Goal: Task Accomplishment & Management: Manage account settings

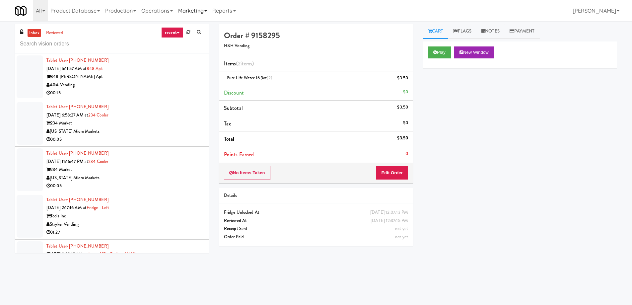
scroll to position [2770, 0]
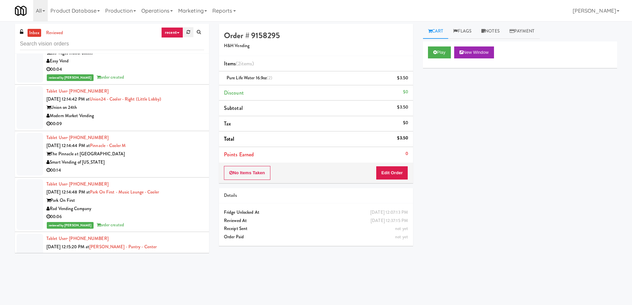
click at [186, 33] on link at bounding box center [188, 32] width 10 height 10
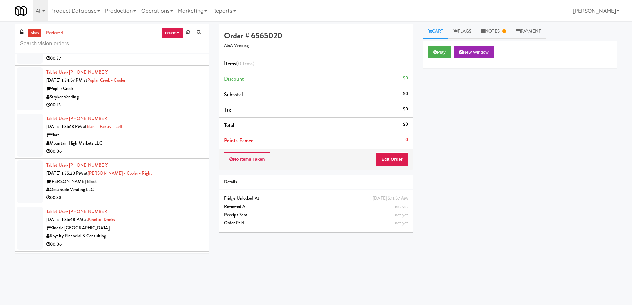
scroll to position [2929, 0]
click at [161, 236] on div "Royalty Financial & Consulting" at bounding box center [125, 236] width 158 height 8
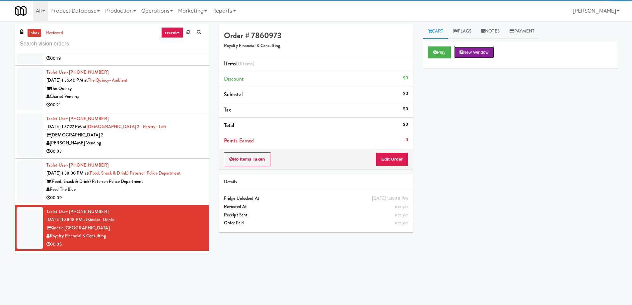
click at [480, 57] on button "New Window" at bounding box center [474, 52] width 40 height 12
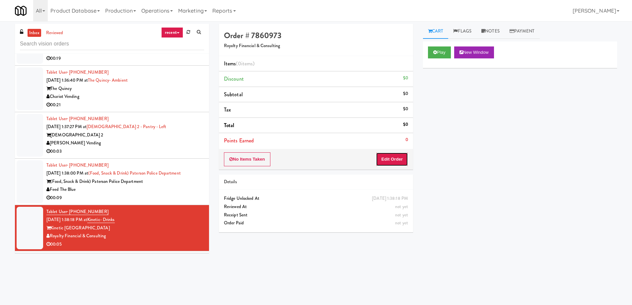
click at [380, 159] on button "Edit Order" at bounding box center [392, 159] width 32 height 14
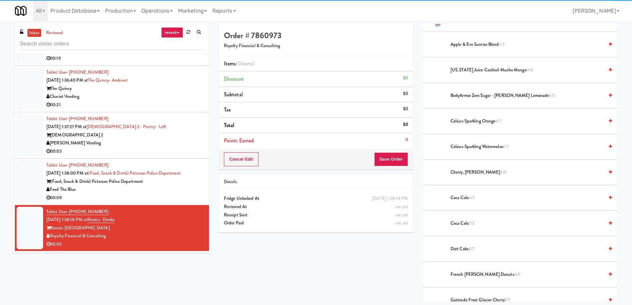
scroll to position [166, 0]
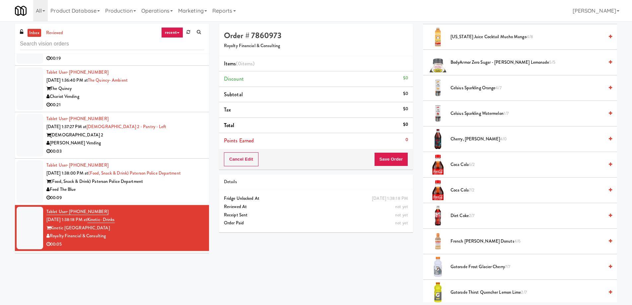
click at [487, 164] on span "Coca Cola 6/2" at bounding box center [527, 165] width 153 height 8
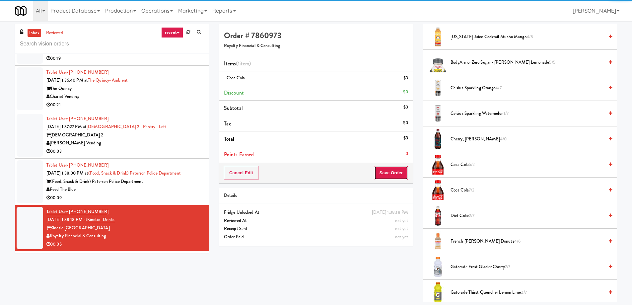
click at [390, 177] on button "Save Order" at bounding box center [391, 173] width 34 height 14
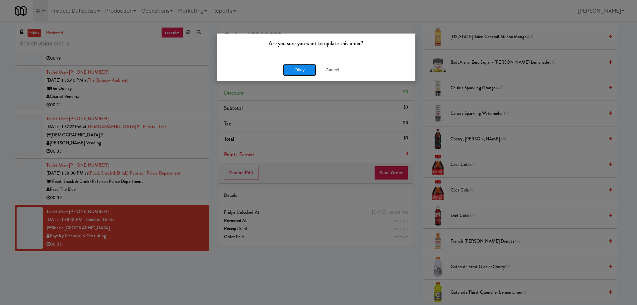
click at [308, 67] on button "Okay" at bounding box center [299, 70] width 33 height 12
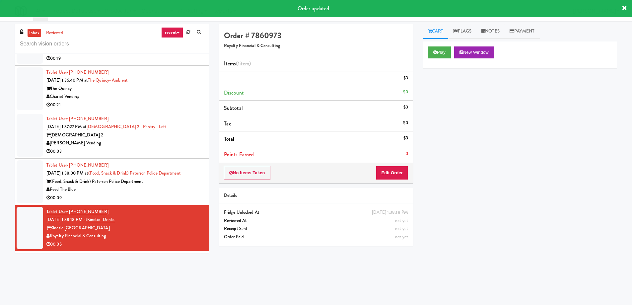
scroll to position [0, 0]
click at [179, 197] on div "00:09" at bounding box center [125, 198] width 158 height 8
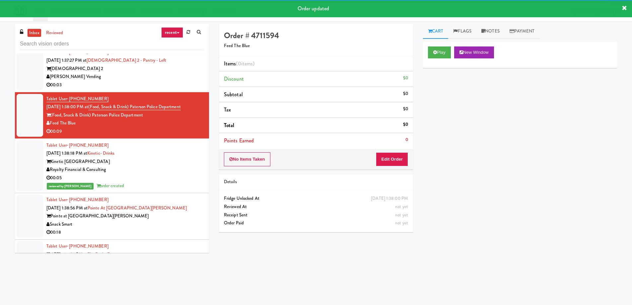
scroll to position [2962, 0]
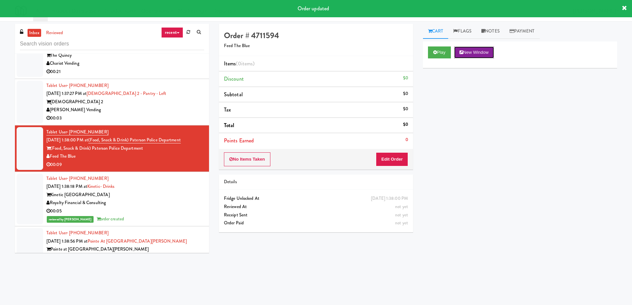
click at [487, 54] on button "New Window" at bounding box center [474, 52] width 40 height 12
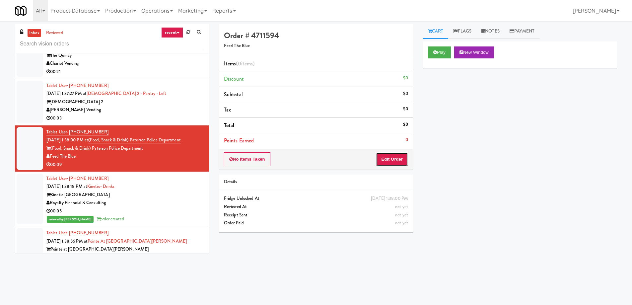
click at [397, 159] on button "Edit Order" at bounding box center [392, 159] width 32 height 14
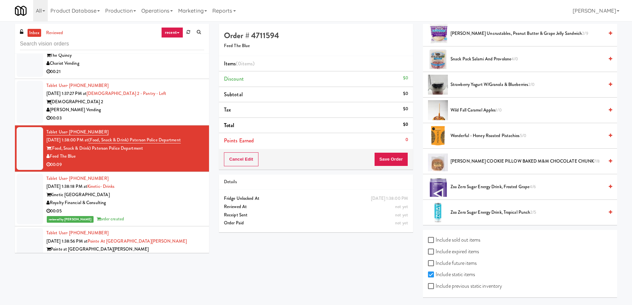
scroll to position [325, 0]
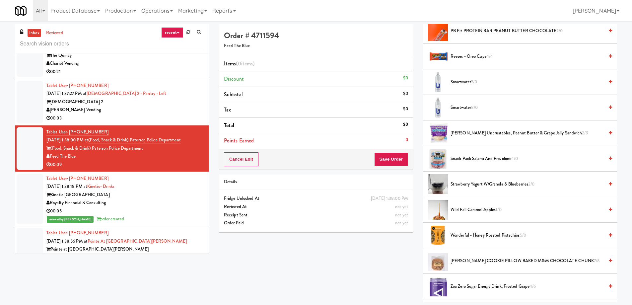
click at [479, 103] on li "Smartwater 8/0" at bounding box center [520, 108] width 194 height 26
click at [492, 108] on span "Smartwater 8/0" at bounding box center [527, 108] width 153 height 8
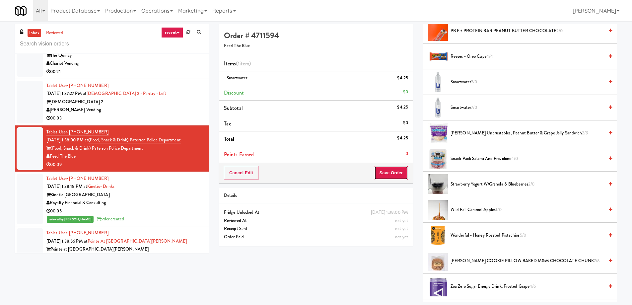
click at [384, 172] on button "Save Order" at bounding box center [391, 173] width 34 height 14
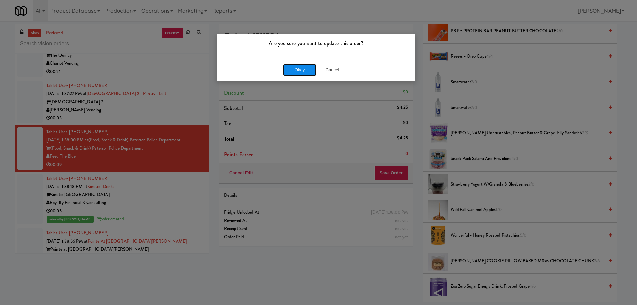
click at [292, 69] on button "Okay" at bounding box center [299, 70] width 33 height 12
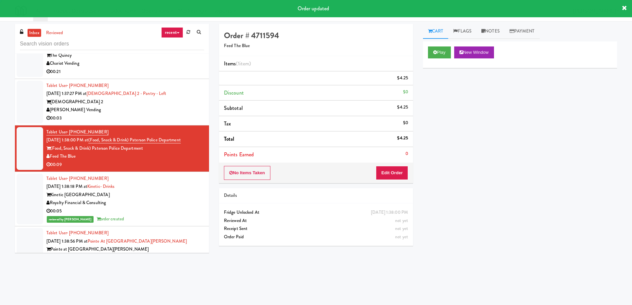
scroll to position [0, 0]
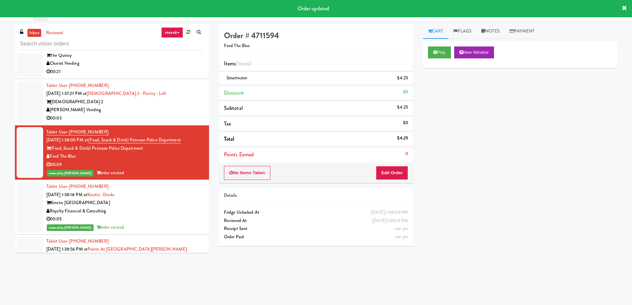
click at [170, 116] on div "00:03" at bounding box center [125, 118] width 158 height 8
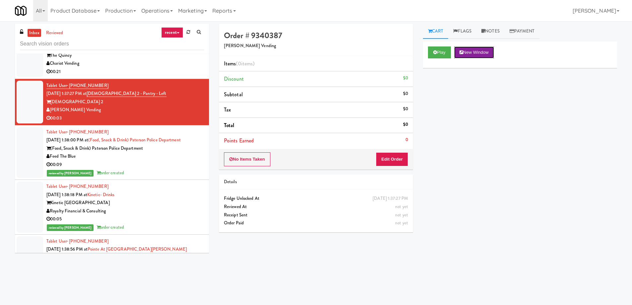
click at [472, 51] on button "New Window" at bounding box center [474, 52] width 40 height 12
click at [109, 63] on div "Chariot Vending" at bounding box center [125, 63] width 158 height 8
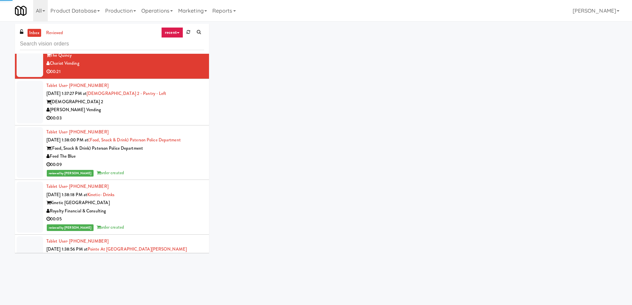
click at [137, 108] on div "[PERSON_NAME] Vending" at bounding box center [125, 110] width 158 height 8
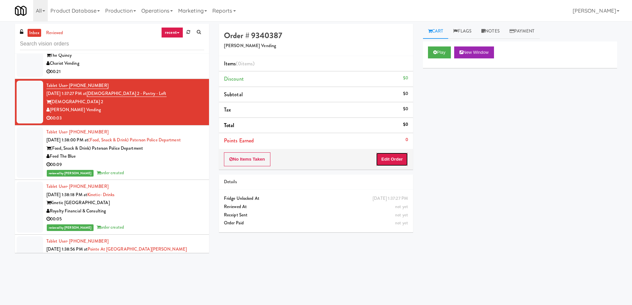
click at [397, 162] on button "Edit Order" at bounding box center [392, 159] width 32 height 14
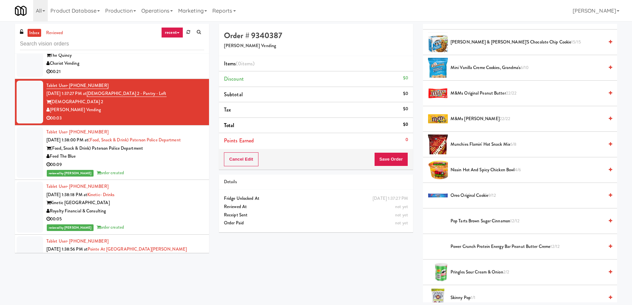
scroll to position [432, 0]
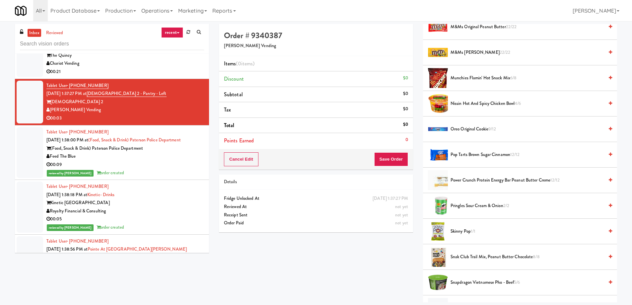
click at [475, 225] on li "Skinny Pop 1/1" at bounding box center [520, 232] width 194 height 26
click at [461, 233] on span "Skinny Pop 1/1" at bounding box center [527, 231] width 153 height 8
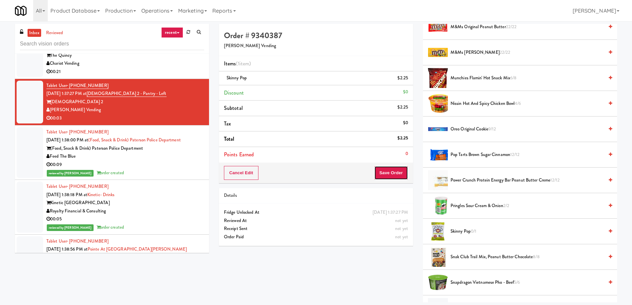
click at [385, 169] on button "Save Order" at bounding box center [391, 173] width 34 height 14
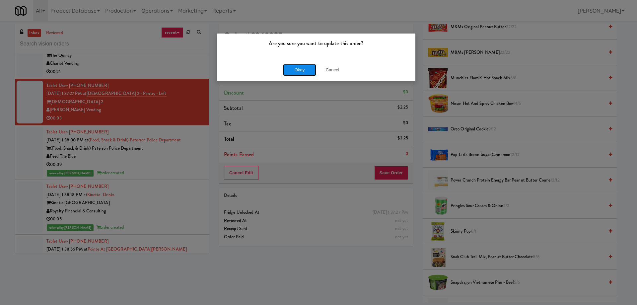
click at [304, 70] on button "Okay" at bounding box center [299, 70] width 33 height 12
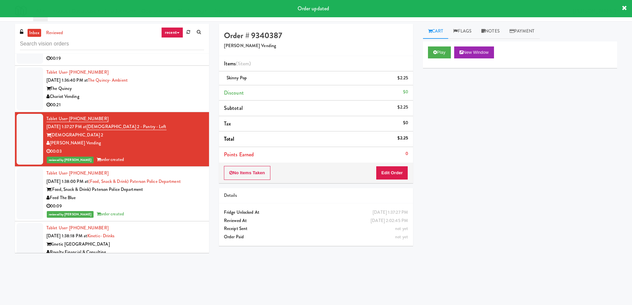
scroll to position [2896, 0]
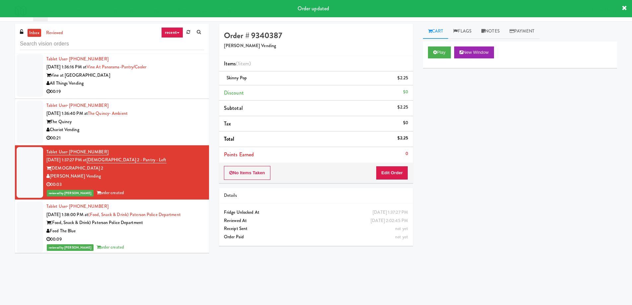
click at [168, 128] on div "Chariot Vending" at bounding box center [125, 130] width 158 height 8
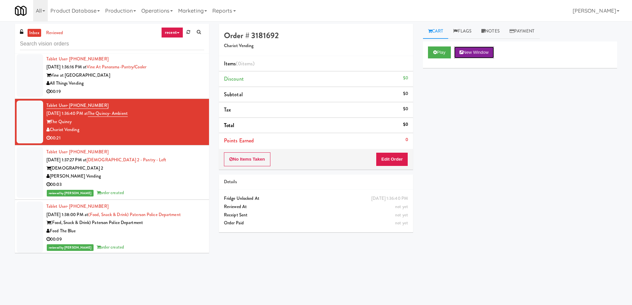
click at [479, 50] on button "New Window" at bounding box center [474, 52] width 40 height 12
click at [386, 159] on button "Edit Order" at bounding box center [392, 159] width 32 height 14
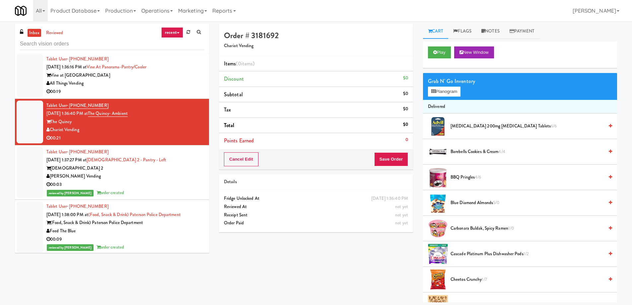
click at [475, 178] on span "BBQ Pringles 4/6" at bounding box center [527, 177] width 153 height 8
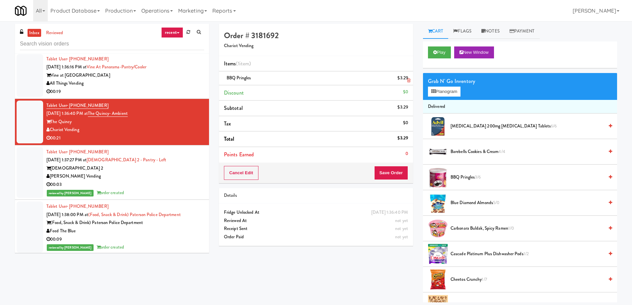
click at [408, 80] on icon at bounding box center [408, 80] width 3 height 4
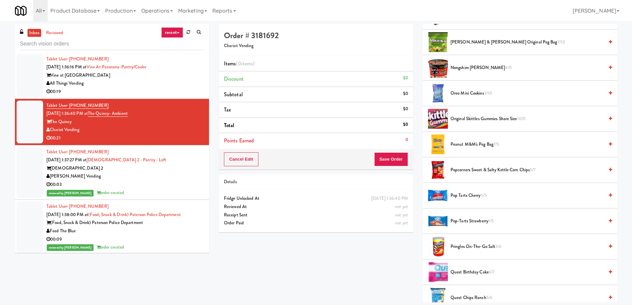
scroll to position [398, 0]
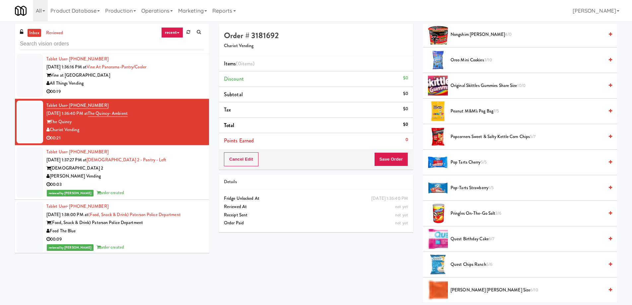
click at [476, 216] on span "Pringles On-the-Go Salt 3/6" at bounding box center [527, 213] width 153 height 8
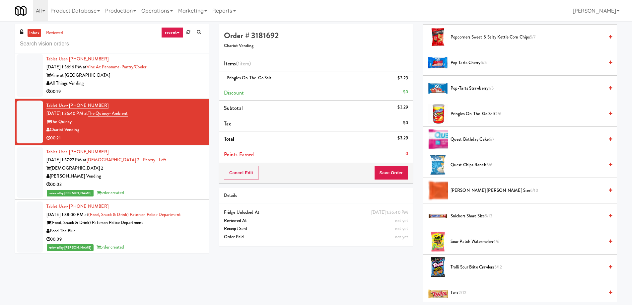
scroll to position [531, 0]
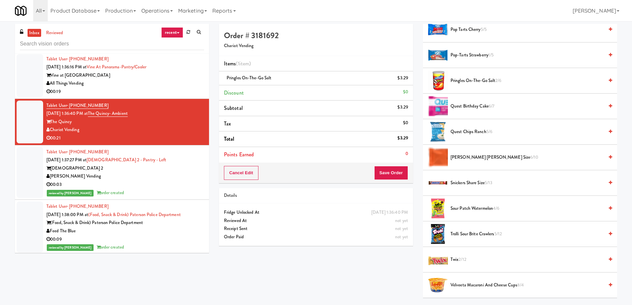
click at [447, 260] on div at bounding box center [438, 260] width 20 height 20
click at [461, 259] on span "2/12" at bounding box center [463, 259] width 8 height 6
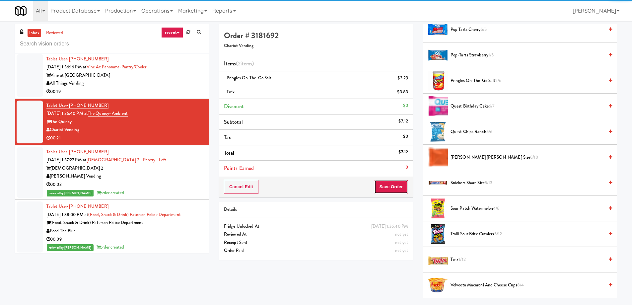
click at [392, 191] on button "Save Order" at bounding box center [391, 187] width 34 height 14
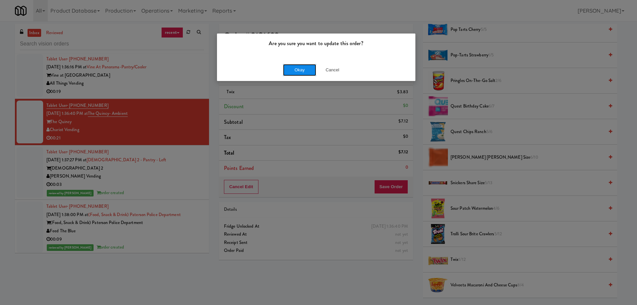
click at [313, 69] on button "Okay" at bounding box center [299, 70] width 33 height 12
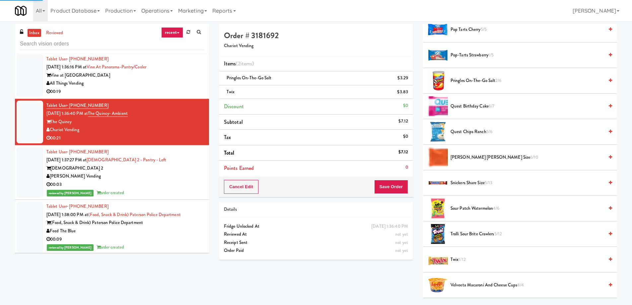
scroll to position [0, 0]
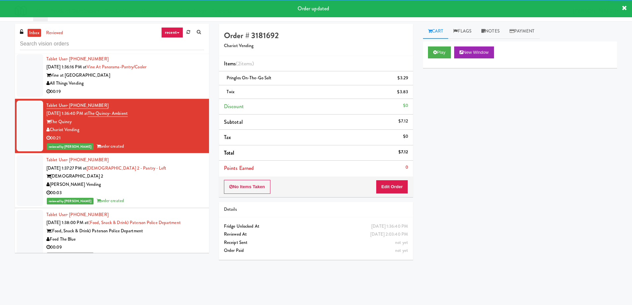
click at [177, 85] on div "All Things Vending" at bounding box center [125, 83] width 158 height 8
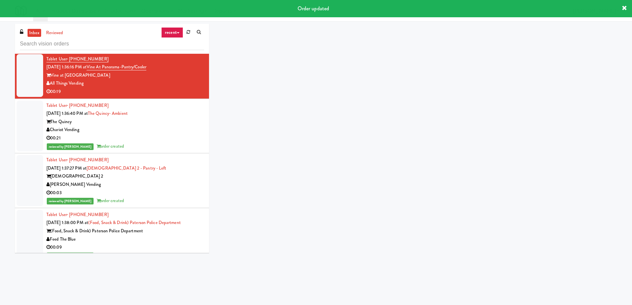
scroll to position [2830, 0]
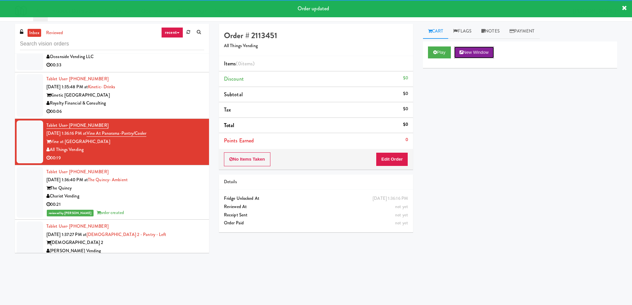
click at [489, 54] on button "New Window" at bounding box center [474, 52] width 40 height 12
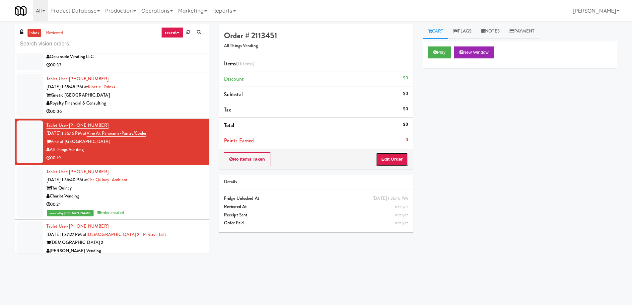
click at [389, 159] on button "Edit Order" at bounding box center [392, 159] width 32 height 14
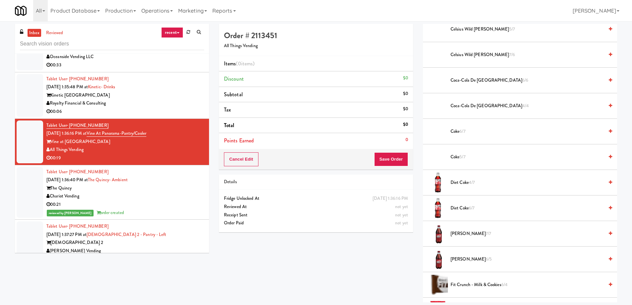
scroll to position [232, 0]
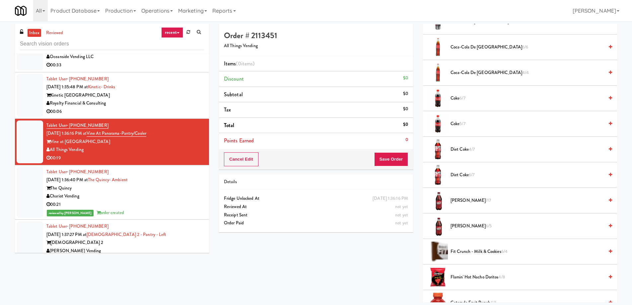
click at [487, 253] on span "Fit Crunch - Milk & Cookies 6/4" at bounding box center [527, 252] width 153 height 8
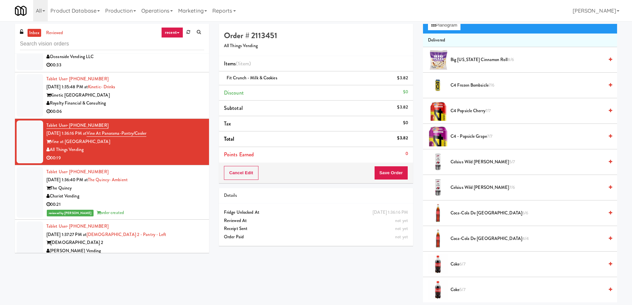
scroll to position [0, 0]
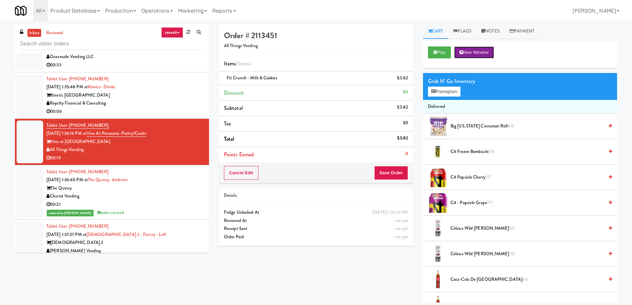
click at [480, 53] on button "New Window" at bounding box center [474, 52] width 40 height 12
click at [392, 176] on button "Save Order" at bounding box center [391, 173] width 34 height 14
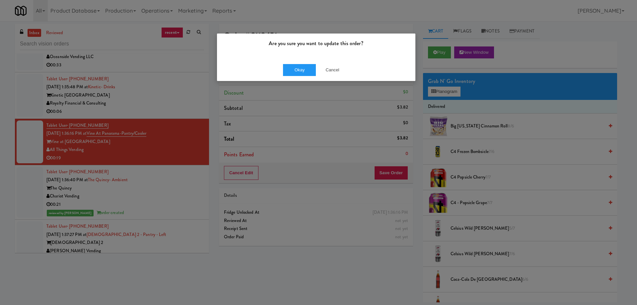
click at [311, 59] on div "Okay Cancel" at bounding box center [316, 70] width 199 height 22
click at [307, 67] on button "Okay" at bounding box center [299, 70] width 33 height 12
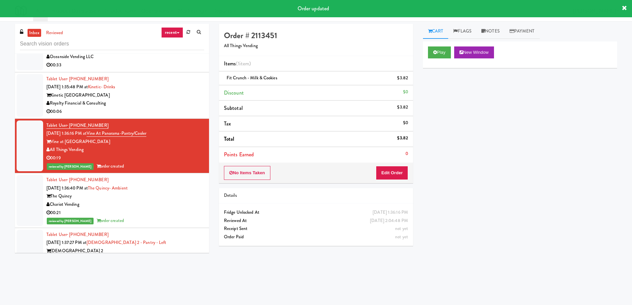
click at [176, 97] on div "Kinetic [GEOGRAPHIC_DATA]" at bounding box center [125, 95] width 158 height 8
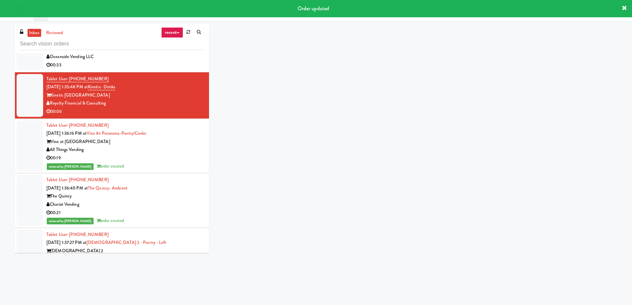
scroll to position [2763, 0]
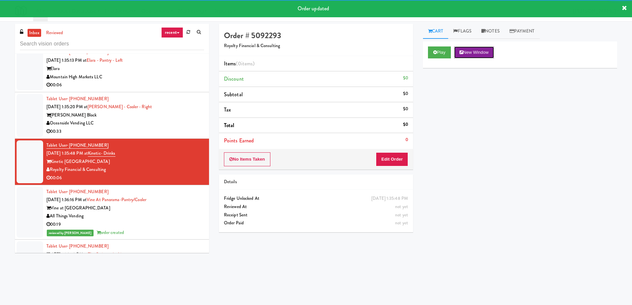
click at [484, 57] on button "New Window" at bounding box center [474, 52] width 40 height 12
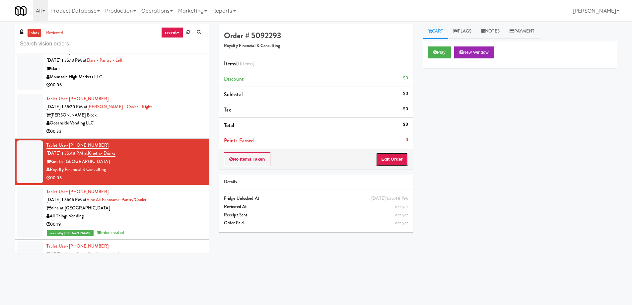
click at [389, 159] on button "Edit Order" at bounding box center [392, 159] width 32 height 14
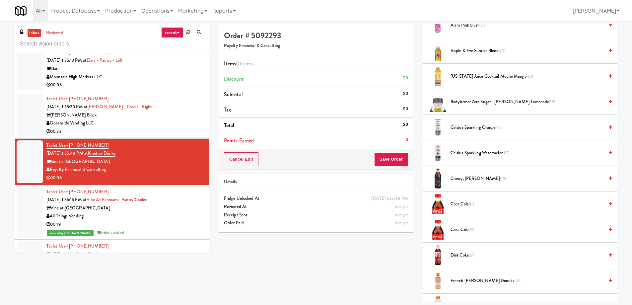
scroll to position [0, 0]
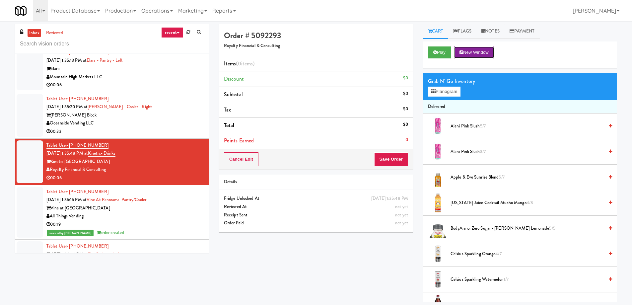
click at [469, 47] on button "New Window" at bounding box center [474, 52] width 40 height 12
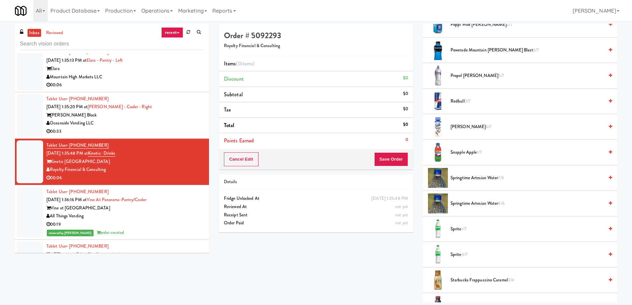
scroll to position [697, 0]
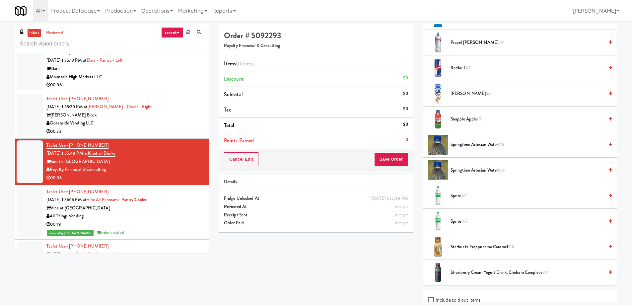
click at [127, 130] on div "00:33" at bounding box center [125, 131] width 158 height 8
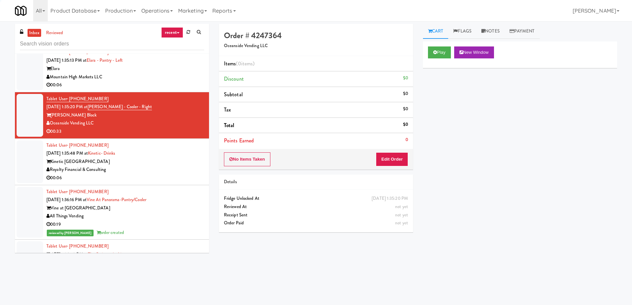
click at [159, 78] on div "Mountain High Markets LLC" at bounding box center [125, 77] width 158 height 8
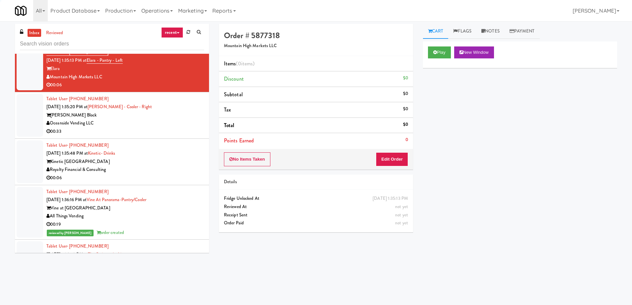
scroll to position [2664, 0]
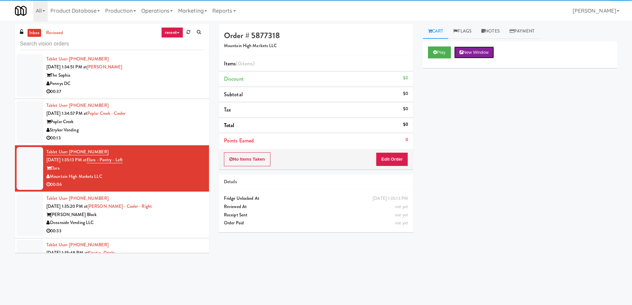
click at [477, 57] on button "New Window" at bounding box center [474, 52] width 40 height 12
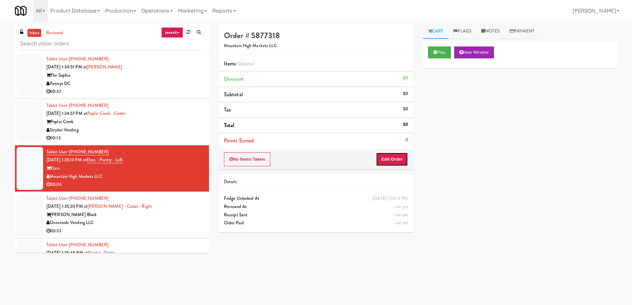
click at [401, 158] on button "Edit Order" at bounding box center [392, 159] width 32 height 14
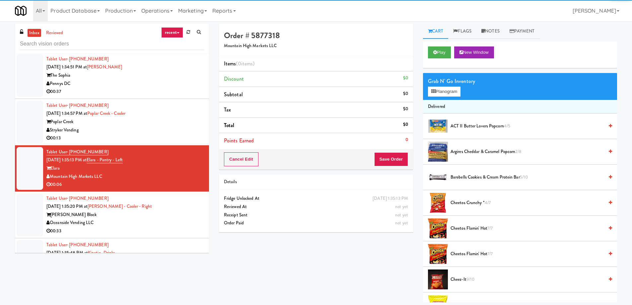
scroll to position [66, 0]
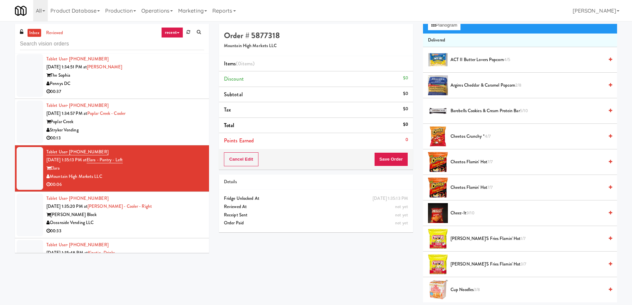
click at [464, 215] on span "Cheez-It 9/10" at bounding box center [527, 213] width 153 height 8
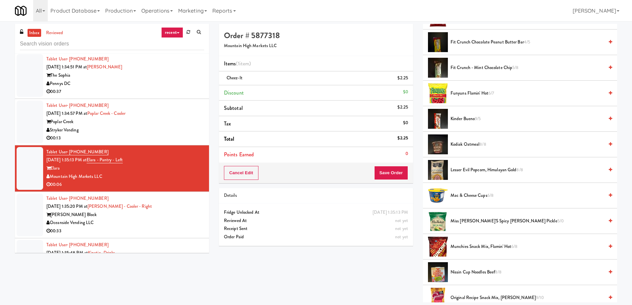
scroll to position [465, 0]
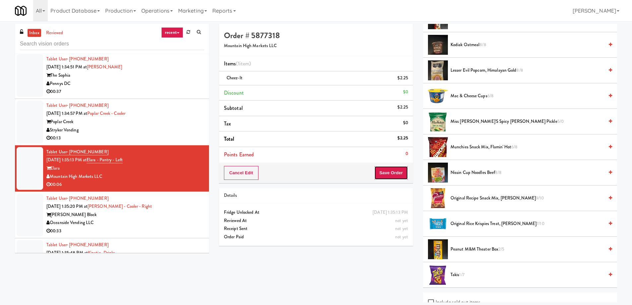
click at [401, 173] on button "Save Order" at bounding box center [391, 173] width 34 height 14
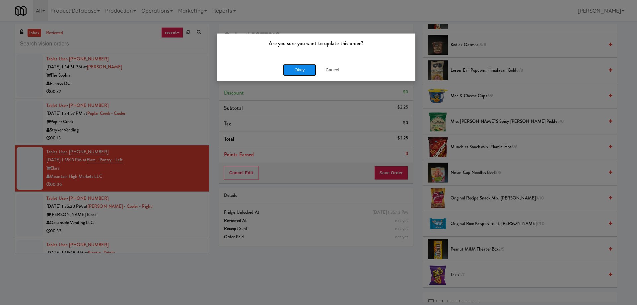
click at [291, 65] on button "Okay" at bounding box center [299, 70] width 33 height 12
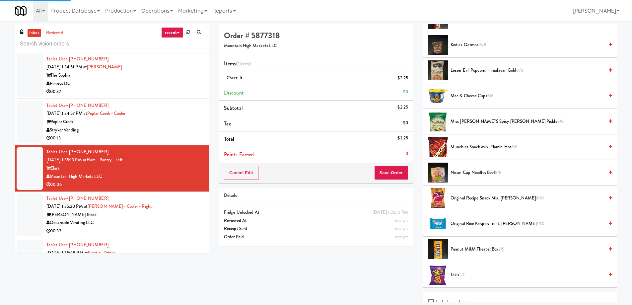
scroll to position [0, 0]
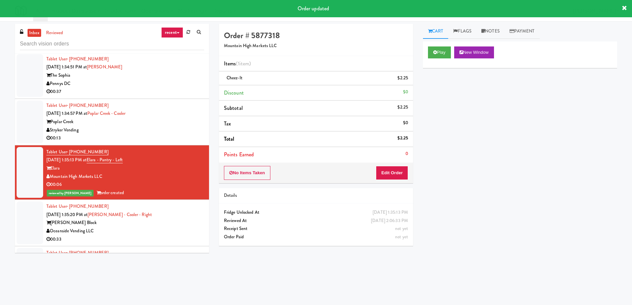
click at [178, 130] on div "Stryker Vending" at bounding box center [125, 130] width 158 height 8
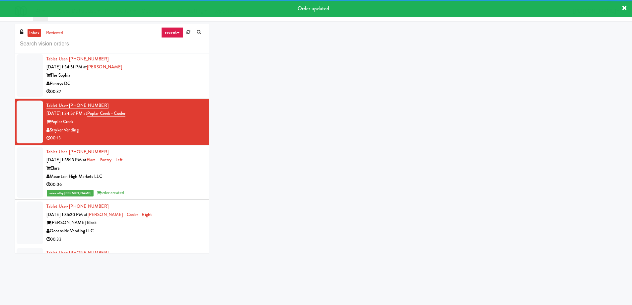
scroll to position [2597, 0]
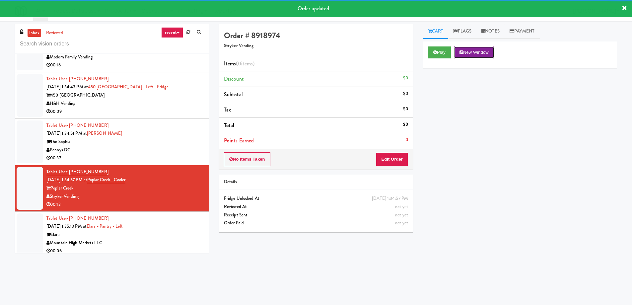
click at [463, 52] on icon at bounding box center [462, 52] width 4 height 4
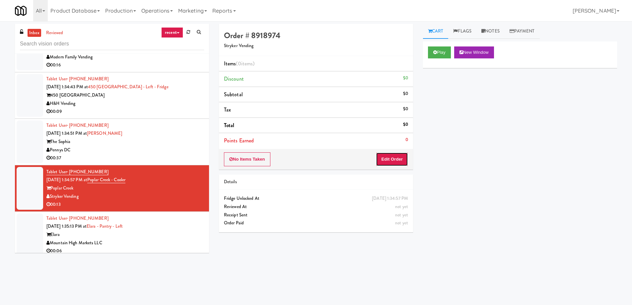
click at [395, 161] on button "Edit Order" at bounding box center [392, 159] width 32 height 14
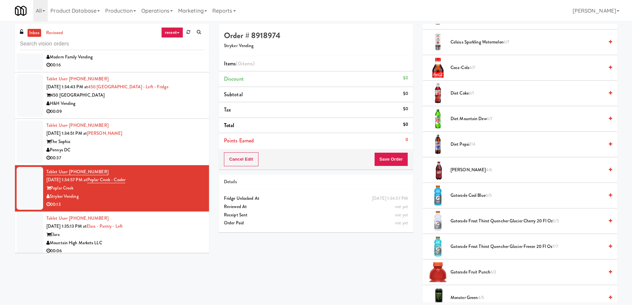
scroll to position [432, 0]
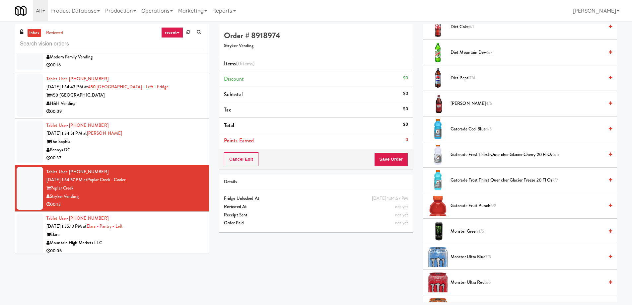
click at [486, 155] on span "Gatorade Frost Thirst Quencher Glacier Cherry 20 Fl Oz 5/5" at bounding box center [527, 155] width 153 height 8
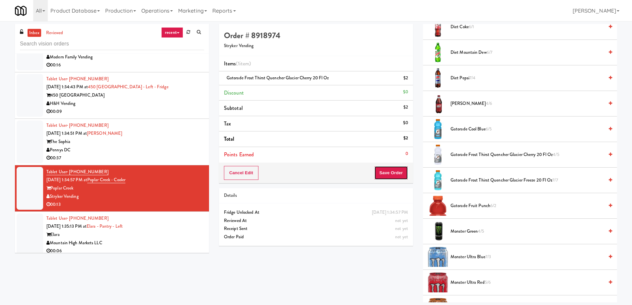
click at [401, 173] on button "Save Order" at bounding box center [391, 173] width 34 height 14
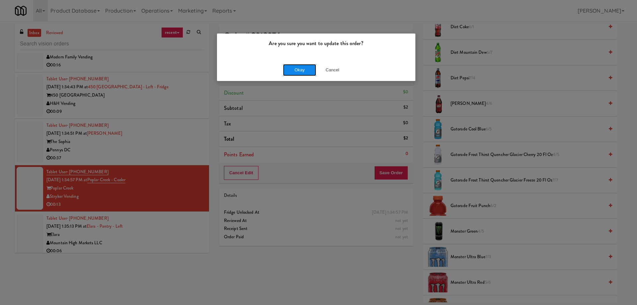
click at [304, 76] on button "Okay" at bounding box center [299, 70] width 33 height 12
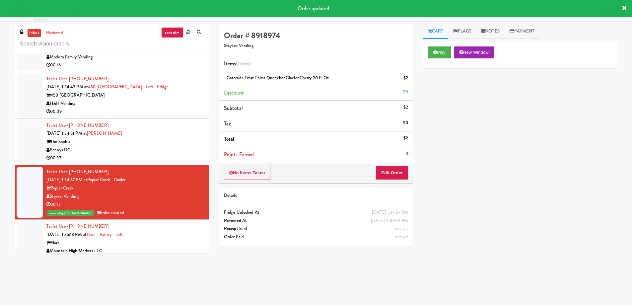
scroll to position [2564, 0]
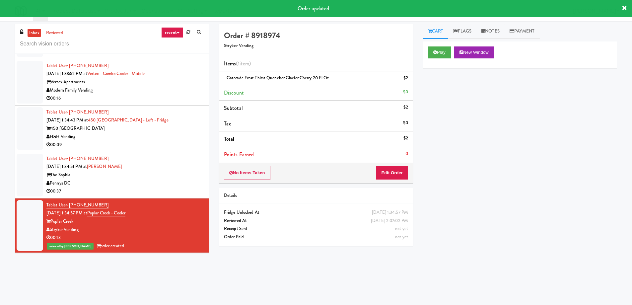
click at [168, 179] on div "Pennys DC" at bounding box center [125, 183] width 158 height 8
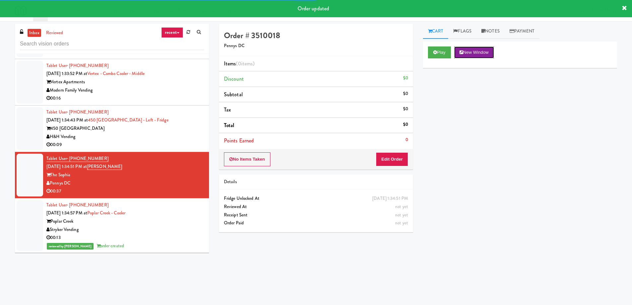
click at [481, 57] on button "New Window" at bounding box center [474, 52] width 40 height 12
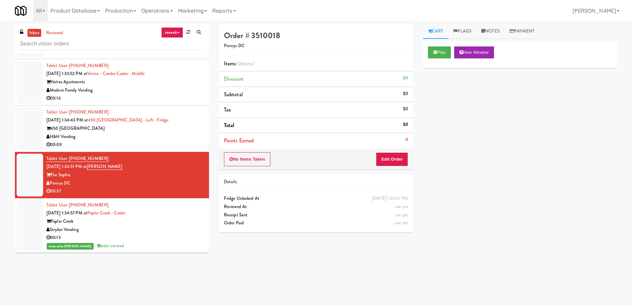
click at [186, 131] on div "450 [GEOGRAPHIC_DATA]" at bounding box center [125, 128] width 158 height 8
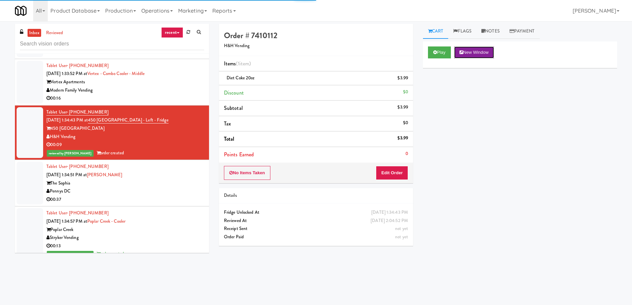
click at [474, 52] on button "New Window" at bounding box center [474, 52] width 40 height 12
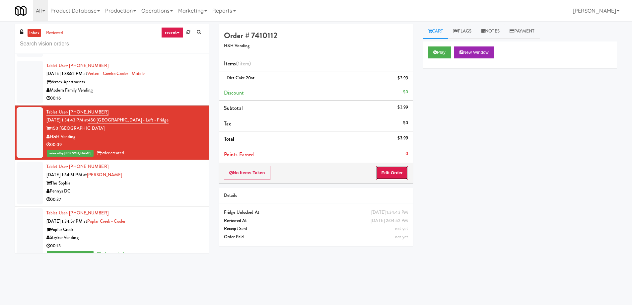
click at [398, 171] on button "Edit Order" at bounding box center [392, 173] width 32 height 14
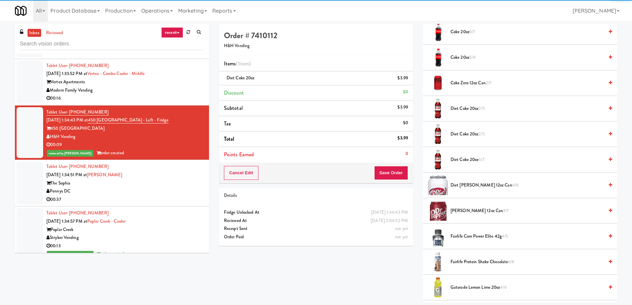
scroll to position [332, 0]
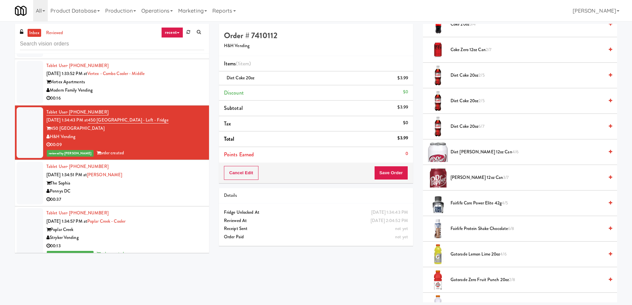
click at [478, 76] on span "Diet Coke 20oz 2/5" at bounding box center [527, 75] width 153 height 8
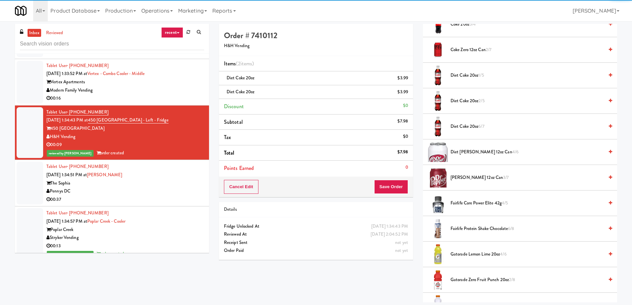
scroll to position [232, 0]
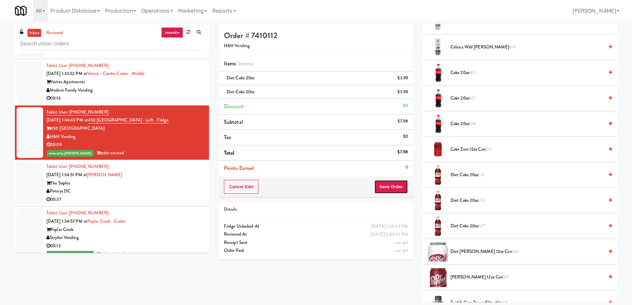
click at [387, 190] on button "Save Order" at bounding box center [391, 187] width 34 height 14
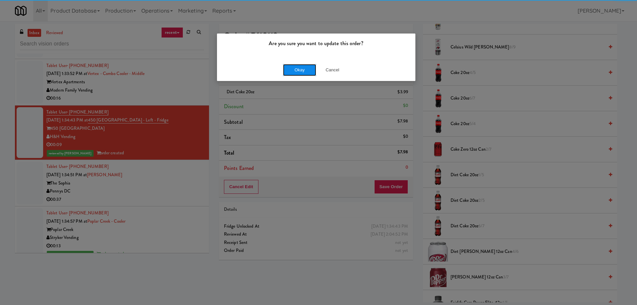
click at [304, 71] on button "Okay" at bounding box center [299, 70] width 33 height 12
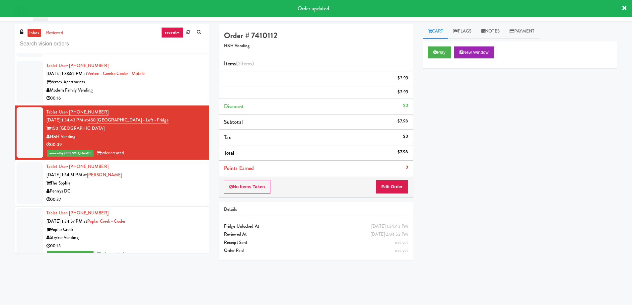
scroll to position [0, 0]
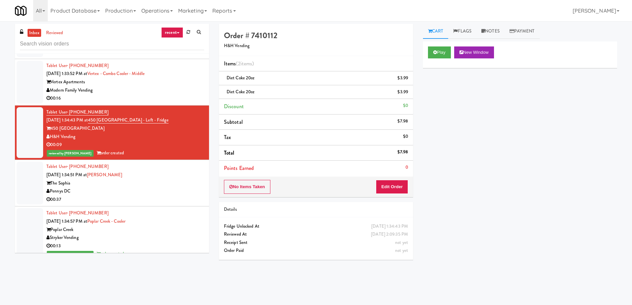
click at [132, 89] on div "Modern Family Vending" at bounding box center [125, 90] width 158 height 8
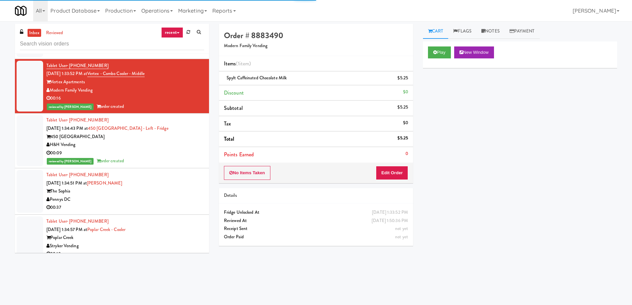
click at [156, 188] on div "The Sophia" at bounding box center [125, 191] width 158 height 8
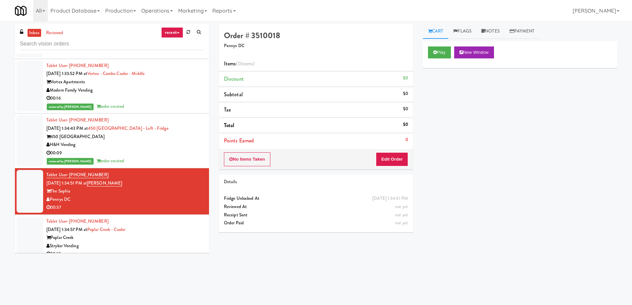
scroll to position [2398, 0]
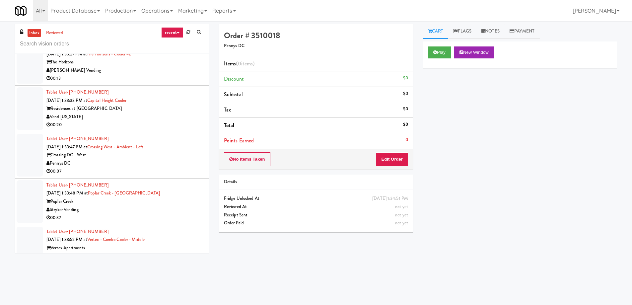
click at [157, 154] on div "Crossing DC - West" at bounding box center [125, 155] width 158 height 8
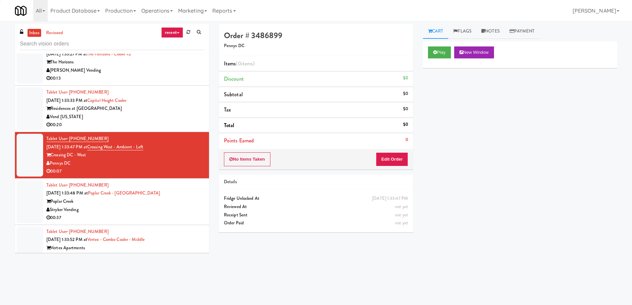
click at [166, 204] on div "Poplar Creek" at bounding box center [125, 202] width 158 height 8
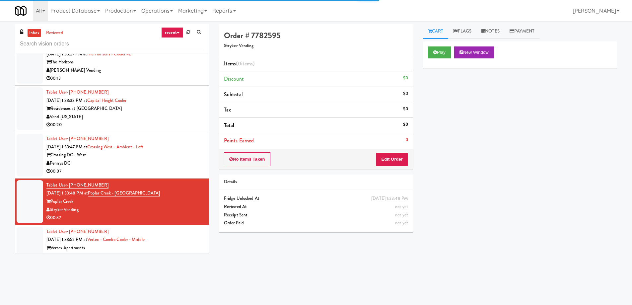
scroll to position [2431, 0]
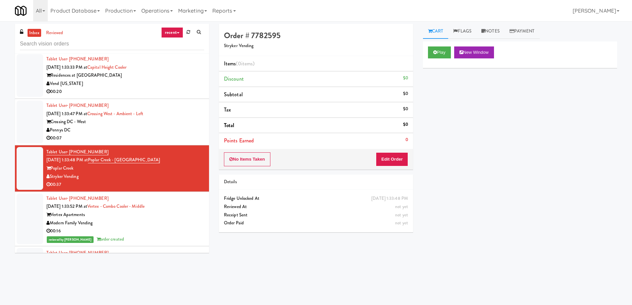
click at [187, 119] on div "Crossing DC - West" at bounding box center [125, 122] width 158 height 8
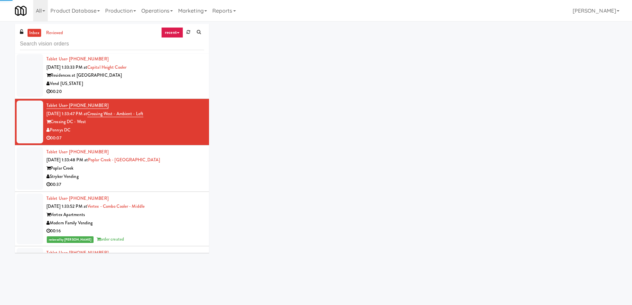
scroll to position [2365, 0]
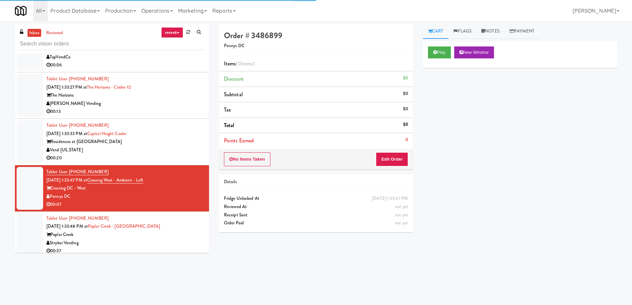
click at [181, 149] on div "Vend [US_STATE]" at bounding box center [125, 150] width 158 height 8
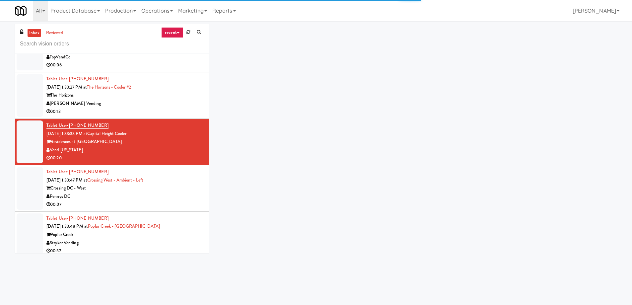
click at [179, 109] on div "00:13" at bounding box center [125, 112] width 158 height 8
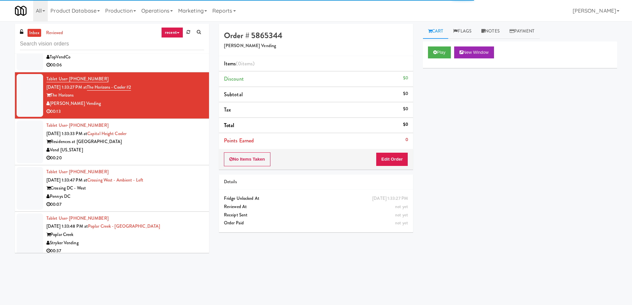
click at [178, 191] on div "Crossing DC - West" at bounding box center [125, 188] width 158 height 8
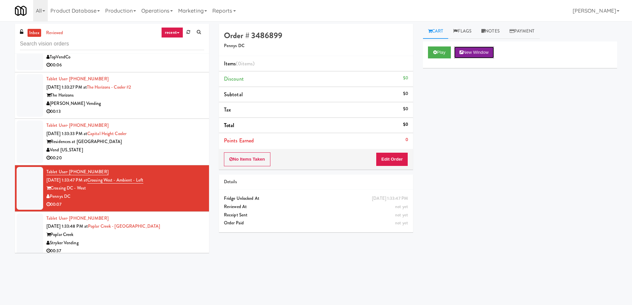
click at [488, 52] on button "New Window" at bounding box center [474, 52] width 40 height 12
click at [397, 157] on button "Edit Order" at bounding box center [392, 159] width 32 height 14
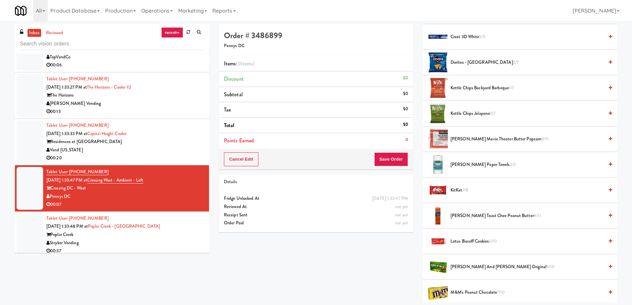
scroll to position [232, 0]
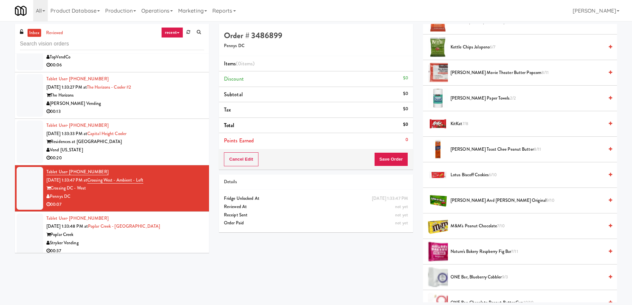
click at [471, 203] on span "[PERSON_NAME] and [PERSON_NAME] Original 9/10" at bounding box center [527, 201] width 153 height 8
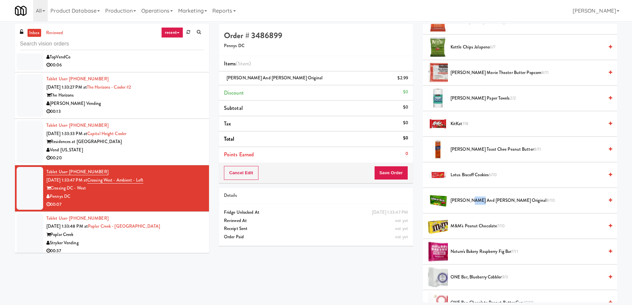
click at [471, 203] on span "[PERSON_NAME] and [PERSON_NAME] Original 8/10" at bounding box center [527, 201] width 153 height 8
click at [392, 173] on button "Save Order" at bounding box center [391, 173] width 34 height 14
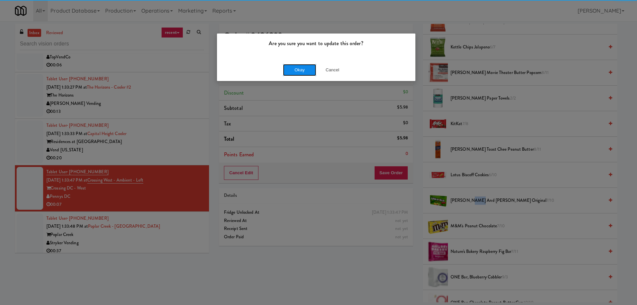
click at [303, 66] on button "Okay" at bounding box center [299, 70] width 33 height 12
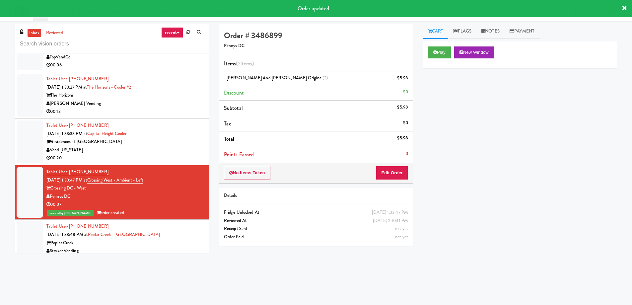
scroll to position [2332, 0]
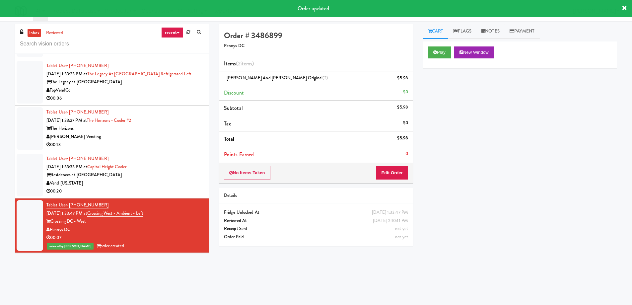
click at [172, 140] on div "[PERSON_NAME] Vending" at bounding box center [125, 137] width 158 height 8
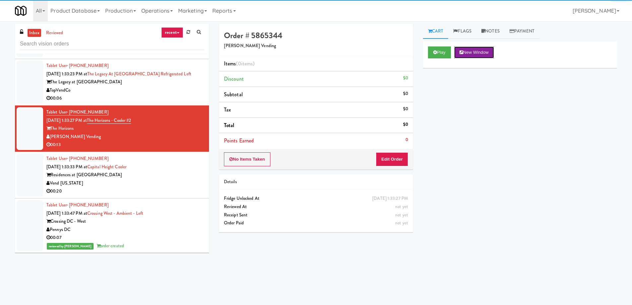
click at [490, 55] on button "New Window" at bounding box center [474, 52] width 40 height 12
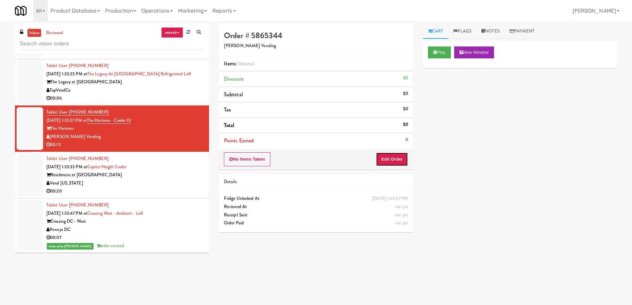
click at [406, 164] on button "Edit Order" at bounding box center [392, 159] width 32 height 14
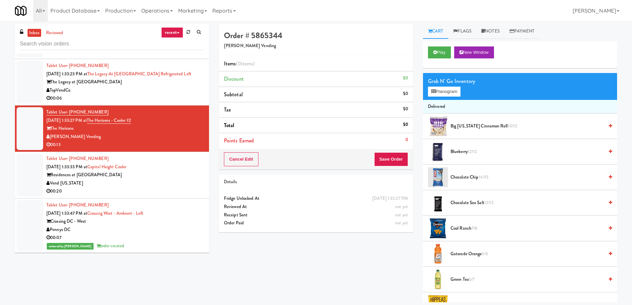
click at [500, 131] on li "Big [US_STATE] Cinnamon Roll 10/12" at bounding box center [520, 127] width 194 height 26
click at [487, 122] on span "Big [US_STATE] Cinnamon Roll 10/12" at bounding box center [527, 126] width 153 height 8
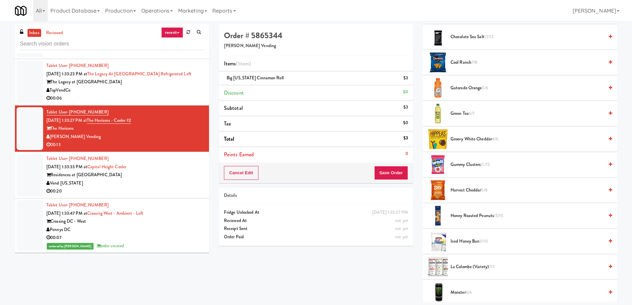
scroll to position [199, 0]
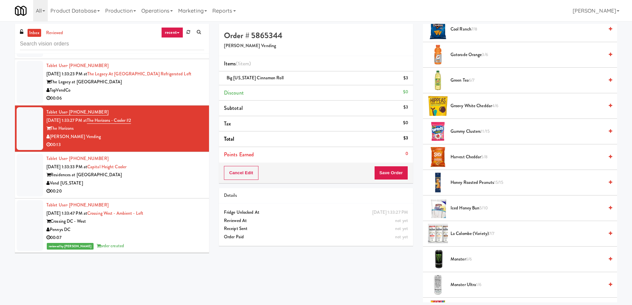
click at [480, 209] on span "5/10" at bounding box center [484, 208] width 8 height 6
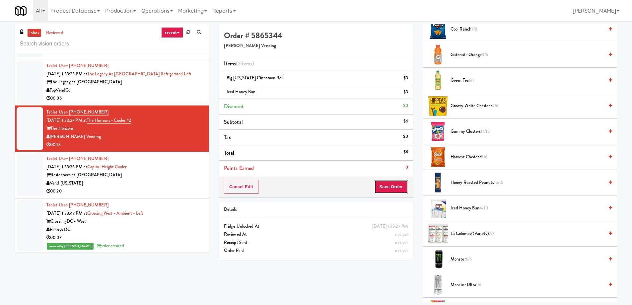
click at [394, 187] on button "Save Order" at bounding box center [391, 187] width 34 height 14
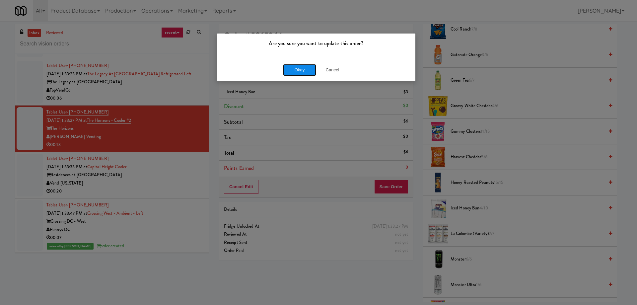
click at [310, 69] on button "Okay" at bounding box center [299, 70] width 33 height 12
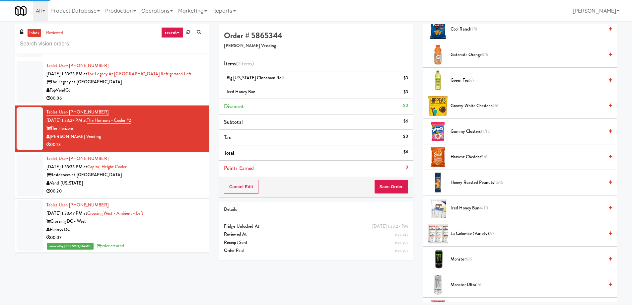
scroll to position [0, 0]
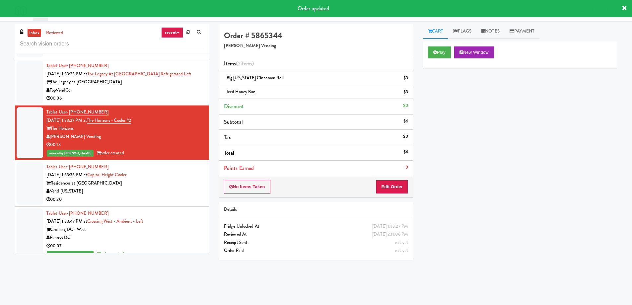
click at [156, 92] on div "TopVendCo" at bounding box center [125, 90] width 158 height 8
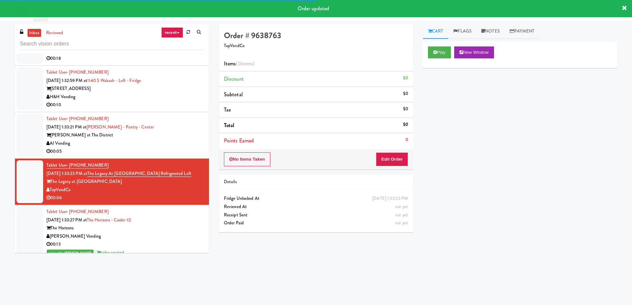
scroll to position [2199, 0]
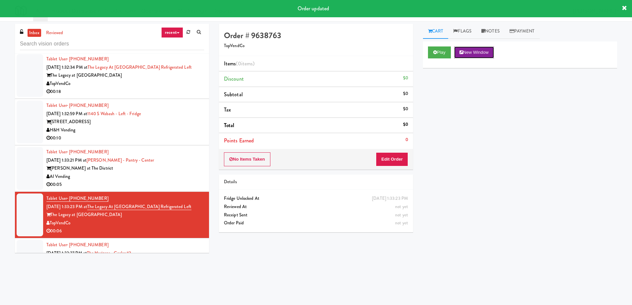
click at [481, 55] on button "New Window" at bounding box center [474, 52] width 40 height 12
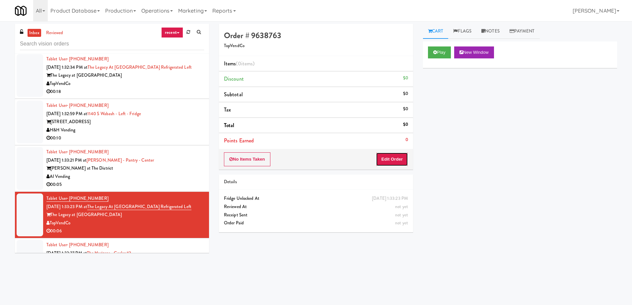
click at [402, 155] on button "Edit Order" at bounding box center [392, 159] width 32 height 14
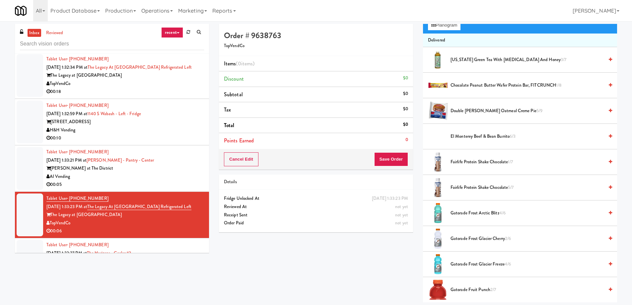
scroll to position [0, 0]
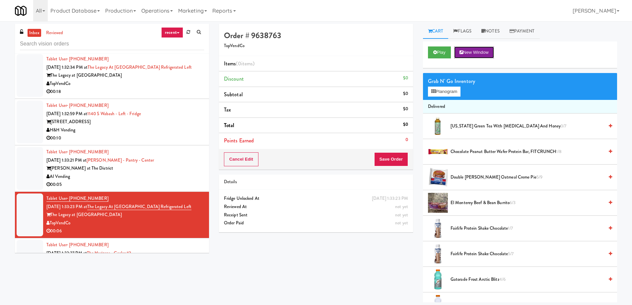
click at [466, 52] on button "New Window" at bounding box center [474, 52] width 40 height 12
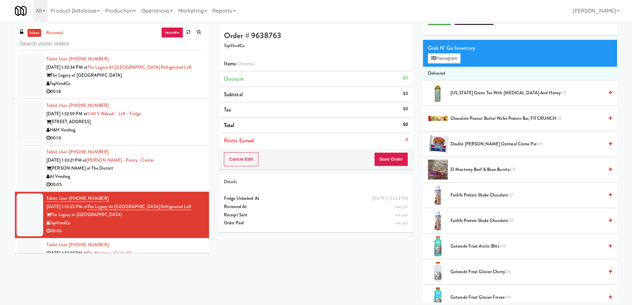
scroll to position [66, 0]
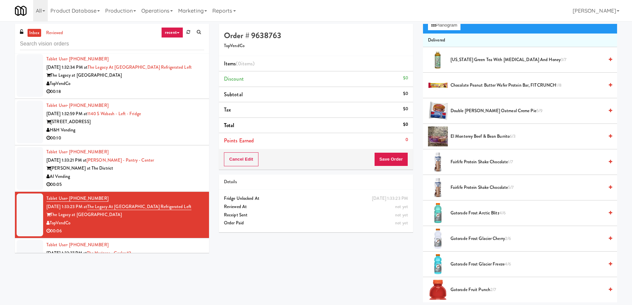
click at [478, 264] on span "Gatorade Frost Glacier Freeze 4/6" at bounding box center [527, 264] width 153 height 8
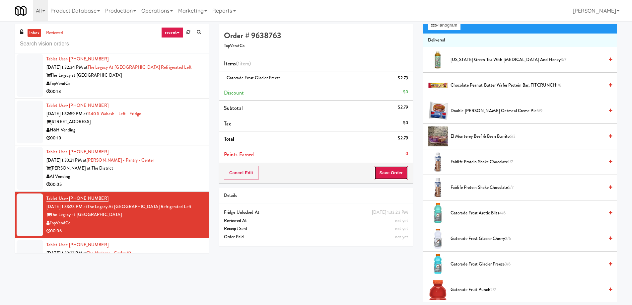
click at [399, 171] on button "Save Order" at bounding box center [391, 173] width 34 height 14
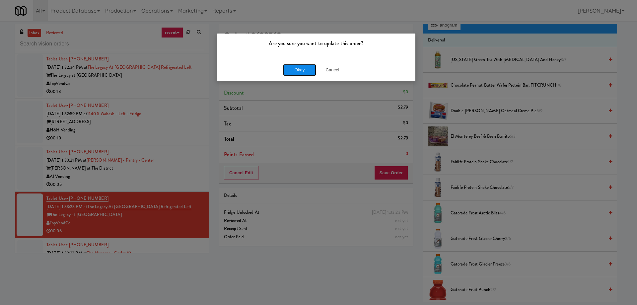
click at [297, 69] on button "Okay" at bounding box center [299, 70] width 33 height 12
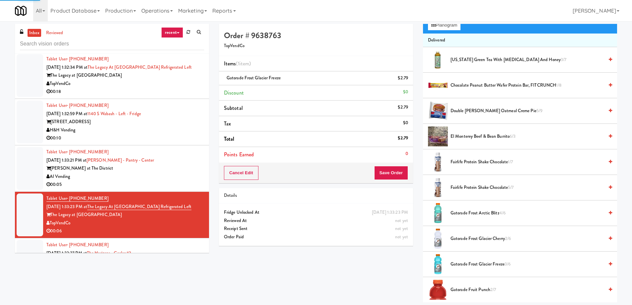
scroll to position [0, 0]
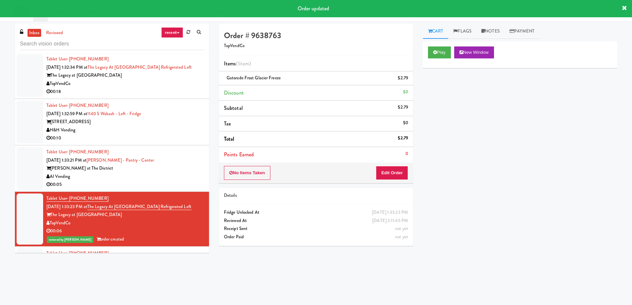
click at [172, 168] on div "[PERSON_NAME] at The District" at bounding box center [125, 168] width 158 height 8
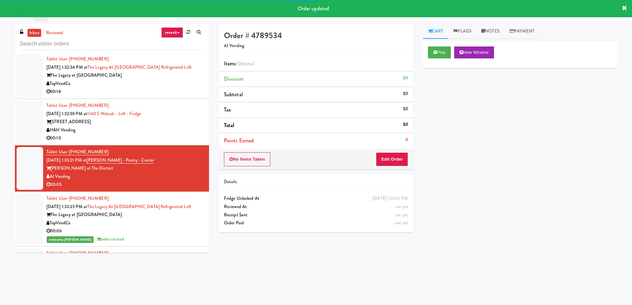
click at [488, 60] on div "Play New Window" at bounding box center [520, 54] width 194 height 27
click at [487, 55] on button "New Window" at bounding box center [474, 52] width 40 height 12
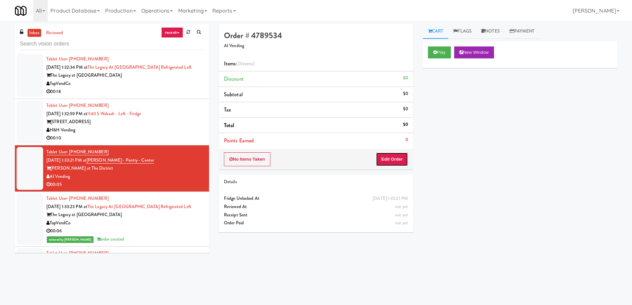
click at [403, 164] on button "Edit Order" at bounding box center [392, 159] width 32 height 14
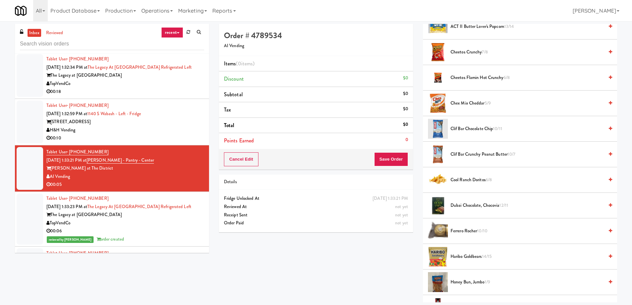
scroll to position [133, 0]
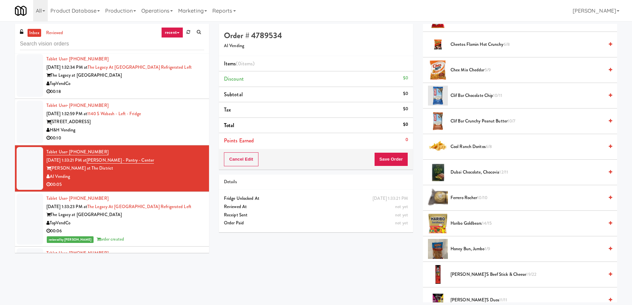
click at [464, 250] on span "Honey Bun, Jumbo 1/9" at bounding box center [527, 249] width 153 height 8
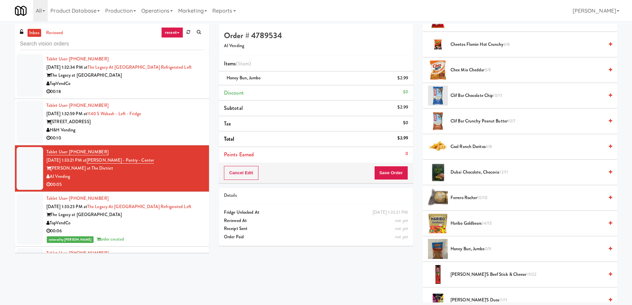
scroll to position [299, 0]
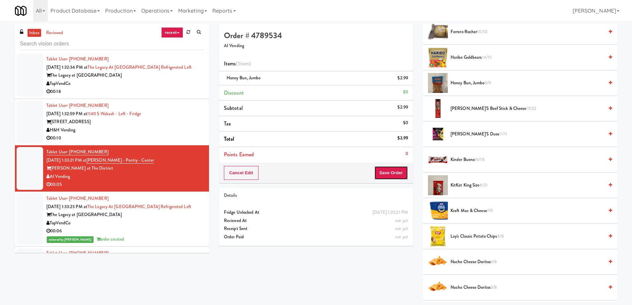
click at [399, 170] on button "Save Order" at bounding box center [391, 173] width 34 height 14
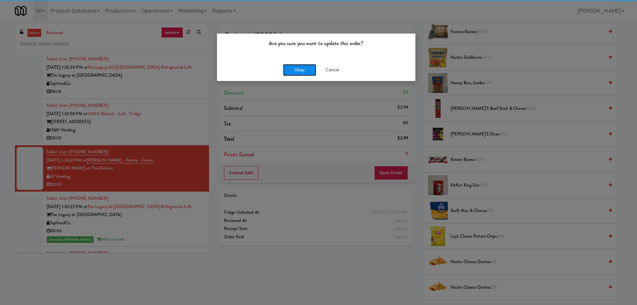
click at [294, 75] on button "Okay" at bounding box center [299, 70] width 33 height 12
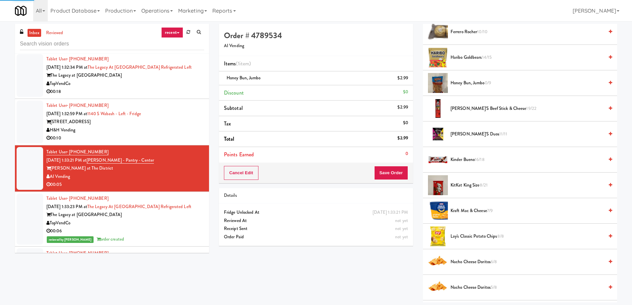
scroll to position [0, 0]
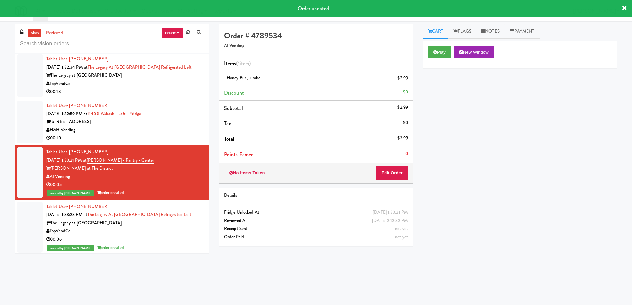
click at [189, 124] on div "[STREET_ADDRESS]" at bounding box center [125, 122] width 158 height 8
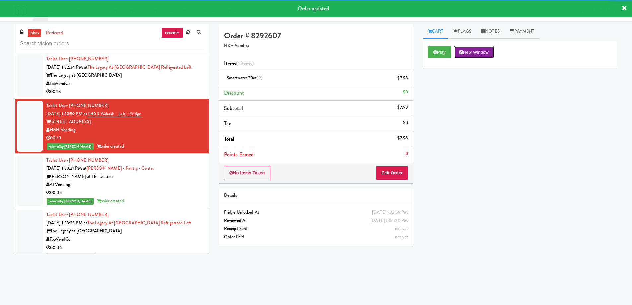
click at [480, 55] on button "New Window" at bounding box center [474, 52] width 40 height 12
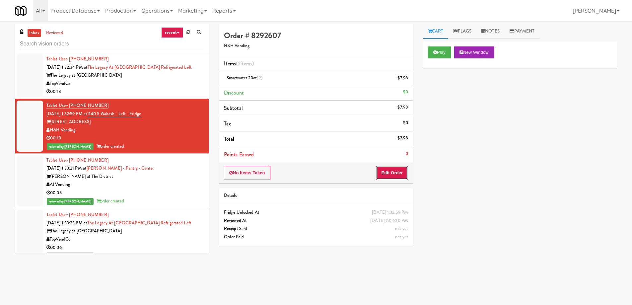
click at [394, 177] on button "Edit Order" at bounding box center [392, 173] width 32 height 14
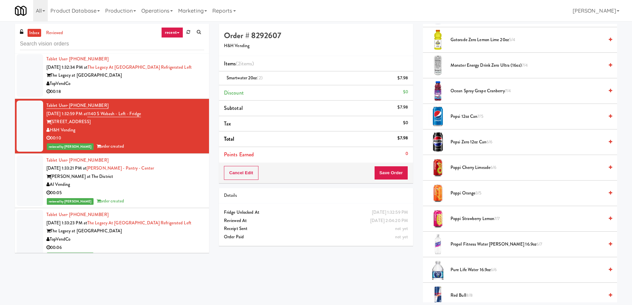
scroll to position [764, 0]
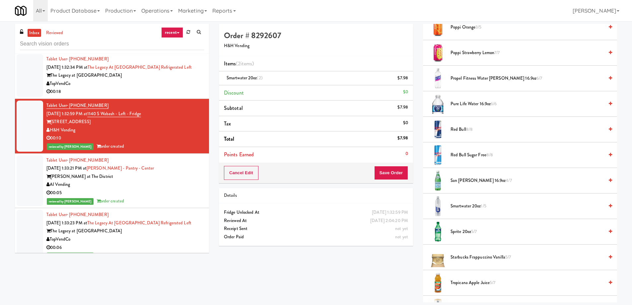
click at [478, 205] on span "Smartwater 20oz 1/5" at bounding box center [527, 206] width 153 height 8
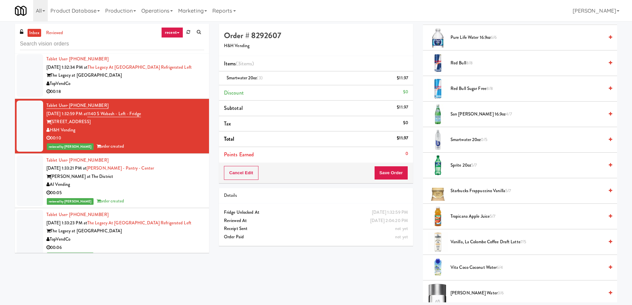
click at [470, 140] on span "Smartwater 20oz 0/5" at bounding box center [527, 140] width 153 height 8
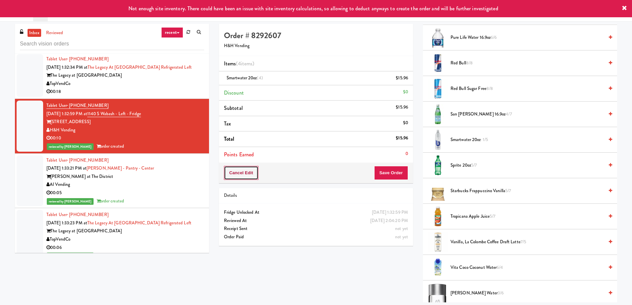
click at [244, 171] on button "Cancel Edit" at bounding box center [241, 173] width 35 height 14
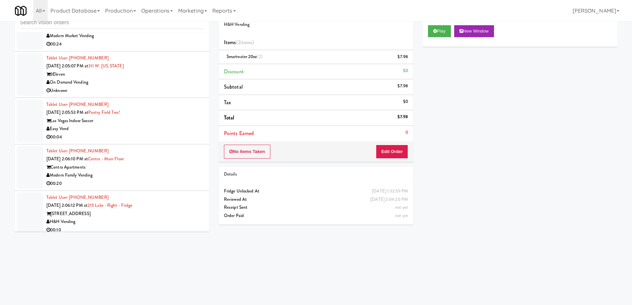
scroll to position [4163, 0]
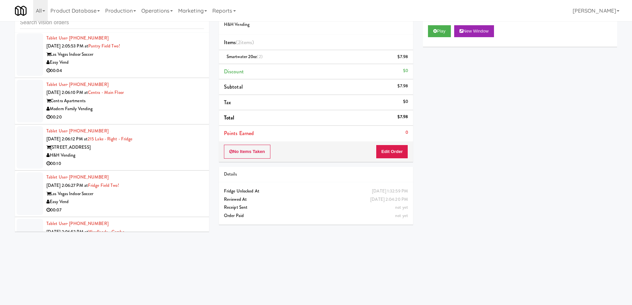
click at [176, 166] on div "00:10" at bounding box center [125, 164] width 158 height 8
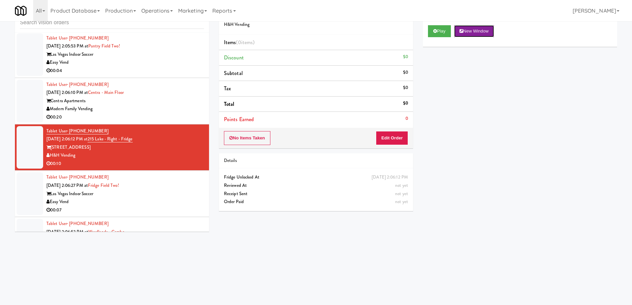
click at [474, 31] on button "New Window" at bounding box center [474, 31] width 40 height 12
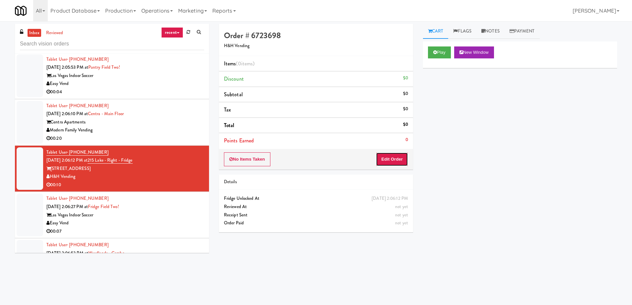
click at [401, 158] on button "Edit Order" at bounding box center [392, 159] width 32 height 14
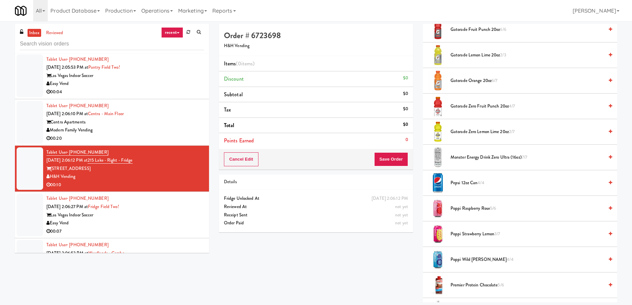
scroll to position [598, 0]
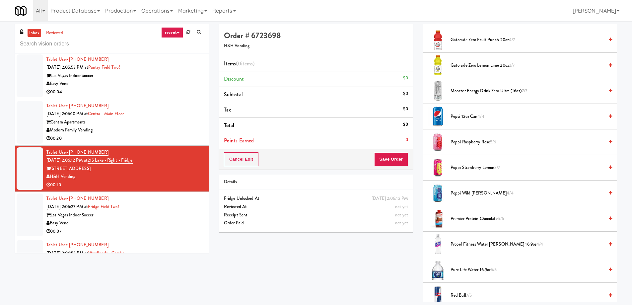
click at [472, 144] on span "Poppi Raspberry Rose 5/6" at bounding box center [527, 142] width 153 height 8
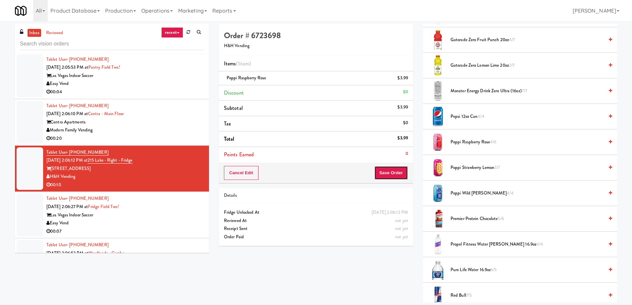
click at [389, 173] on button "Save Order" at bounding box center [391, 173] width 34 height 14
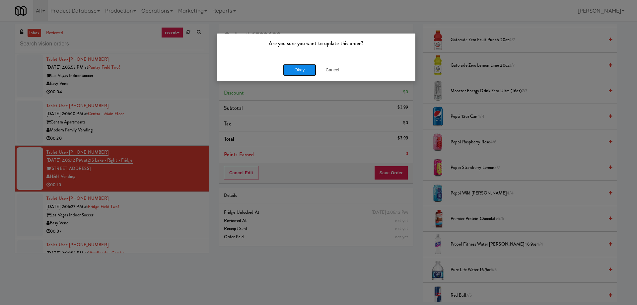
click at [300, 71] on button "Okay" at bounding box center [299, 70] width 33 height 12
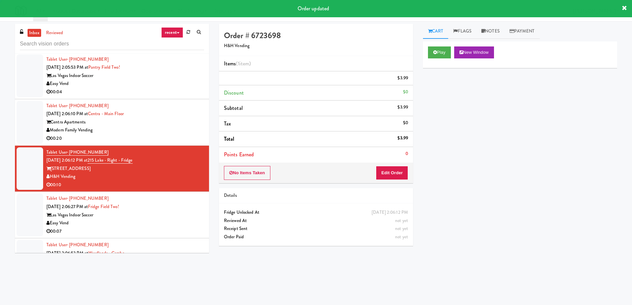
scroll to position [0, 0]
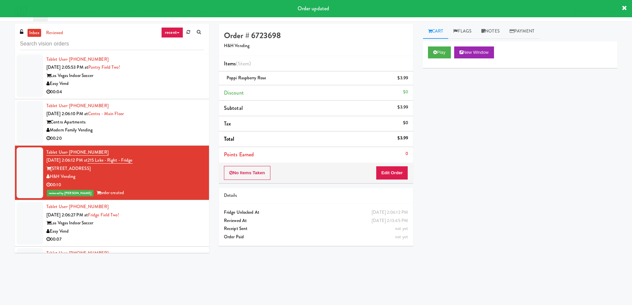
click at [157, 218] on div "Tablet User · (702) 824-1624 [DATE] 2:06:27 PM at [GEOGRAPHIC_DATA] Two! Las Ve…" at bounding box center [125, 223] width 158 height 41
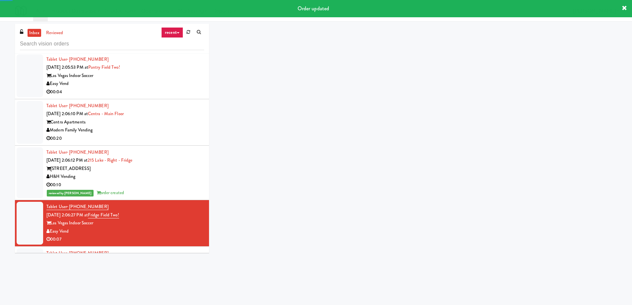
scroll to position [4230, 0]
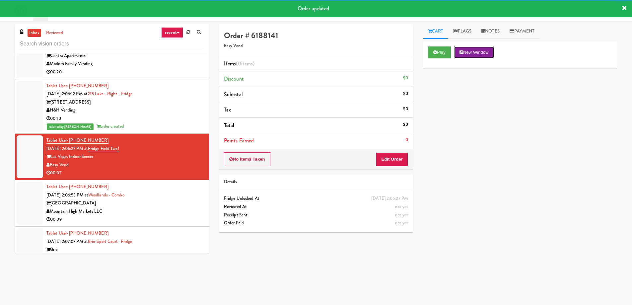
click at [473, 49] on button "New Window" at bounding box center [474, 52] width 40 height 12
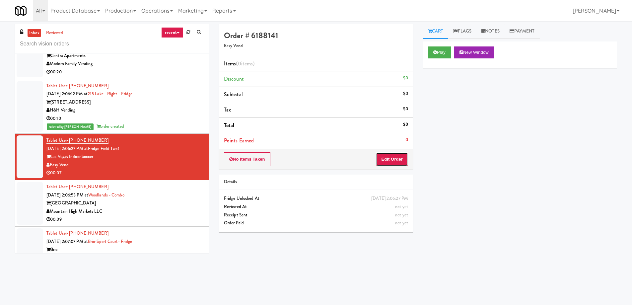
click at [391, 165] on button "Edit Order" at bounding box center [392, 159] width 32 height 14
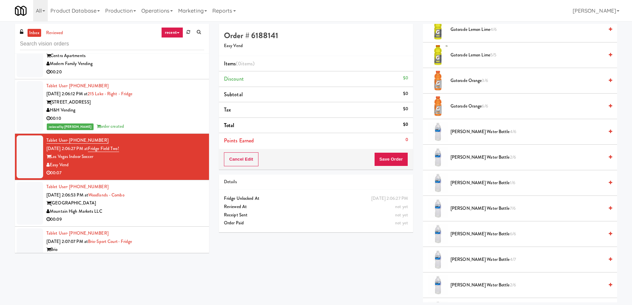
scroll to position [697, 0]
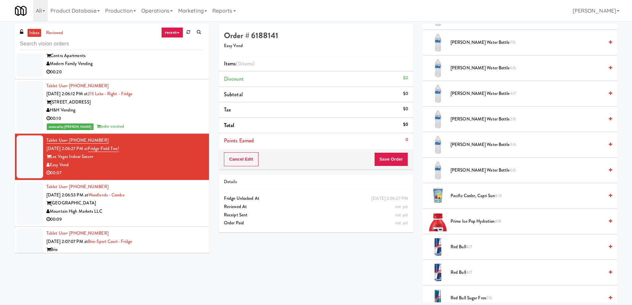
click at [465, 248] on span "Red Bull 4/7" at bounding box center [527, 247] width 153 height 8
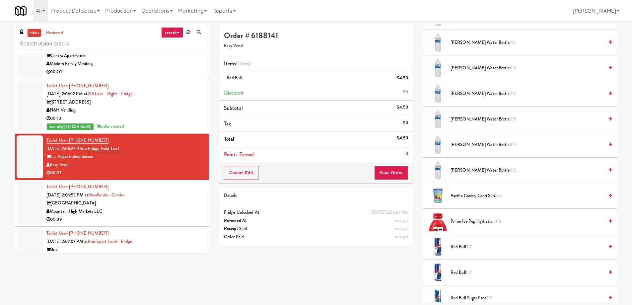
click at [479, 97] on span "[PERSON_NAME] Water Bottle 4/7" at bounding box center [527, 94] width 153 height 8
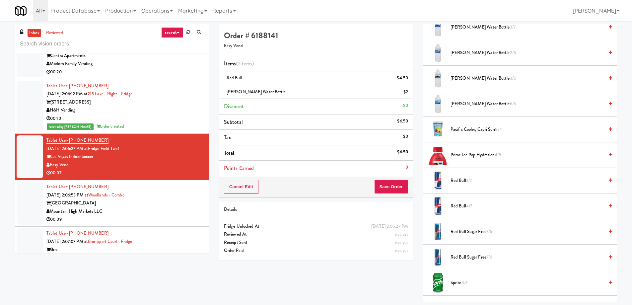
scroll to position [885, 0]
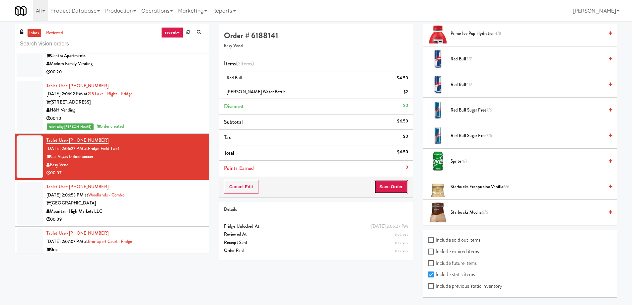
click at [394, 193] on button "Save Order" at bounding box center [391, 187] width 34 height 14
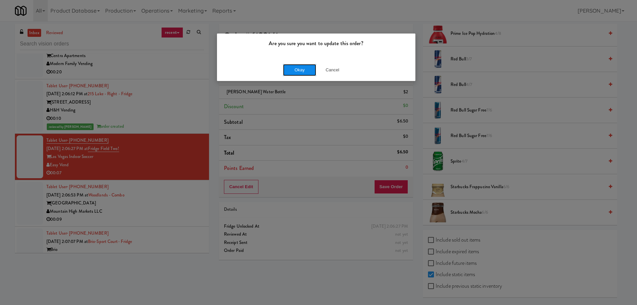
click at [297, 75] on button "Okay" at bounding box center [299, 70] width 33 height 12
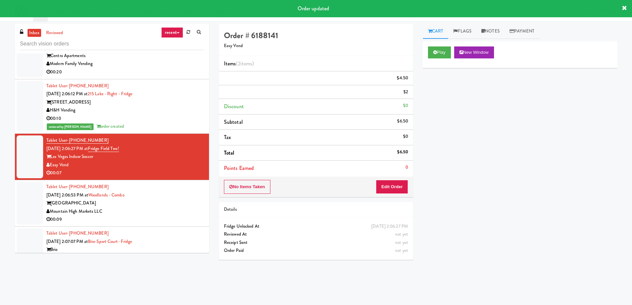
scroll to position [0, 0]
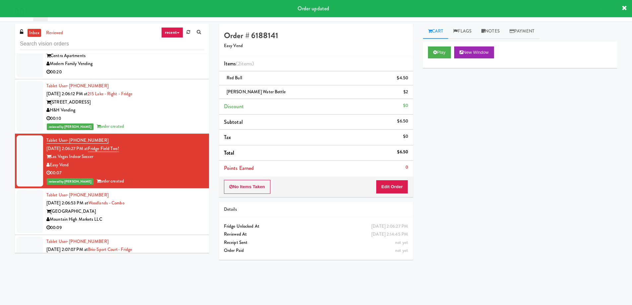
click at [171, 212] on div "[GEOGRAPHIC_DATA]" at bounding box center [125, 211] width 158 height 8
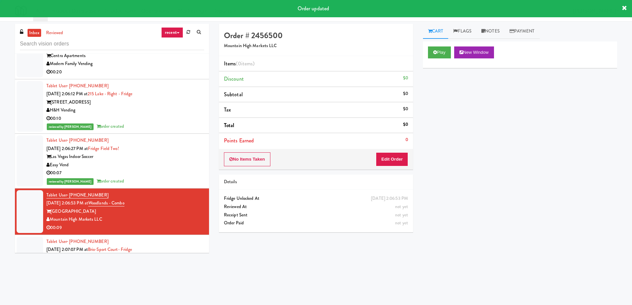
scroll to position [4363, 0]
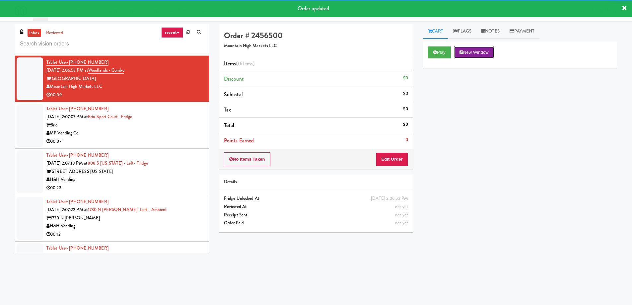
click at [476, 48] on button "New Window" at bounding box center [474, 52] width 40 height 12
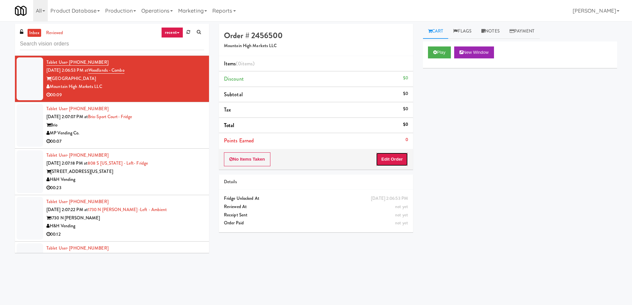
click at [389, 154] on button "Edit Order" at bounding box center [392, 159] width 32 height 14
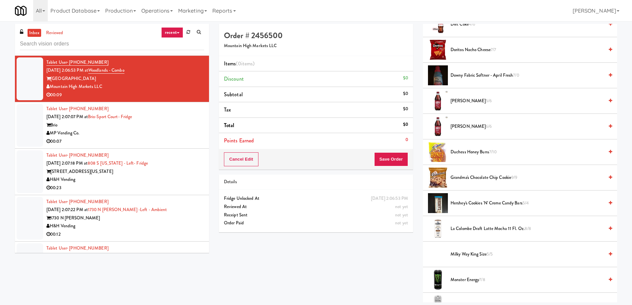
scroll to position [266, 0]
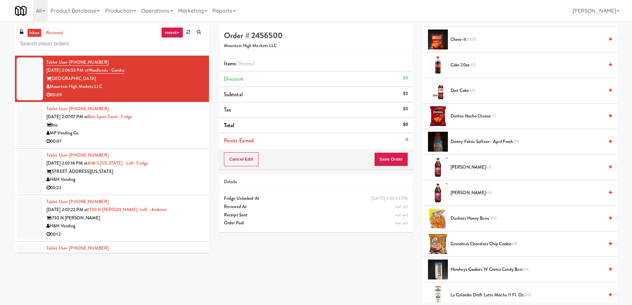
click at [486, 170] on span "5/6" at bounding box center [489, 167] width 6 height 6
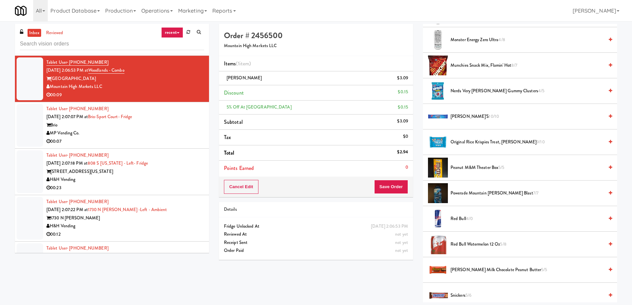
scroll to position [764, 0]
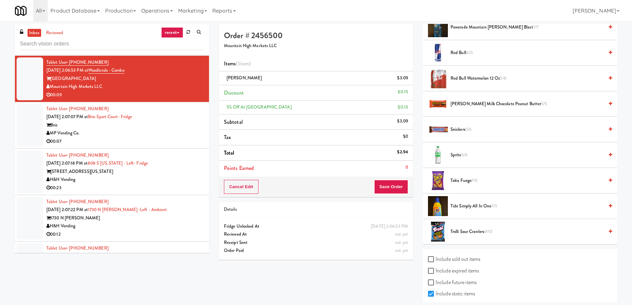
click at [467, 234] on span "Trolli Sour Crawlers 9/10" at bounding box center [527, 232] width 153 height 8
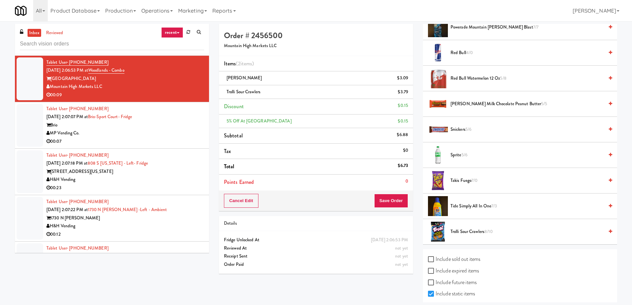
scroll to position [598, 0]
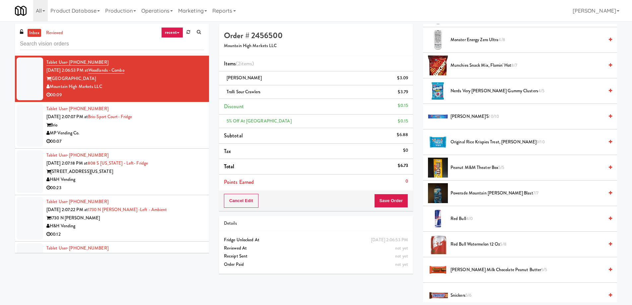
click at [475, 167] on span "Peanut M&M Theater Box 5/5" at bounding box center [527, 168] width 153 height 8
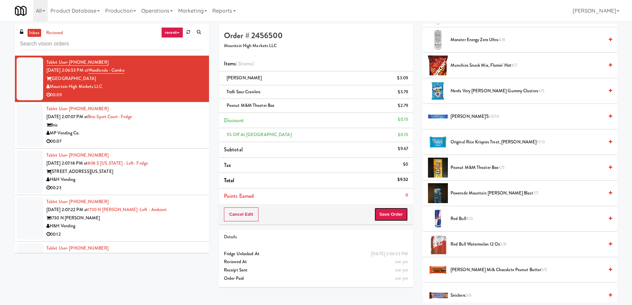
click at [396, 217] on button "Save Order" at bounding box center [391, 214] width 34 height 14
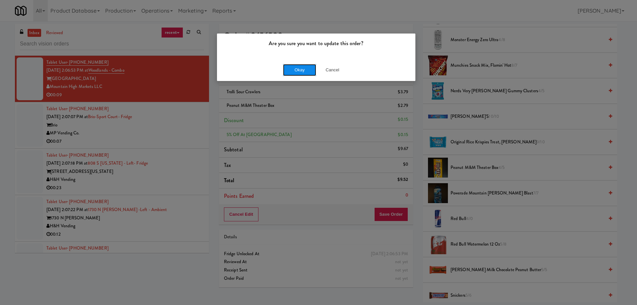
click at [309, 72] on button "Okay" at bounding box center [299, 70] width 33 height 12
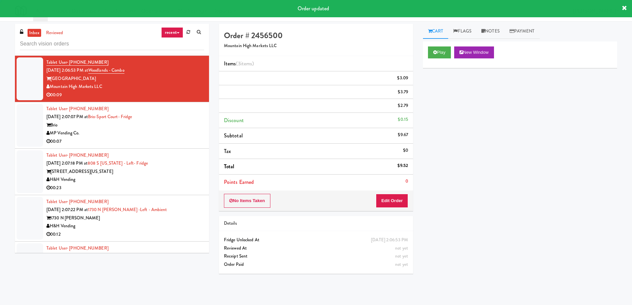
scroll to position [0, 0]
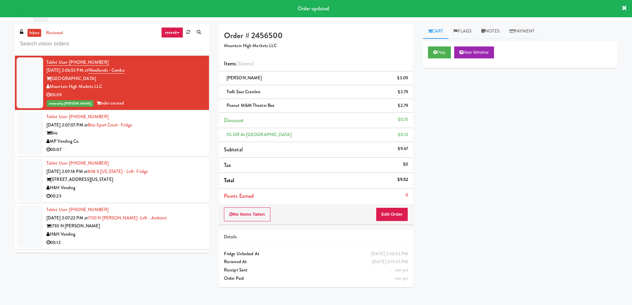
click at [170, 136] on div "Brio" at bounding box center [125, 133] width 158 height 8
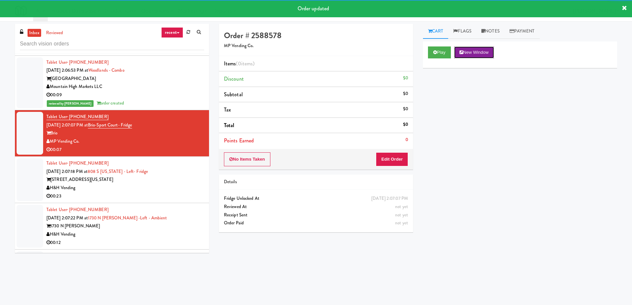
click at [483, 52] on button "New Window" at bounding box center [474, 52] width 40 height 12
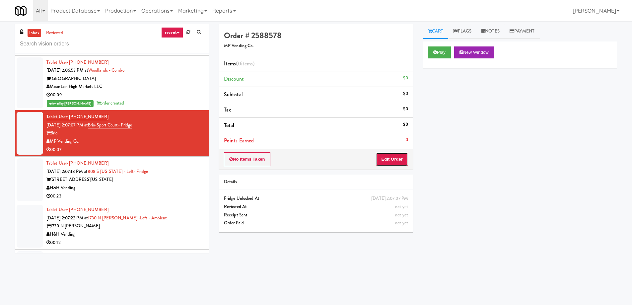
click at [393, 162] on button "Edit Order" at bounding box center [392, 159] width 32 height 14
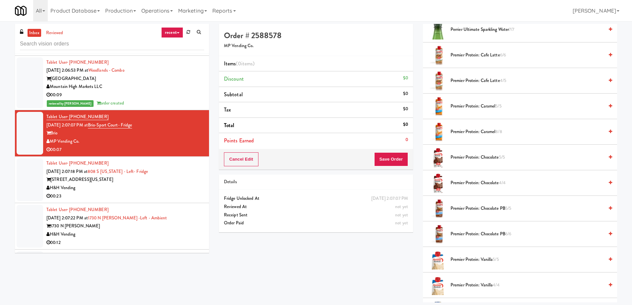
scroll to position [697, 0]
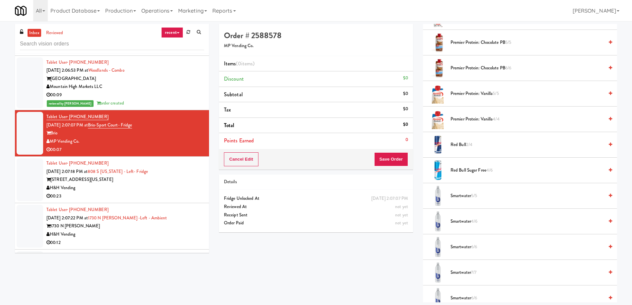
click at [463, 145] on span "Red Bull 2/4" at bounding box center [527, 145] width 153 height 8
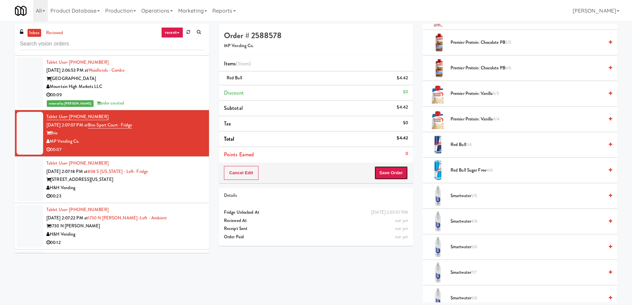
click at [391, 174] on button "Save Order" at bounding box center [391, 173] width 34 height 14
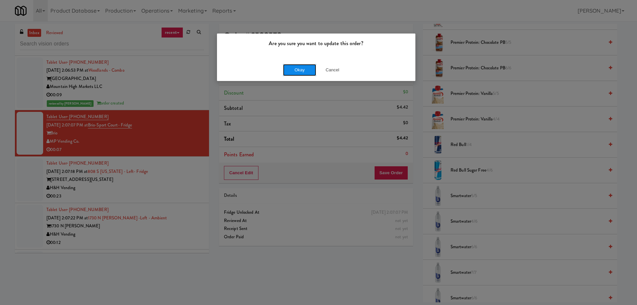
click at [297, 69] on button "Okay" at bounding box center [299, 70] width 33 height 12
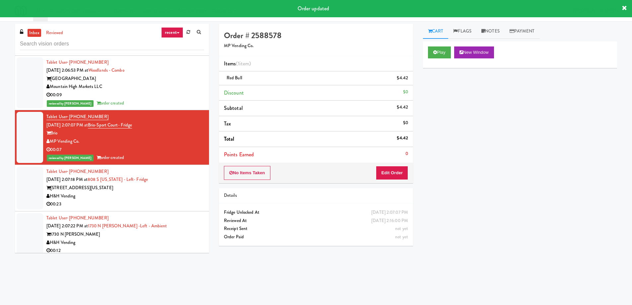
scroll to position [4429, 0]
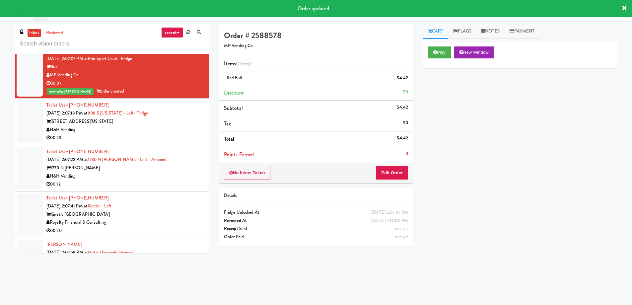
click at [167, 177] on div "H&H Vending" at bounding box center [125, 176] width 158 height 8
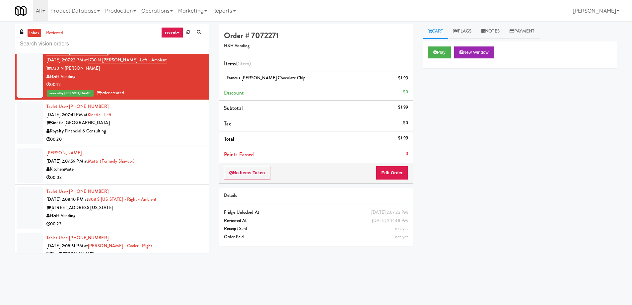
scroll to position [4429, 0]
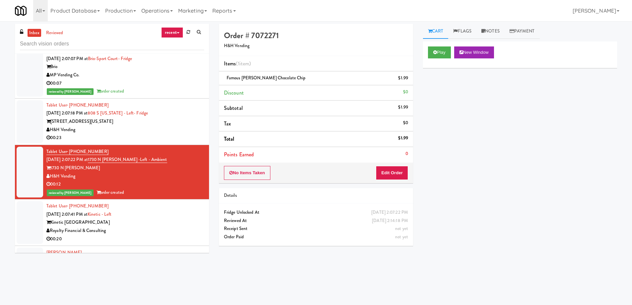
click at [174, 133] on div "H&H Vending" at bounding box center [125, 130] width 158 height 8
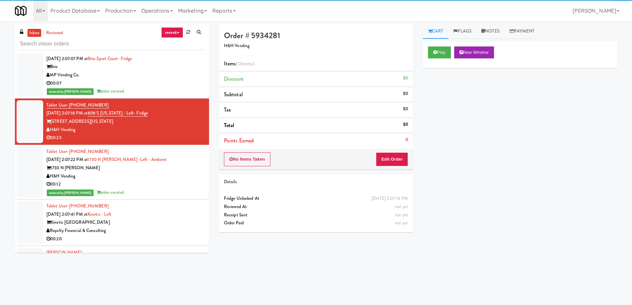
click at [167, 229] on div "Royalty Financial & Consulting" at bounding box center [125, 231] width 158 height 8
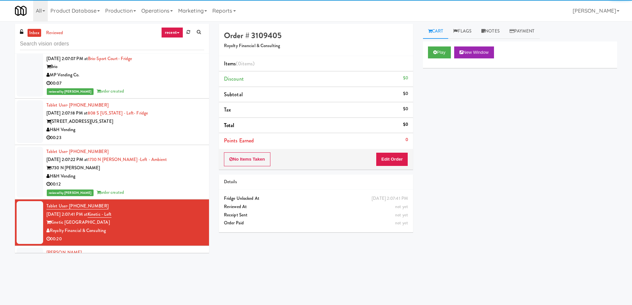
scroll to position [4562, 0]
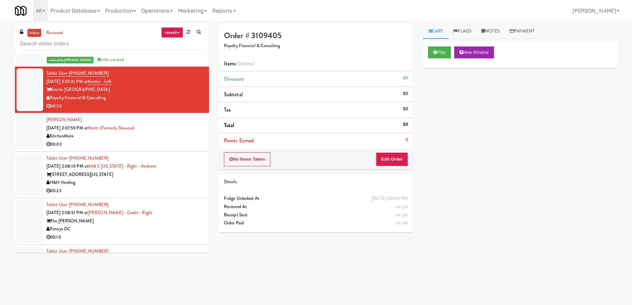
click at [177, 146] on div "00:03" at bounding box center [125, 144] width 158 height 8
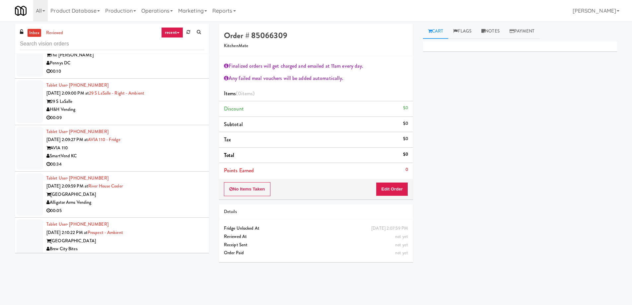
scroll to position [4695, 0]
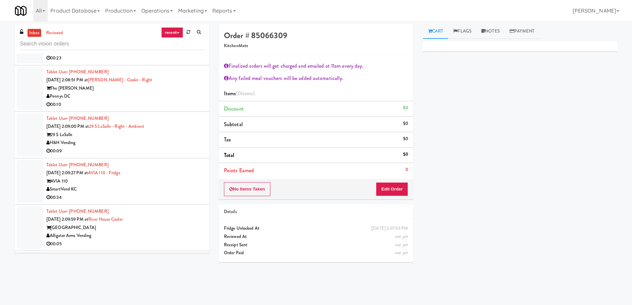
click at [173, 95] on div "Pennys DC" at bounding box center [125, 96] width 158 height 8
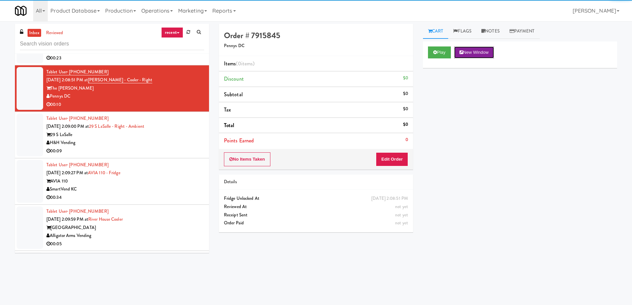
click at [478, 50] on button "New Window" at bounding box center [474, 52] width 40 height 12
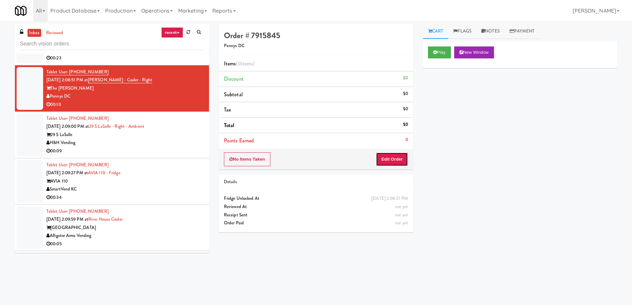
click at [399, 163] on button "Edit Order" at bounding box center [392, 159] width 32 height 14
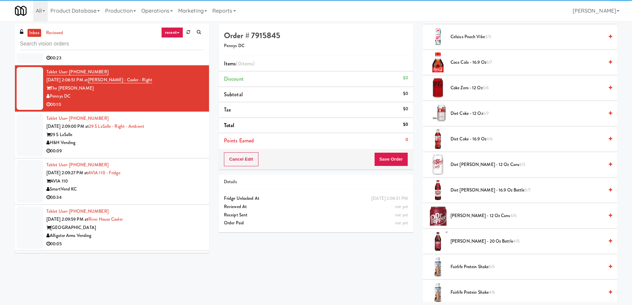
scroll to position [365, 0]
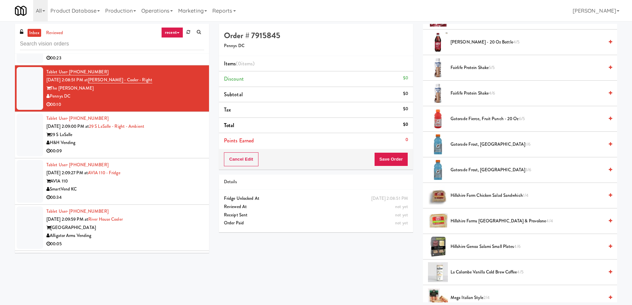
click at [483, 146] on span "Gatorade Frost, Glacier Freeze 1/6" at bounding box center [527, 144] width 153 height 8
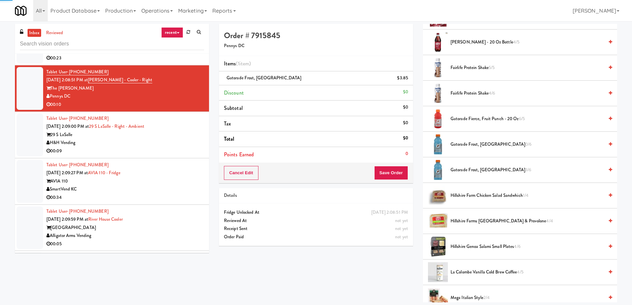
click at [486, 119] on span "Gatorade Fierce, Fruit Punch - 20 oz 6/5" at bounding box center [527, 119] width 153 height 8
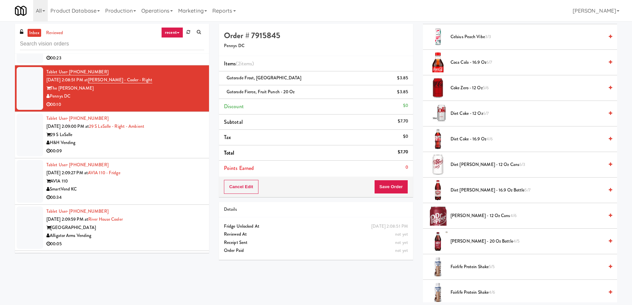
scroll to position [0, 0]
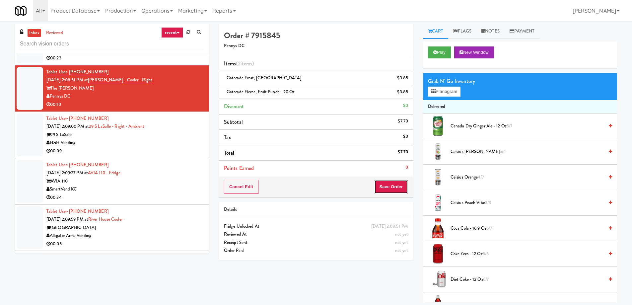
click at [394, 186] on button "Save Order" at bounding box center [391, 187] width 34 height 14
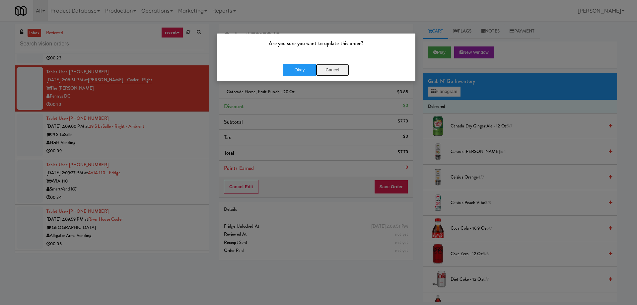
click at [331, 71] on button "Cancel" at bounding box center [332, 70] width 33 height 12
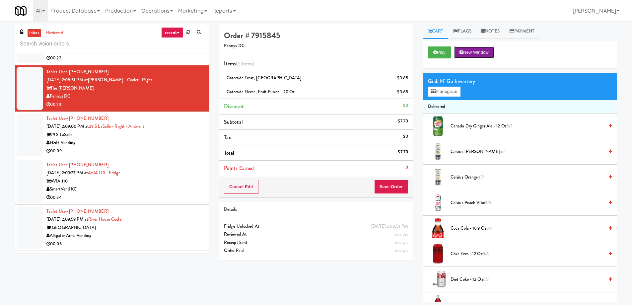
click at [482, 54] on button "New Window" at bounding box center [474, 52] width 40 height 12
click at [382, 189] on button "Save Order" at bounding box center [391, 187] width 34 height 14
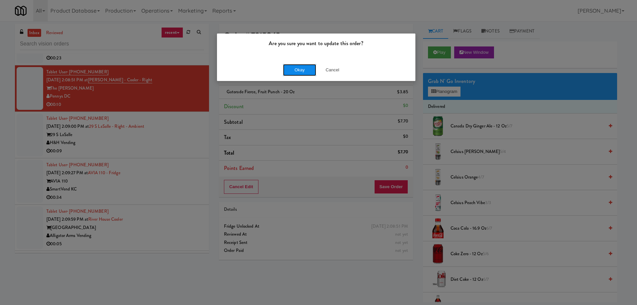
click at [308, 68] on button "Okay" at bounding box center [299, 70] width 33 height 12
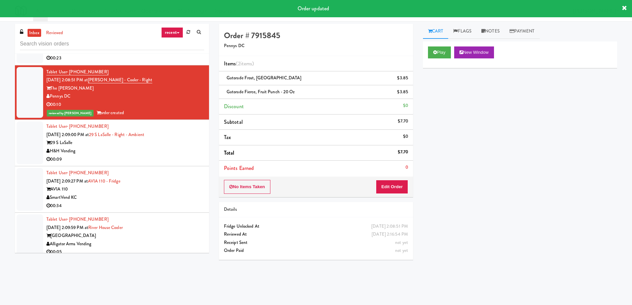
click at [175, 151] on div "H&H Vending" at bounding box center [125, 151] width 158 height 8
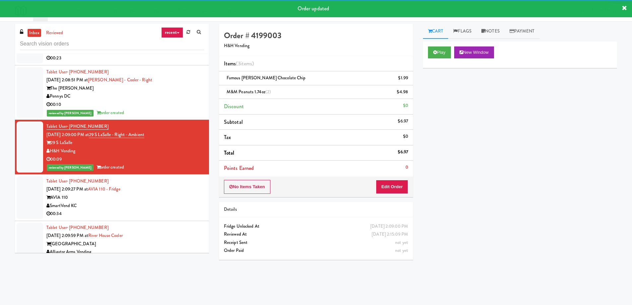
click at [158, 206] on div "SmartVend KC" at bounding box center [125, 206] width 158 height 8
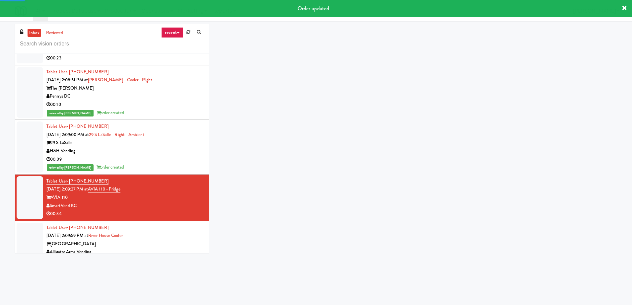
scroll to position [4794, 0]
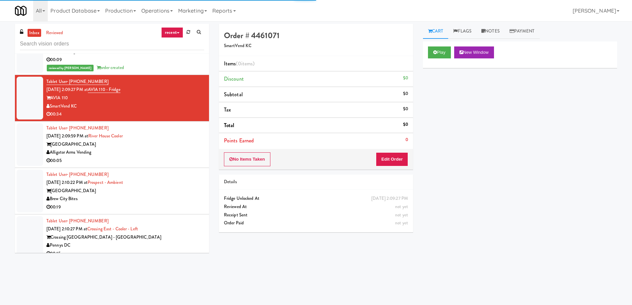
click at [164, 156] on div "Alligator Arms Vending" at bounding box center [125, 152] width 158 height 8
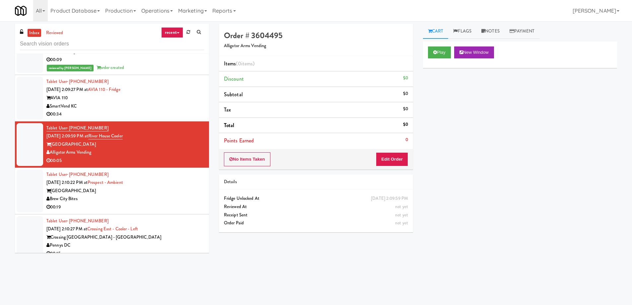
click at [500, 54] on div "Play New Window" at bounding box center [520, 52] width 184 height 12
click at [494, 55] on button "New Window" at bounding box center [474, 52] width 40 height 12
click at [391, 165] on button "Edit Order" at bounding box center [392, 159] width 32 height 14
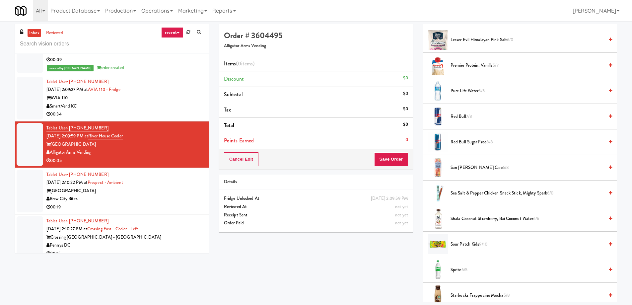
scroll to position [631, 0]
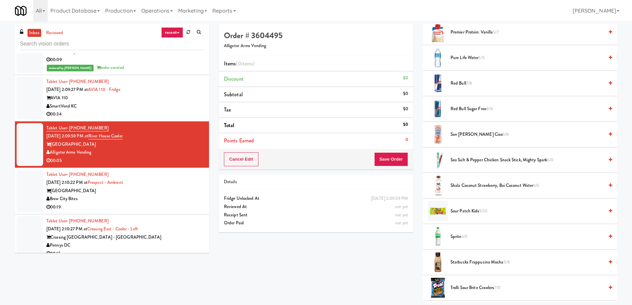
click at [476, 214] on span "Sour Patch Kids 9/10" at bounding box center [527, 211] width 153 height 8
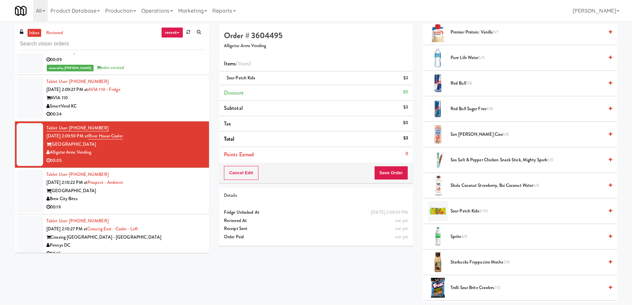
scroll to position [697, 0]
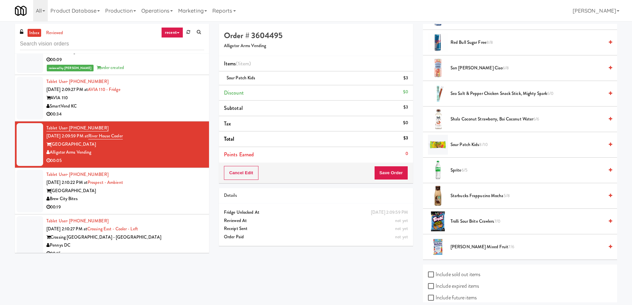
click at [474, 224] on span "Trolli Sour Brite Crawlers 7/0" at bounding box center [527, 221] width 153 height 8
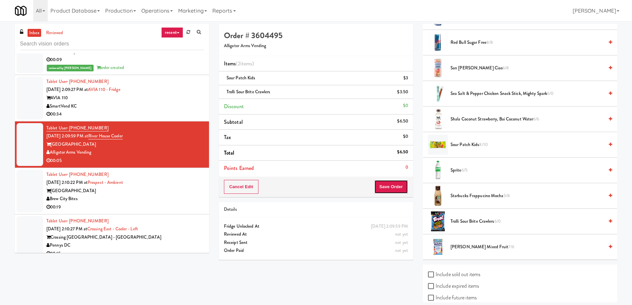
click at [386, 187] on button "Save Order" at bounding box center [391, 187] width 34 height 14
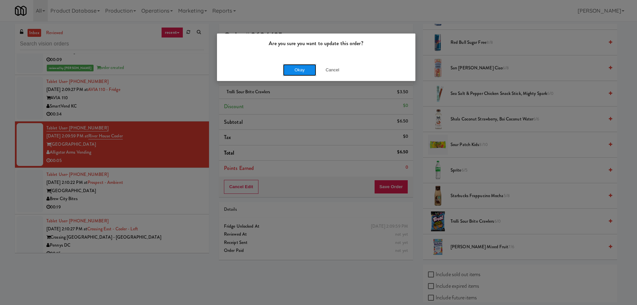
click at [306, 66] on button "Okay" at bounding box center [299, 70] width 33 height 12
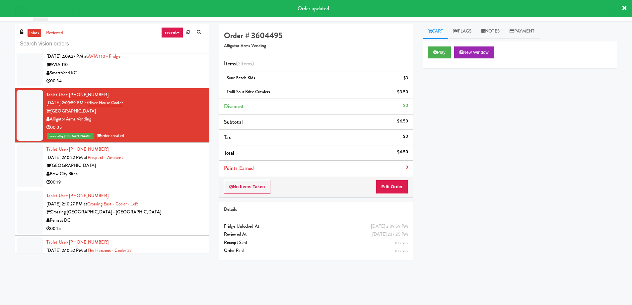
scroll to position [4861, 0]
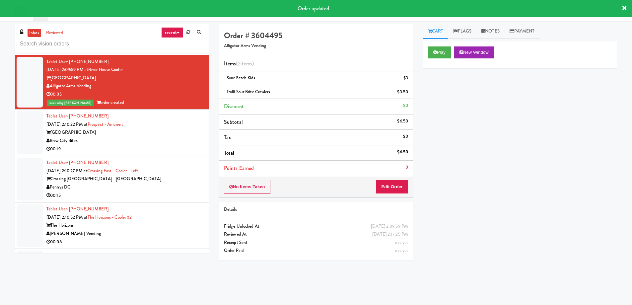
click at [145, 131] on div "[GEOGRAPHIC_DATA]" at bounding box center [125, 132] width 158 height 8
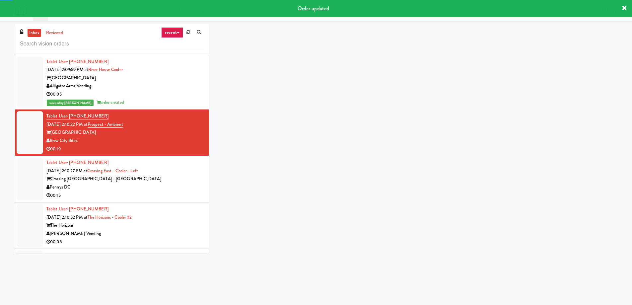
click at [154, 176] on div "Crossing [GEOGRAPHIC_DATA] - [GEOGRAPHIC_DATA]" at bounding box center [125, 179] width 158 height 8
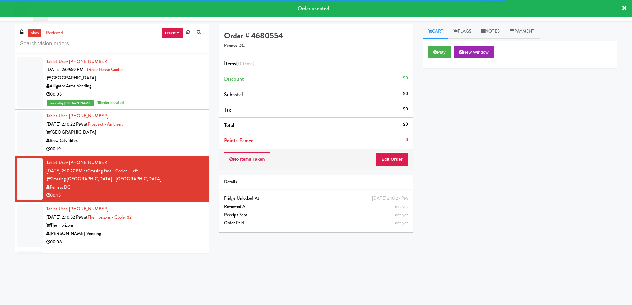
click at [169, 135] on div "[GEOGRAPHIC_DATA]" at bounding box center [125, 132] width 158 height 8
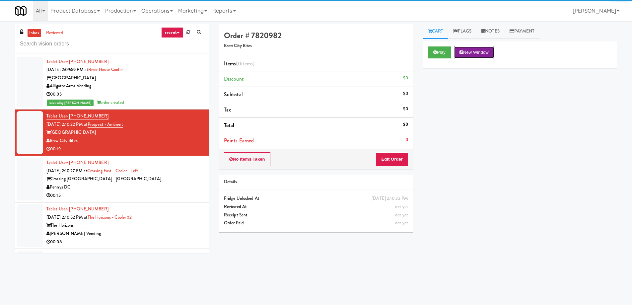
click at [480, 51] on button "New Window" at bounding box center [474, 52] width 40 height 12
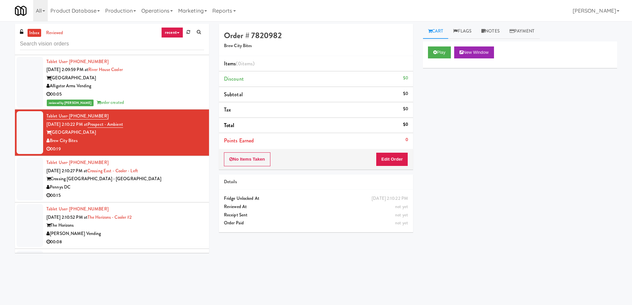
click at [130, 189] on div "Pennys DC" at bounding box center [125, 187] width 158 height 8
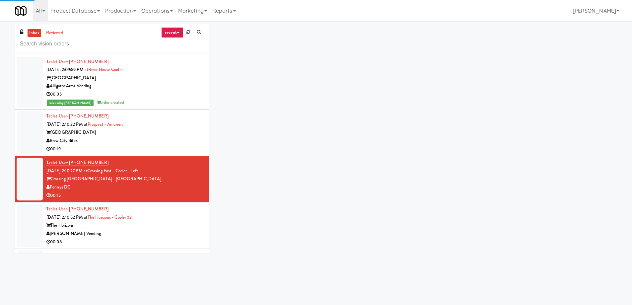
click at [162, 235] on div "[PERSON_NAME] Vending" at bounding box center [125, 234] width 158 height 8
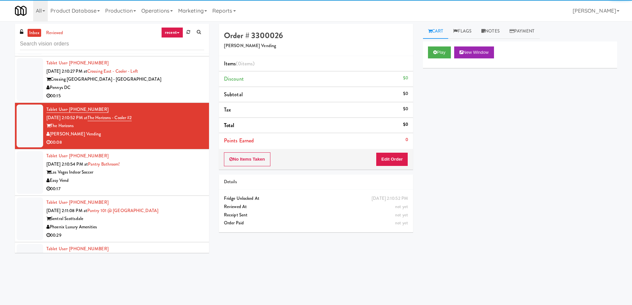
scroll to position [5093, 0]
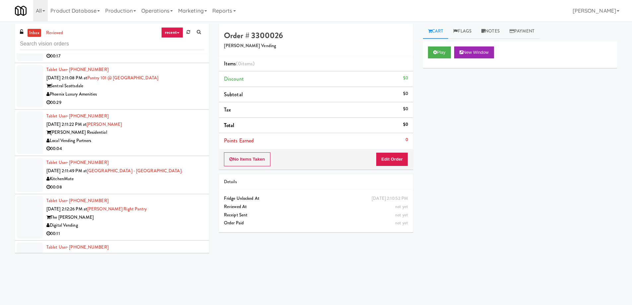
click at [166, 138] on div "Local Vending Partners" at bounding box center [125, 141] width 158 height 8
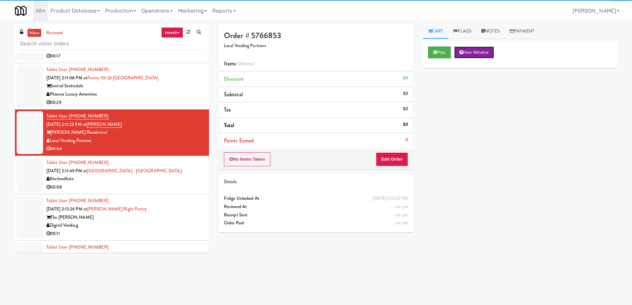
click at [470, 49] on button "New Window" at bounding box center [474, 52] width 40 height 12
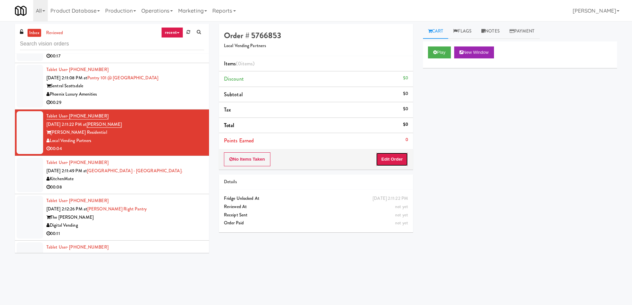
click at [403, 157] on button "Edit Order" at bounding box center [392, 159] width 32 height 14
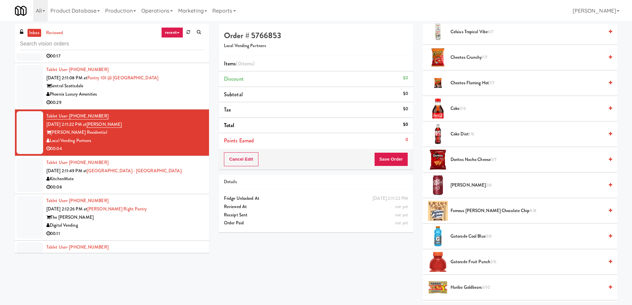
scroll to position [398, 0]
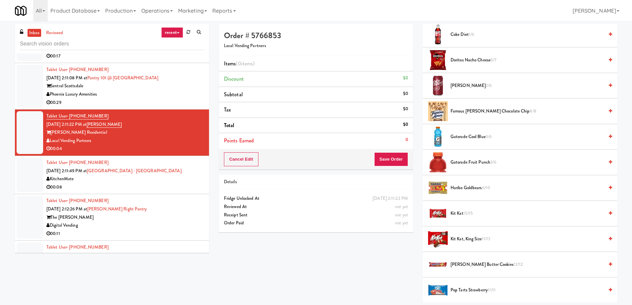
click at [469, 135] on span "Gatorade Cool Blue 3/6" at bounding box center [527, 137] width 153 height 8
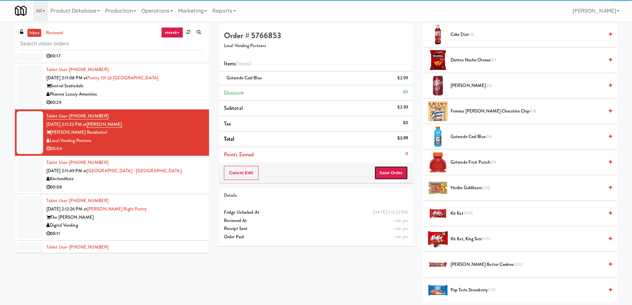
click at [384, 174] on button "Save Order" at bounding box center [391, 173] width 34 height 14
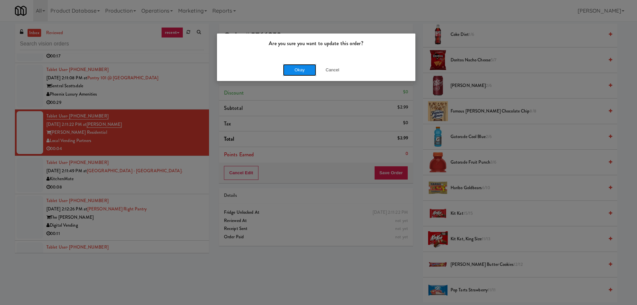
click at [298, 70] on button "Okay" at bounding box center [299, 70] width 33 height 12
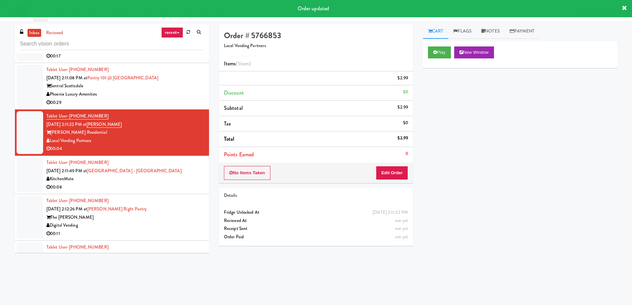
scroll to position [0, 0]
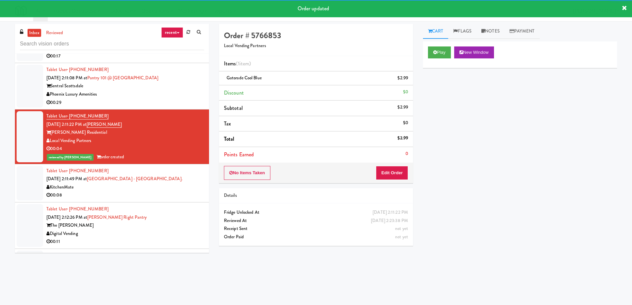
click at [182, 176] on div "Tablet User · (647) 631-8157 [DATE] 2:11:49 PM at [GEOGRAPHIC_DATA] - [GEOGRAPH…" at bounding box center [125, 183] width 158 height 33
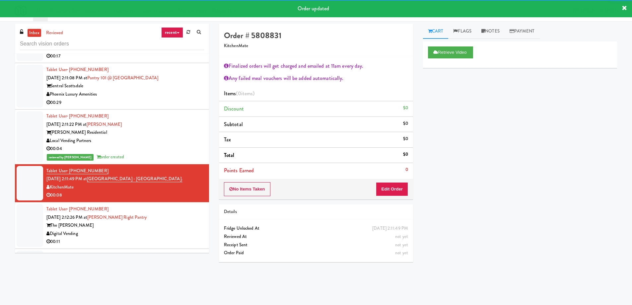
click at [181, 222] on div "The [PERSON_NAME]" at bounding box center [125, 225] width 158 height 8
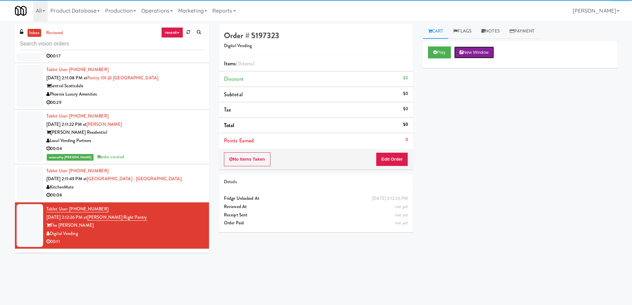
click at [481, 50] on button "New Window" at bounding box center [474, 52] width 40 height 12
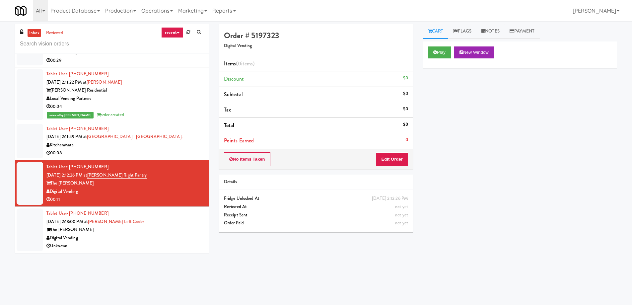
scroll to position [21, 0]
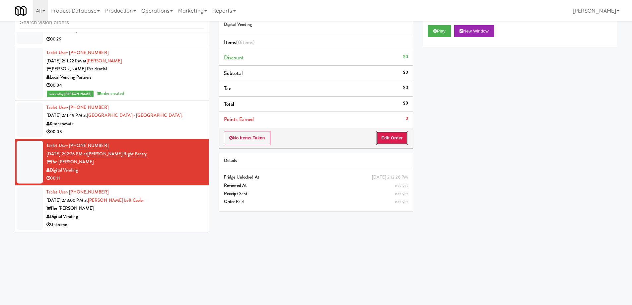
click at [383, 141] on button "Edit Order" at bounding box center [392, 138] width 32 height 14
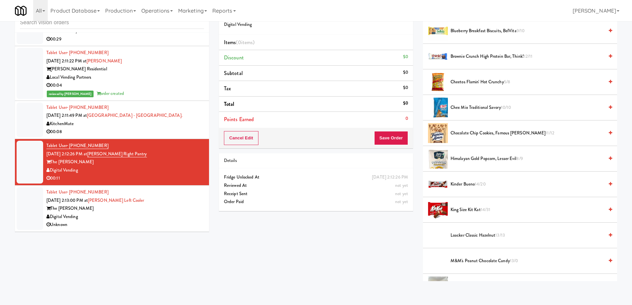
scroll to position [133, 0]
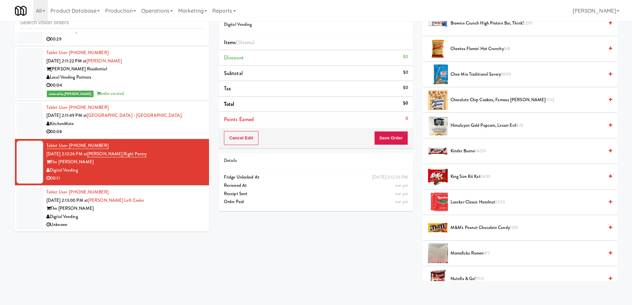
click at [476, 174] on span "King Size Kit Kat 14/31" at bounding box center [527, 177] width 153 height 8
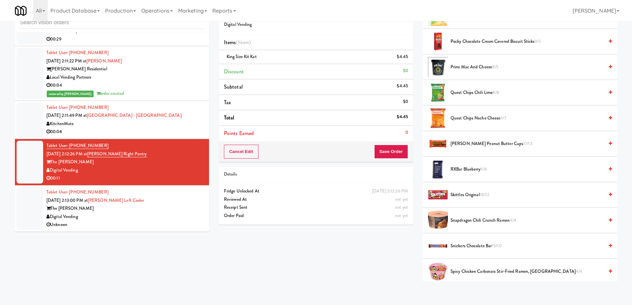
scroll to position [631, 0]
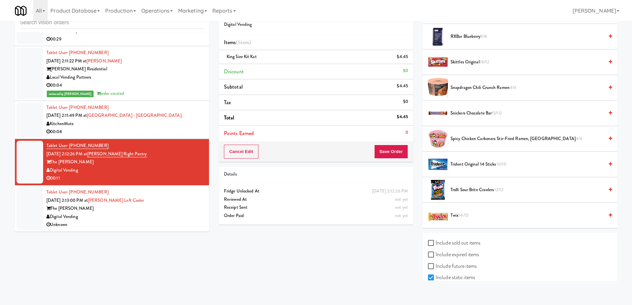
click at [457, 190] on span "Trolli Sour Brite Crawlers 12/12" at bounding box center [527, 190] width 153 height 8
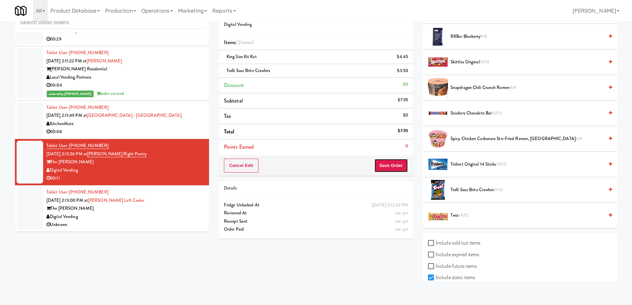
click at [385, 166] on button "Save Order" at bounding box center [391, 166] width 34 height 14
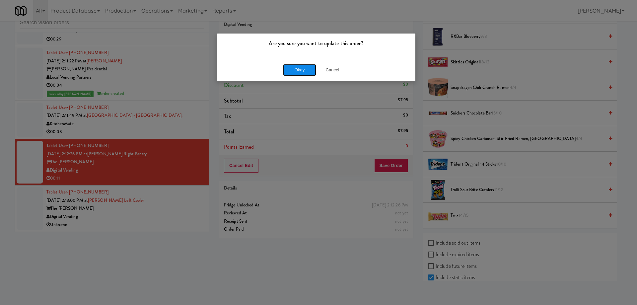
click at [295, 72] on button "Okay" at bounding box center [299, 70] width 33 height 12
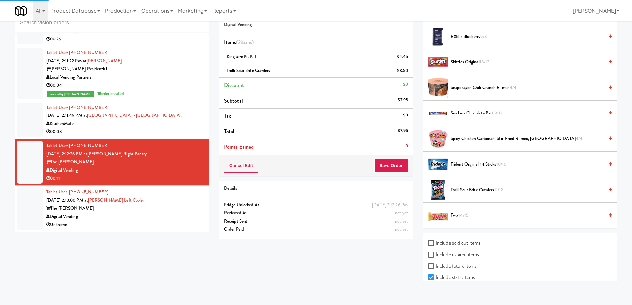
scroll to position [0, 0]
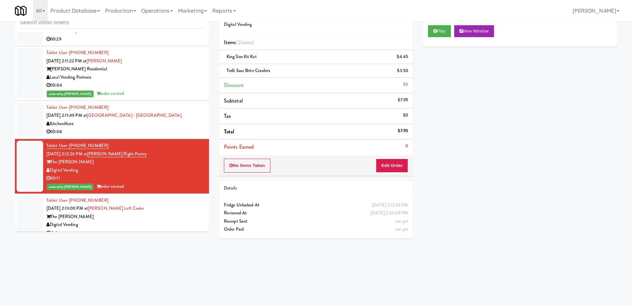
click at [146, 211] on div "Tablet User · (951) 663-8708 [DATE] 2:13:00 PM at [PERSON_NAME] Left Cooler The…" at bounding box center [125, 217] width 158 height 41
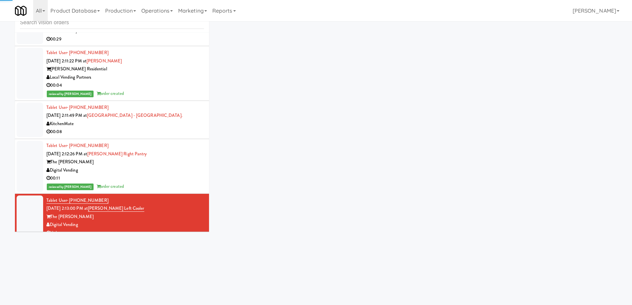
scroll to position [5143, 0]
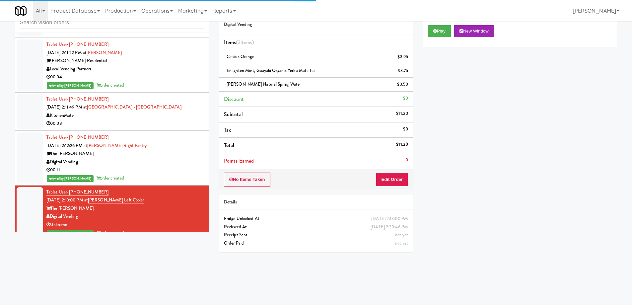
click at [160, 120] on div "00:08" at bounding box center [125, 124] width 158 height 8
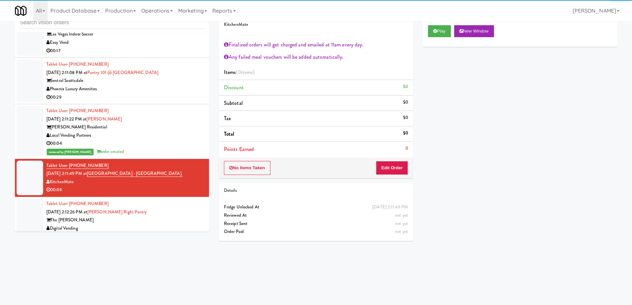
scroll to position [4944, 0]
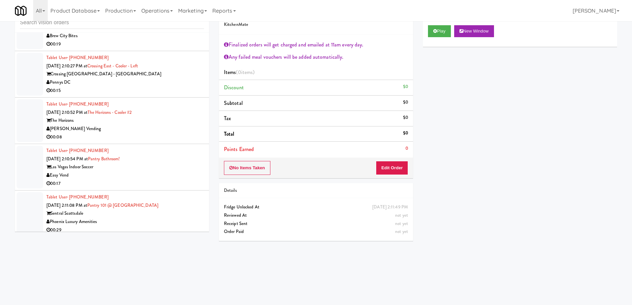
click at [161, 125] on div "[PERSON_NAME] Vending" at bounding box center [125, 129] width 158 height 8
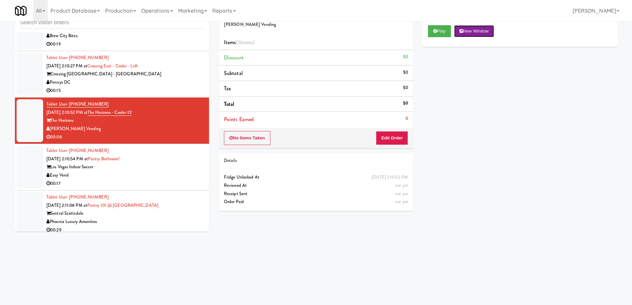
click at [471, 33] on button "New Window" at bounding box center [474, 31] width 40 height 12
click at [384, 142] on button "Edit Order" at bounding box center [392, 138] width 32 height 14
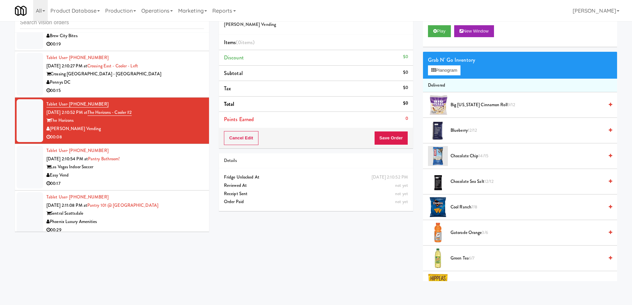
click at [465, 162] on li "Chocolate Chip 14/15" at bounding box center [520, 156] width 194 height 26
click at [465, 158] on span "Chocolate Chip 14/15" at bounding box center [527, 156] width 153 height 8
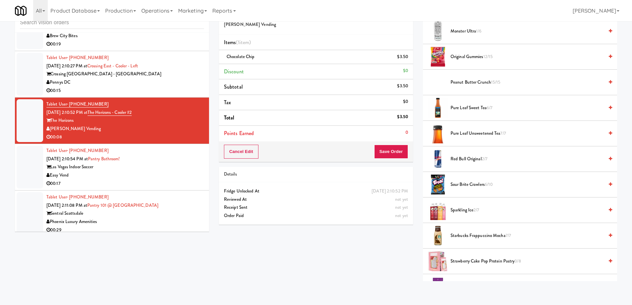
scroll to position [564, 0]
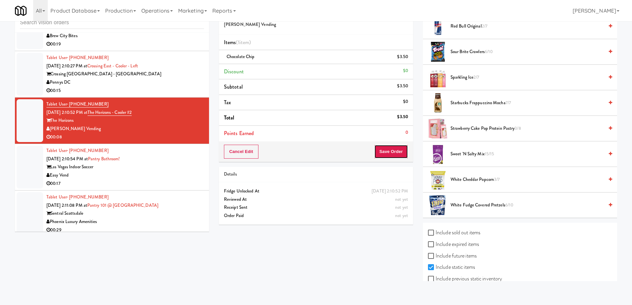
click at [389, 154] on button "Save Order" at bounding box center [391, 152] width 34 height 14
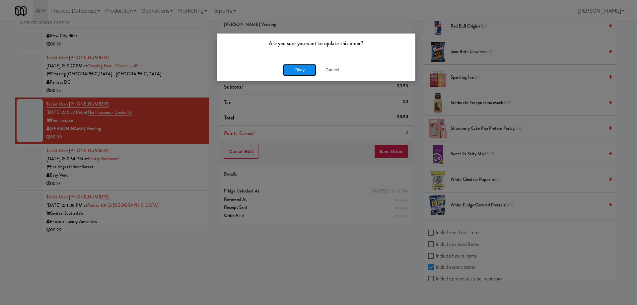
click at [284, 67] on button "Okay" at bounding box center [299, 70] width 33 height 12
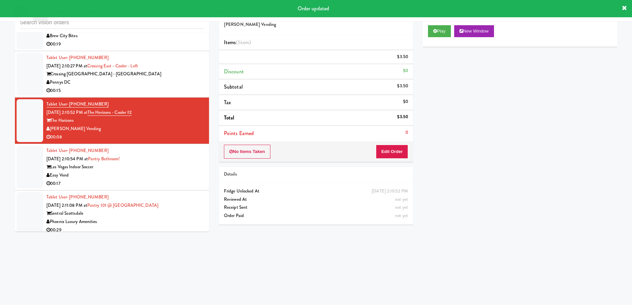
scroll to position [0, 0]
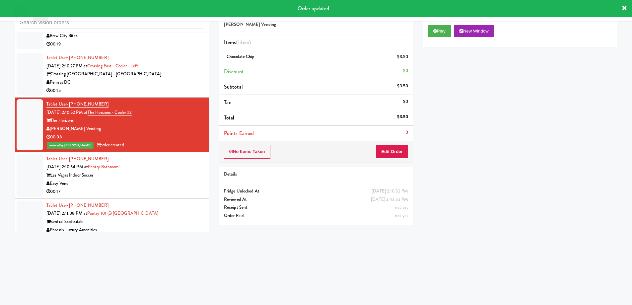
click at [164, 88] on div "00:15" at bounding box center [125, 91] width 158 height 8
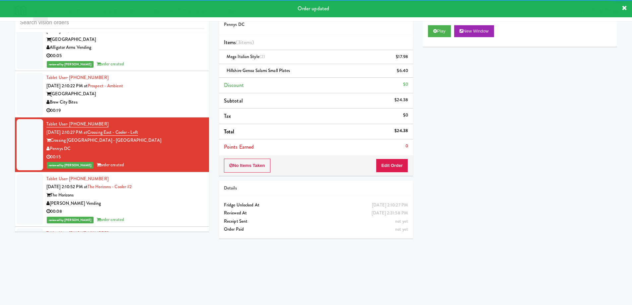
scroll to position [4944, 0]
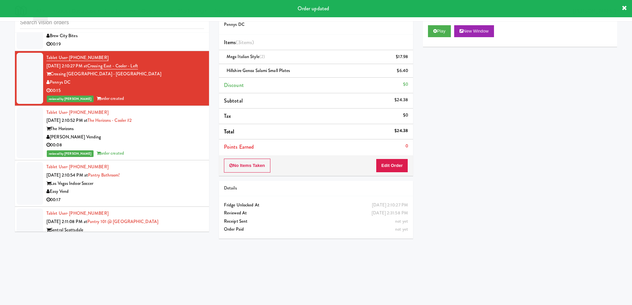
click at [164, 183] on div "Las Vegas Indoor Soccer" at bounding box center [125, 184] width 158 height 8
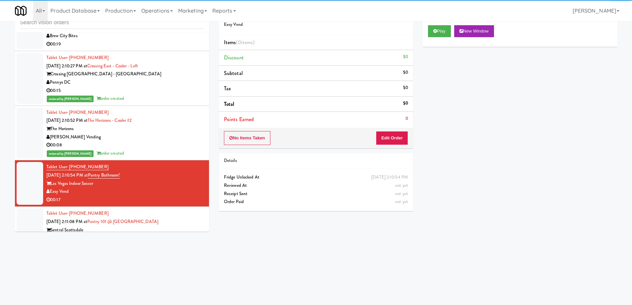
scroll to position [5011, 0]
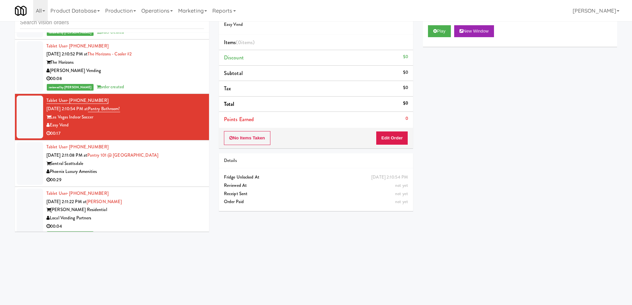
click at [495, 39] on div "Play New Window" at bounding box center [520, 33] width 194 height 27
click at [489, 35] on button "New Window" at bounding box center [474, 31] width 40 height 12
click at [402, 141] on button "Edit Order" at bounding box center [392, 138] width 32 height 14
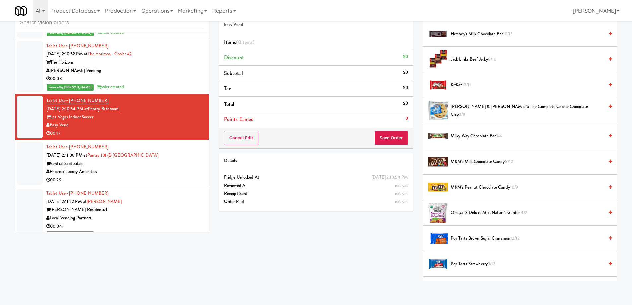
scroll to position [697, 0]
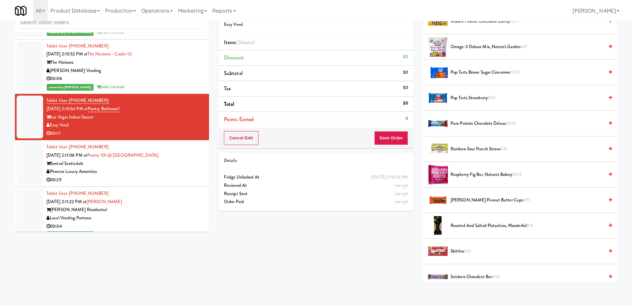
click at [467, 96] on span "Pop Tarts Strawberry 9/12" at bounding box center [527, 98] width 153 height 8
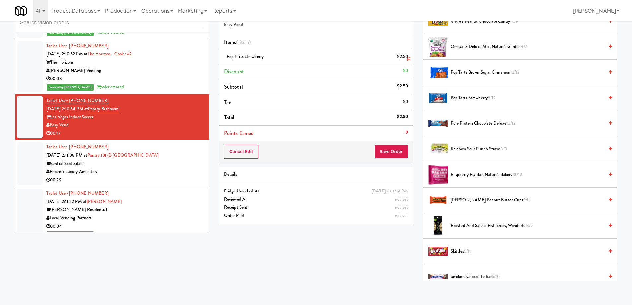
click at [409, 56] on link at bounding box center [408, 59] width 6 height 8
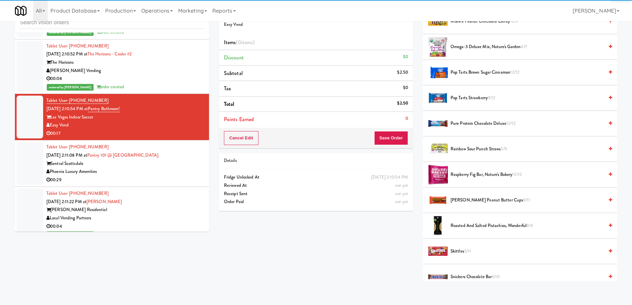
click at [464, 71] on span "Pop Tarts Brown Sugar Cinnamon 12/12" at bounding box center [527, 72] width 153 height 8
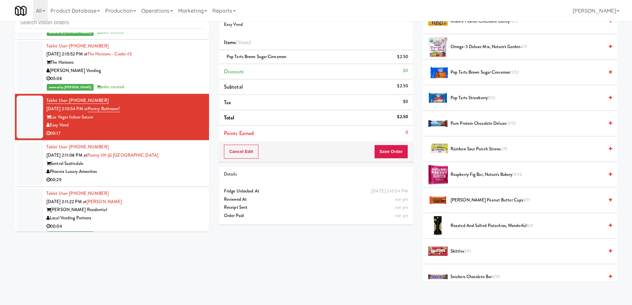
click at [487, 73] on span "Pop Tarts Brown Sugar Cinnamon 11/12" at bounding box center [527, 72] width 153 height 8
click at [379, 151] on button "Save Order" at bounding box center [391, 152] width 34 height 14
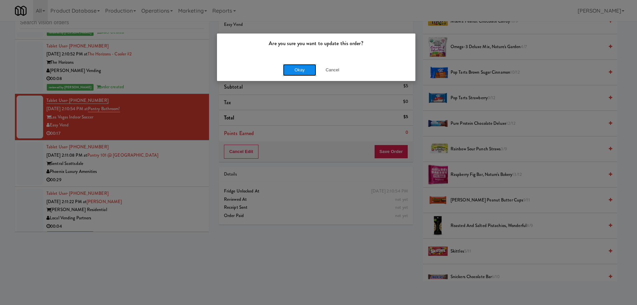
click at [288, 68] on button "Okay" at bounding box center [299, 70] width 33 height 12
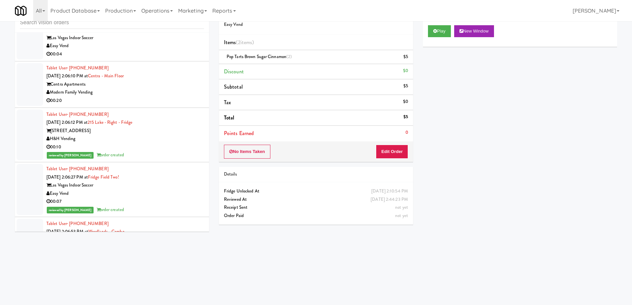
scroll to position [3981, 0]
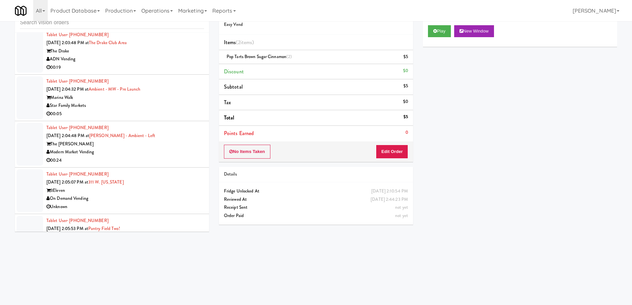
click at [170, 100] on div "Marina Walk" at bounding box center [125, 98] width 158 height 8
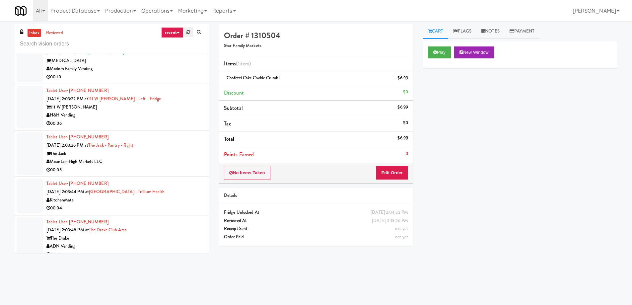
click at [189, 31] on icon at bounding box center [189, 32] width 4 height 4
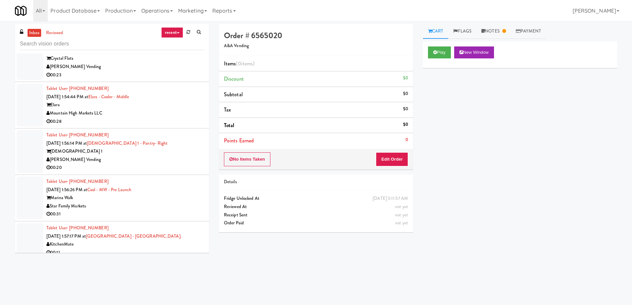
scroll to position [1593, 0]
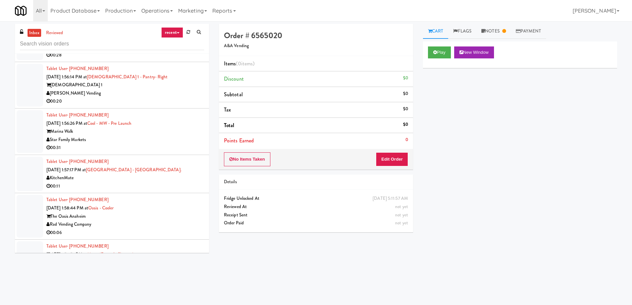
click at [163, 179] on div "KitchenMate" at bounding box center [125, 178] width 158 height 8
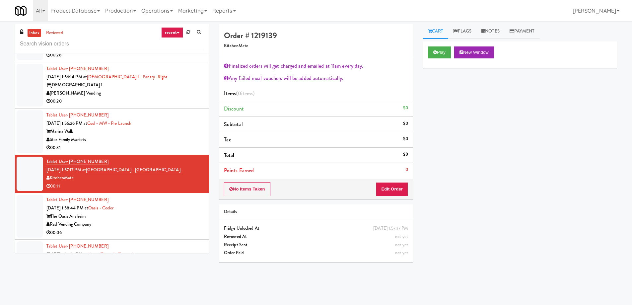
click at [186, 211] on div "Tablet User · (714) 341-5584 [DATE] 1:58:44 PM at [GEOGRAPHIC_DATA] The Oasis A…" at bounding box center [125, 216] width 158 height 41
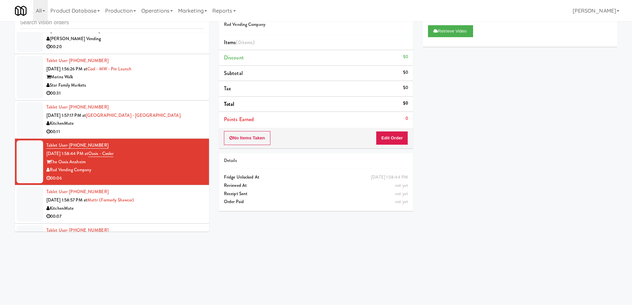
scroll to position [1660, 0]
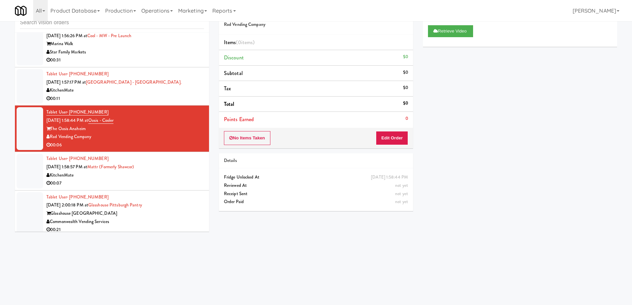
click at [169, 184] on div "00:07" at bounding box center [125, 183] width 158 height 8
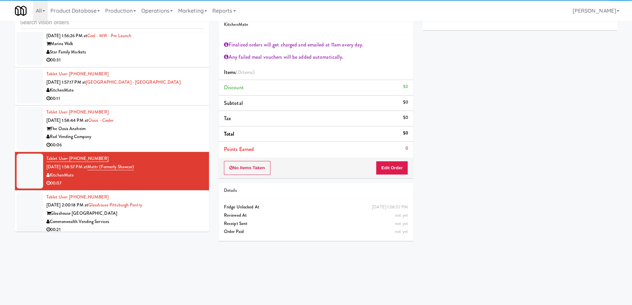
click at [154, 208] on div "Tablet User · (412) 770-7897 [DATE] 2:00:18 PM at [GEOGRAPHIC_DATA] Pantry Glas…" at bounding box center [125, 213] width 158 height 41
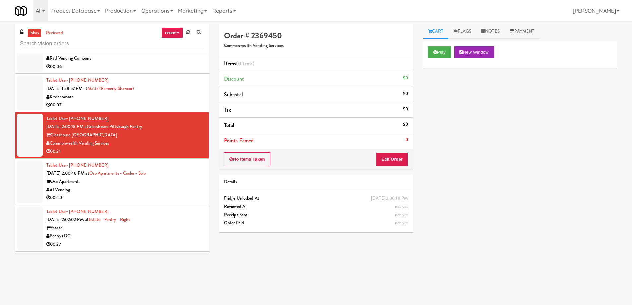
scroll to position [1826, 0]
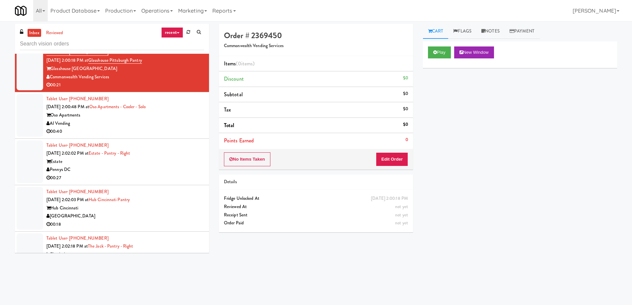
click at [171, 205] on div "Hub Cincinnati" at bounding box center [125, 208] width 158 height 8
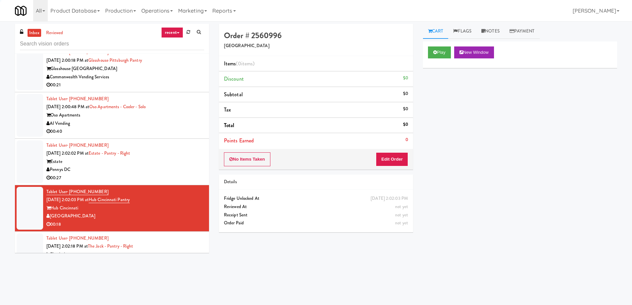
scroll to position [1892, 0]
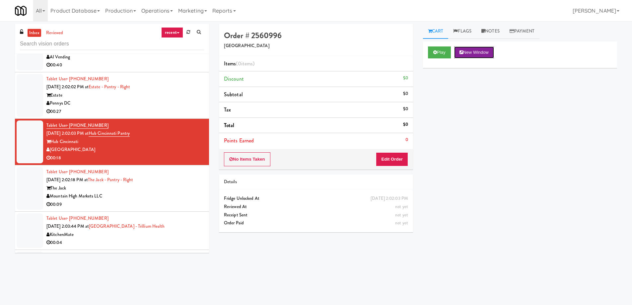
click at [463, 53] on icon at bounding box center [462, 52] width 4 height 4
click at [386, 155] on button "Edit Order" at bounding box center [392, 159] width 32 height 14
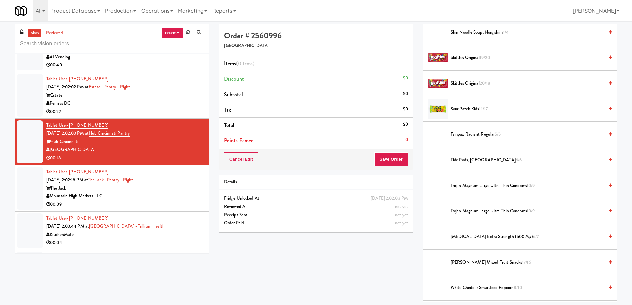
scroll to position [697, 0]
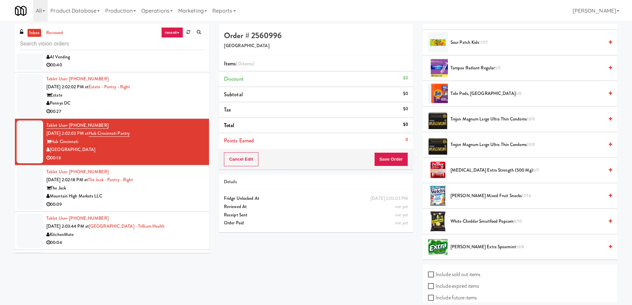
click at [481, 146] on span "Trojan Magnum Large Ultra Thin Condoms 10/9" at bounding box center [527, 145] width 153 height 8
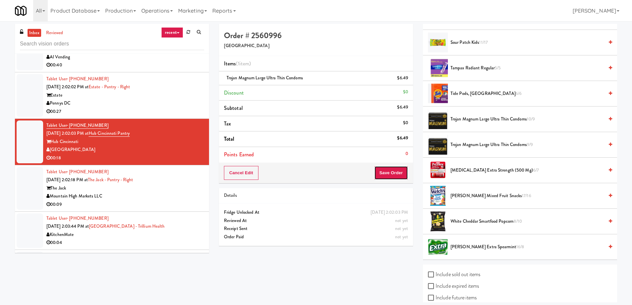
click at [389, 176] on button "Save Order" at bounding box center [391, 173] width 34 height 14
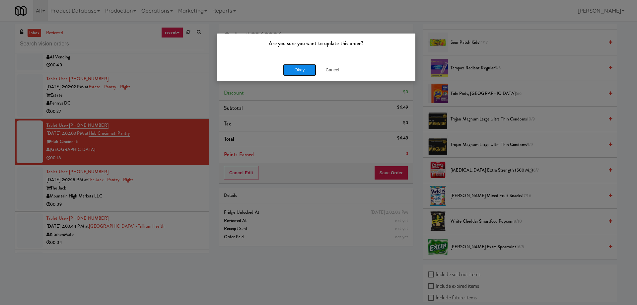
click at [305, 71] on button "Okay" at bounding box center [299, 70] width 33 height 12
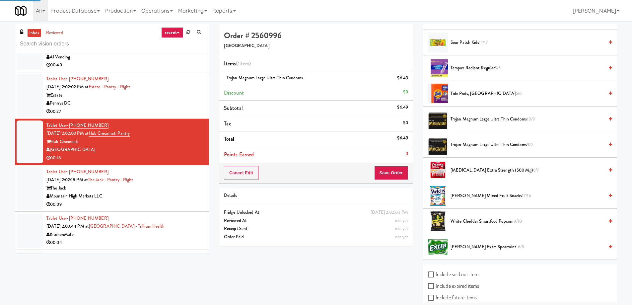
scroll to position [0, 0]
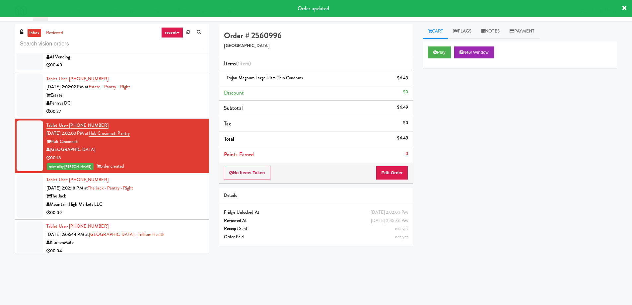
click at [170, 195] on div "The Jack" at bounding box center [125, 196] width 158 height 8
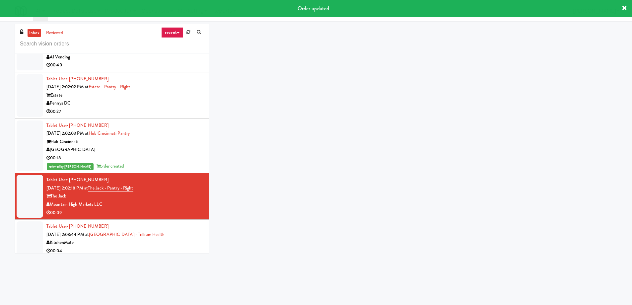
scroll to position [1992, 0]
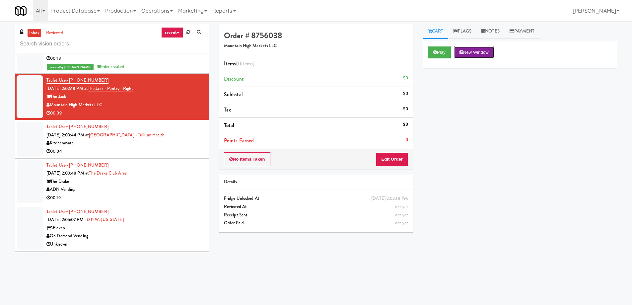
click at [476, 51] on button "New Window" at bounding box center [474, 52] width 40 height 12
click at [397, 168] on div "No Items Taken Edit Order" at bounding box center [316, 159] width 194 height 21
click at [395, 163] on button "Edit Order" at bounding box center [392, 159] width 32 height 14
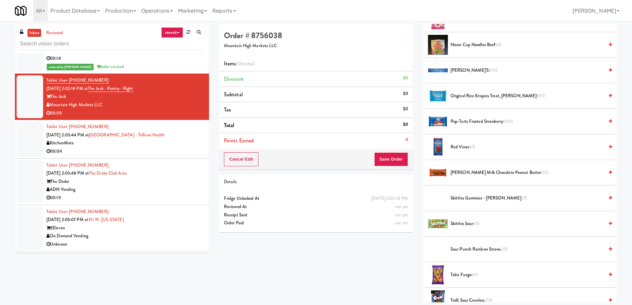
scroll to position [578, 0]
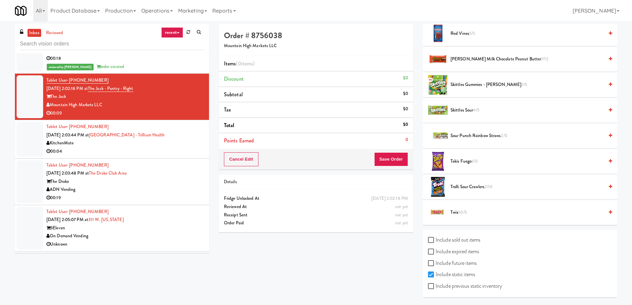
click at [472, 191] on li "Trolli Sour Crawlers 2/10" at bounding box center [520, 187] width 194 height 26
click at [471, 186] on span "Trolli Sour Crawlers 2/10" at bounding box center [527, 187] width 153 height 8
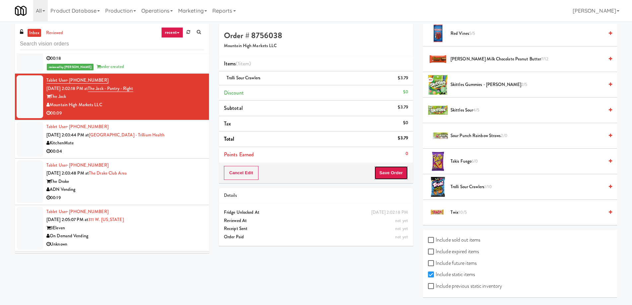
click at [392, 176] on button "Save Order" at bounding box center [391, 173] width 34 height 14
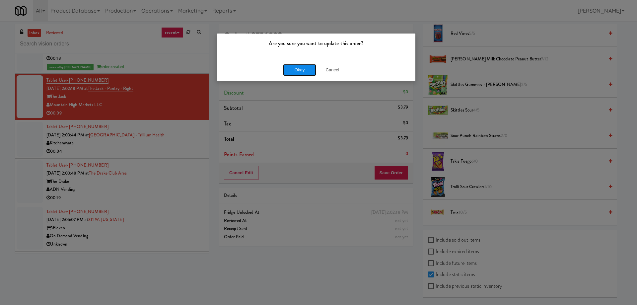
click at [284, 70] on button "Okay" at bounding box center [299, 70] width 33 height 12
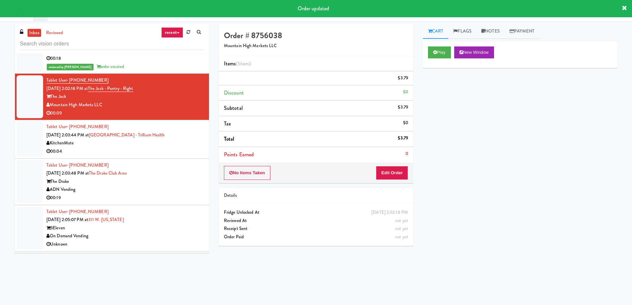
scroll to position [0, 0]
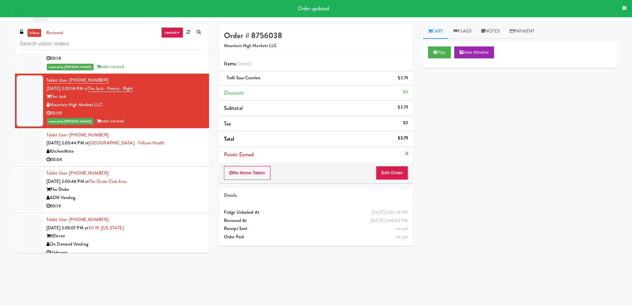
click at [158, 151] on div "KitchenMate" at bounding box center [125, 151] width 158 height 8
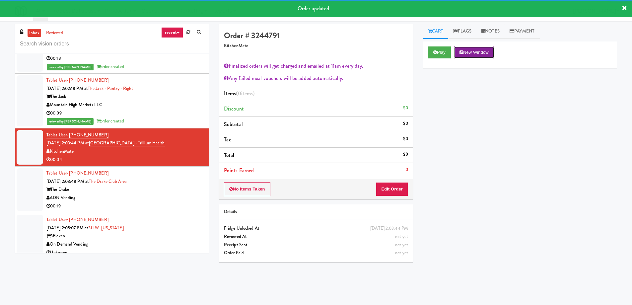
click at [467, 53] on button "New Window" at bounding box center [474, 52] width 40 height 12
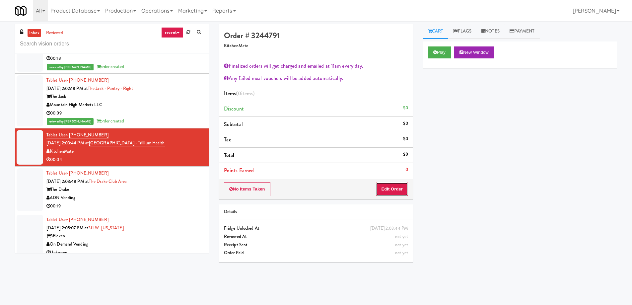
click at [405, 183] on button "Edit Order" at bounding box center [392, 189] width 32 height 14
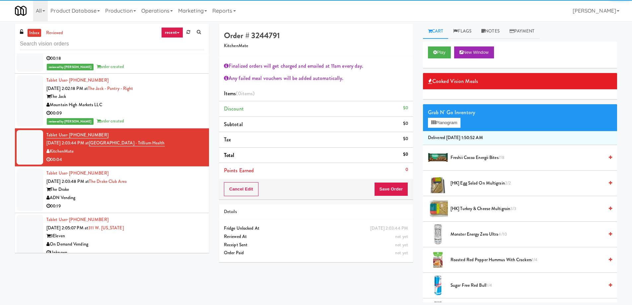
scroll to position [100, 0]
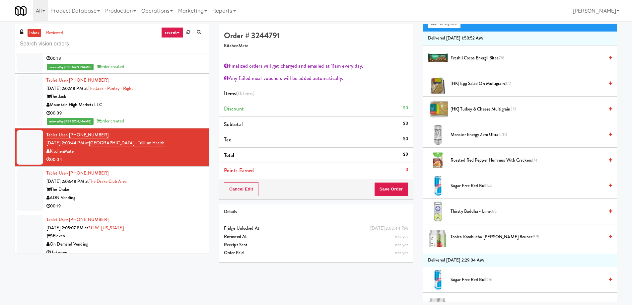
click at [470, 133] on span "Monster Energy Zero Ultra 4/10" at bounding box center [527, 135] width 153 height 8
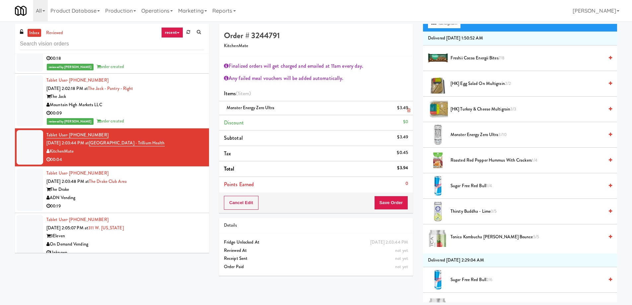
click at [408, 111] on icon at bounding box center [408, 110] width 3 height 4
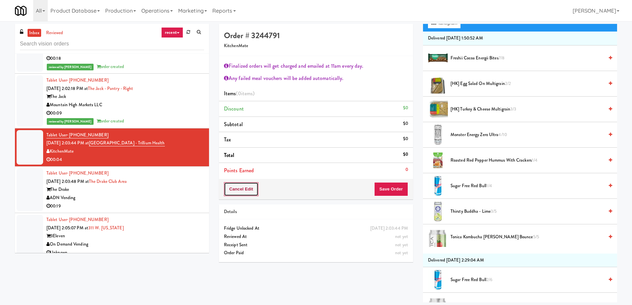
click at [243, 195] on button "Cancel Edit" at bounding box center [241, 189] width 35 height 14
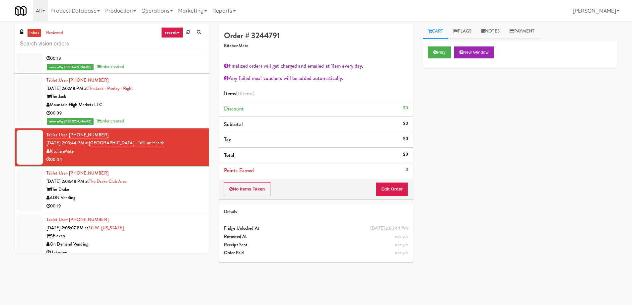
click at [154, 195] on div "ADN Vending" at bounding box center [125, 198] width 158 height 8
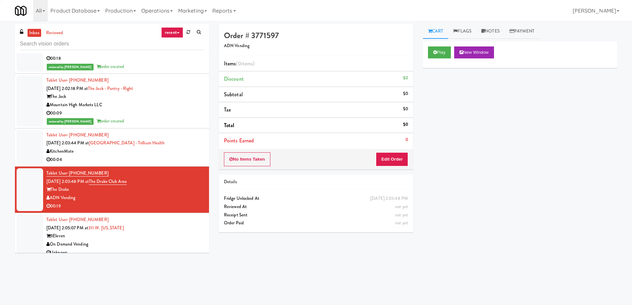
scroll to position [2058, 0]
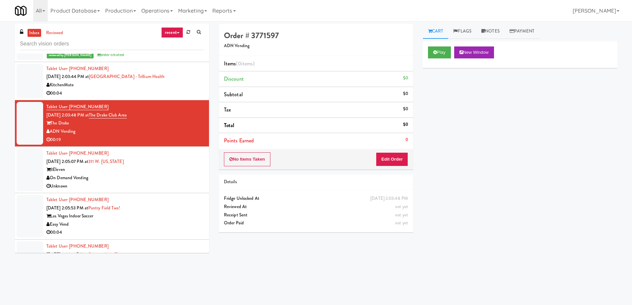
click at [166, 172] on div "3Eleven" at bounding box center [125, 170] width 158 height 8
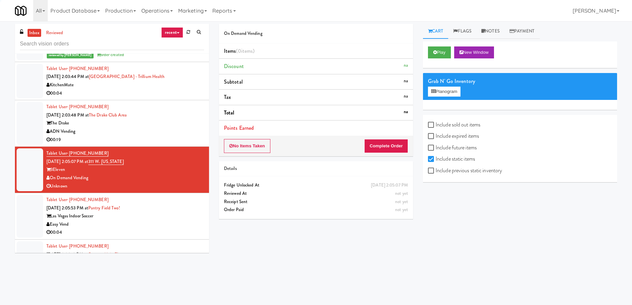
scroll to position [2091, 0]
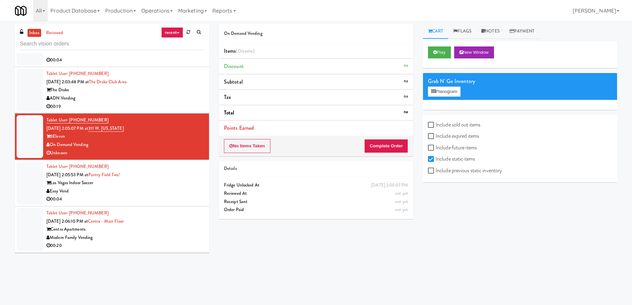
click at [171, 190] on div "Easy Vend" at bounding box center [125, 191] width 158 height 8
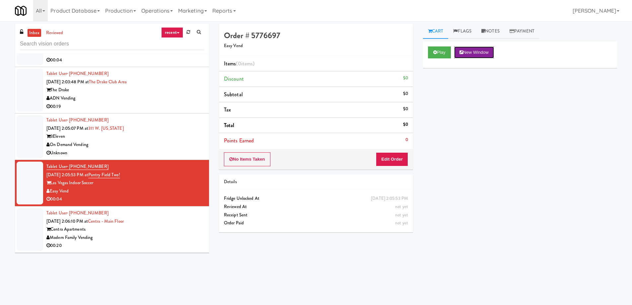
click at [459, 54] on button "New Window" at bounding box center [474, 52] width 40 height 12
click at [398, 159] on button "Edit Order" at bounding box center [392, 159] width 32 height 14
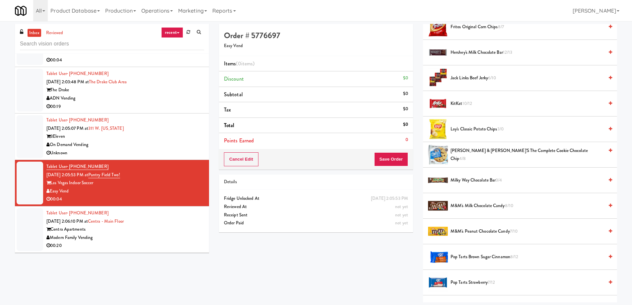
scroll to position [465, 0]
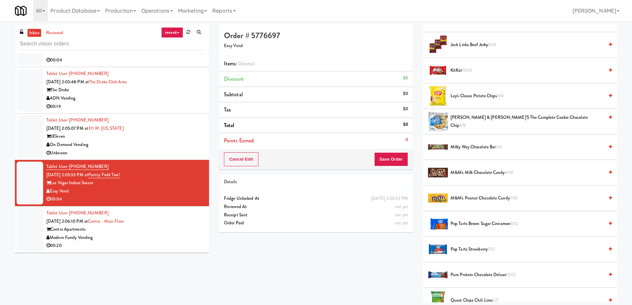
click at [480, 221] on span "Pop Tarts Brown Sugar Cinnamon 8/12" at bounding box center [527, 224] width 153 height 8
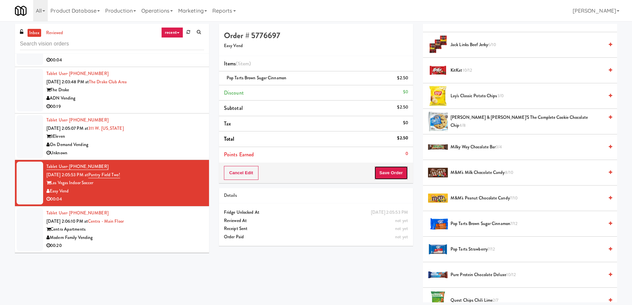
click at [382, 173] on button "Save Order" at bounding box center [391, 173] width 34 height 14
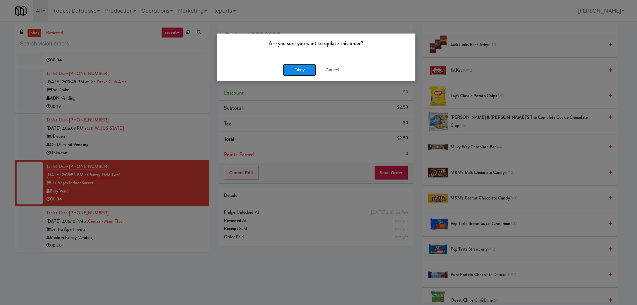
click at [293, 71] on button "Okay" at bounding box center [299, 70] width 33 height 12
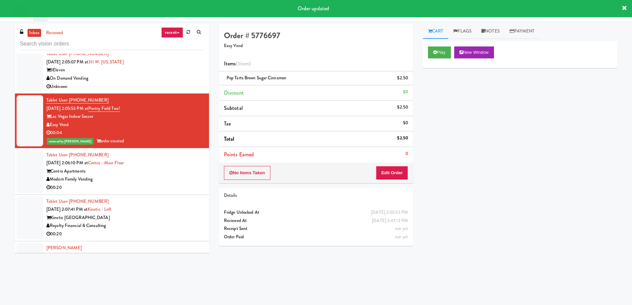
scroll to position [2224, 0]
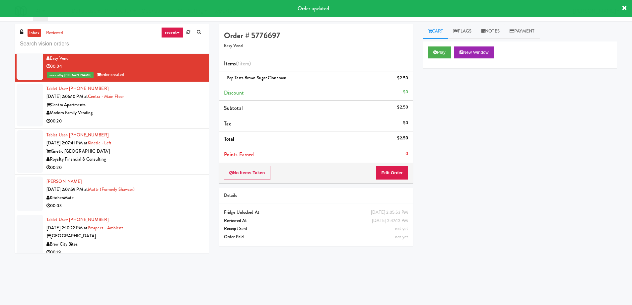
click at [170, 188] on div "[PERSON_NAME] [DATE] 2:07:59 PM at Mattr (formerly Shawcor) KitchenMate 00:03" at bounding box center [125, 194] width 158 height 33
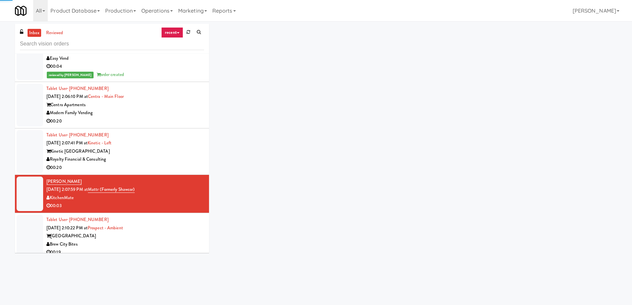
scroll to position [2257, 0]
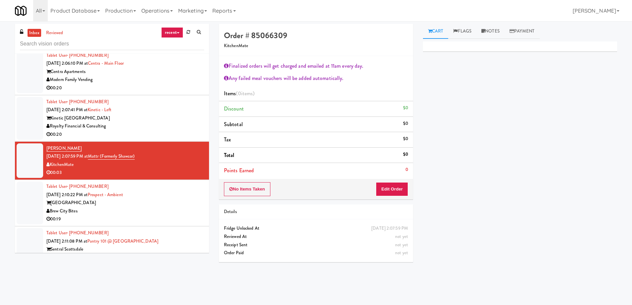
click at [162, 89] on div "00:20" at bounding box center [125, 88] width 158 height 8
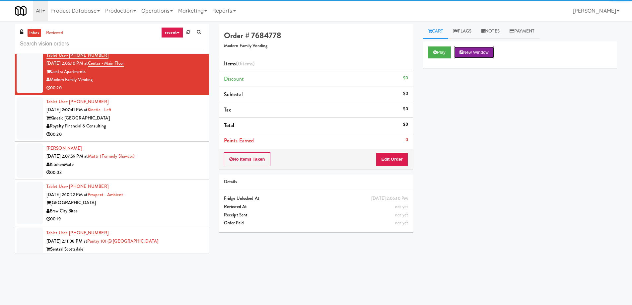
click at [491, 51] on button "New Window" at bounding box center [474, 52] width 40 height 12
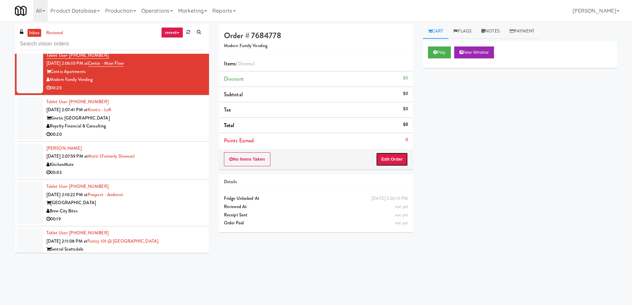
click at [399, 161] on button "Edit Order" at bounding box center [392, 159] width 32 height 14
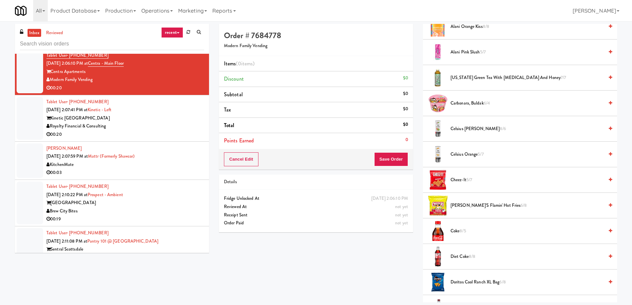
scroll to position [133, 0]
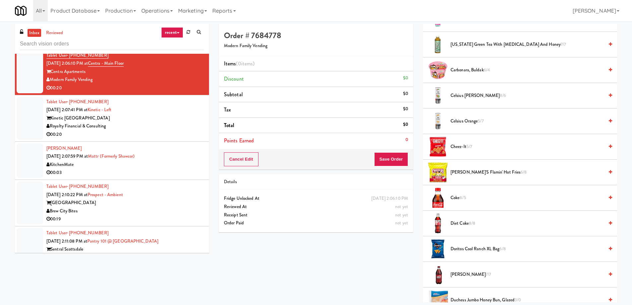
click at [474, 176] on span "[PERSON_NAME]'s Flamin' Hot Fries 6/8" at bounding box center [527, 172] width 153 height 8
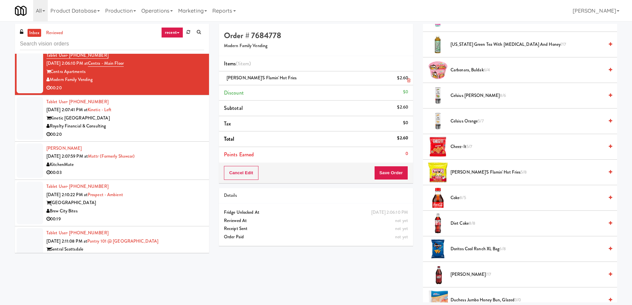
click at [408, 81] on icon at bounding box center [408, 80] width 3 height 4
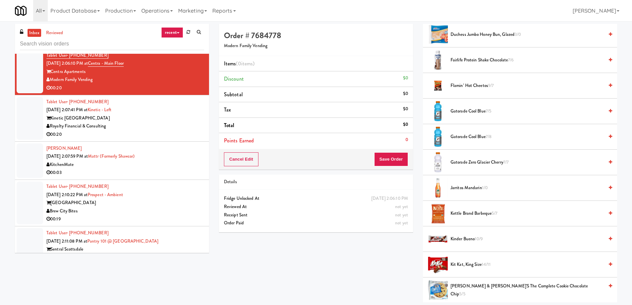
scroll to position [332, 0]
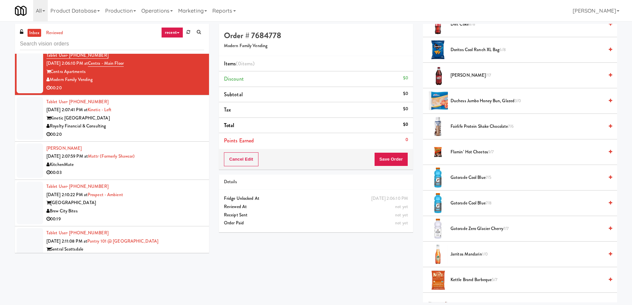
click at [475, 152] on span "Flamin’ Hot Cheetos 9/7" at bounding box center [527, 152] width 153 height 8
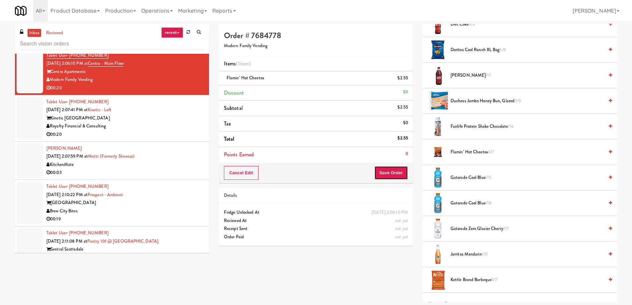
click at [383, 174] on button "Save Order" at bounding box center [391, 173] width 34 height 14
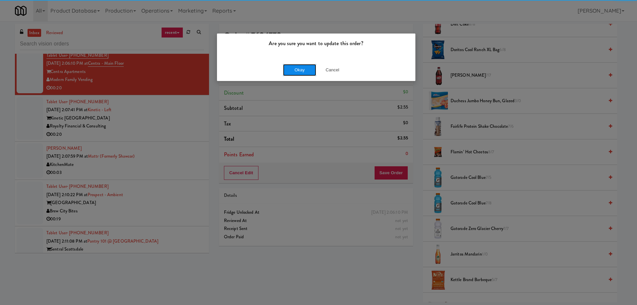
click at [296, 69] on button "Okay" at bounding box center [299, 70] width 33 height 12
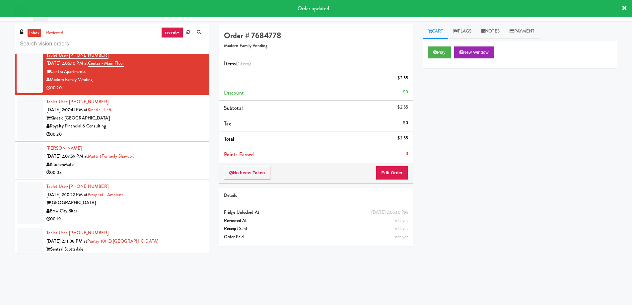
scroll to position [0, 0]
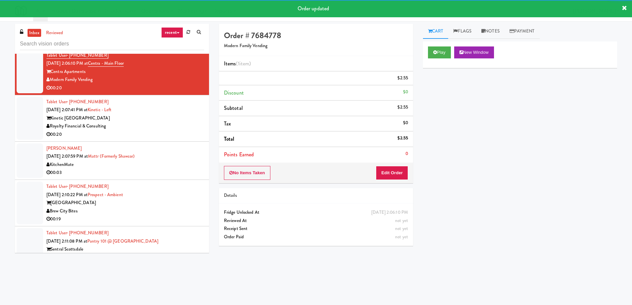
click at [160, 125] on div "Royalty Financial & Consulting" at bounding box center [125, 126] width 158 height 8
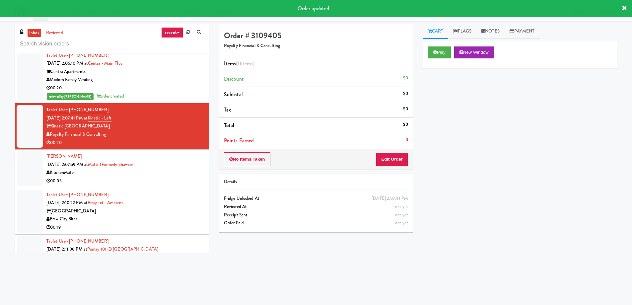
scroll to position [2224, 0]
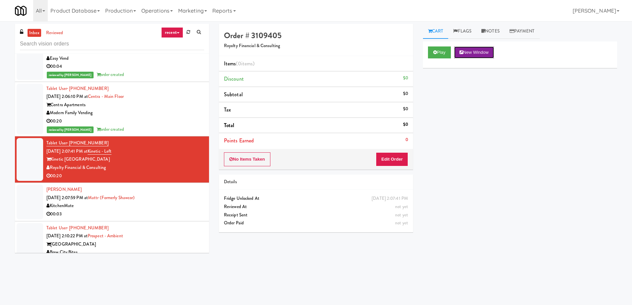
click at [477, 56] on button "New Window" at bounding box center [474, 52] width 40 height 12
click at [394, 152] on button "Edit Order" at bounding box center [392, 159] width 32 height 14
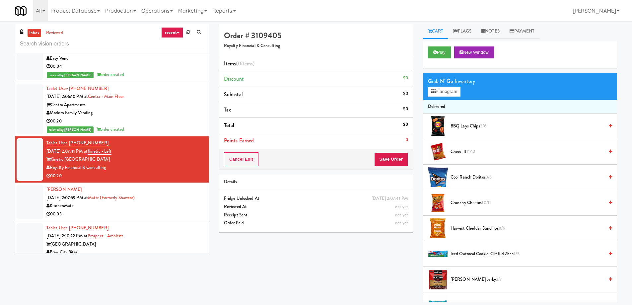
click at [459, 151] on span "Cheez-It 11/12" at bounding box center [527, 152] width 153 height 8
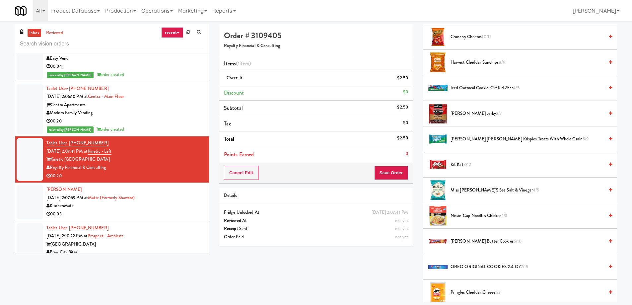
scroll to position [232, 0]
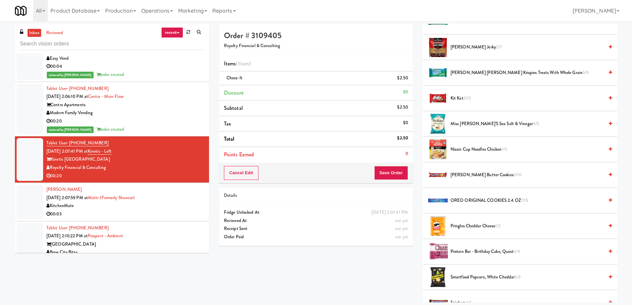
click at [472, 224] on span "Pringles Cheddar Cheese 1/2" at bounding box center [527, 226] width 153 height 8
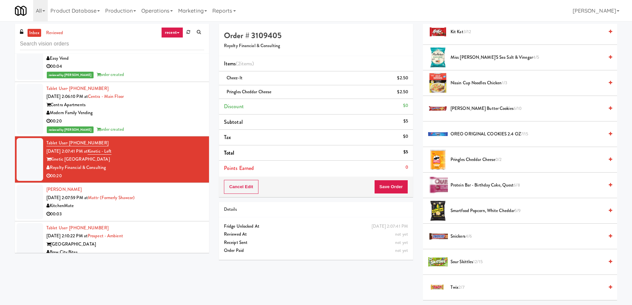
scroll to position [332, 0]
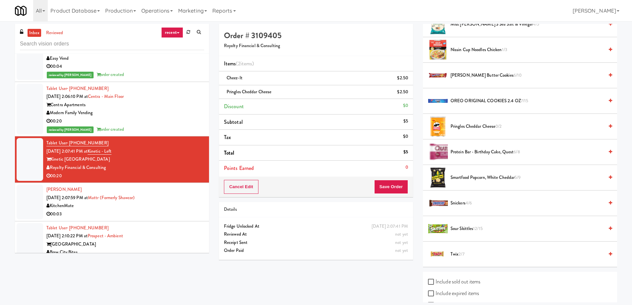
click at [459, 200] on span "Snickers 4/6" at bounding box center [527, 203] width 153 height 8
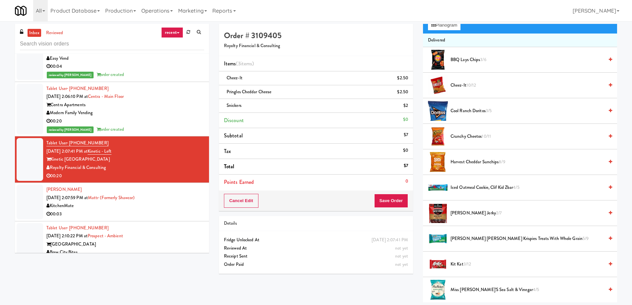
scroll to position [33, 0]
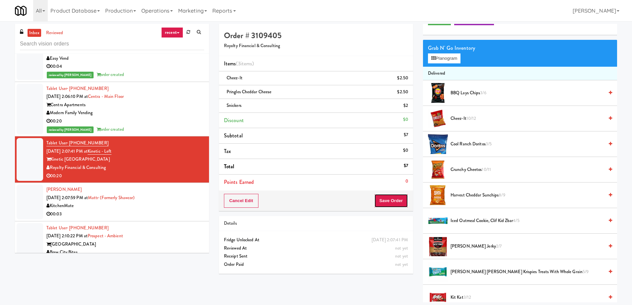
click at [392, 200] on button "Save Order" at bounding box center [391, 201] width 34 height 14
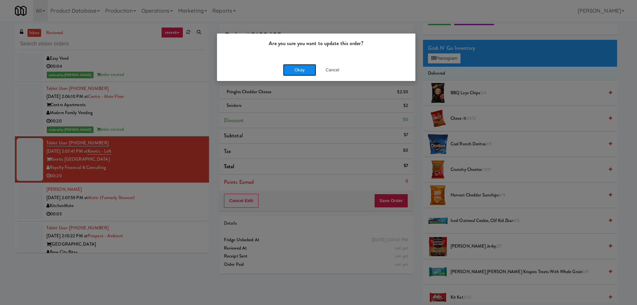
click at [297, 72] on button "Okay" at bounding box center [299, 70] width 33 height 12
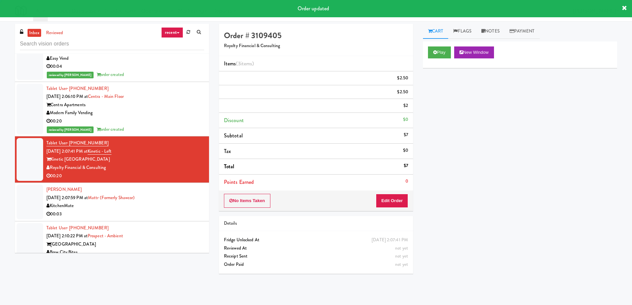
scroll to position [0, 0]
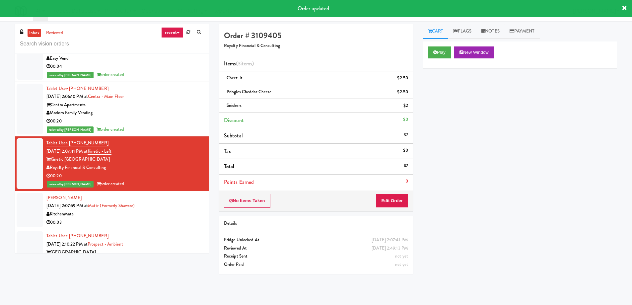
click at [180, 203] on div "[PERSON_NAME] [DATE] 2:07:59 PM at Mattr (formerly Shawcor) KitchenMate 00:03" at bounding box center [125, 210] width 158 height 33
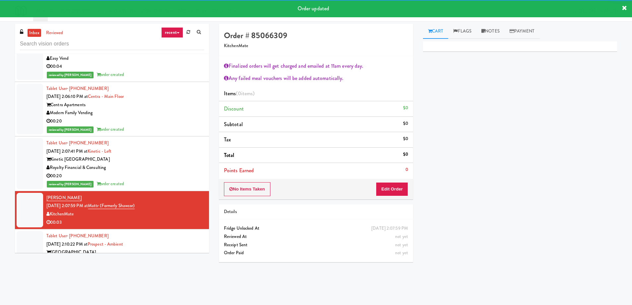
click at [163, 231] on li "Tablet User · (715) 573-3208 [DATE] 2:10:22 PM at [GEOGRAPHIC_DATA] - Ambient […" at bounding box center [112, 252] width 194 height 46
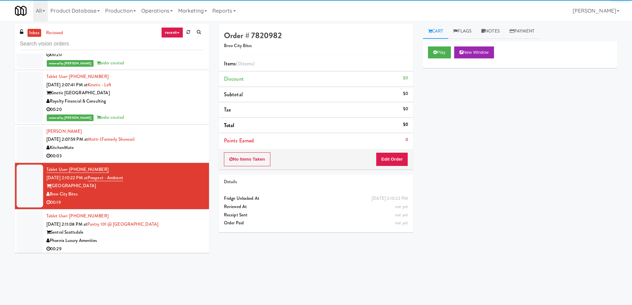
scroll to position [2324, 0]
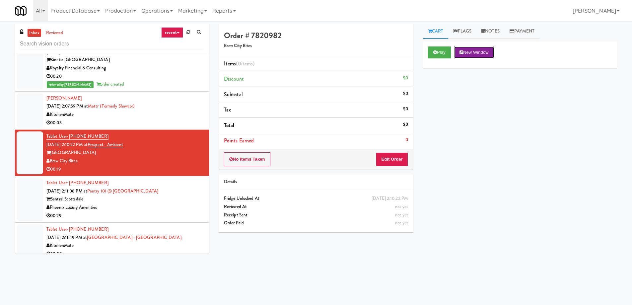
click at [490, 52] on button "New Window" at bounding box center [474, 52] width 40 height 12
click at [478, 54] on button "New Window" at bounding box center [474, 52] width 40 height 12
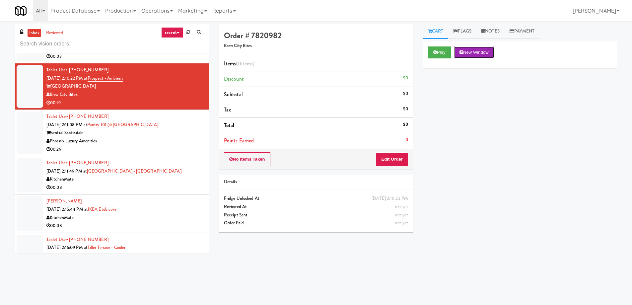
scroll to position [2423, 0]
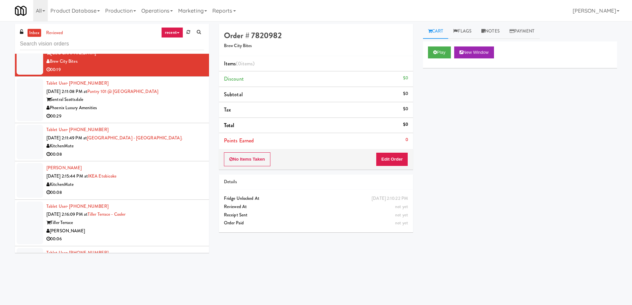
click at [173, 153] on div "00:08" at bounding box center [125, 154] width 158 height 8
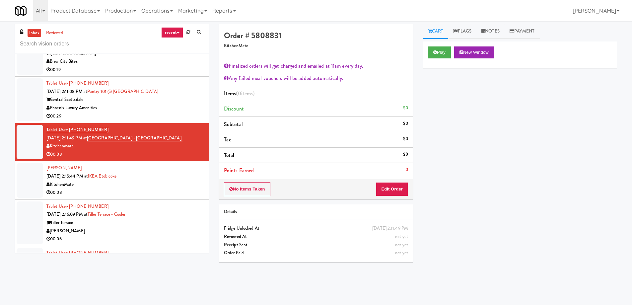
click at [178, 186] on div "KitchenMate" at bounding box center [125, 185] width 158 height 8
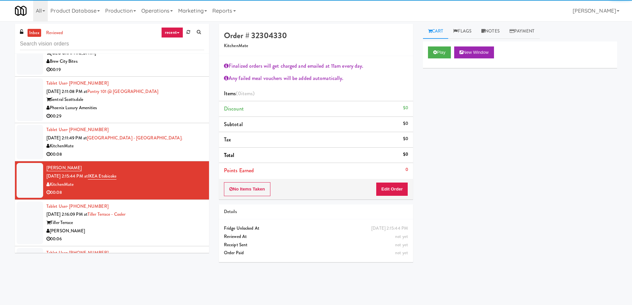
click at [168, 221] on div "Tiller Terrace" at bounding box center [125, 223] width 158 height 8
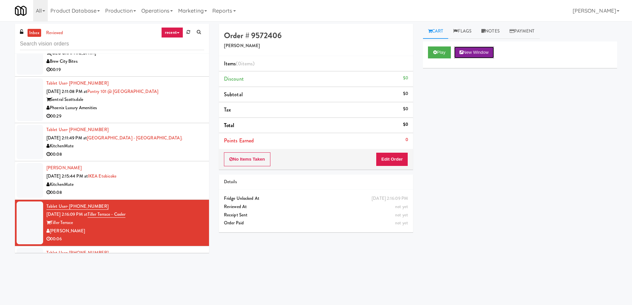
click at [467, 50] on button "New Window" at bounding box center [474, 52] width 40 height 12
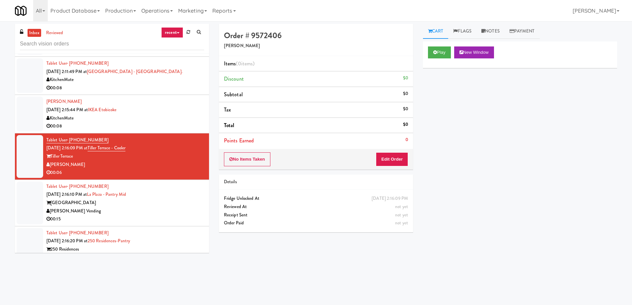
scroll to position [2523, 0]
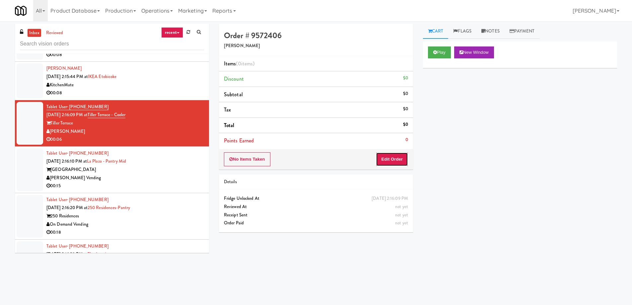
click at [385, 160] on button "Edit Order" at bounding box center [392, 159] width 32 height 14
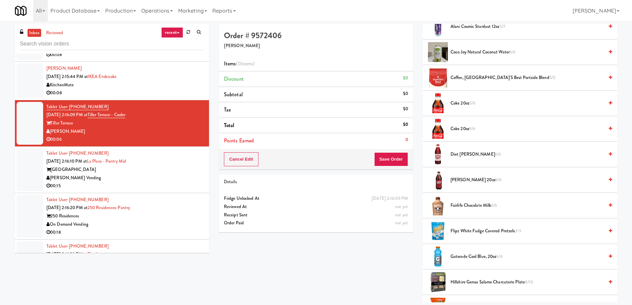
scroll to position [166, 0]
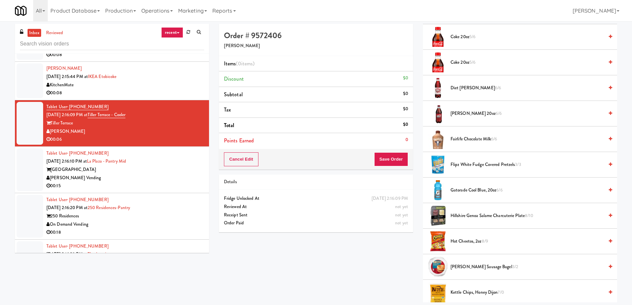
click at [496, 114] on span "6/6" at bounding box center [499, 113] width 6 height 6
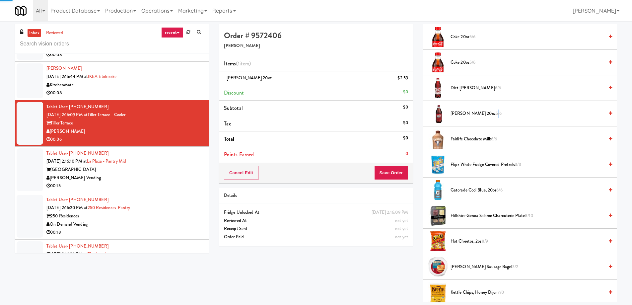
click at [496, 114] on span "5/6" at bounding box center [499, 113] width 6 height 6
click at [399, 172] on button "Save Order" at bounding box center [391, 173] width 34 height 14
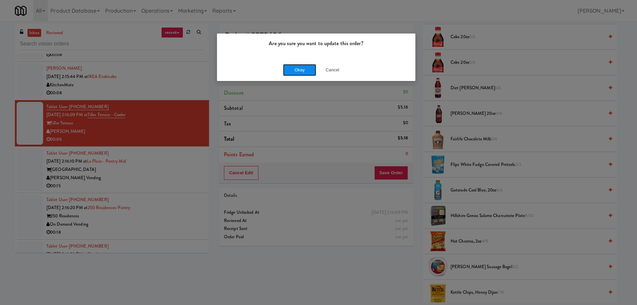
click at [290, 71] on button "Okay" at bounding box center [299, 70] width 33 height 12
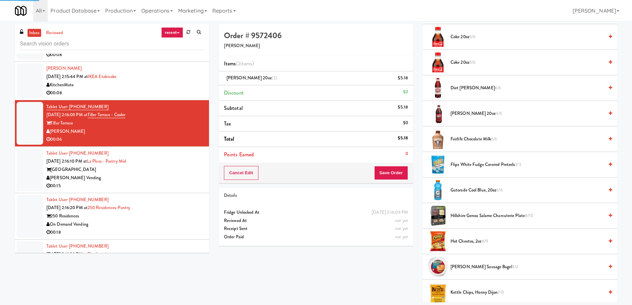
scroll to position [0, 0]
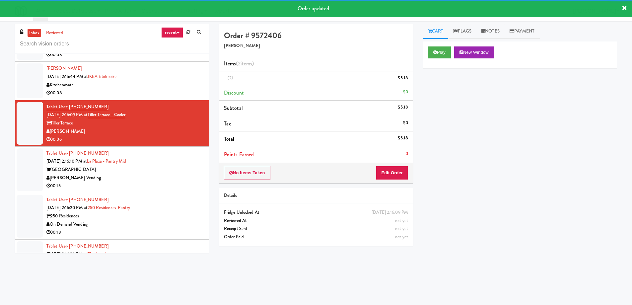
click at [170, 174] on div "[PERSON_NAME] Vending" at bounding box center [125, 178] width 158 height 8
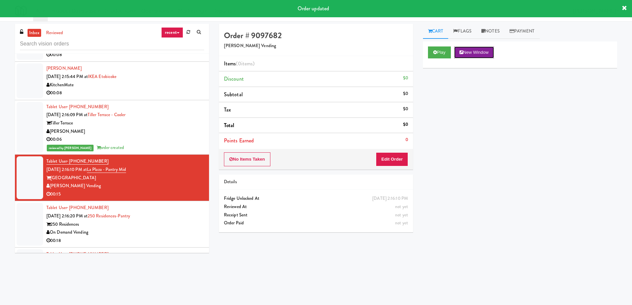
click at [469, 49] on button "New Window" at bounding box center [474, 52] width 40 height 12
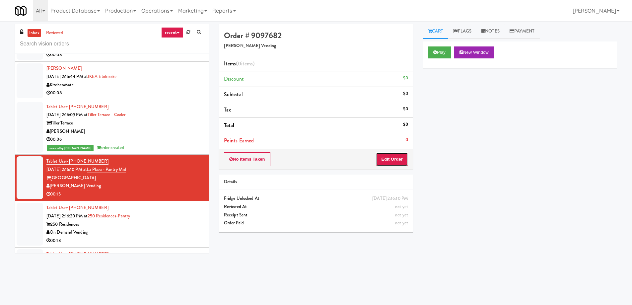
click at [388, 164] on button "Edit Order" at bounding box center [392, 159] width 32 height 14
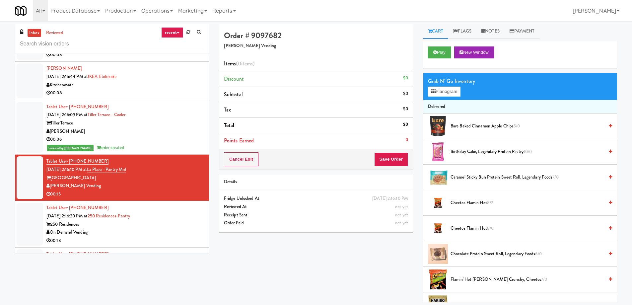
click at [483, 176] on span "Caramel Sticky Bun Protein Sweet Roll, Legendary Foods 7/0" at bounding box center [527, 177] width 153 height 8
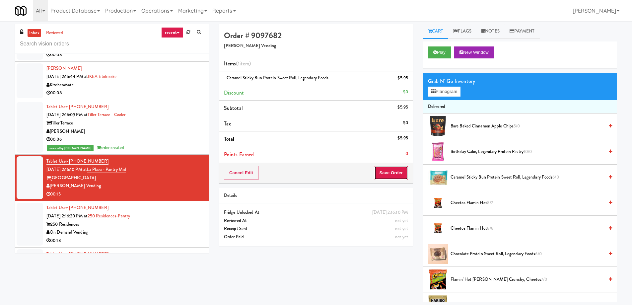
click at [387, 175] on button "Save Order" at bounding box center [391, 173] width 34 height 14
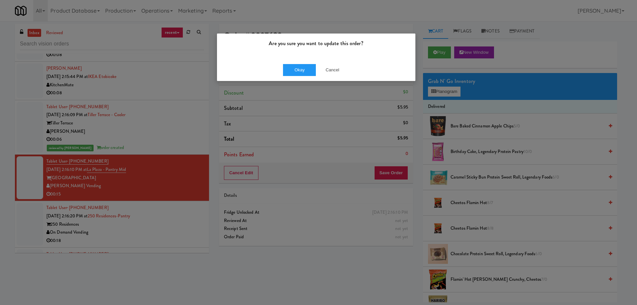
click at [291, 76] on div "Okay Cancel" at bounding box center [316, 70] width 199 height 22
click at [291, 74] on button "Okay" at bounding box center [299, 70] width 33 height 12
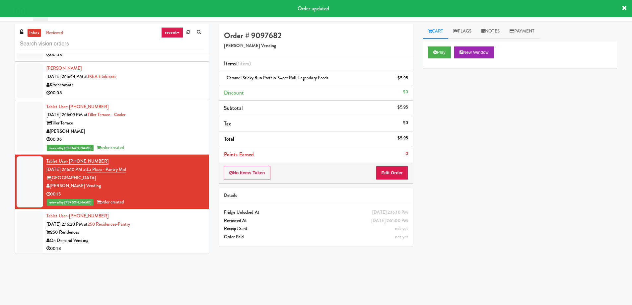
scroll to position [2589, 0]
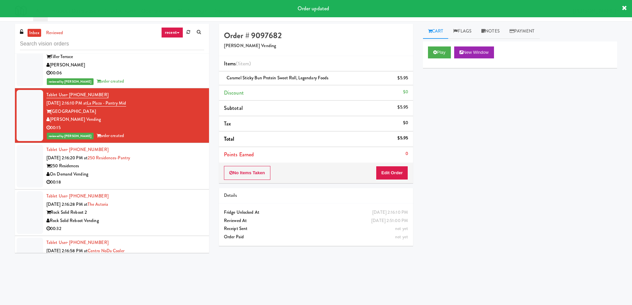
click at [163, 176] on div "On Demand Vending" at bounding box center [125, 174] width 158 height 8
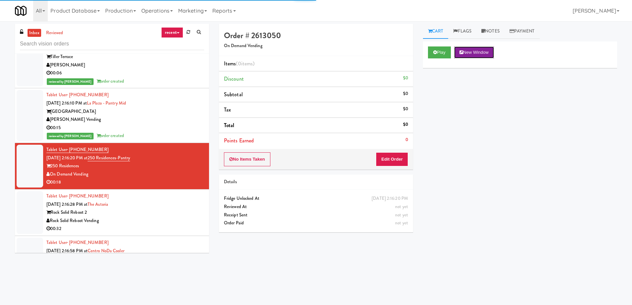
click at [467, 51] on button "New Window" at bounding box center [474, 52] width 40 height 12
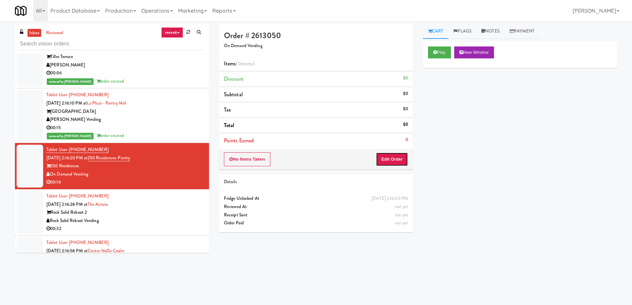
click at [387, 160] on button "Edit Order" at bounding box center [392, 159] width 32 height 14
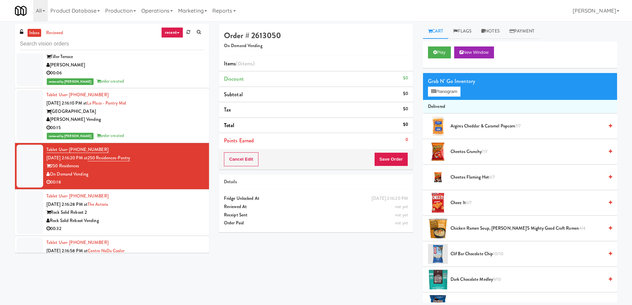
click at [469, 151] on span "Cheetos Crunchy 7/7" at bounding box center [527, 152] width 153 height 8
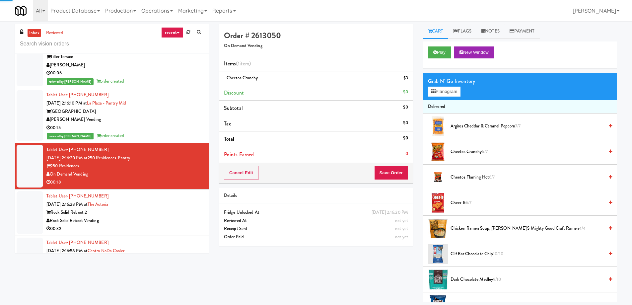
click at [469, 151] on span "Cheetos Crunchy 6/7" at bounding box center [527, 152] width 153 height 8
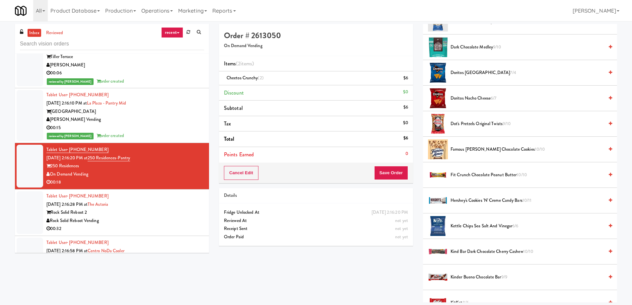
scroll to position [266, 0]
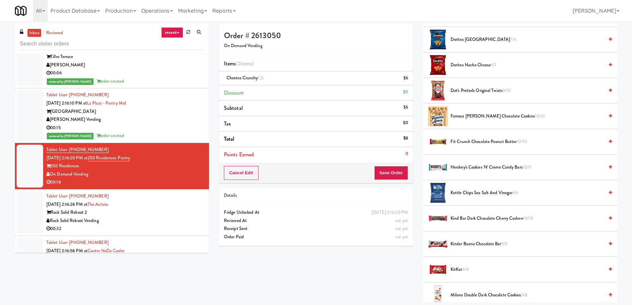
click at [472, 245] on span "Kinder Bueno Chocolate Bar 9/9" at bounding box center [527, 244] width 153 height 8
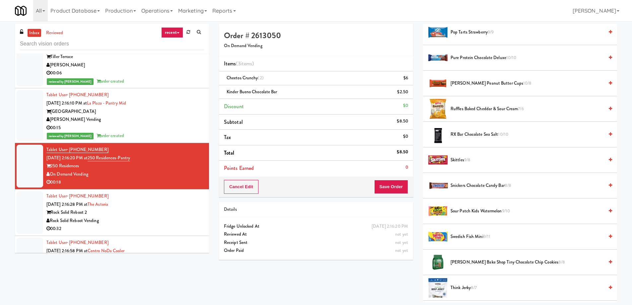
scroll to position [757, 0]
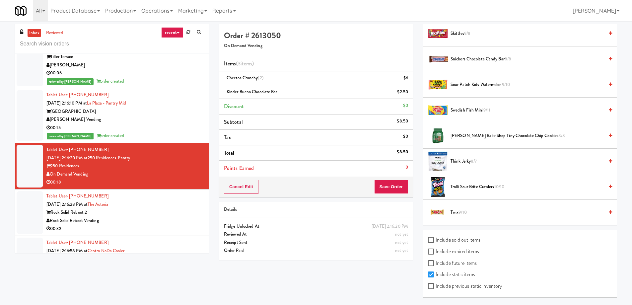
click at [453, 212] on span "Twix 9/10" at bounding box center [527, 212] width 153 height 8
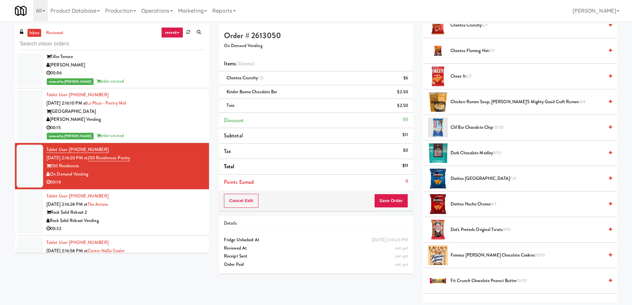
scroll to position [0, 0]
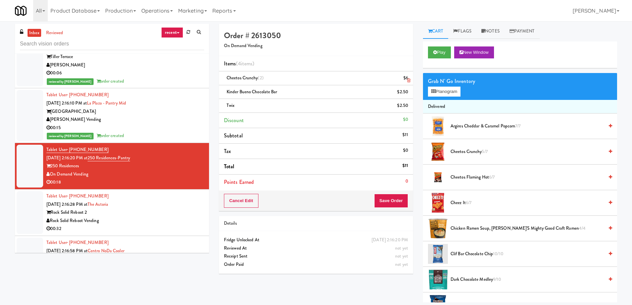
click at [408, 80] on icon at bounding box center [408, 80] width 3 height 4
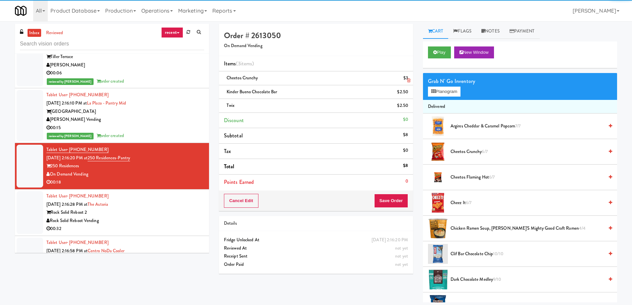
click at [408, 80] on icon at bounding box center [408, 80] width 3 height 4
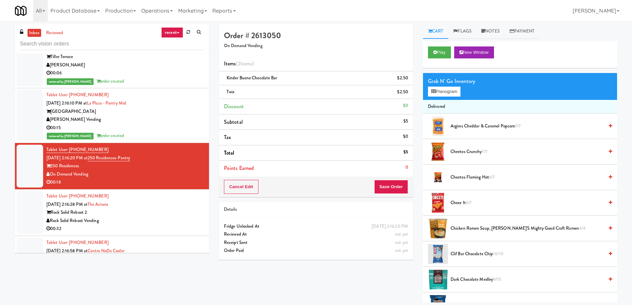
scroll to position [133, 0]
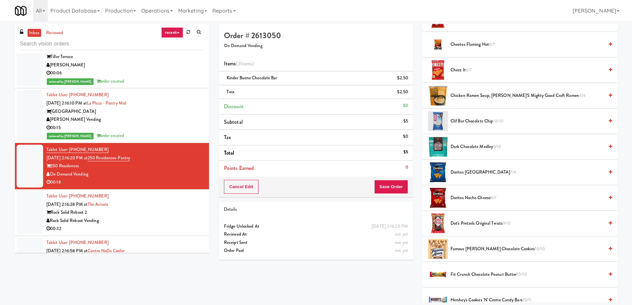
click at [481, 223] on span "Dot's Pretzels Original Twists 9/10" at bounding box center [527, 223] width 153 height 8
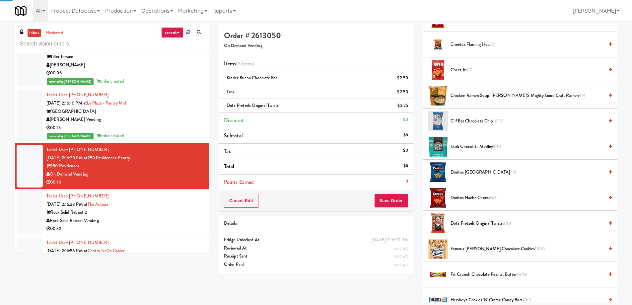
click at [481, 223] on span "Dot's Pretzels Original Twists 8/10" at bounding box center [527, 223] width 153 height 8
click at [392, 205] on button "Save Order" at bounding box center [391, 201] width 34 height 14
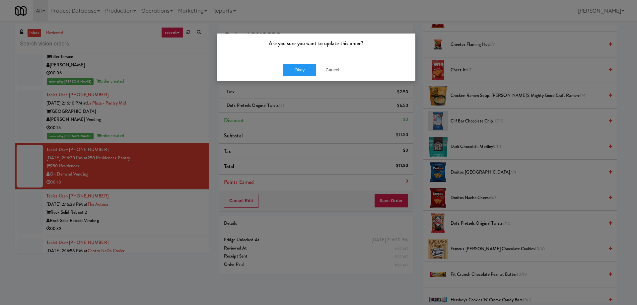
click at [302, 76] on div "Okay Cancel" at bounding box center [316, 70] width 199 height 22
click at [300, 71] on button "Okay" at bounding box center [299, 70] width 33 height 12
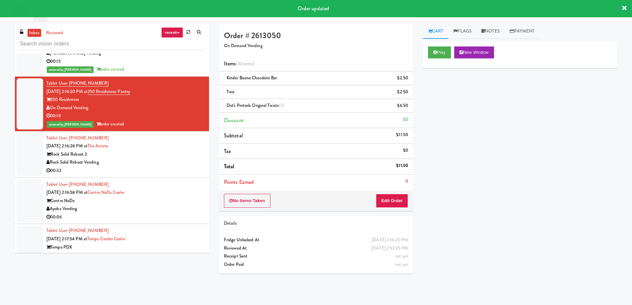
scroll to position [2689, 0]
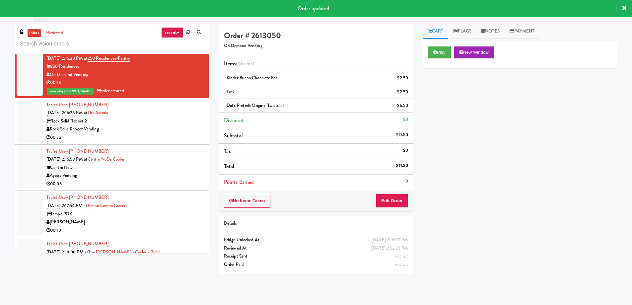
click at [162, 165] on div "Centro NoDa" at bounding box center [125, 168] width 158 height 8
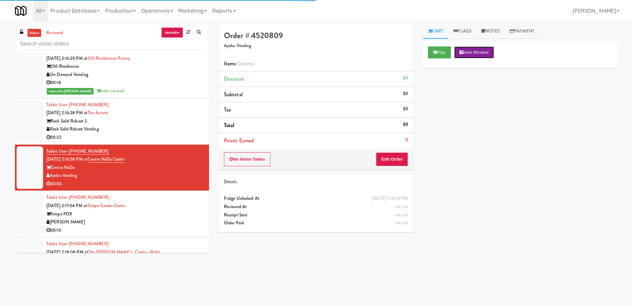
click at [484, 50] on button "New Window" at bounding box center [474, 52] width 40 height 12
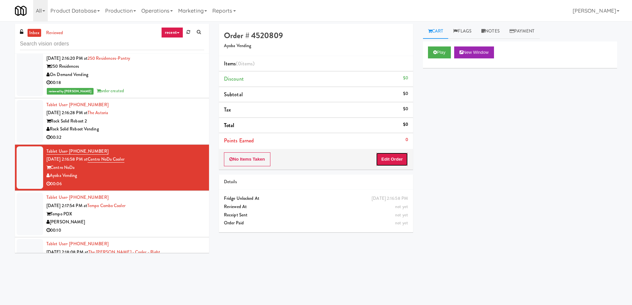
click at [393, 157] on button "Edit Order" at bounding box center [392, 159] width 32 height 14
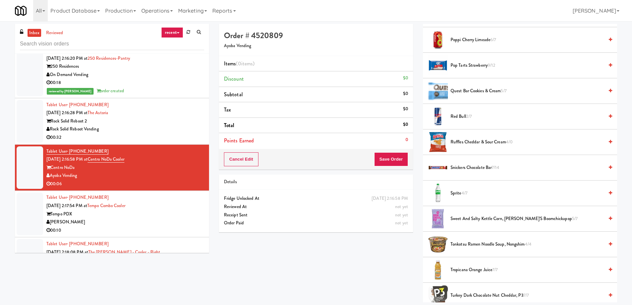
scroll to position [2722, 0]
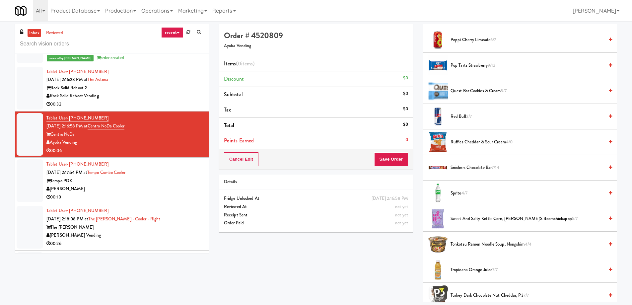
click at [145, 192] on div "[PERSON_NAME]" at bounding box center [125, 189] width 158 height 8
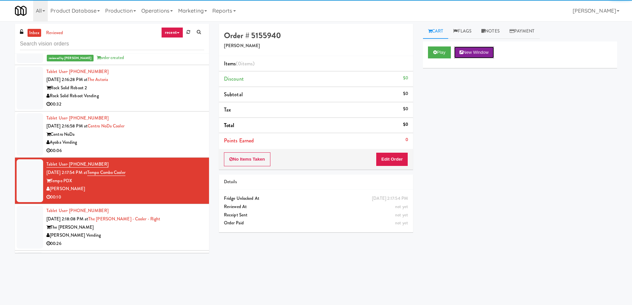
click at [479, 52] on button "New Window" at bounding box center [474, 52] width 40 height 12
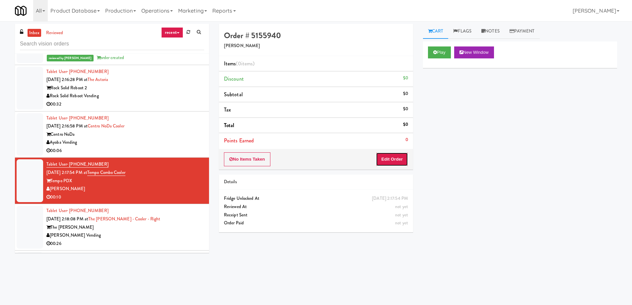
click at [397, 164] on button "Edit Order" at bounding box center [392, 159] width 32 height 14
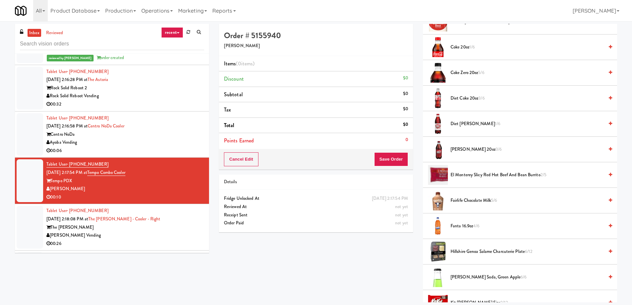
scroll to position [332, 0]
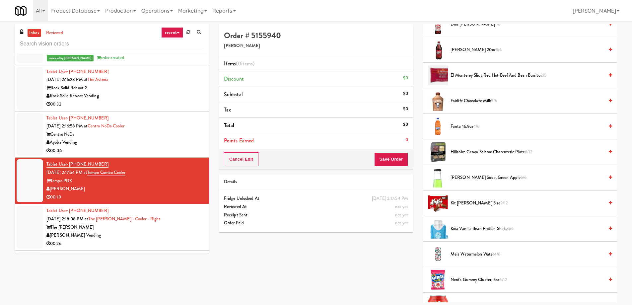
click at [484, 150] on span "Hillshire Genoa Salame Charcuterie Plate 6/12" at bounding box center [527, 152] width 153 height 8
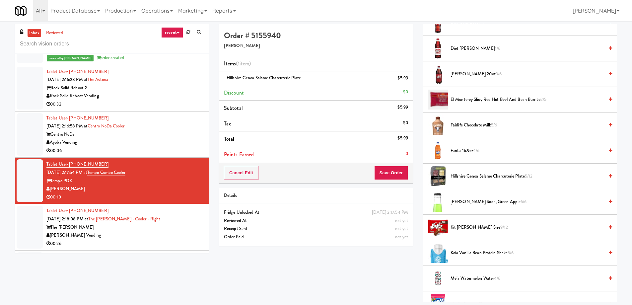
scroll to position [208, 0]
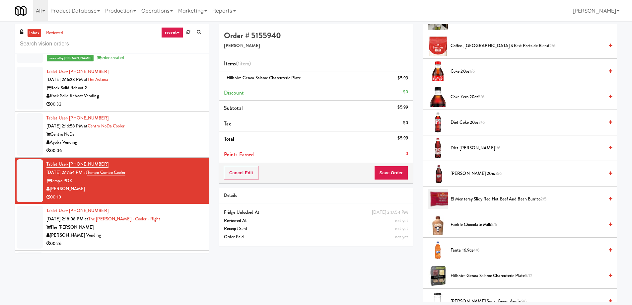
click at [463, 72] on span "Coke 20oz 1/6" at bounding box center [527, 71] width 153 height 8
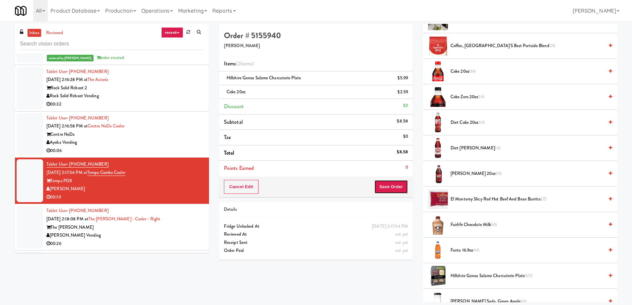
click at [388, 185] on button "Save Order" at bounding box center [391, 187] width 34 height 14
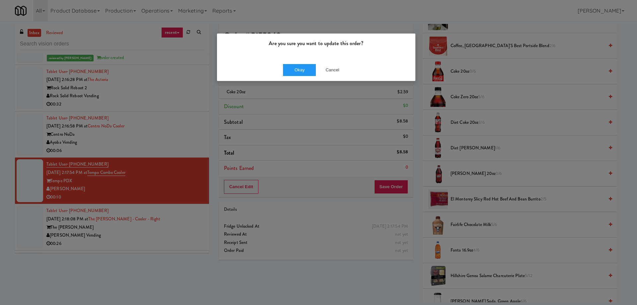
click at [305, 76] on div "Okay Cancel" at bounding box center [316, 70] width 199 height 22
click at [304, 73] on button "Okay" at bounding box center [299, 70] width 33 height 12
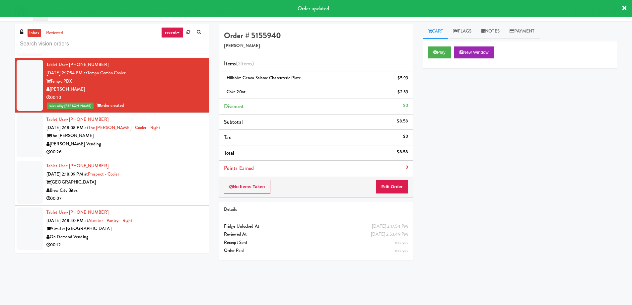
scroll to position [2855, 0]
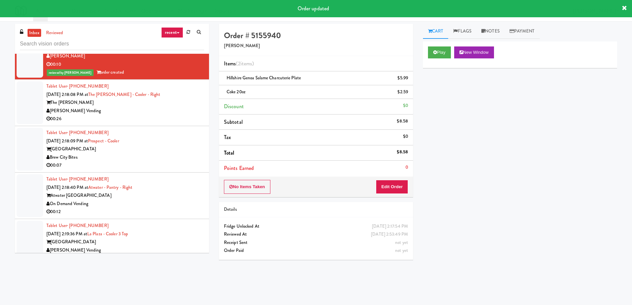
click at [172, 143] on div "Tablet User · (414) 323-0991 [DATE] 2:18:09 PM at [GEOGRAPHIC_DATA] [GEOGRAPHIC…" at bounding box center [125, 149] width 158 height 41
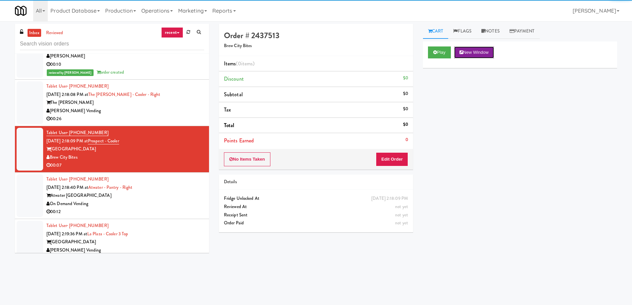
click at [468, 52] on button "New Window" at bounding box center [474, 52] width 40 height 12
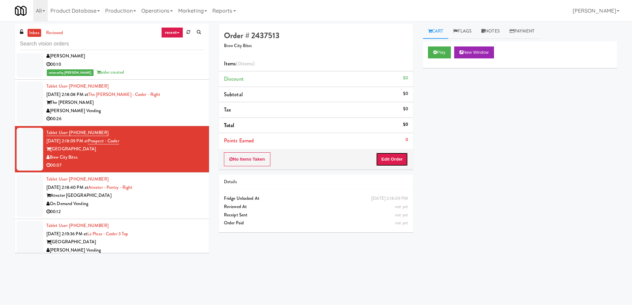
click at [399, 157] on button "Edit Order" at bounding box center [392, 159] width 32 height 14
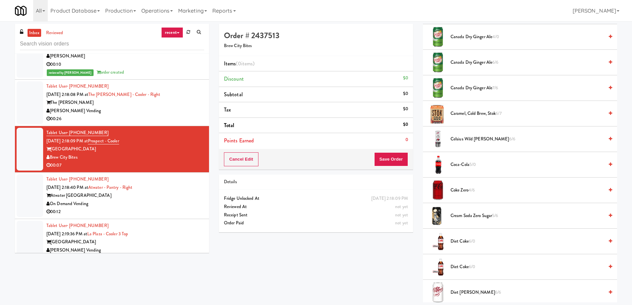
scroll to position [232, 0]
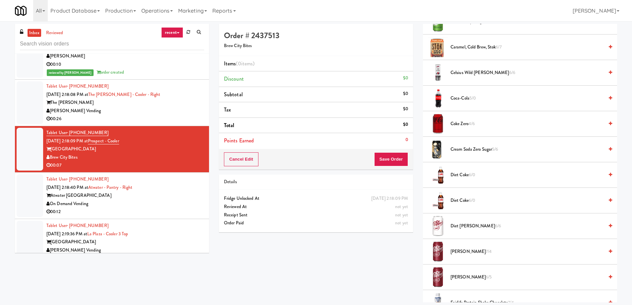
click at [467, 174] on span "Diet Coke 6/0" at bounding box center [527, 175] width 153 height 8
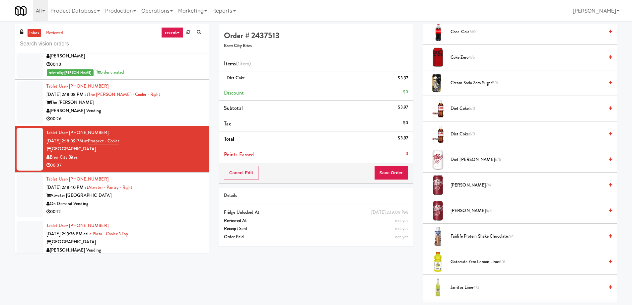
scroll to position [365, 0]
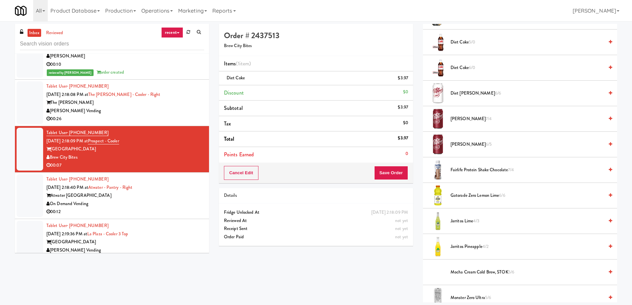
click at [480, 175] on li "Fairlife Protein Shake Chocolate 7/4" at bounding box center [520, 170] width 194 height 26
click at [477, 171] on span "Fairlife Protein Shake Chocolate 7/4" at bounding box center [527, 170] width 153 height 8
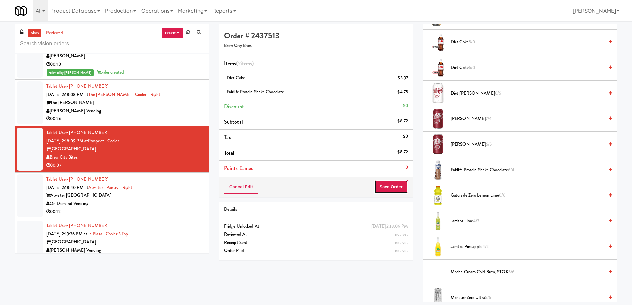
click at [387, 186] on button "Save Order" at bounding box center [391, 187] width 34 height 14
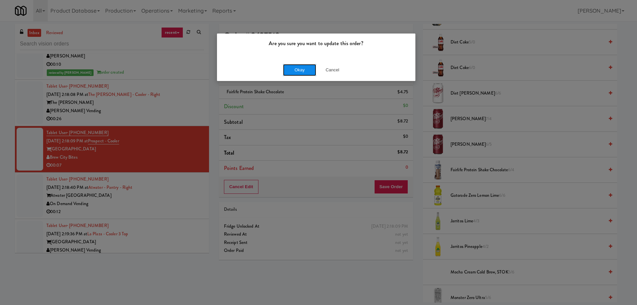
click at [302, 69] on button "Okay" at bounding box center [299, 70] width 33 height 12
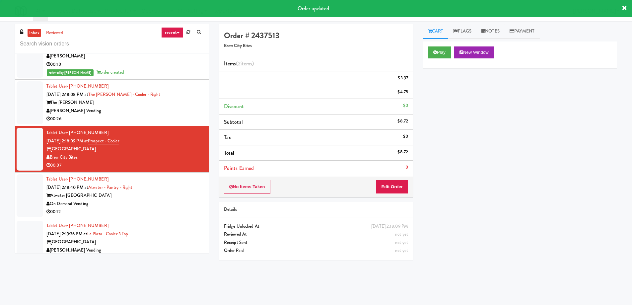
scroll to position [0, 0]
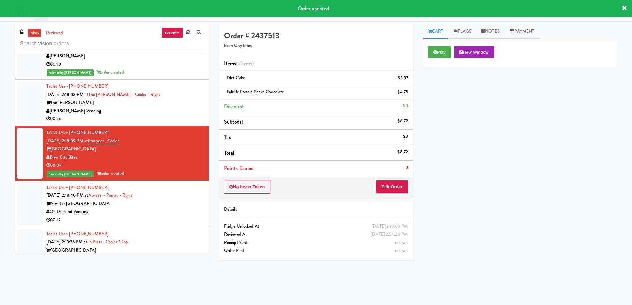
click at [175, 202] on div "Atwater [GEOGRAPHIC_DATA]" at bounding box center [125, 204] width 158 height 8
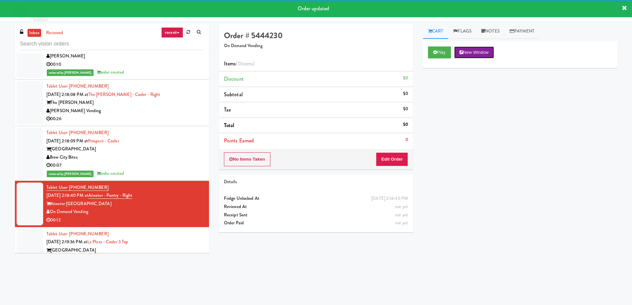
click at [480, 52] on button "New Window" at bounding box center [474, 52] width 40 height 12
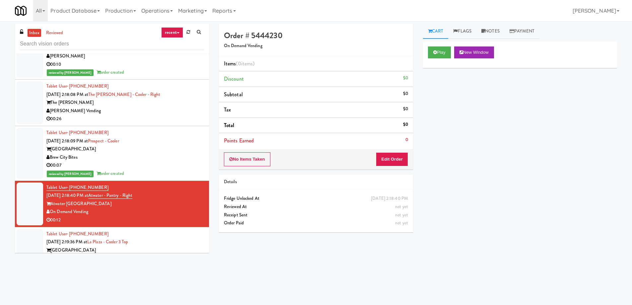
click at [395, 167] on div "No Items Taken Edit Order" at bounding box center [316, 159] width 194 height 21
click at [393, 164] on button "Edit Order" at bounding box center [392, 159] width 32 height 14
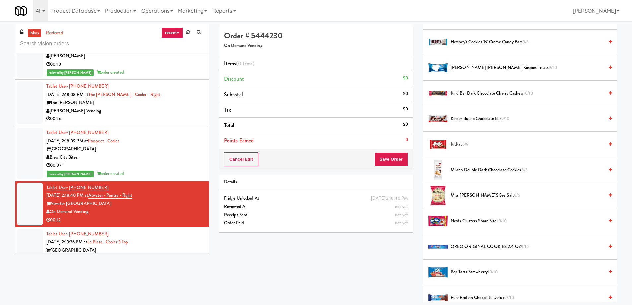
scroll to position [432, 0]
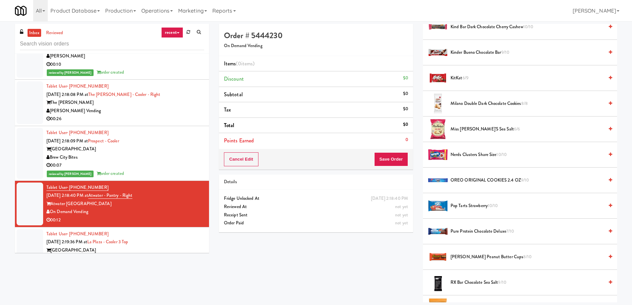
click at [470, 209] on span "Pop Tarts Strawberry 10/10" at bounding box center [527, 206] width 153 height 8
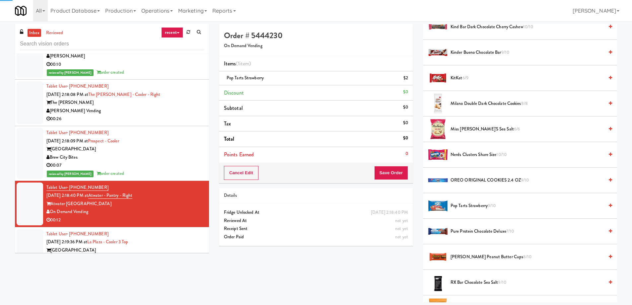
click at [470, 209] on span "Pop Tarts Strawberry 9/10" at bounding box center [527, 206] width 153 height 8
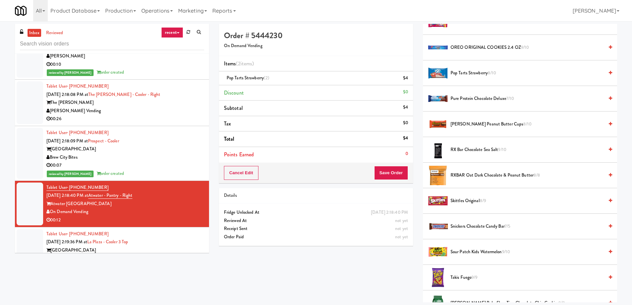
scroll to position [664, 0]
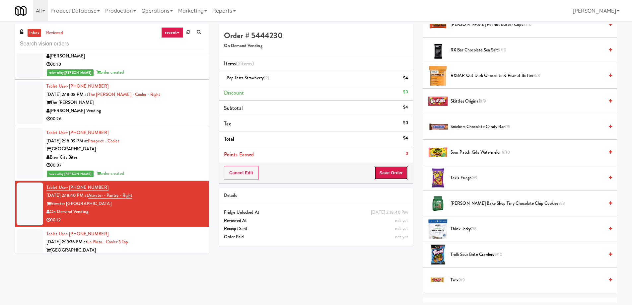
click at [392, 172] on button "Save Order" at bounding box center [391, 173] width 34 height 14
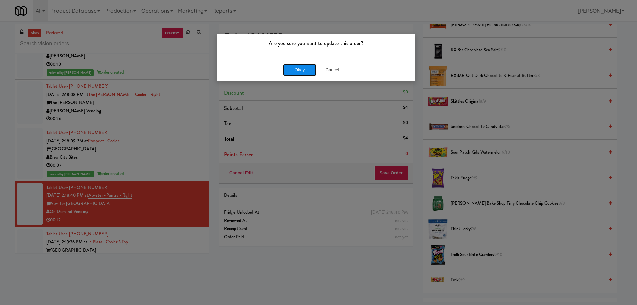
click at [294, 70] on button "Okay" at bounding box center [299, 70] width 33 height 12
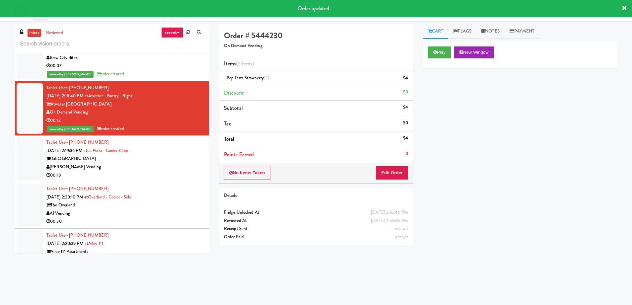
scroll to position [2988, 0]
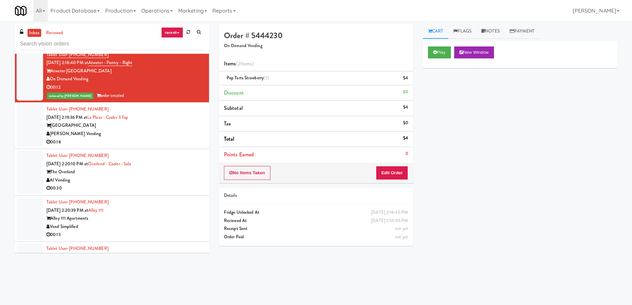
click at [167, 126] on div "[GEOGRAPHIC_DATA]" at bounding box center [125, 125] width 158 height 8
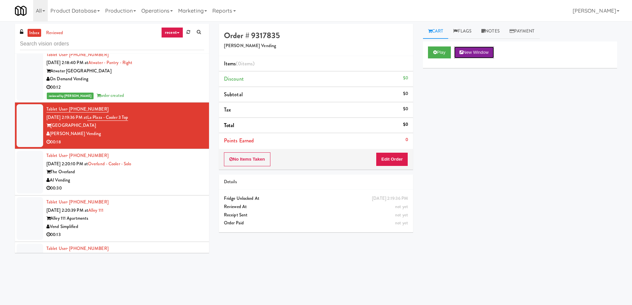
click at [462, 53] on icon at bounding box center [462, 52] width 4 height 4
click at [379, 163] on button "Edit Order" at bounding box center [392, 159] width 32 height 14
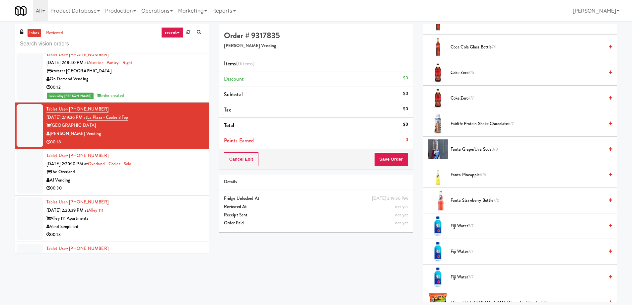
scroll to position [332, 0]
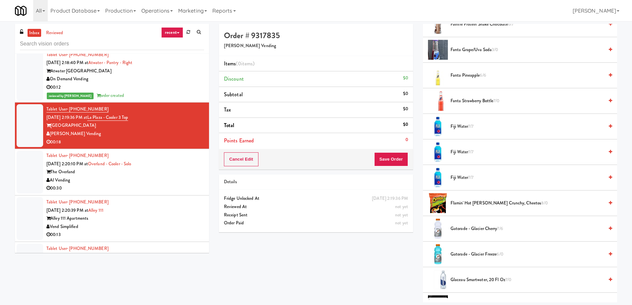
click at [460, 77] on span "Fanta Pineapple 6/6" at bounding box center [527, 75] width 153 height 8
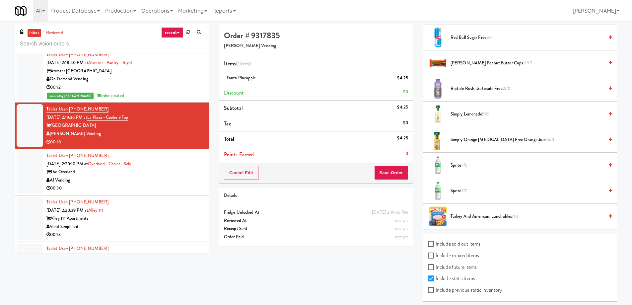
scroll to position [730, 0]
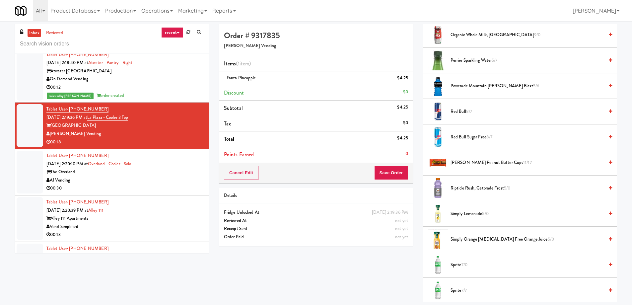
click at [467, 157] on li "[PERSON_NAME] Peanut Butter Cups 11/17" at bounding box center [520, 163] width 194 height 26
click at [465, 162] on span "[PERSON_NAME] Peanut Butter Cups 11/17" at bounding box center [527, 163] width 153 height 8
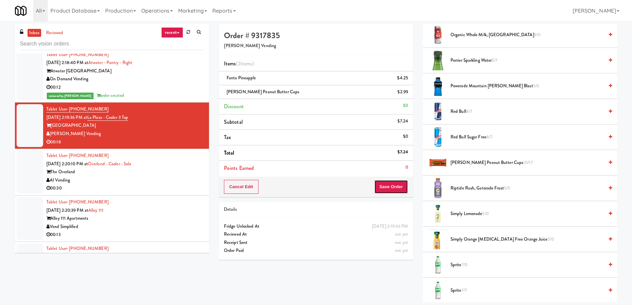
click at [392, 185] on button "Save Order" at bounding box center [391, 187] width 34 height 14
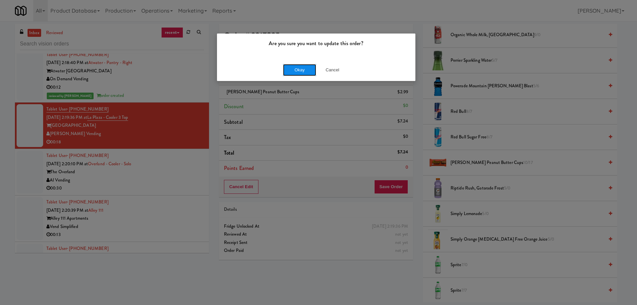
click at [290, 73] on button "Okay" at bounding box center [299, 70] width 33 height 12
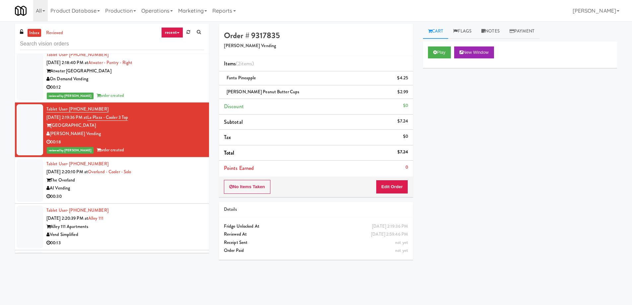
scroll to position [3054, 0]
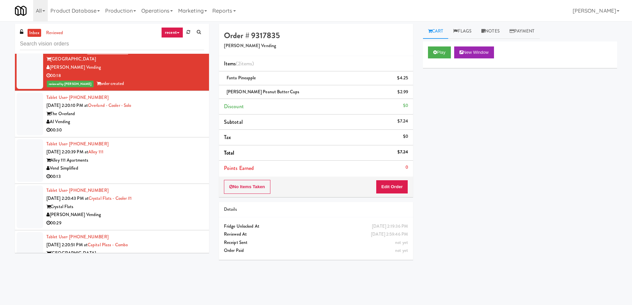
click at [156, 177] on div "00:13" at bounding box center [125, 177] width 158 height 8
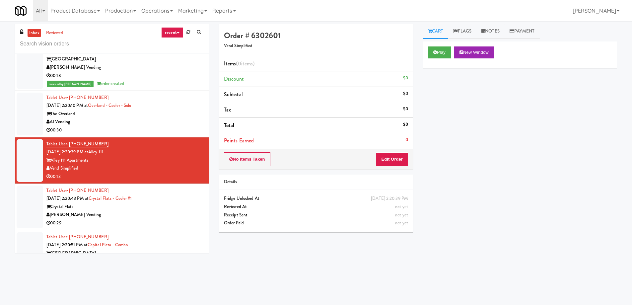
click at [168, 209] on div "Crystal Flats" at bounding box center [125, 207] width 158 height 8
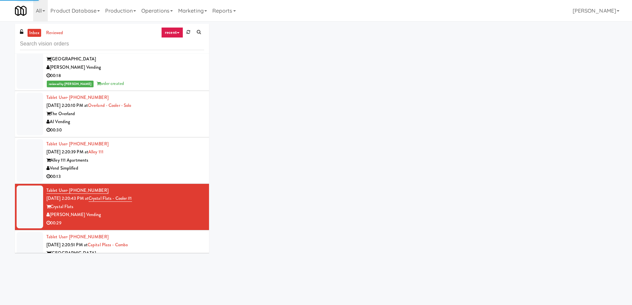
click at [189, 173] on div "00:13" at bounding box center [125, 177] width 158 height 8
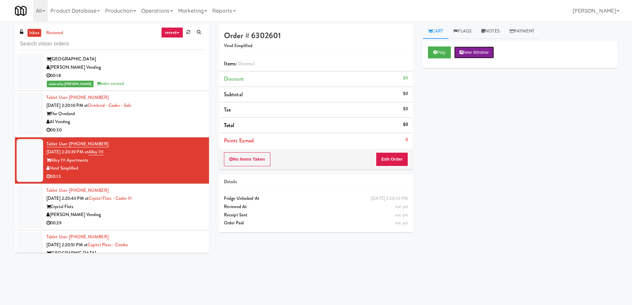
click at [491, 49] on button "New Window" at bounding box center [474, 52] width 40 height 12
click at [397, 162] on button "Edit Order" at bounding box center [392, 159] width 32 height 14
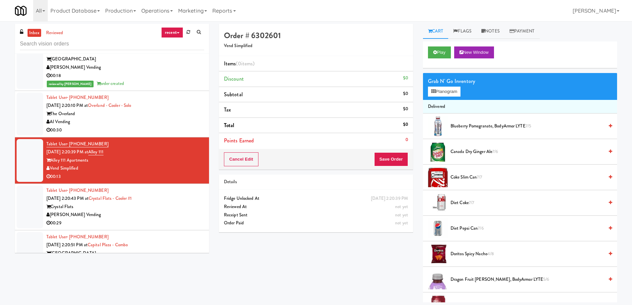
click at [461, 231] on span "Diet Pepsi Can 7/6" at bounding box center [527, 228] width 153 height 8
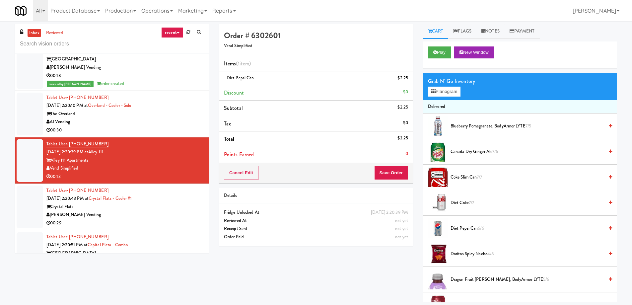
click at [468, 177] on span "Coke Slim Can 7/7" at bounding box center [527, 177] width 153 height 8
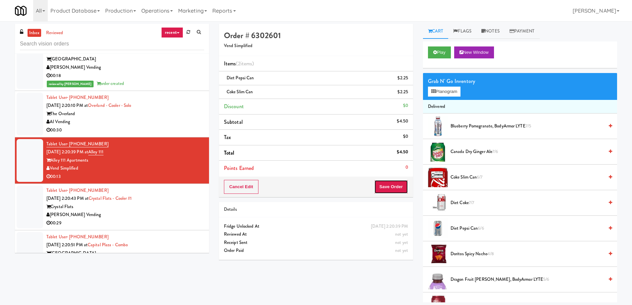
click at [385, 184] on button "Save Order" at bounding box center [391, 187] width 34 height 14
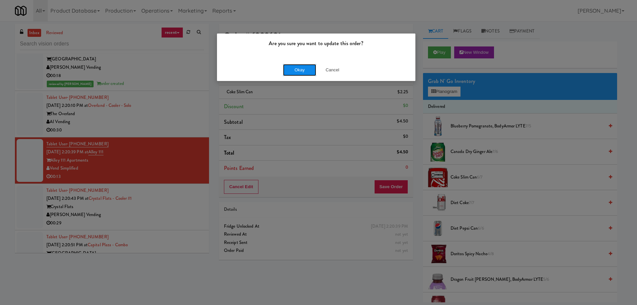
click at [300, 67] on button "Okay" at bounding box center [299, 70] width 33 height 12
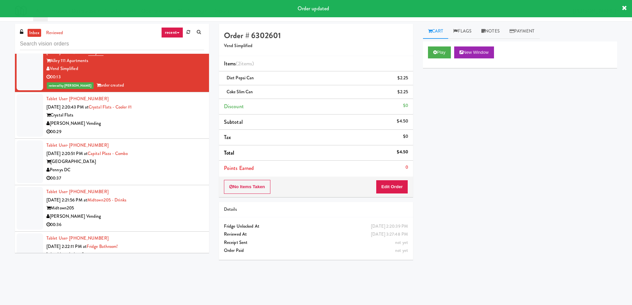
scroll to position [3220, 0]
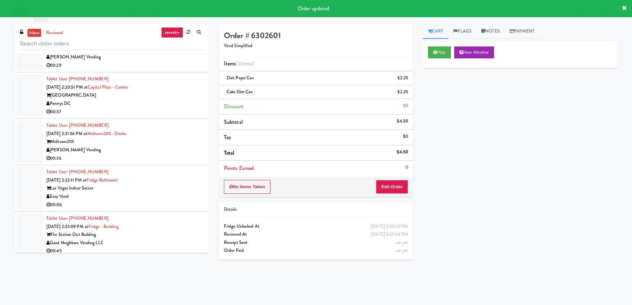
click at [159, 184] on div "Tablet User · (702) 619-8239 [DATE] 2:22:11 PM at [GEOGRAPHIC_DATA]! Las Vegas …" at bounding box center [125, 188] width 158 height 41
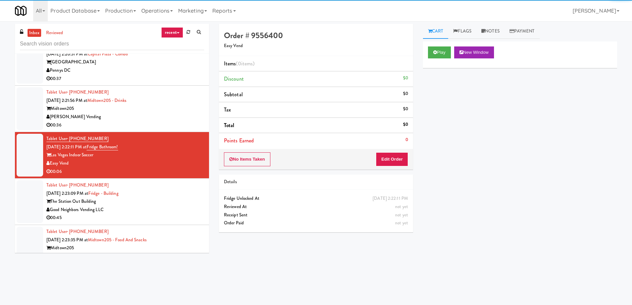
scroll to position [3286, 0]
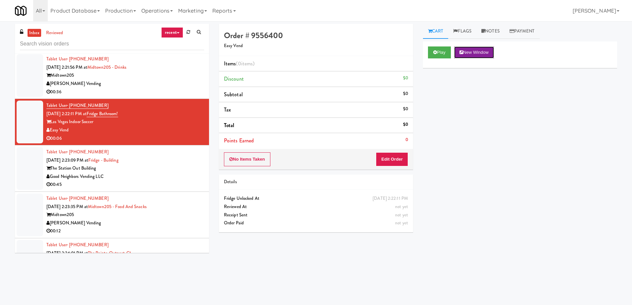
click at [466, 48] on button "New Window" at bounding box center [474, 52] width 40 height 12
click at [384, 162] on button "Edit Order" at bounding box center [392, 159] width 32 height 14
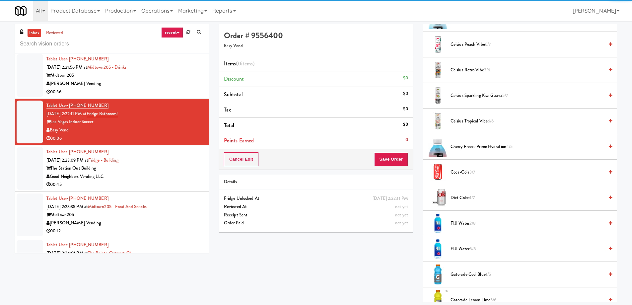
scroll to position [232, 0]
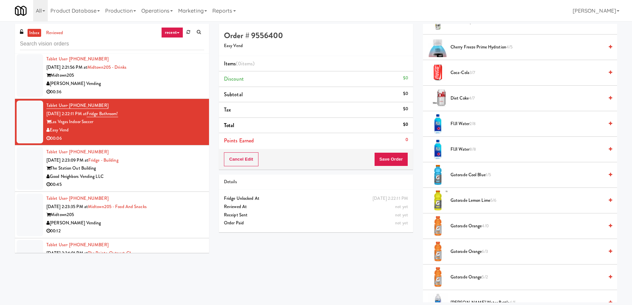
drag, startPoint x: 482, startPoint y: 205, endPoint x: 480, endPoint y: 202, distance: 4.0
click at [481, 205] on li "Gatorade Lemon Lime 5/6" at bounding box center [520, 201] width 194 height 26
click at [480, 201] on span "Gatorade Lemon Lime 5/6" at bounding box center [527, 201] width 153 height 8
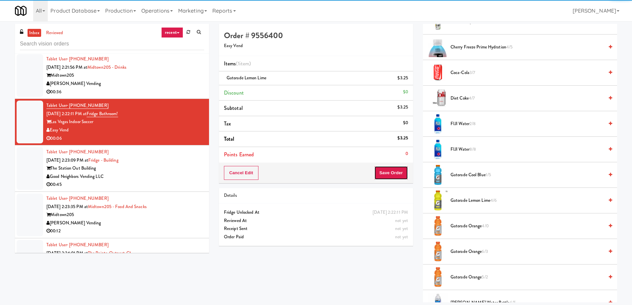
click at [384, 173] on button "Save Order" at bounding box center [391, 173] width 34 height 14
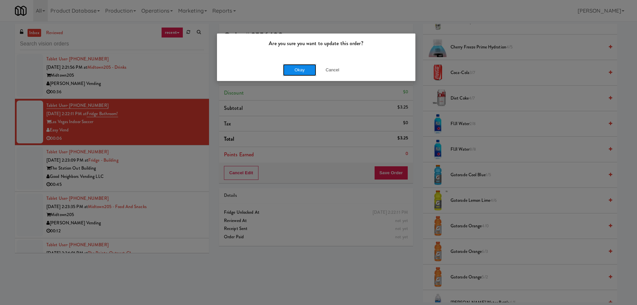
click at [293, 67] on button "Okay" at bounding box center [299, 70] width 33 height 12
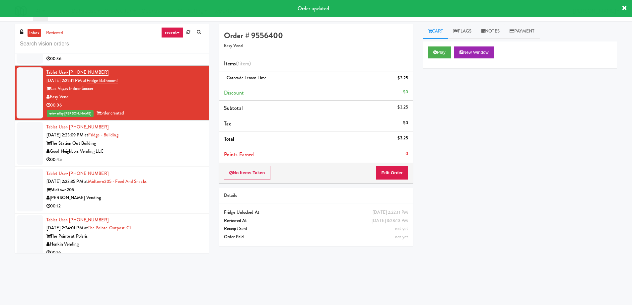
scroll to position [3353, 0]
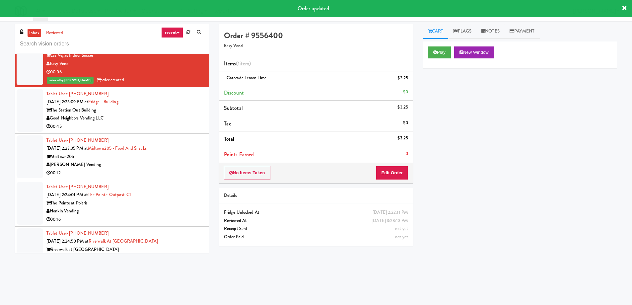
click at [172, 171] on div "00:12" at bounding box center [125, 173] width 158 height 8
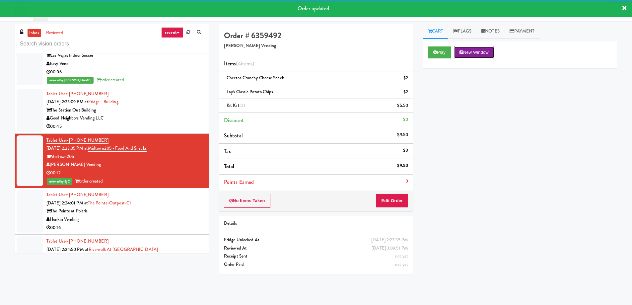
click at [483, 51] on button "New Window" at bounding box center [474, 52] width 40 height 12
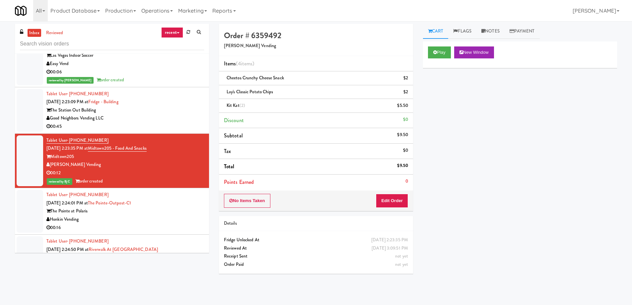
click at [160, 217] on div "Honkin Vending" at bounding box center [125, 219] width 158 height 8
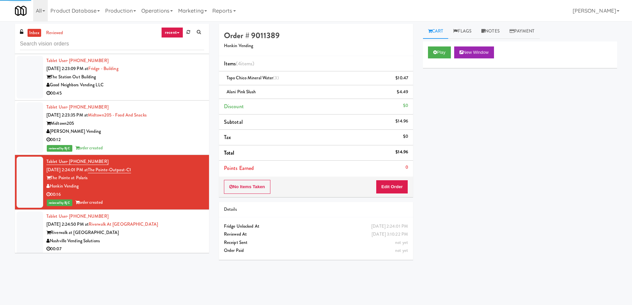
scroll to position [3452, 0]
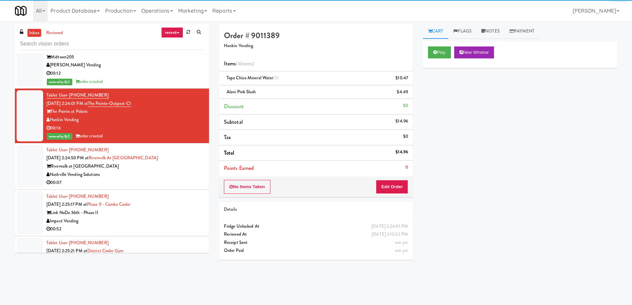
click at [162, 185] on div "00:07" at bounding box center [125, 183] width 158 height 8
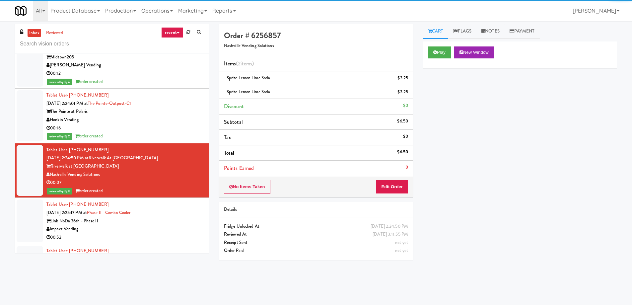
click at [167, 224] on div "Link NoDa 36th - Phase II" at bounding box center [125, 221] width 158 height 8
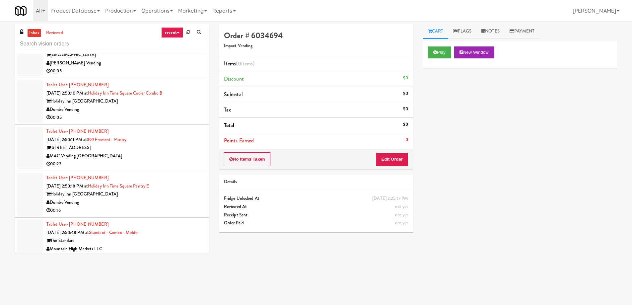
scroll to position [4050, 0]
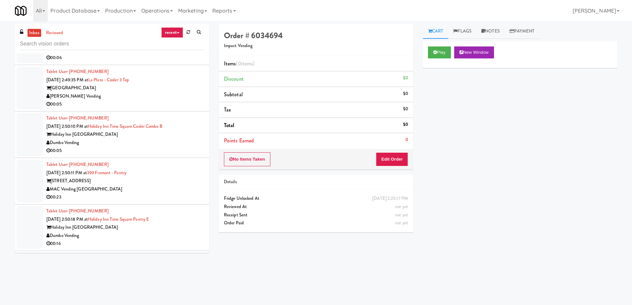
click at [175, 101] on div "00:05" at bounding box center [125, 104] width 158 height 8
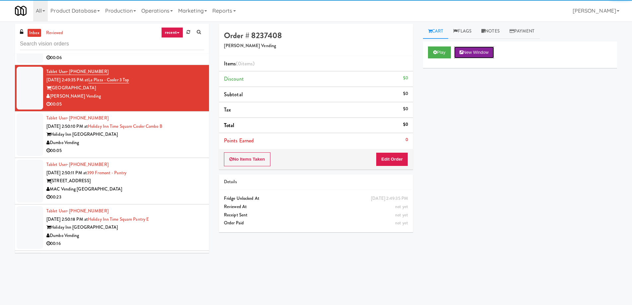
click at [471, 53] on button "New Window" at bounding box center [474, 52] width 40 height 12
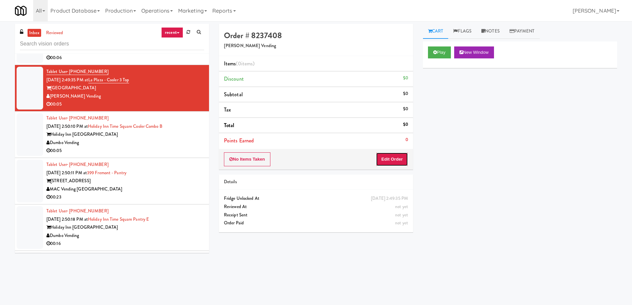
click at [393, 156] on button "Edit Order" at bounding box center [392, 159] width 32 height 14
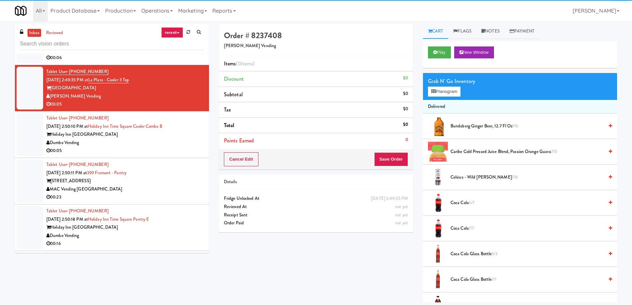
click at [458, 202] on span "Coca Cola 6/7" at bounding box center [527, 203] width 153 height 8
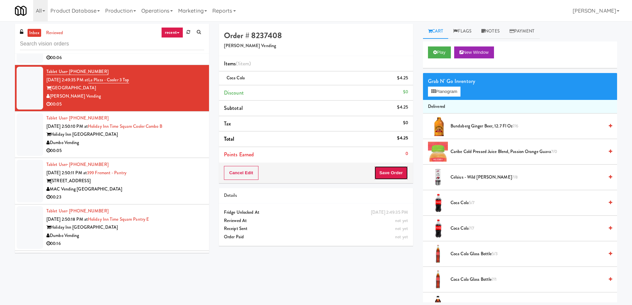
click at [389, 173] on button "Save Order" at bounding box center [391, 173] width 34 height 14
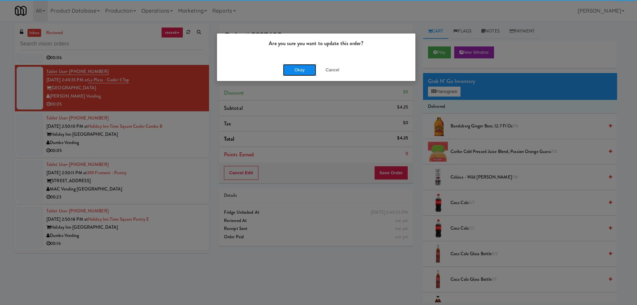
click at [304, 71] on button "Okay" at bounding box center [299, 70] width 33 height 12
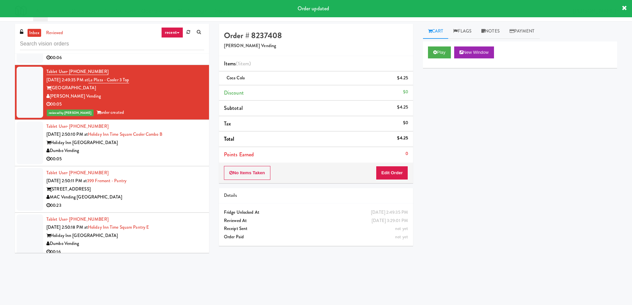
click at [169, 149] on div "Dumbo Vending" at bounding box center [125, 151] width 158 height 8
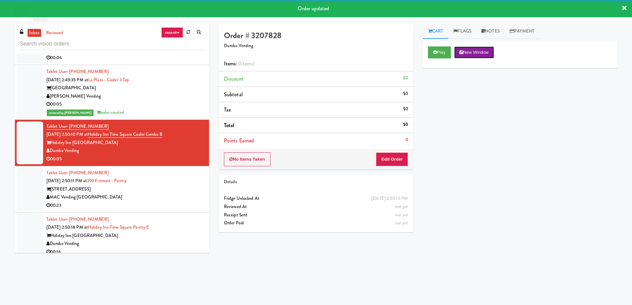
click at [481, 56] on button "New Window" at bounding box center [474, 52] width 40 height 12
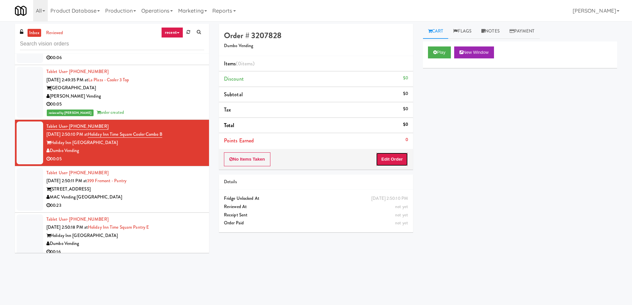
click at [399, 161] on button "Edit Order" at bounding box center [392, 159] width 32 height 14
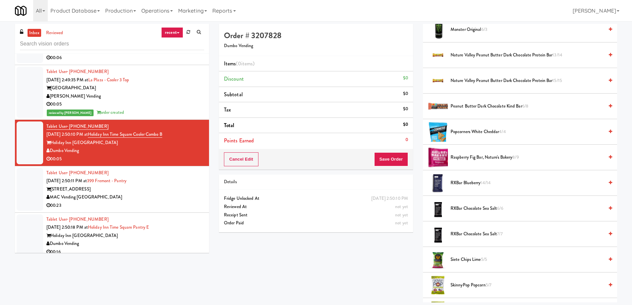
scroll to position [564, 0]
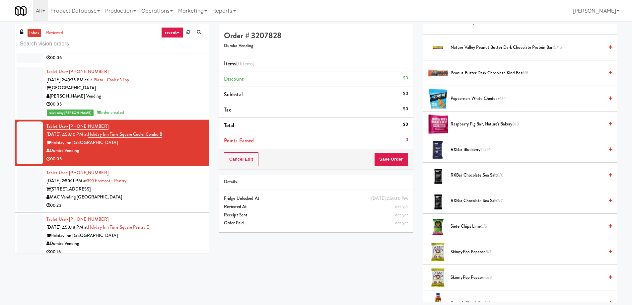
click at [464, 255] on span "SkinnyPop Popcorn 5/7" at bounding box center [527, 252] width 153 height 8
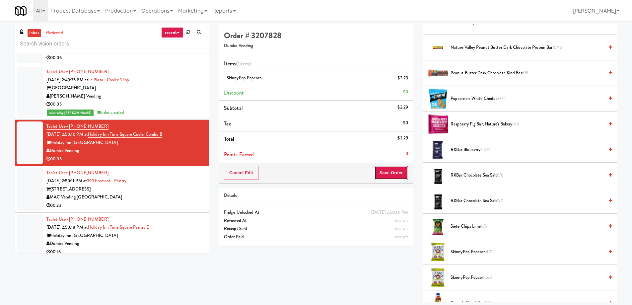
click at [387, 174] on button "Save Order" at bounding box center [391, 173] width 34 height 14
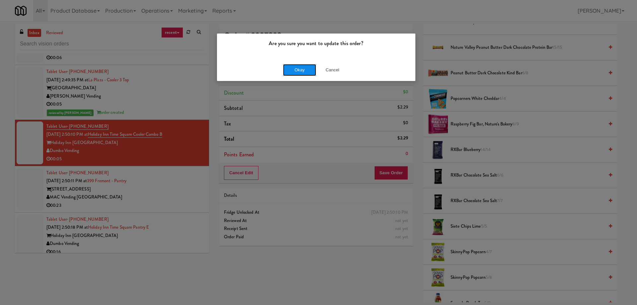
click at [304, 66] on button "Okay" at bounding box center [299, 70] width 33 height 12
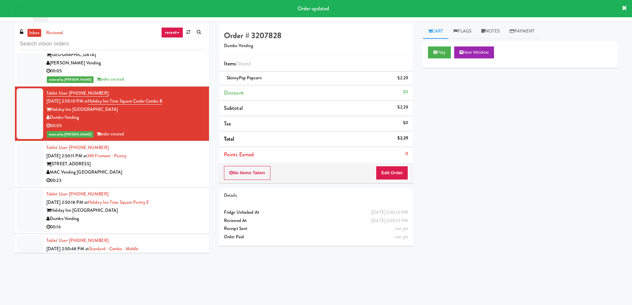
scroll to position [4116, 0]
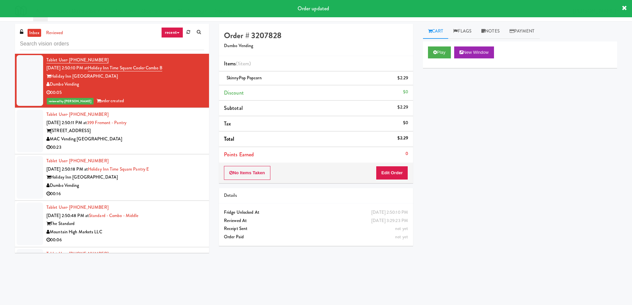
click at [170, 182] on div "Dumbo Vending" at bounding box center [125, 186] width 158 height 8
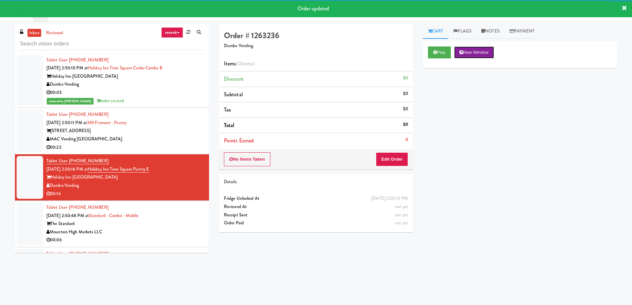
click at [469, 50] on button "New Window" at bounding box center [474, 52] width 40 height 12
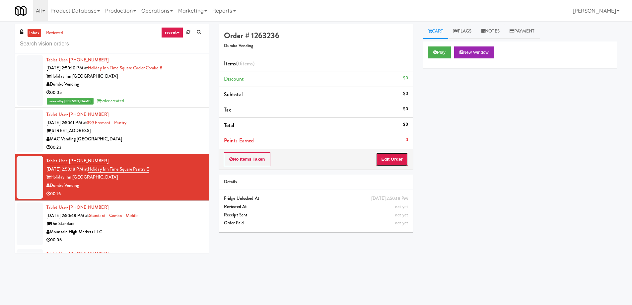
click at [402, 156] on button "Edit Order" at bounding box center [392, 159] width 32 height 14
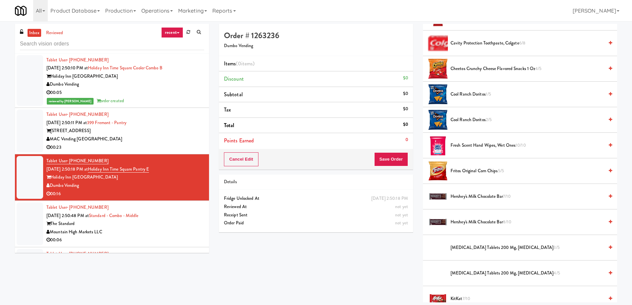
scroll to position [60, 0]
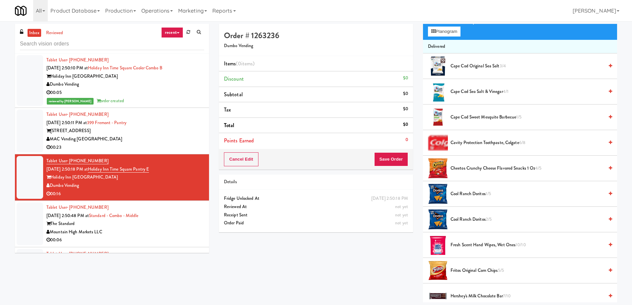
click at [476, 120] on span "Cape Cod Sweet Mesquite Barbecue 1/5" at bounding box center [527, 117] width 153 height 8
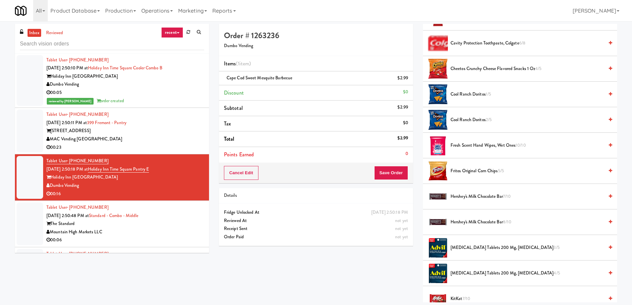
scroll to position [292, 0]
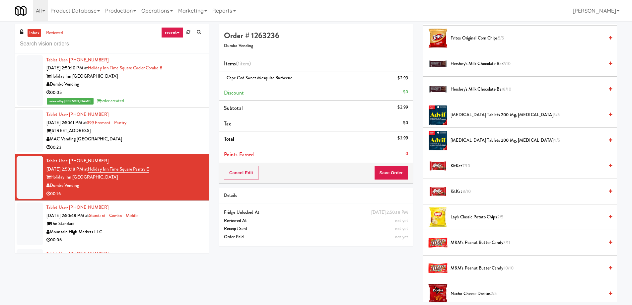
click at [460, 165] on span "KitKat 7/10" at bounding box center [527, 166] width 153 height 8
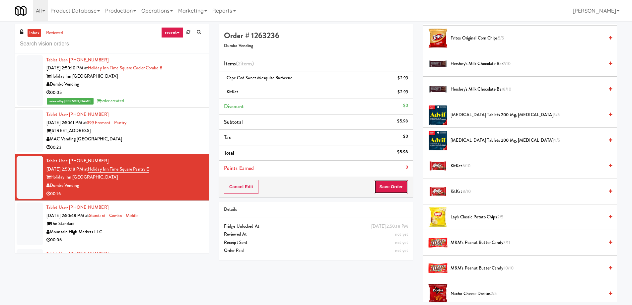
click at [385, 186] on button "Save Order" at bounding box center [391, 187] width 34 height 14
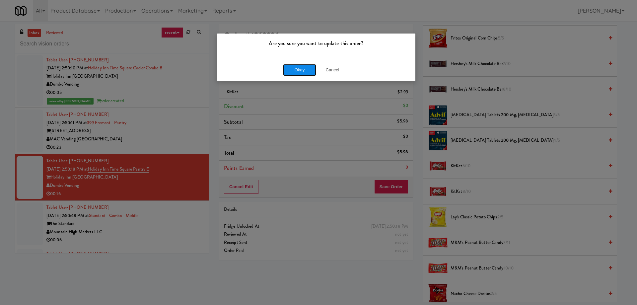
click at [301, 72] on button "Okay" at bounding box center [299, 70] width 33 height 12
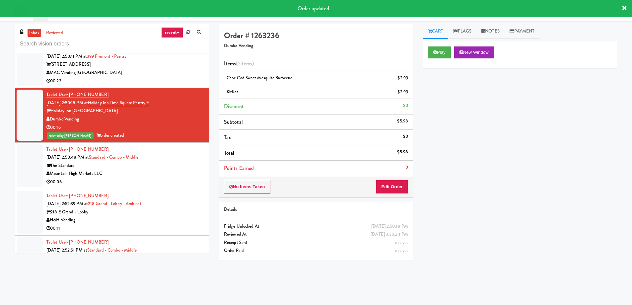
scroll to position [4216, 0]
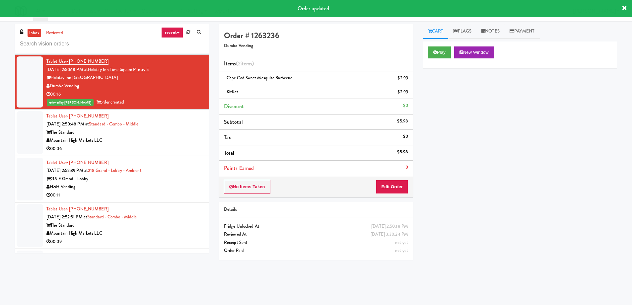
click at [176, 142] on div "Mountain High Markets LLC" at bounding box center [125, 140] width 158 height 8
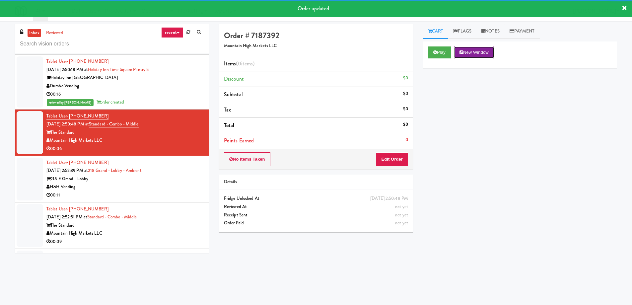
click at [485, 49] on button "New Window" at bounding box center [474, 52] width 40 height 12
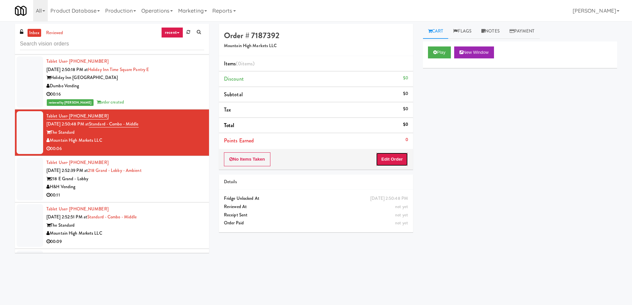
click at [389, 160] on button "Edit Order" at bounding box center [392, 159] width 32 height 14
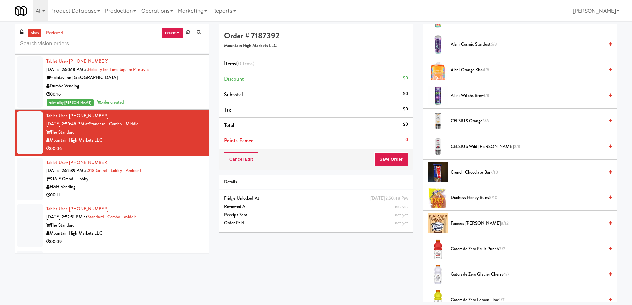
scroll to position [232, 0]
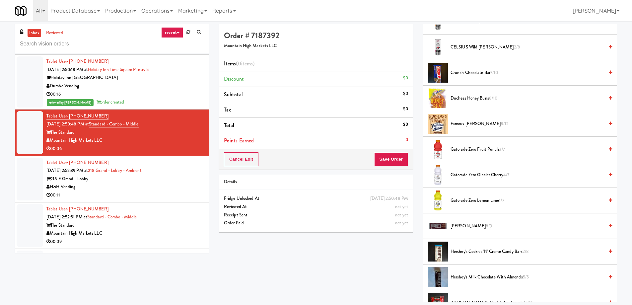
click at [472, 122] on span "Famous [PERSON_NAME] 8/12" at bounding box center [527, 124] width 153 height 8
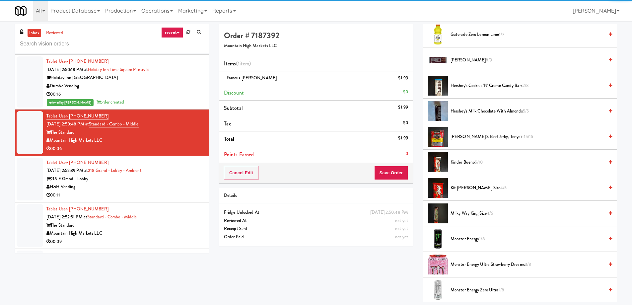
scroll to position [432, 0]
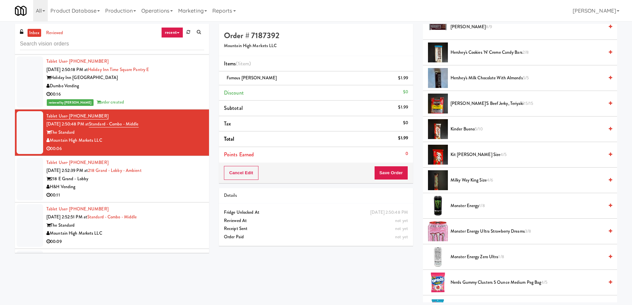
drag, startPoint x: 471, startPoint y: 241, endPoint x: 473, endPoint y: 232, distance: 9.2
click at [471, 236] on li "Monster Energy Ultra Strawberry Dreams 3/8" at bounding box center [520, 232] width 194 height 26
click at [473, 232] on span "Monster Energy Ultra Strawberry Dreams 3/8" at bounding box center [527, 231] width 153 height 8
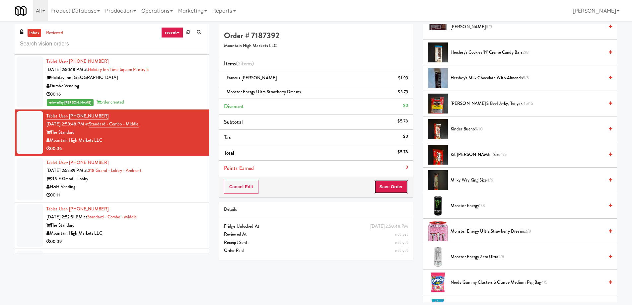
click at [399, 182] on button "Save Order" at bounding box center [391, 187] width 34 height 14
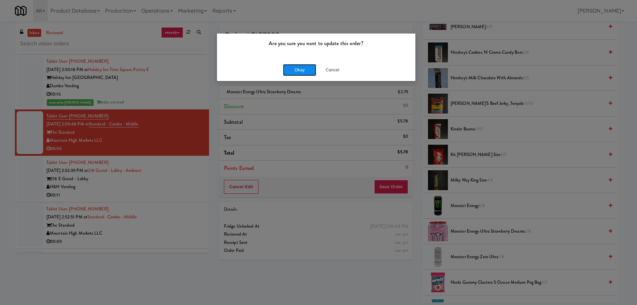
click at [312, 75] on button "Okay" at bounding box center [299, 70] width 33 height 12
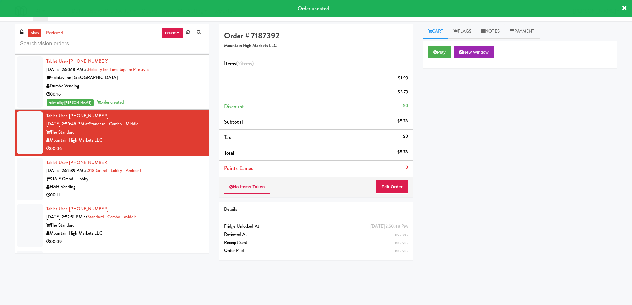
scroll to position [0, 0]
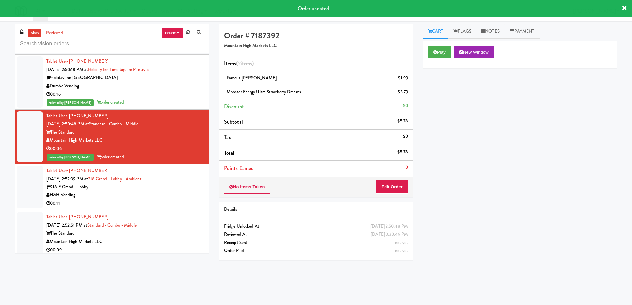
click at [183, 190] on div "218 E Grand - Lobby" at bounding box center [125, 187] width 158 height 8
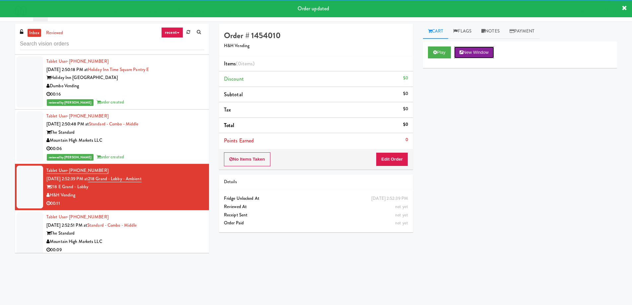
click at [463, 53] on icon at bounding box center [462, 52] width 4 height 4
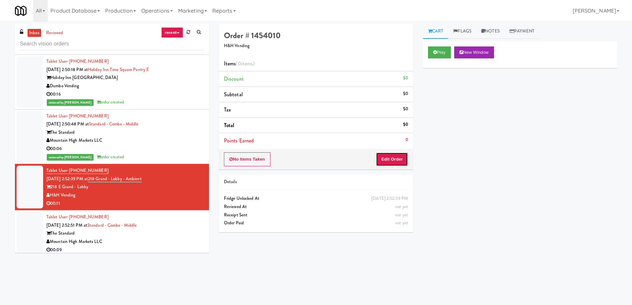
click at [391, 158] on button "Edit Order" at bounding box center [392, 159] width 32 height 14
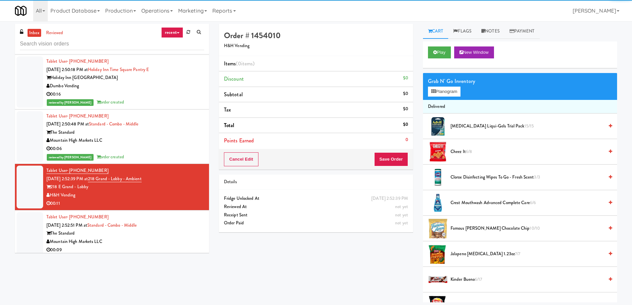
scroll to position [133, 0]
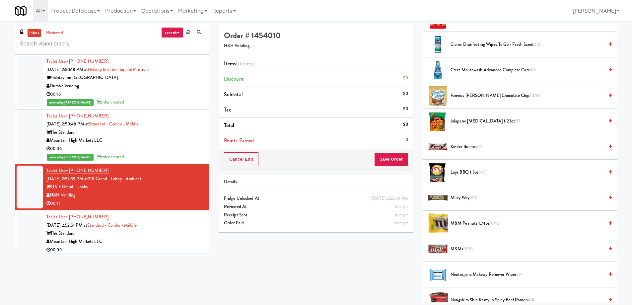
click at [467, 118] on span "Jalapeno [MEDICAL_DATA] 1.23oz 7/7" at bounding box center [527, 121] width 153 height 8
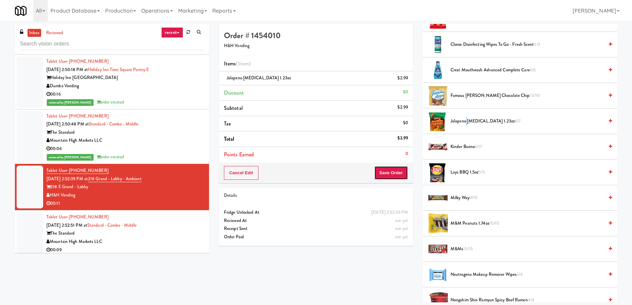
click at [394, 168] on button "Save Order" at bounding box center [391, 173] width 34 height 14
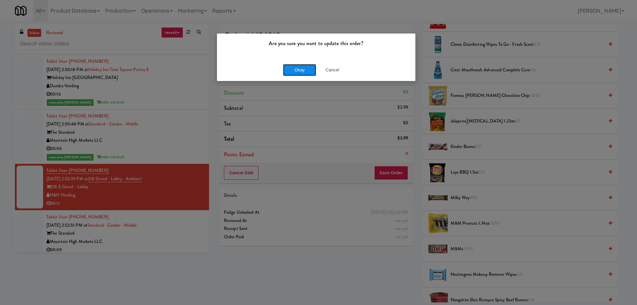
click at [283, 68] on button "Okay" at bounding box center [299, 70] width 33 height 12
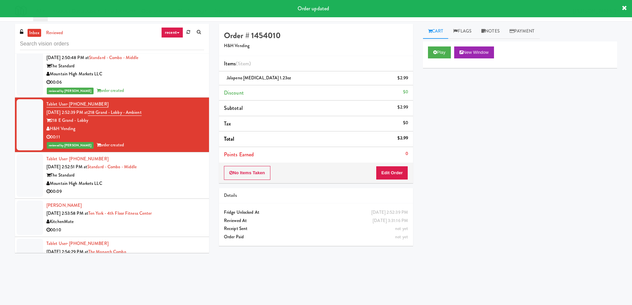
scroll to position [4349, 0]
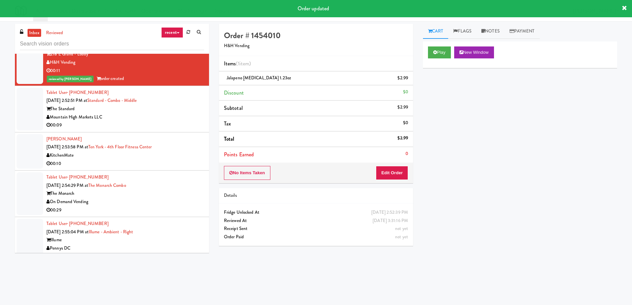
click at [174, 115] on div "Mountain High Markets LLC" at bounding box center [125, 117] width 158 height 8
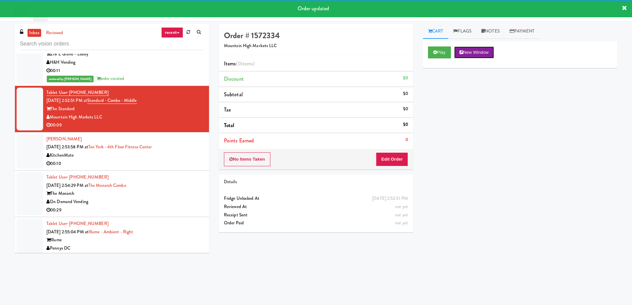
click at [481, 50] on button "New Window" at bounding box center [474, 52] width 40 height 12
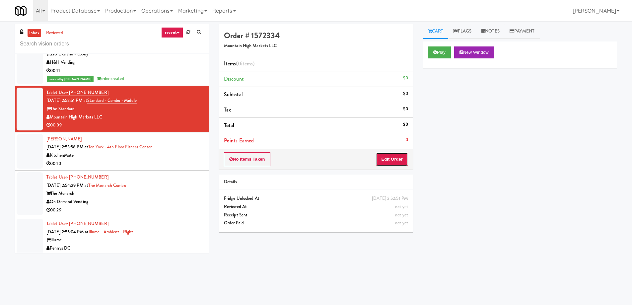
click at [387, 158] on button "Edit Order" at bounding box center [392, 159] width 32 height 14
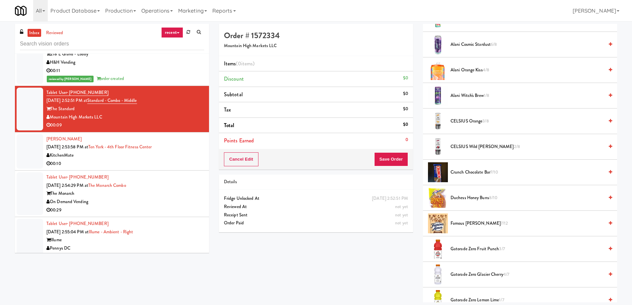
scroll to position [166, 0]
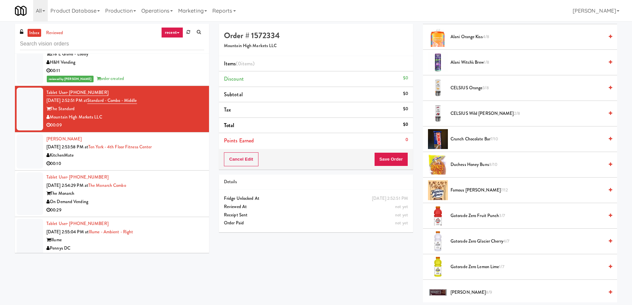
click at [464, 186] on span "Famous [PERSON_NAME] 7/12" at bounding box center [527, 190] width 153 height 8
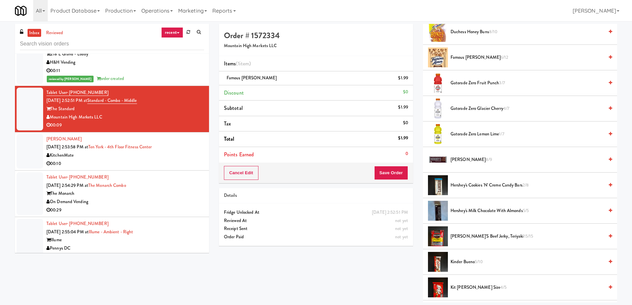
scroll to position [432, 0]
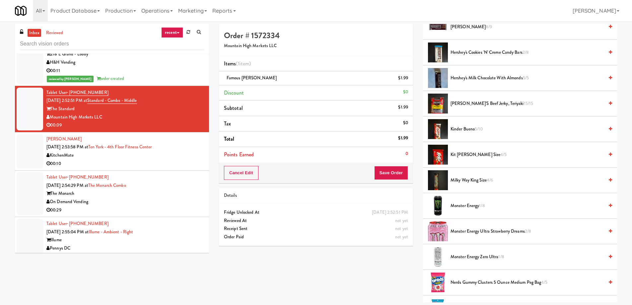
click at [468, 230] on span "Monster Energy Ultra Strawberry Dreams 2/8" at bounding box center [527, 231] width 153 height 8
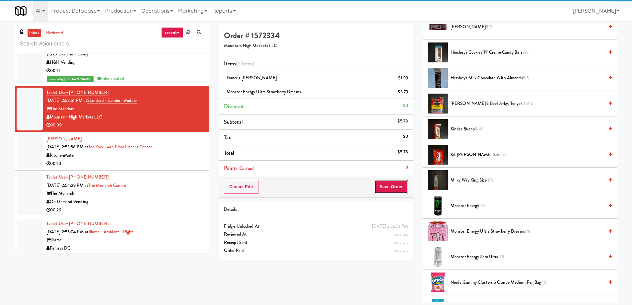
click at [389, 191] on button "Save Order" at bounding box center [391, 187] width 34 height 14
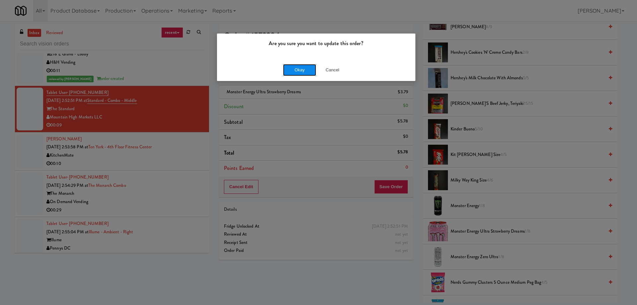
click at [308, 73] on button "Okay" at bounding box center [299, 70] width 33 height 12
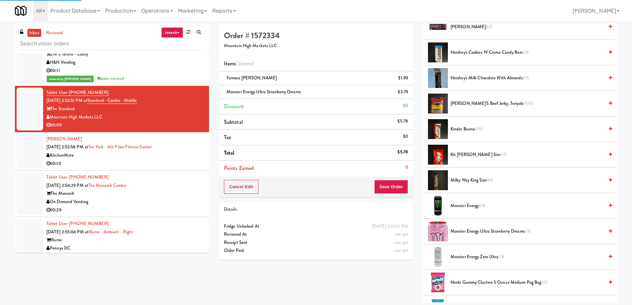
scroll to position [0, 0]
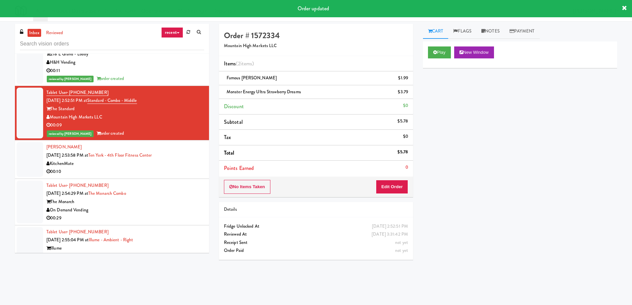
click at [176, 164] on div "KitchenMate" at bounding box center [125, 164] width 158 height 8
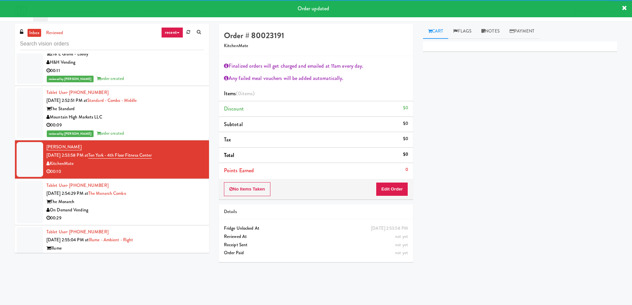
click at [156, 207] on div "On Demand Vending" at bounding box center [125, 210] width 158 height 8
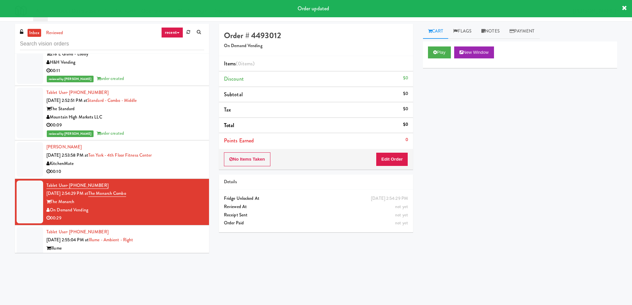
scroll to position [4415, 0]
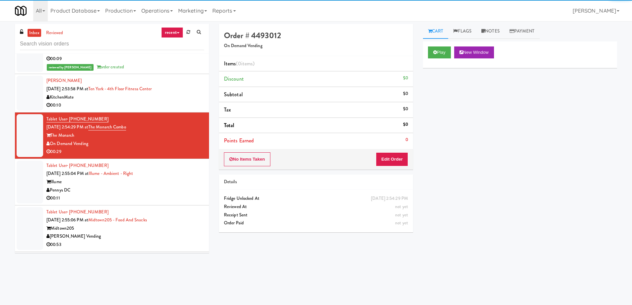
click at [162, 178] on div "Illume" at bounding box center [125, 182] width 158 height 8
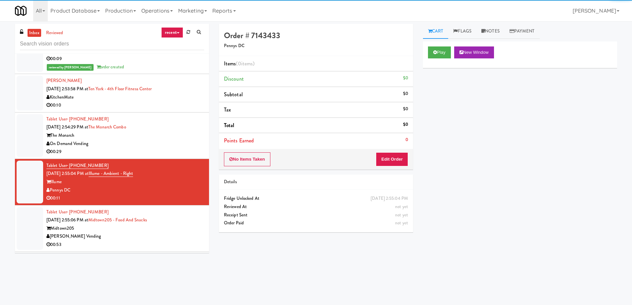
click at [169, 141] on div "On Demand Vending" at bounding box center [125, 144] width 158 height 8
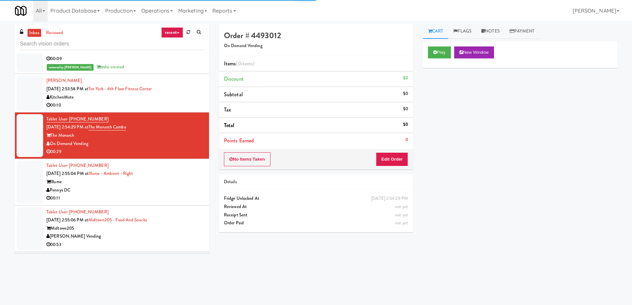
click at [163, 188] on div "Pennys DC" at bounding box center [125, 190] width 158 height 8
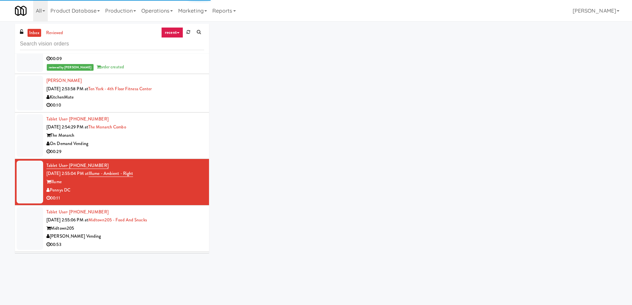
scroll to position [4448, 0]
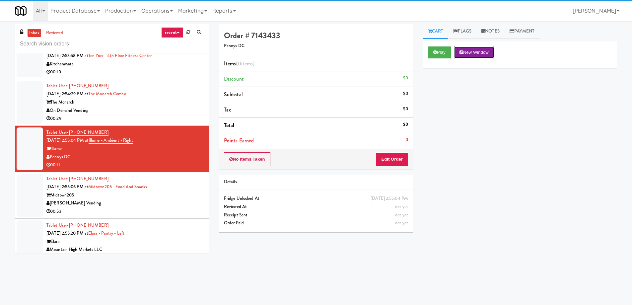
click at [487, 56] on button "New Window" at bounding box center [474, 52] width 40 height 12
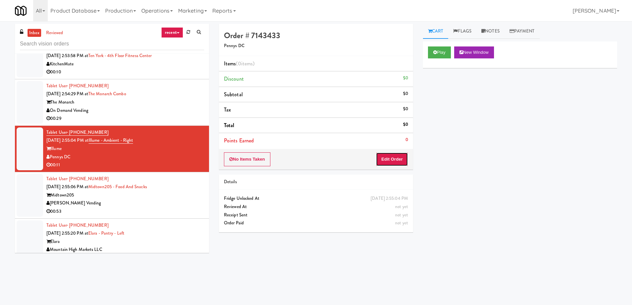
click at [389, 162] on button "Edit Order" at bounding box center [392, 159] width 32 height 14
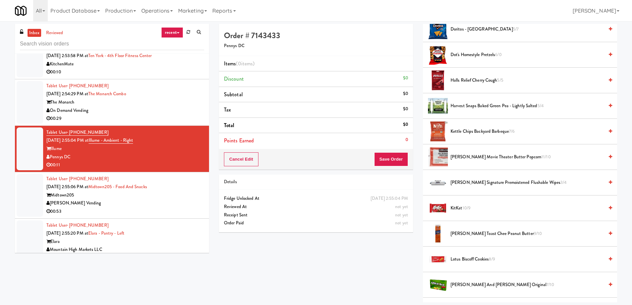
scroll to position [299, 0]
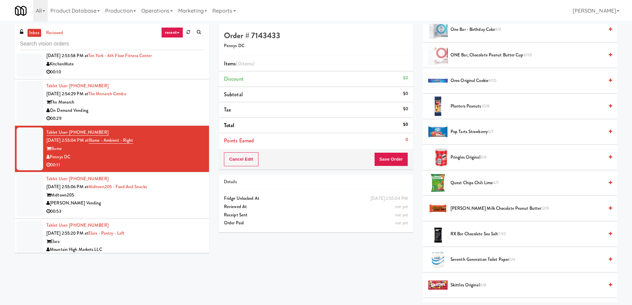
click at [469, 210] on span "[PERSON_NAME] Milk Chocolate Peanut Butter 12/9" at bounding box center [527, 208] width 153 height 8
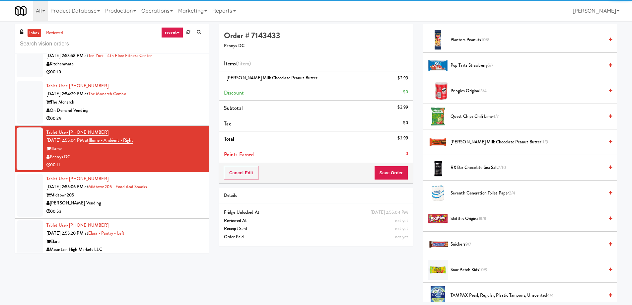
scroll to position [697, 0]
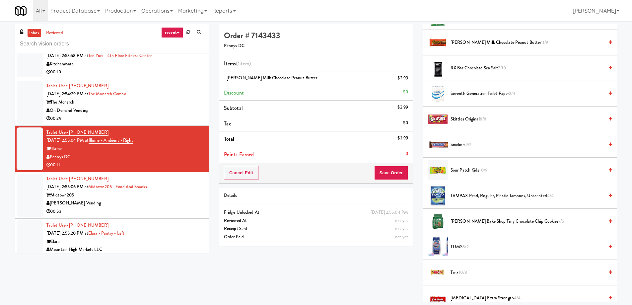
click at [456, 275] on span "Twix 10/8" at bounding box center [527, 273] width 153 height 8
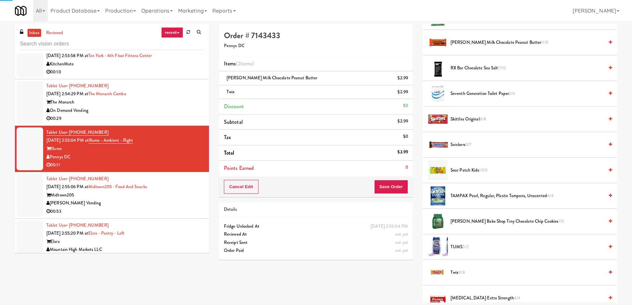
click at [456, 275] on span "Twix 9/8" at bounding box center [527, 273] width 153 height 8
click at [394, 188] on button "Save Order" at bounding box center [391, 187] width 34 height 14
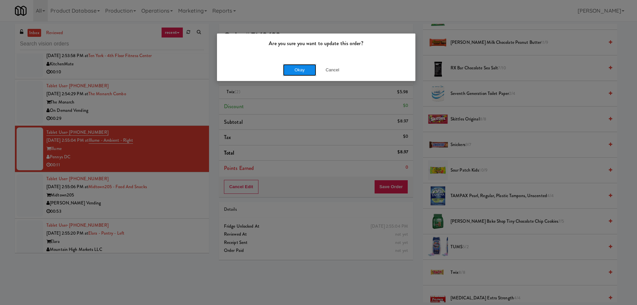
click at [302, 68] on button "Okay" at bounding box center [299, 70] width 33 height 12
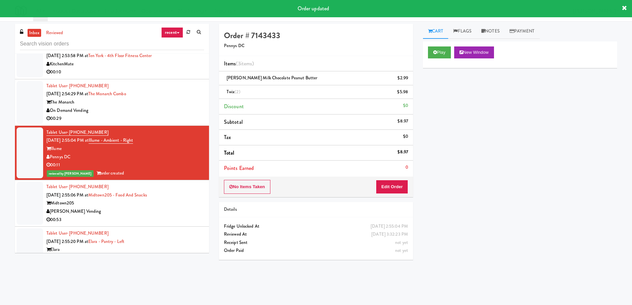
scroll to position [4581, 0]
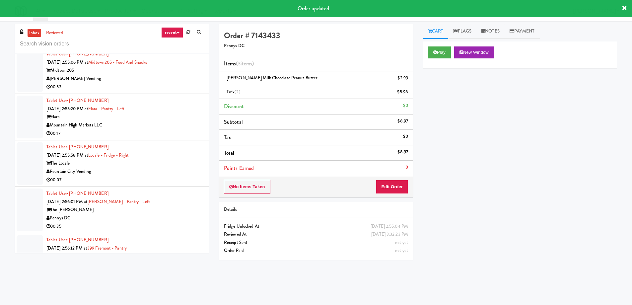
click at [159, 125] on div "Mountain High Markets LLC" at bounding box center [125, 125] width 158 height 8
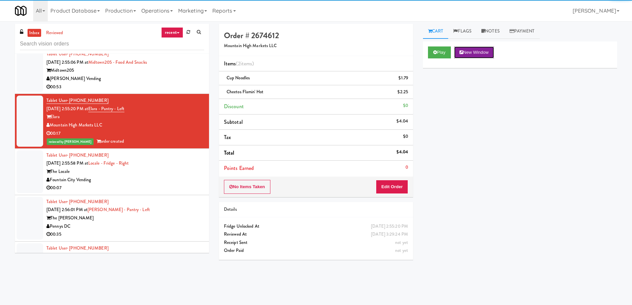
click at [476, 56] on button "New Window" at bounding box center [474, 52] width 40 height 12
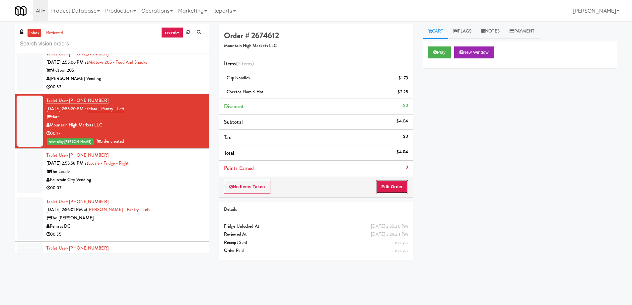
click at [393, 187] on button "Edit Order" at bounding box center [392, 187] width 32 height 14
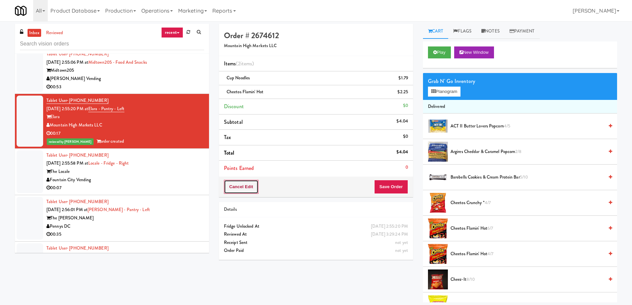
click at [246, 182] on button "Cancel Edit" at bounding box center [241, 187] width 35 height 14
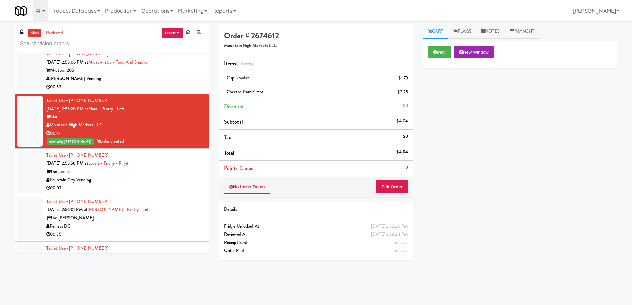
click at [169, 175] on div "The Locale" at bounding box center [125, 172] width 158 height 8
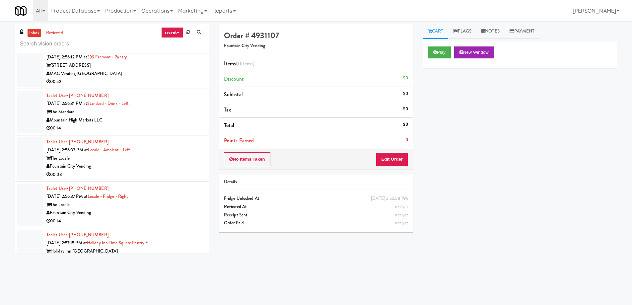
scroll to position [4813, 0]
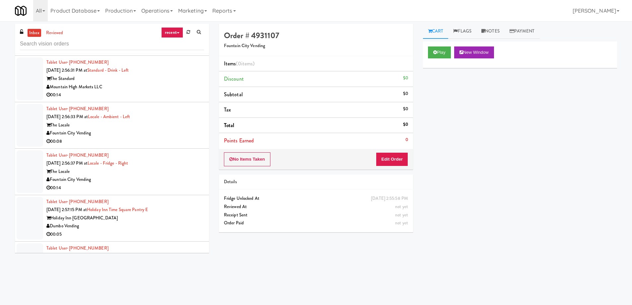
click at [174, 132] on div "Fountain City Vending" at bounding box center [125, 133] width 158 height 8
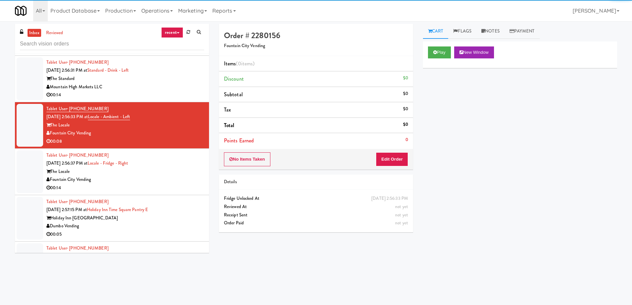
click at [183, 73] on div "Tablet User · (480) 257-8838 [DATE] 2:56:31 PM at Standard - Drink - Left The S…" at bounding box center [125, 78] width 158 height 41
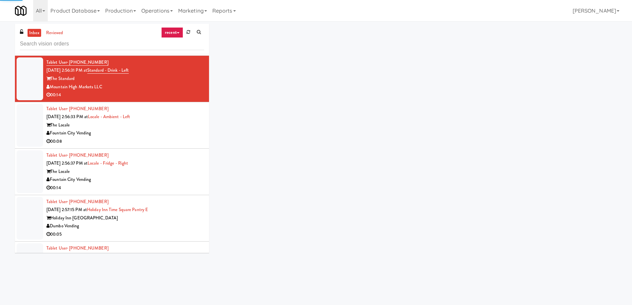
scroll to position [4747, 0]
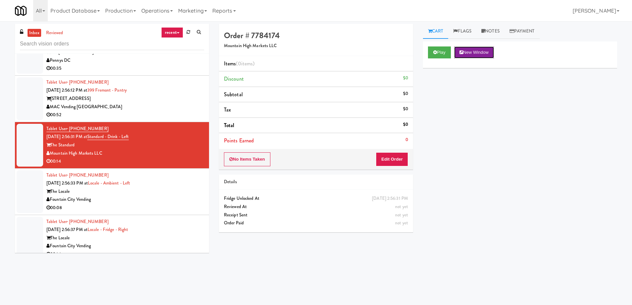
click at [473, 54] on button "New Window" at bounding box center [474, 52] width 40 height 12
click at [380, 158] on button "Edit Order" at bounding box center [392, 159] width 32 height 14
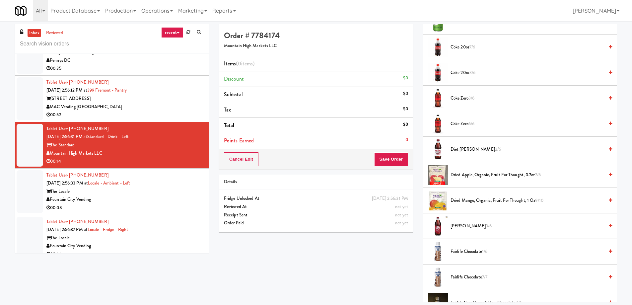
scroll to position [100, 0]
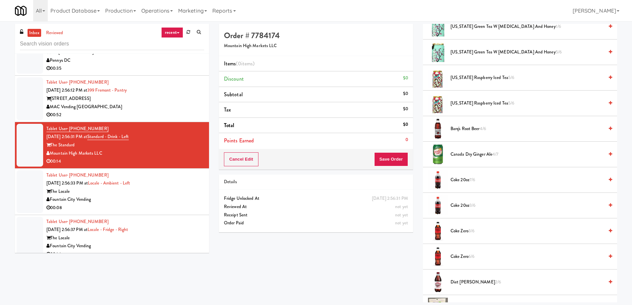
click at [470, 157] on span "Canada Dry Ginger Ale 4/7" at bounding box center [527, 154] width 153 height 8
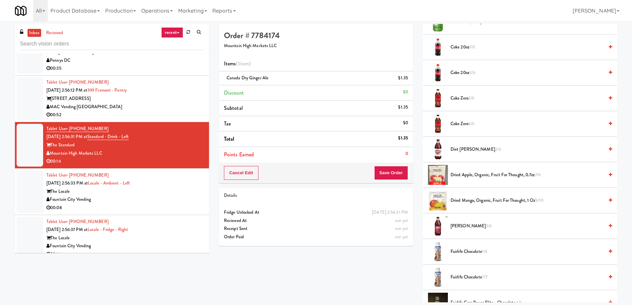
scroll to position [66, 0]
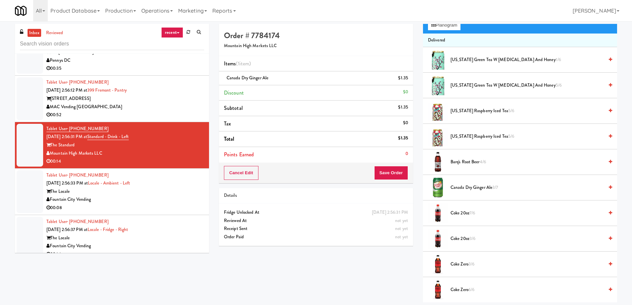
click at [465, 188] on span "Canada Dry Ginger Ale 3/7" at bounding box center [527, 188] width 153 height 8
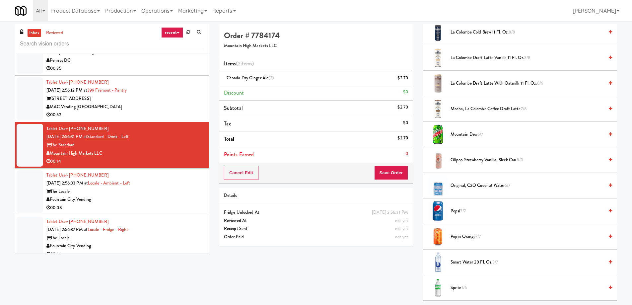
scroll to position [664, 0]
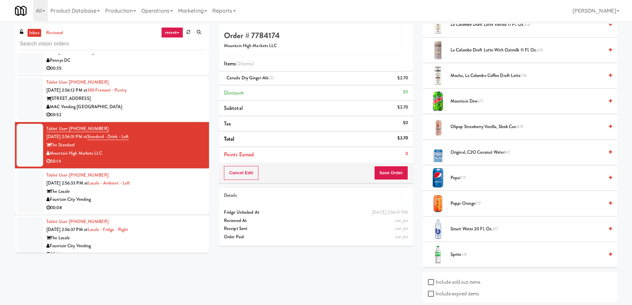
click at [460, 254] on span "Sprite 1/6" at bounding box center [527, 255] width 153 height 8
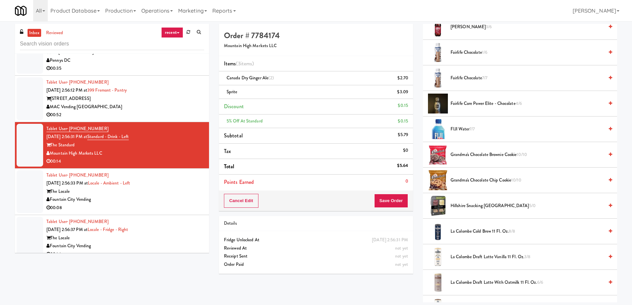
scroll to position [299, 0]
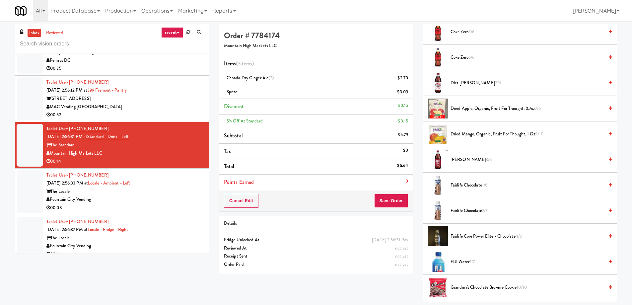
click at [465, 160] on span "[PERSON_NAME] 3/6" at bounding box center [527, 160] width 153 height 8
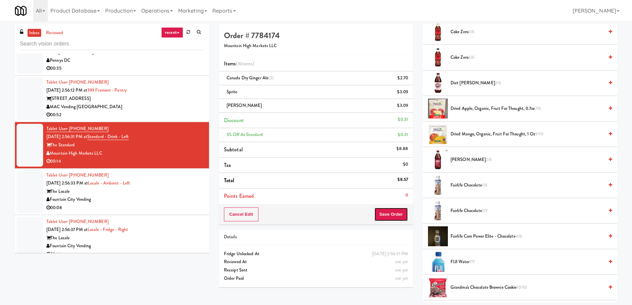
click at [390, 213] on button "Save Order" at bounding box center [391, 214] width 34 height 14
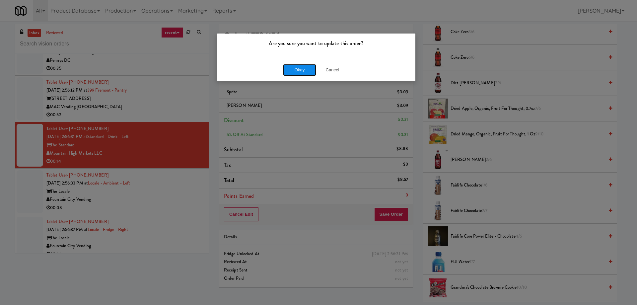
click at [301, 70] on button "Okay" at bounding box center [299, 70] width 33 height 12
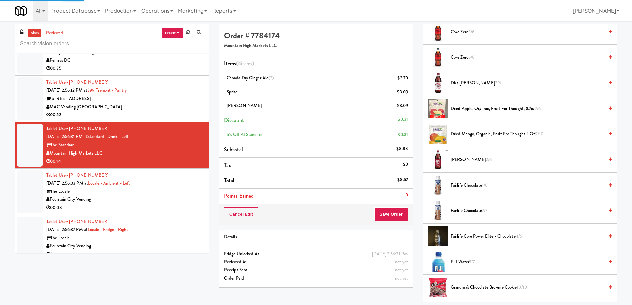
scroll to position [0, 0]
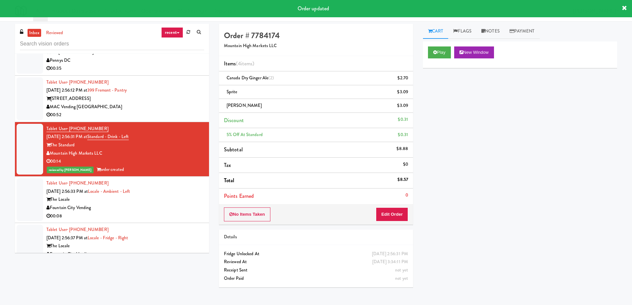
click at [172, 193] on div "Tablet User · (831) 346-2830 [DATE] 2:56:33 PM at Locale - Ambient - Left The L…" at bounding box center [125, 199] width 158 height 41
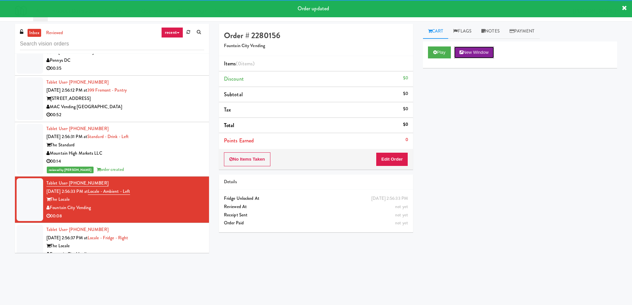
click at [477, 48] on button "New Window" at bounding box center [474, 52] width 40 height 12
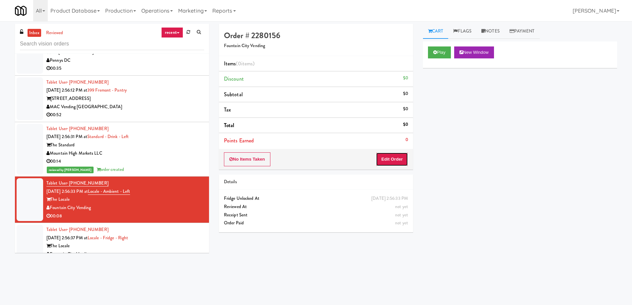
click at [395, 162] on button "Edit Order" at bounding box center [392, 159] width 32 height 14
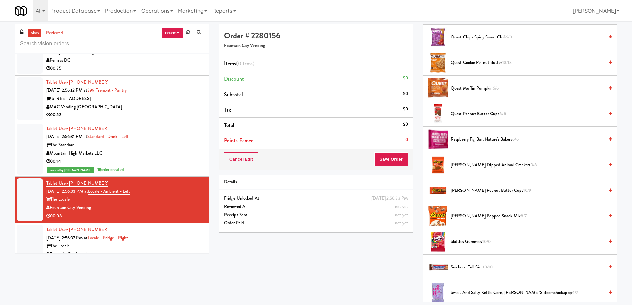
scroll to position [631, 0]
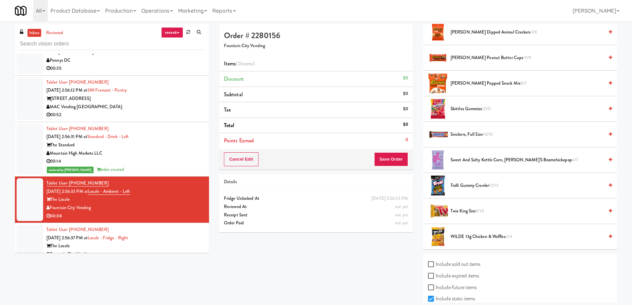
click at [482, 235] on span "WILDE 13g Chicken & Waffles 4/4" at bounding box center [527, 237] width 153 height 8
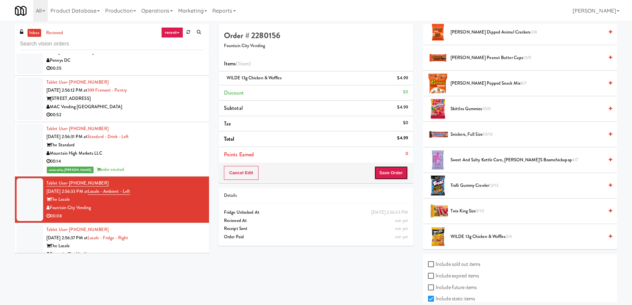
click at [386, 170] on button "Save Order" at bounding box center [391, 173] width 34 height 14
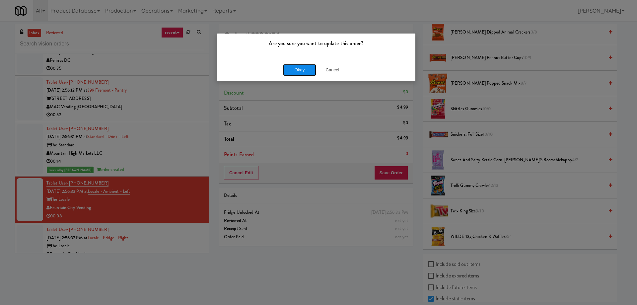
click at [297, 71] on button "Okay" at bounding box center [299, 70] width 33 height 12
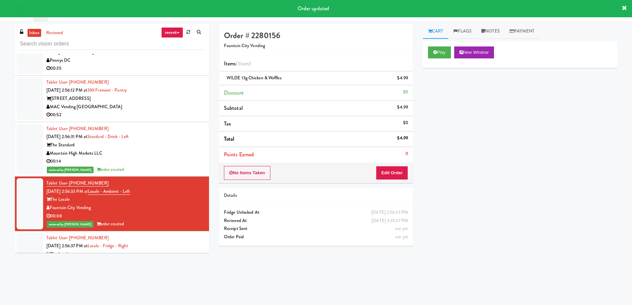
scroll to position [4880, 0]
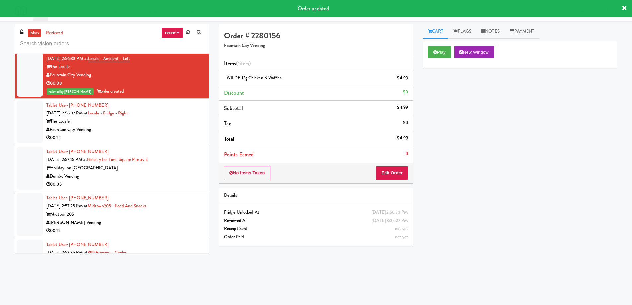
click at [182, 138] on div "00:14" at bounding box center [125, 138] width 158 height 8
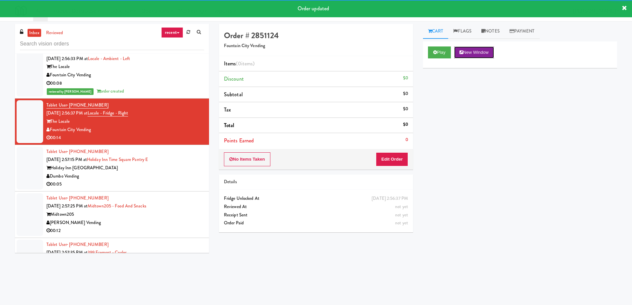
click at [483, 56] on button "New Window" at bounding box center [474, 52] width 40 height 12
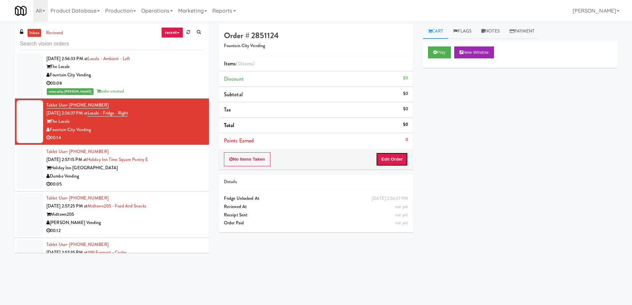
click at [394, 155] on button "Edit Order" at bounding box center [392, 159] width 32 height 14
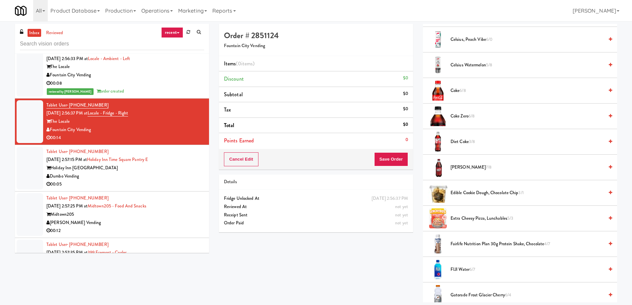
scroll to position [299, 0]
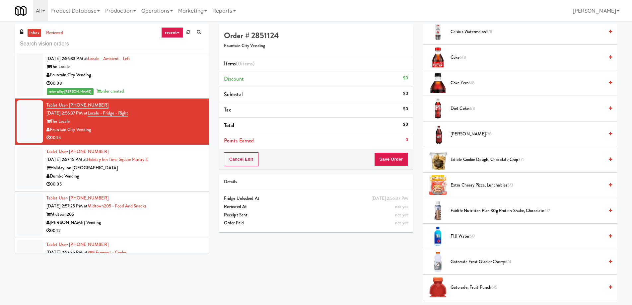
click at [478, 188] on span "Extra Cheesy Pizza, Lunchables 5/3" at bounding box center [527, 185] width 153 height 8
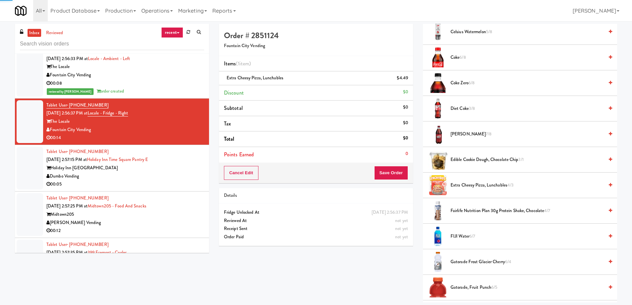
scroll to position [432, 0]
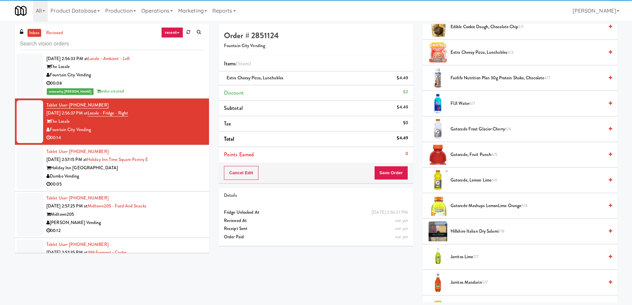
click at [471, 179] on span "Gatorade, Lemon Lime 6/6" at bounding box center [527, 180] width 153 height 8
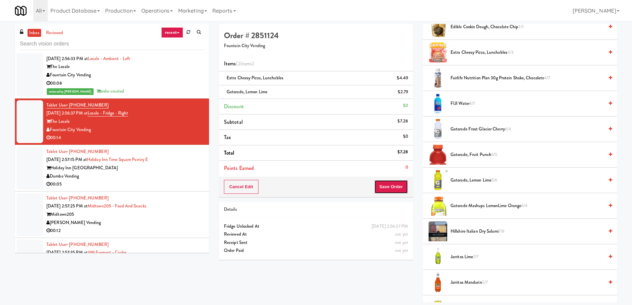
click at [394, 185] on button "Save Order" at bounding box center [391, 187] width 34 height 14
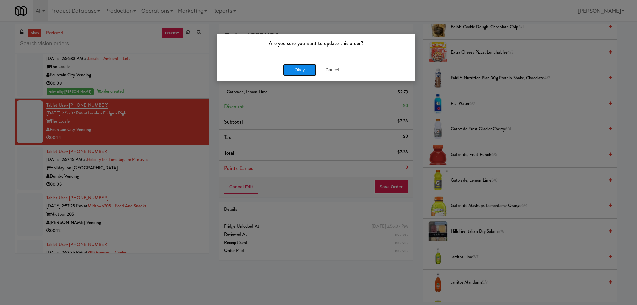
click at [297, 71] on button "Okay" at bounding box center [299, 70] width 33 height 12
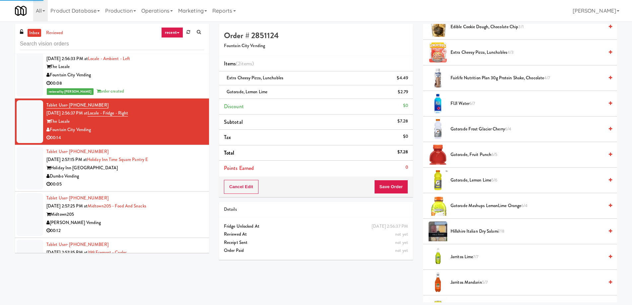
scroll to position [0, 0]
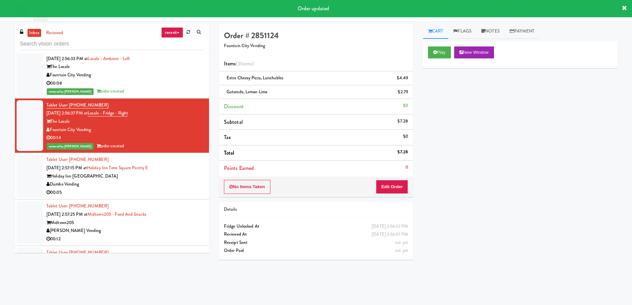
click at [176, 180] on div "Holiday Inn [GEOGRAPHIC_DATA]" at bounding box center [125, 176] width 158 height 8
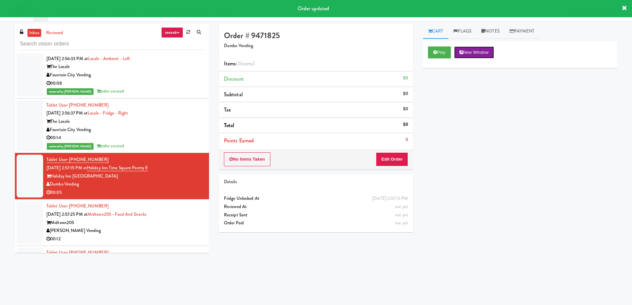
click at [480, 54] on button "New Window" at bounding box center [474, 52] width 40 height 12
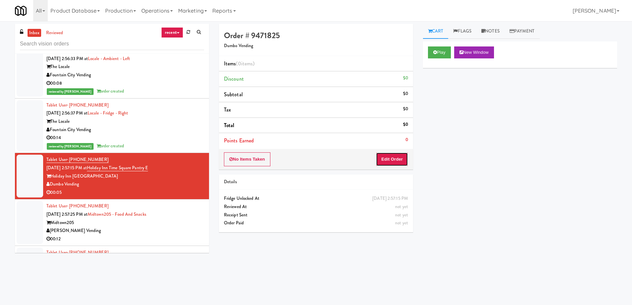
click at [388, 158] on button "Edit Order" at bounding box center [392, 159] width 32 height 14
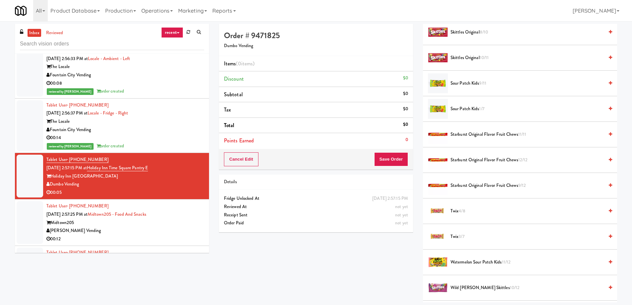
scroll to position [664, 0]
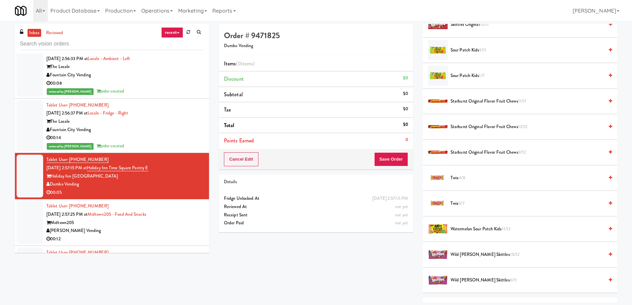
click at [459, 180] on span "Twix 4/8" at bounding box center [527, 178] width 153 height 8
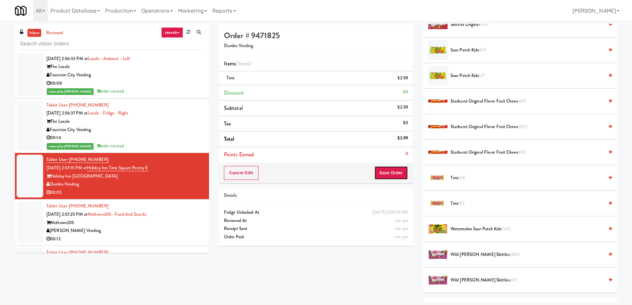
click at [385, 173] on button "Save Order" at bounding box center [391, 173] width 34 height 14
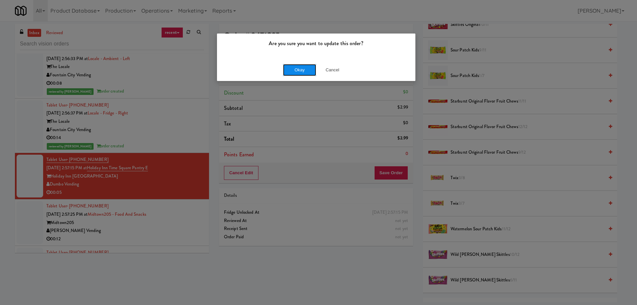
click at [310, 74] on button "Okay" at bounding box center [299, 70] width 33 height 12
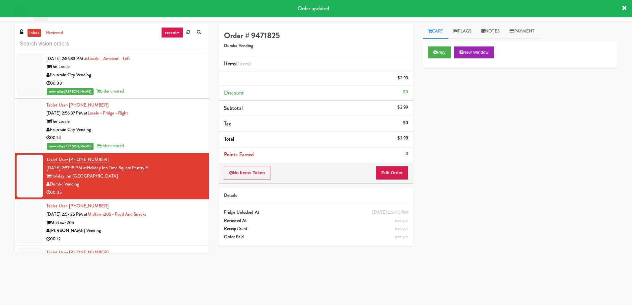
scroll to position [0, 0]
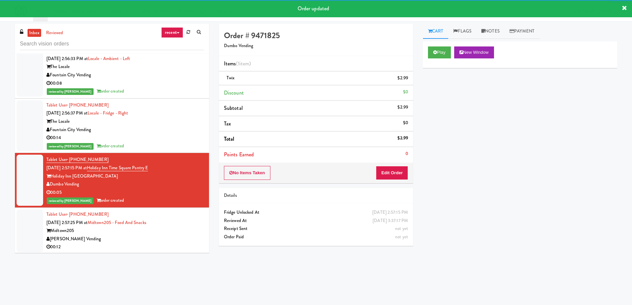
click at [172, 230] on div "Midtown205" at bounding box center [125, 231] width 158 height 8
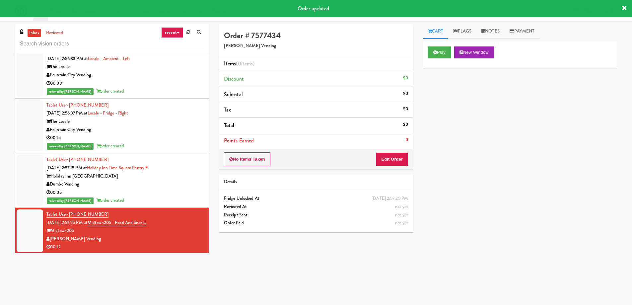
scroll to position [5013, 0]
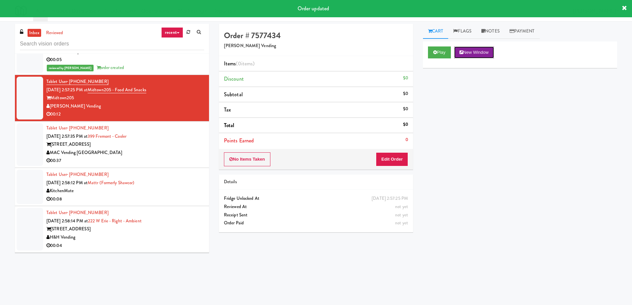
click at [472, 50] on button "New Window" at bounding box center [474, 52] width 40 height 12
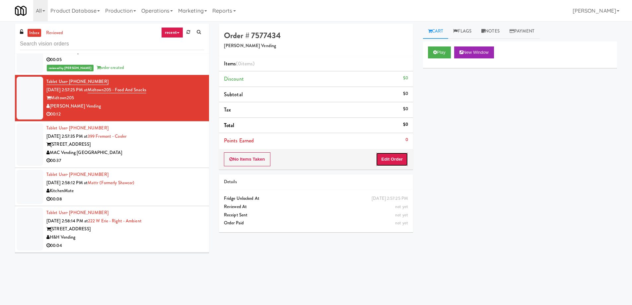
click at [399, 161] on button "Edit Order" at bounding box center [392, 159] width 32 height 14
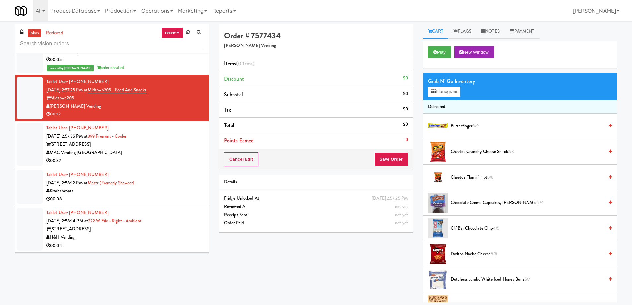
click at [474, 227] on span "Clif Bar Chocolate Chip 4/5" at bounding box center [527, 228] width 153 height 8
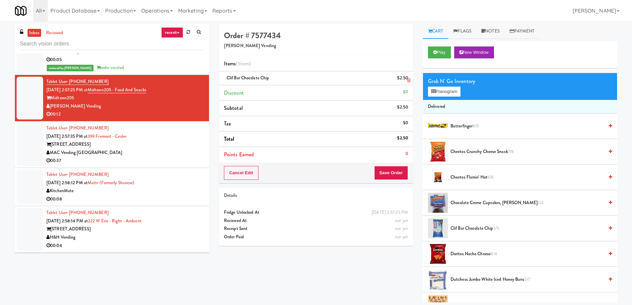
click at [407, 79] on icon at bounding box center [408, 80] width 3 height 4
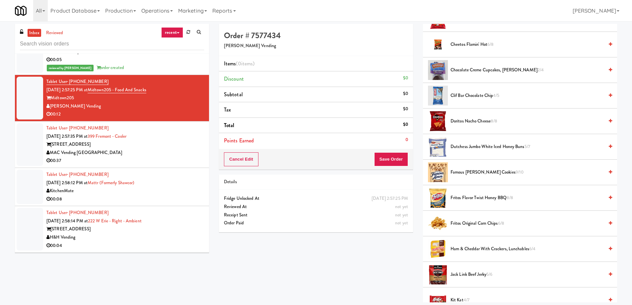
scroll to position [100, 0]
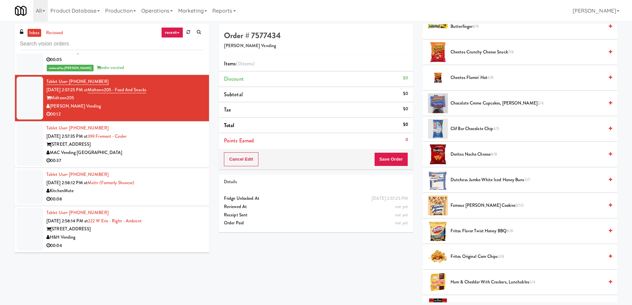
click at [481, 105] on span "Chocolate Creme Cupcakes, [PERSON_NAME] 2/4" at bounding box center [527, 103] width 153 height 8
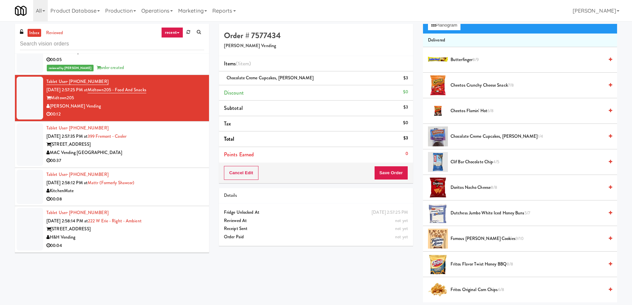
scroll to position [232, 0]
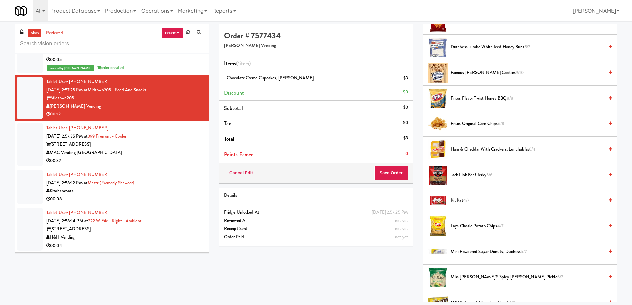
click at [482, 151] on span "Ham & Cheddar with Crackers, Lunchables 6/4" at bounding box center [527, 149] width 153 height 8
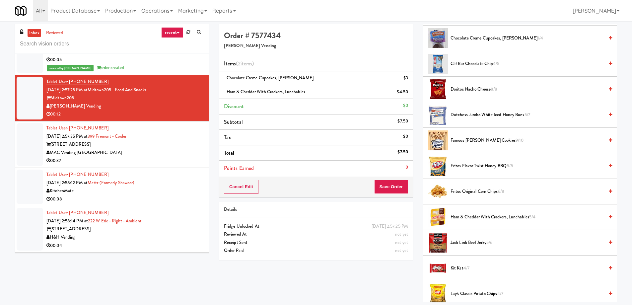
scroll to position [0, 0]
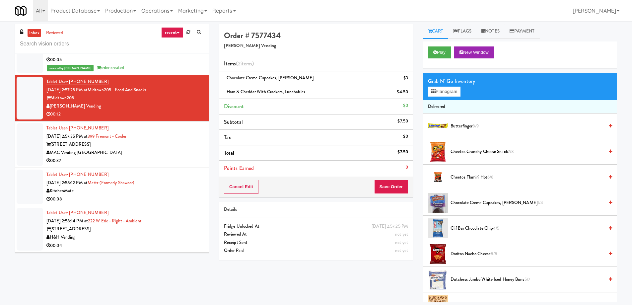
click at [378, 202] on div "Details" at bounding box center [316, 209] width 194 height 15
click at [392, 185] on button "Save Order" at bounding box center [391, 187] width 34 height 14
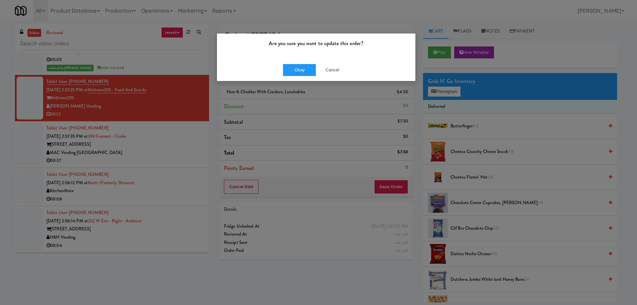
click at [291, 77] on div "Okay Cancel" at bounding box center [316, 70] width 199 height 22
click at [295, 71] on button "Okay" at bounding box center [299, 70] width 33 height 12
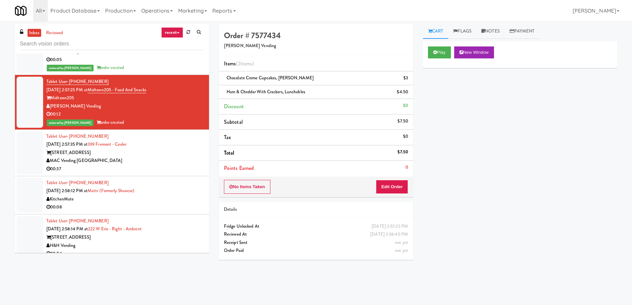
click at [139, 147] on div "Tablet User · (650) 808-5105 [DATE] 2:57:35 PM at [GEOGRAPHIC_DATA] - Cooler [S…" at bounding box center [125, 152] width 158 height 41
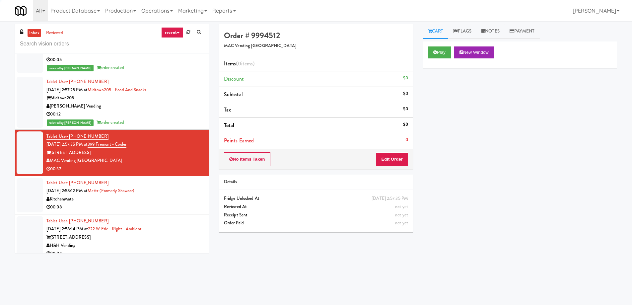
click at [171, 193] on div "Tablet User · (438) 466-1007 [DATE] 2:58:12 PM at Mattr (formerly Shawcor) Kitc…" at bounding box center [125, 195] width 158 height 33
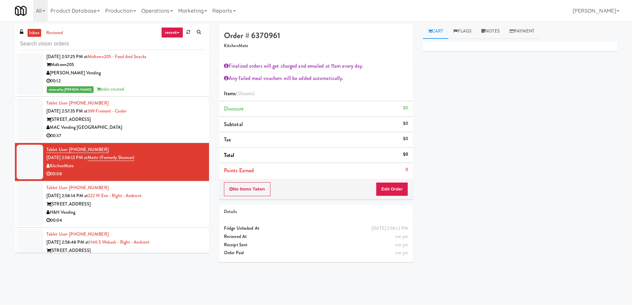
scroll to position [5079, 0]
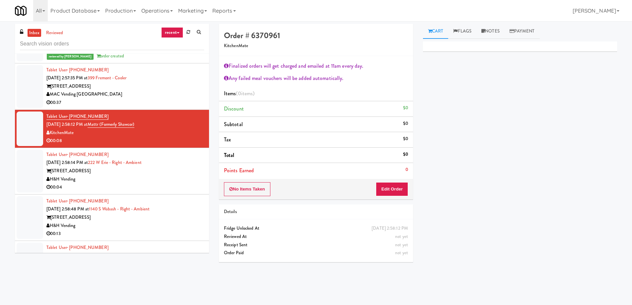
click at [174, 167] on div "[STREET_ADDRESS]" at bounding box center [125, 171] width 158 height 8
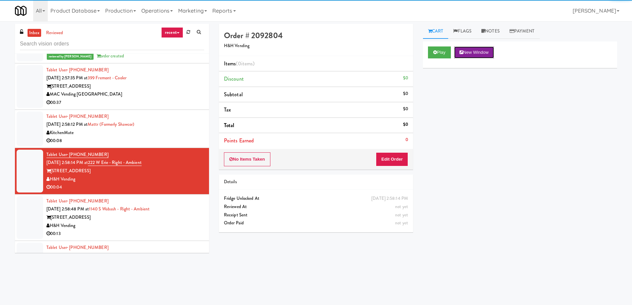
click at [469, 47] on button "New Window" at bounding box center [474, 52] width 40 height 12
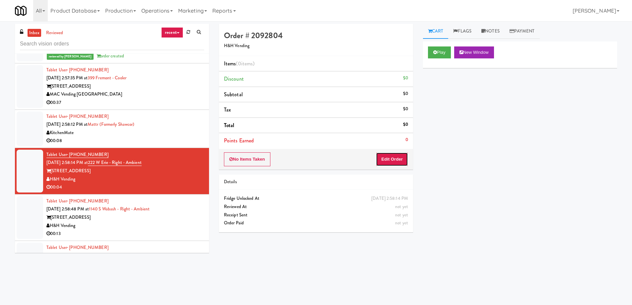
click at [403, 163] on button "Edit Order" at bounding box center [392, 159] width 32 height 14
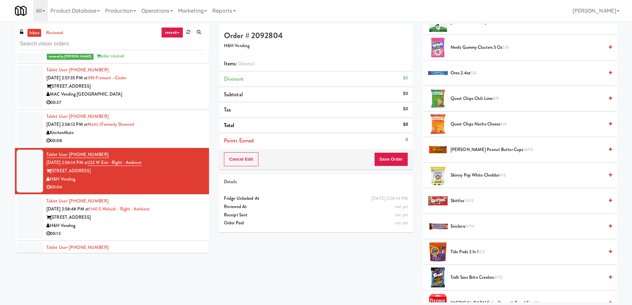
scroll to position [664, 0]
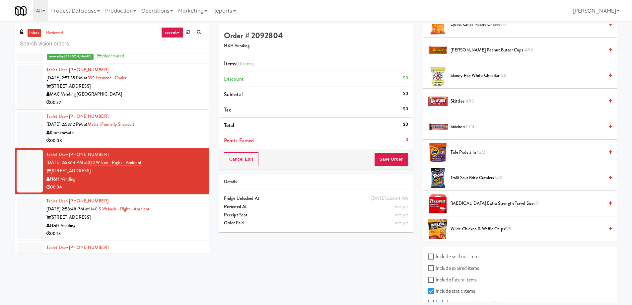
click at [150, 226] on div "H&H Vending" at bounding box center [125, 226] width 158 height 8
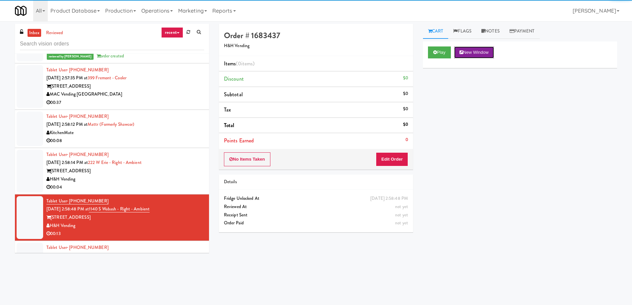
click at [481, 56] on button "New Window" at bounding box center [474, 52] width 40 height 12
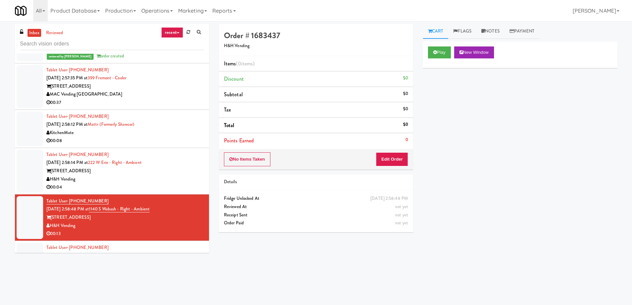
click at [163, 185] on div "00:04" at bounding box center [125, 187] width 158 height 8
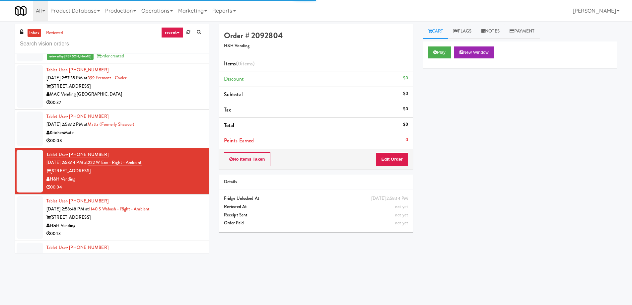
click at [177, 133] on div "KitchenMate" at bounding box center [125, 133] width 158 height 8
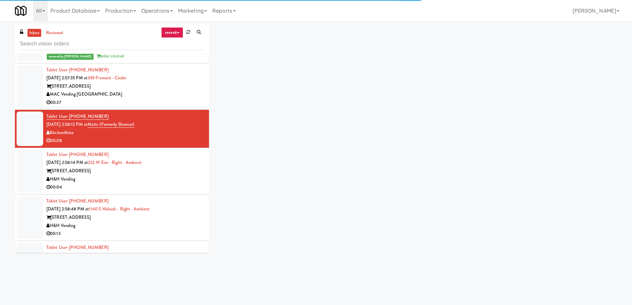
scroll to position [5145, 0]
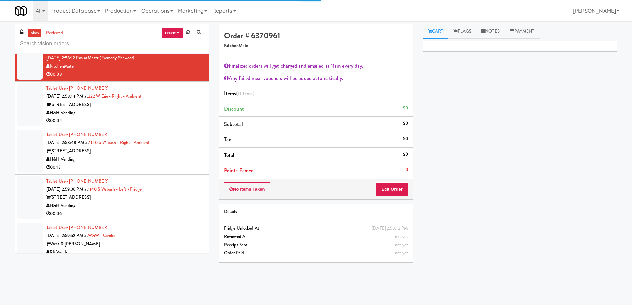
click at [163, 198] on div "[STREET_ADDRESS]" at bounding box center [125, 198] width 158 height 8
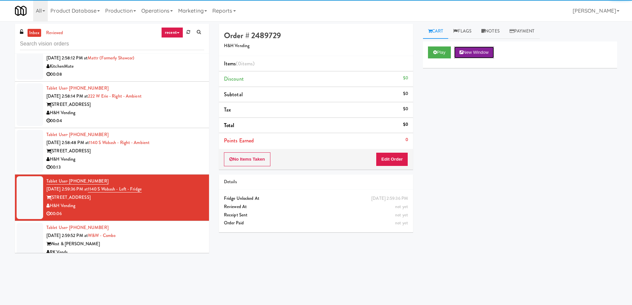
click at [483, 58] on button "New Window" at bounding box center [474, 52] width 40 height 12
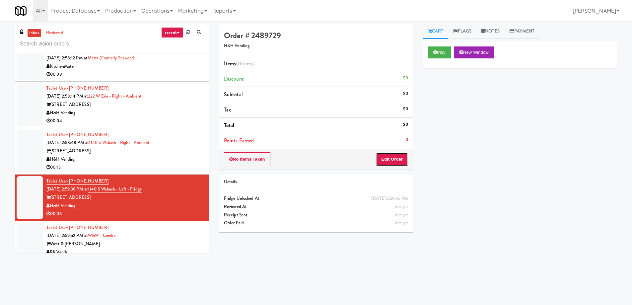
click at [395, 161] on button "Edit Order" at bounding box center [392, 159] width 32 height 14
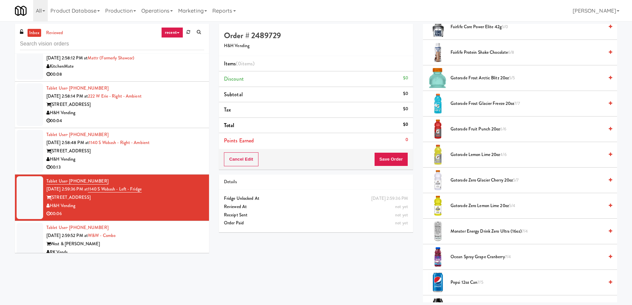
scroll to position [564, 0]
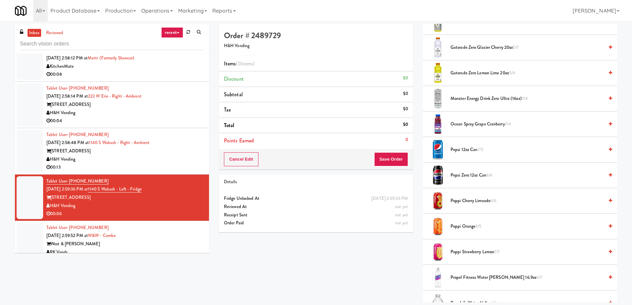
click at [464, 178] on span "Pepsi Zero 12oz can 6/6" at bounding box center [527, 175] width 153 height 8
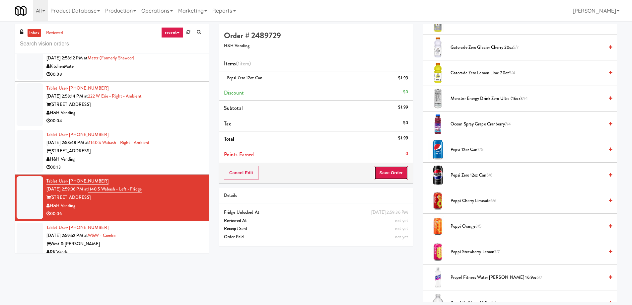
click at [388, 176] on button "Save Order" at bounding box center [391, 173] width 34 height 14
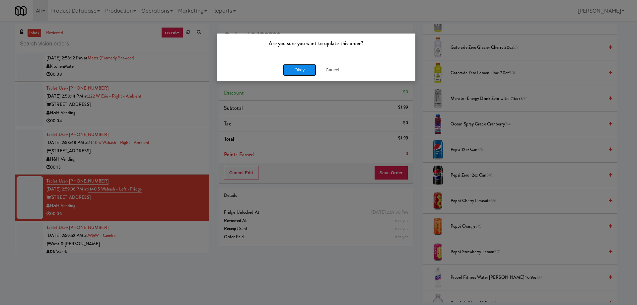
click at [291, 72] on button "Okay" at bounding box center [299, 70] width 33 height 12
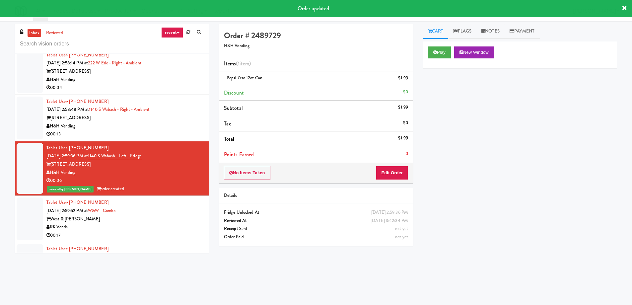
scroll to position [5212, 0]
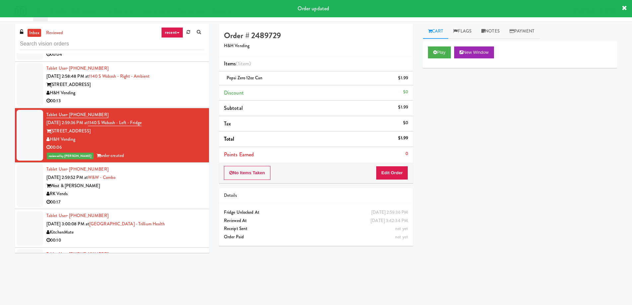
click at [171, 199] on div "00:17" at bounding box center [125, 202] width 158 height 8
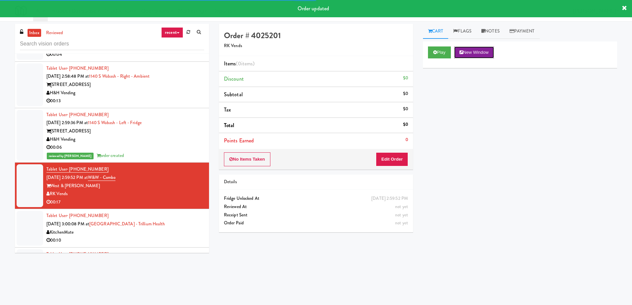
click at [482, 56] on button "New Window" at bounding box center [474, 52] width 40 height 12
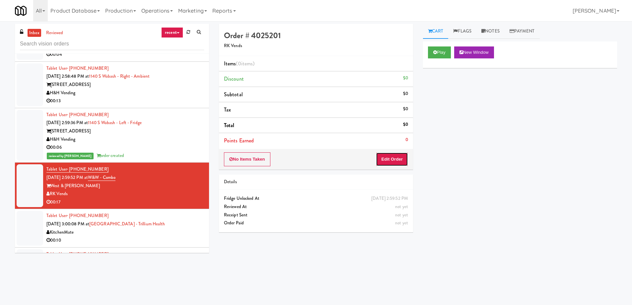
click at [398, 160] on button "Edit Order" at bounding box center [392, 159] width 32 height 14
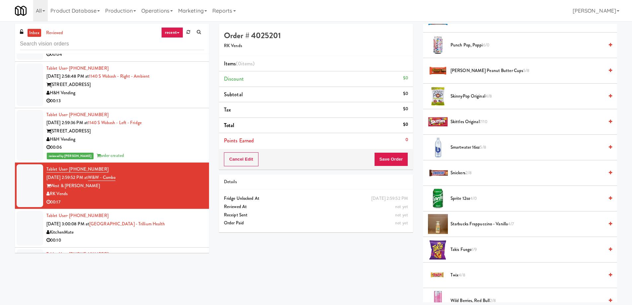
scroll to position [830, 0]
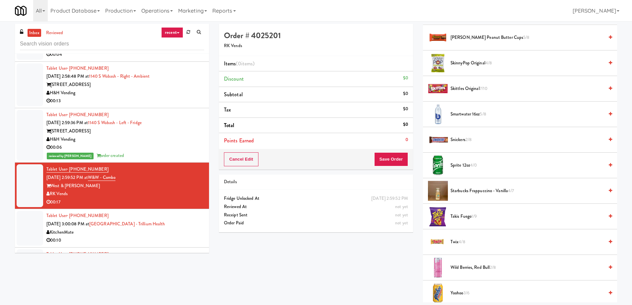
click at [465, 217] on span "Takis Fuego 1/9" at bounding box center [527, 216] width 153 height 8
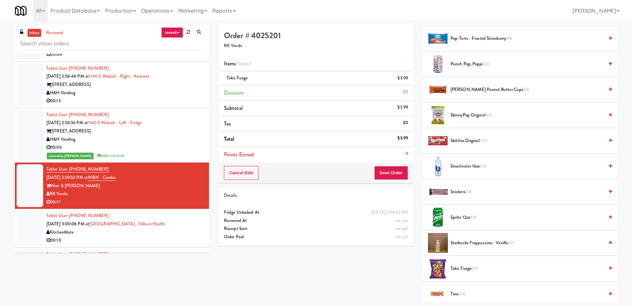
scroll to position [844, 0]
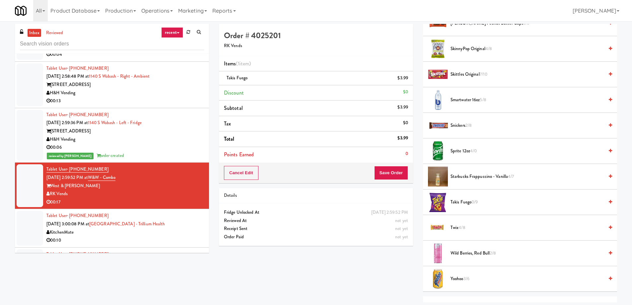
click at [456, 228] on span "Twix 4/8" at bounding box center [527, 228] width 153 height 8
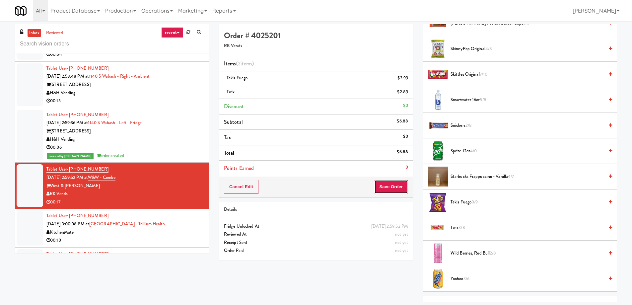
click at [387, 187] on button "Save Order" at bounding box center [391, 187] width 34 height 14
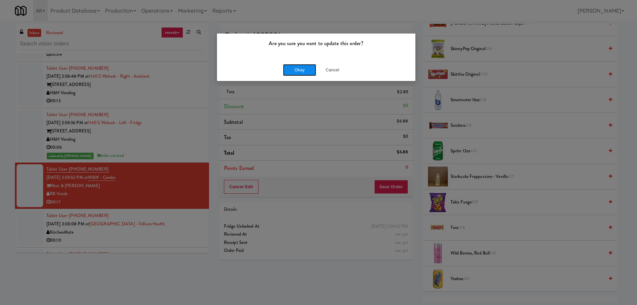
click at [303, 70] on button "Okay" at bounding box center [299, 70] width 33 height 12
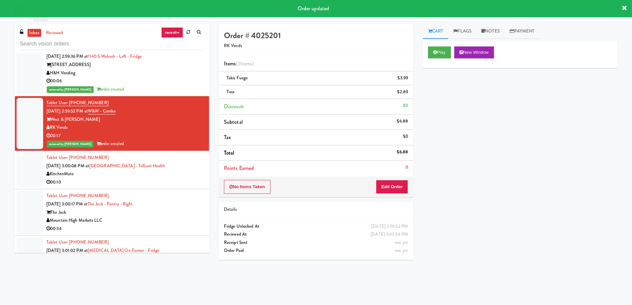
scroll to position [5311, 0]
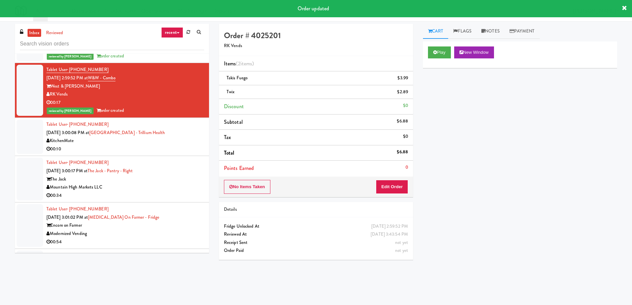
click at [168, 146] on div "00:10" at bounding box center [125, 149] width 158 height 8
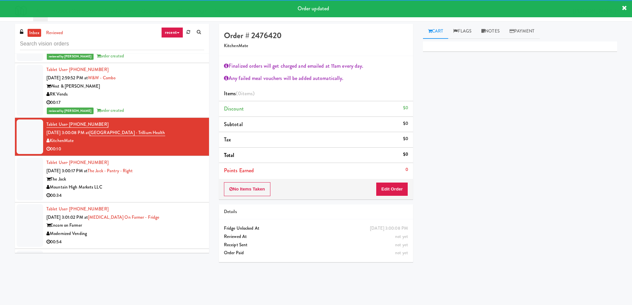
scroll to position [5411, 0]
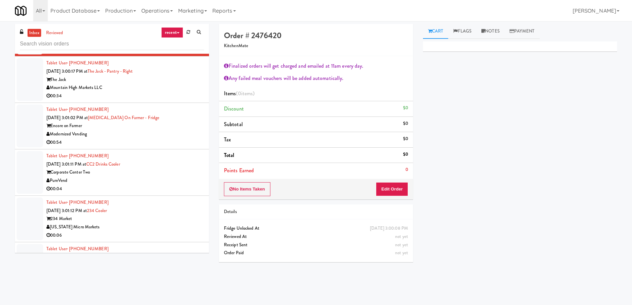
click at [157, 179] on div "PureVend" at bounding box center [125, 181] width 158 height 8
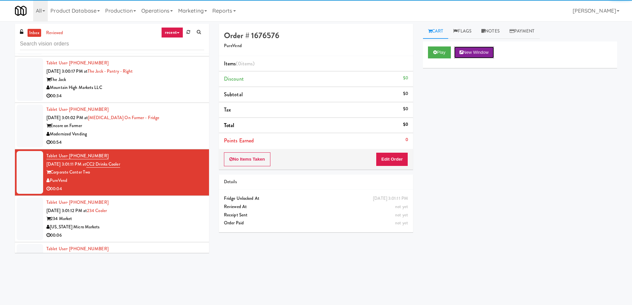
click at [475, 53] on button "New Window" at bounding box center [474, 52] width 40 height 12
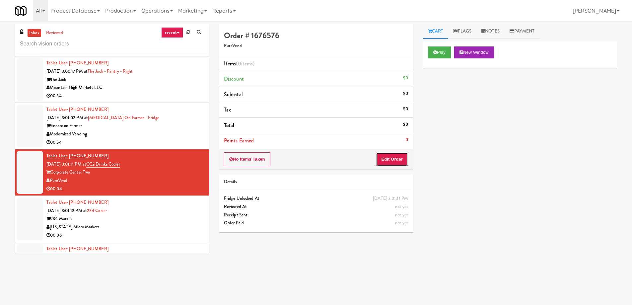
click at [389, 164] on button "Edit Order" at bounding box center [392, 159] width 32 height 14
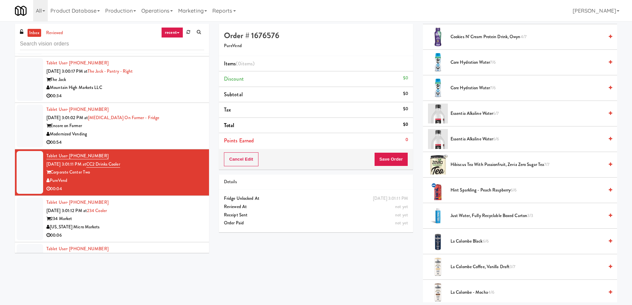
scroll to position [199, 0]
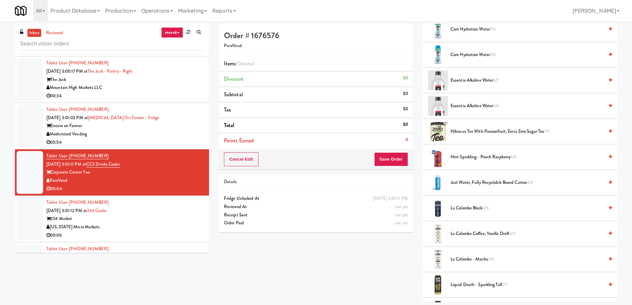
click at [480, 230] on span "La Colombe Coffee, Vanilla Draft 3/7" at bounding box center [527, 234] width 153 height 8
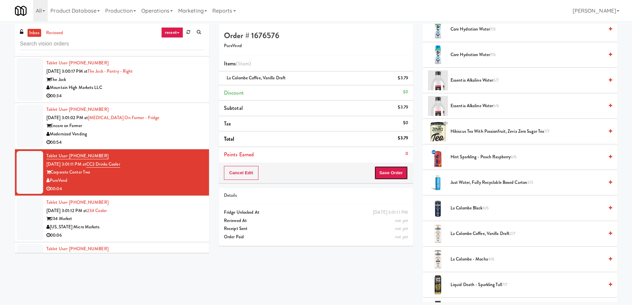
click at [379, 171] on button "Save Order" at bounding box center [391, 173] width 34 height 14
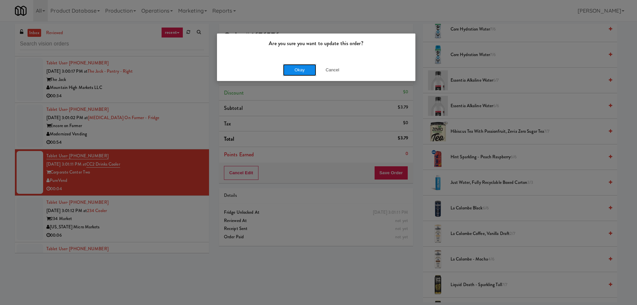
click at [287, 74] on button "Okay" at bounding box center [299, 70] width 33 height 12
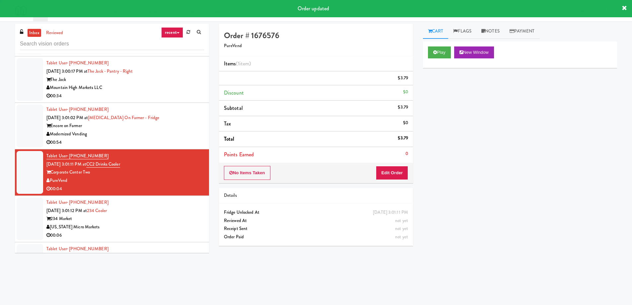
scroll to position [0, 0]
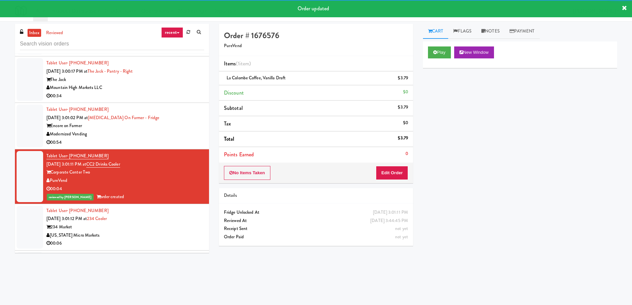
click at [178, 221] on div "Tablet User · (231) 492-7802 [DATE] 3:01:12 PM at 234 Cooler 234 Market [US_STA…" at bounding box center [125, 227] width 158 height 41
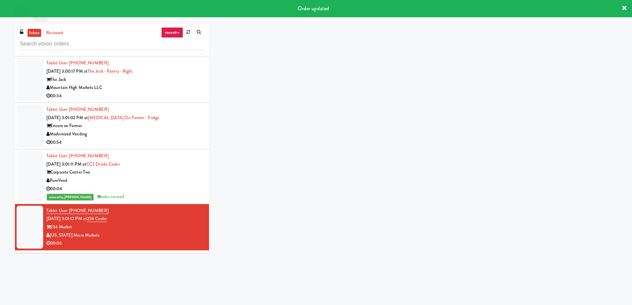
scroll to position [5511, 0]
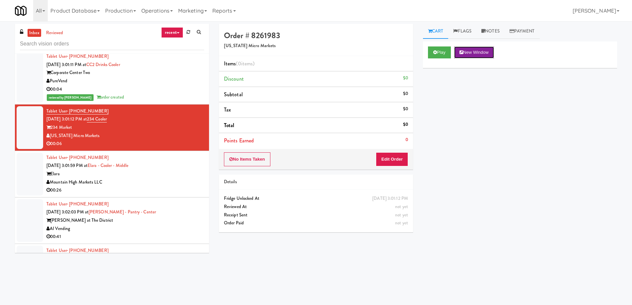
click at [475, 52] on button "New Window" at bounding box center [474, 52] width 40 height 12
click at [385, 158] on button "Edit Order" at bounding box center [392, 159] width 32 height 14
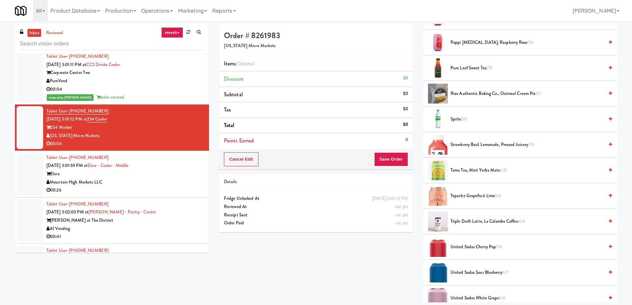
scroll to position [730, 0]
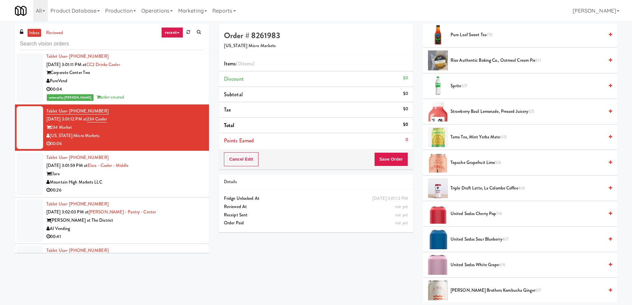
click at [468, 136] on span "Tama Tea, Mint Yerba Mate 6/0" at bounding box center [527, 137] width 153 height 8
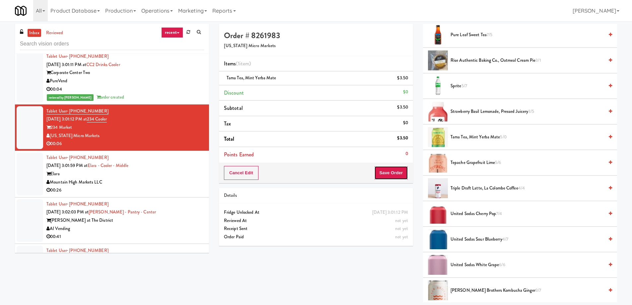
click at [396, 171] on button "Save Order" at bounding box center [391, 173] width 34 height 14
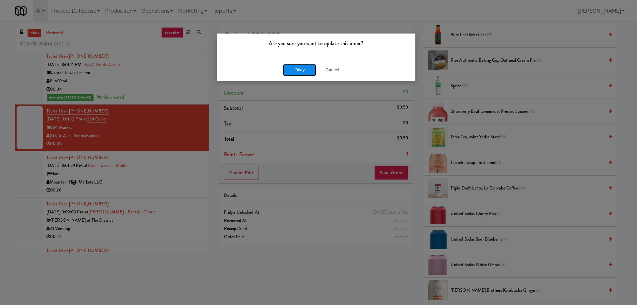
click at [305, 72] on button "Okay" at bounding box center [299, 70] width 33 height 12
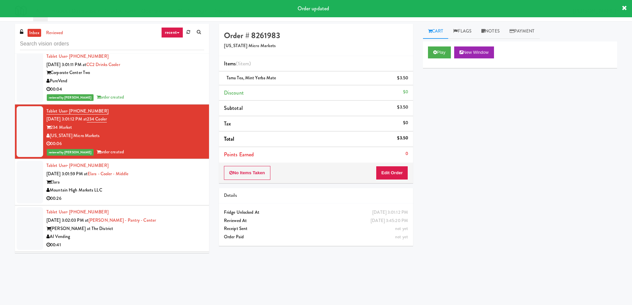
scroll to position [5610, 0]
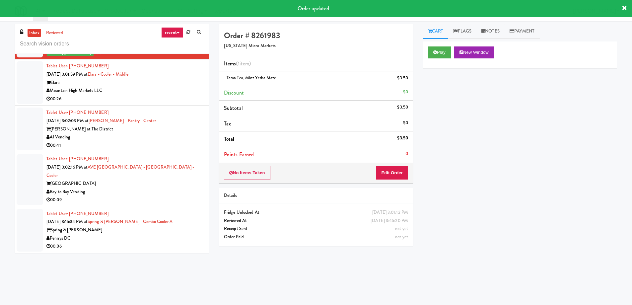
click at [174, 188] on div "Bay to Bay Vending" at bounding box center [125, 192] width 158 height 8
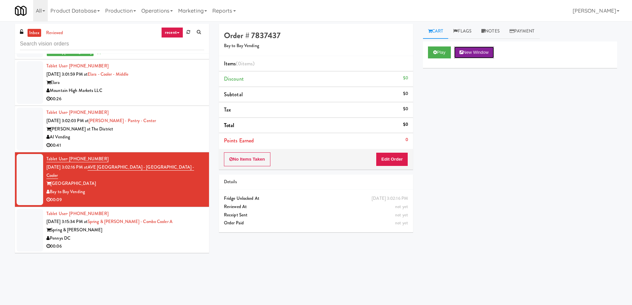
click at [466, 52] on button "New Window" at bounding box center [474, 52] width 40 height 12
click at [387, 159] on button "Edit Order" at bounding box center [392, 159] width 32 height 14
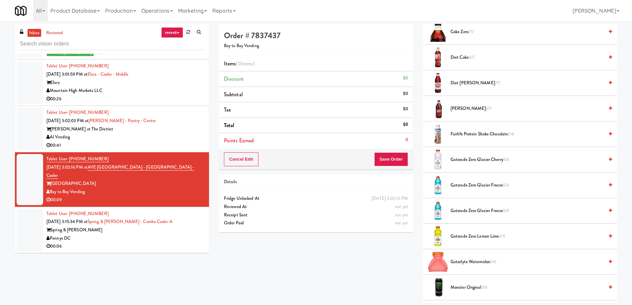
scroll to position [332, 0]
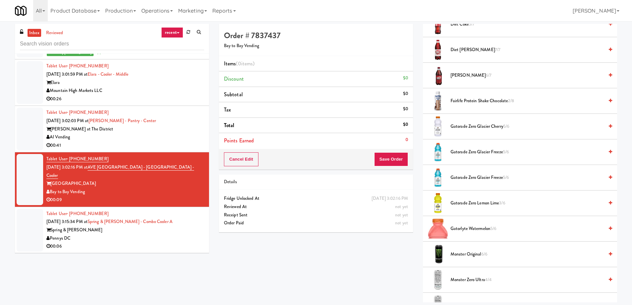
click at [467, 204] on span "Gatorade Zero Lemon Lime 3/6" at bounding box center [527, 203] width 153 height 8
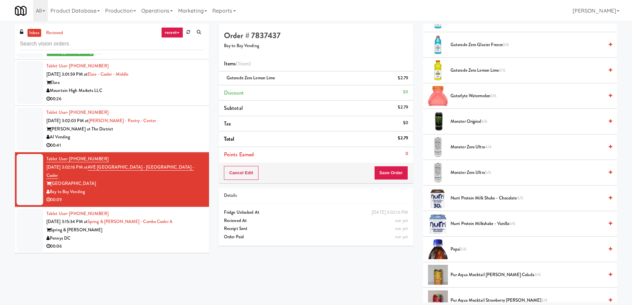
scroll to position [398, 0]
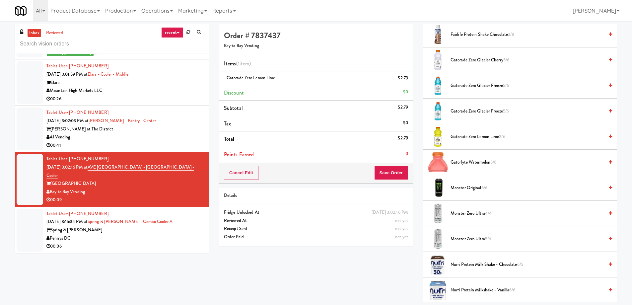
click at [475, 164] on span "Gatorlyte Watermelon 5/6" at bounding box center [527, 162] width 153 height 8
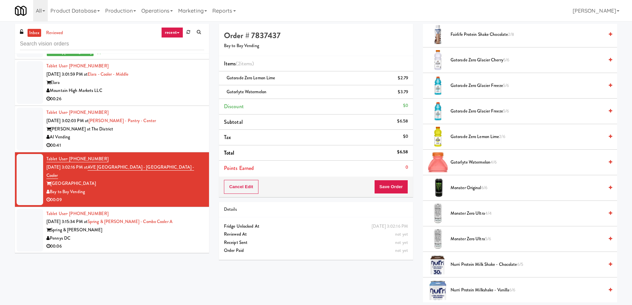
click at [465, 213] on span "Monster Zero Ultra 4/4" at bounding box center [527, 213] width 153 height 8
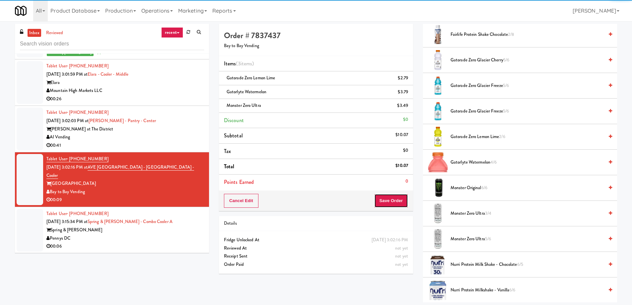
click at [388, 205] on button "Save Order" at bounding box center [391, 201] width 34 height 14
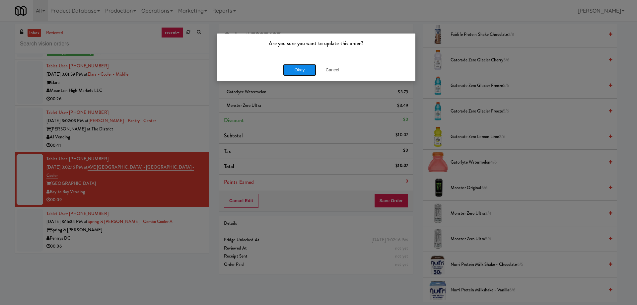
click at [298, 74] on button "Okay" at bounding box center [299, 70] width 33 height 12
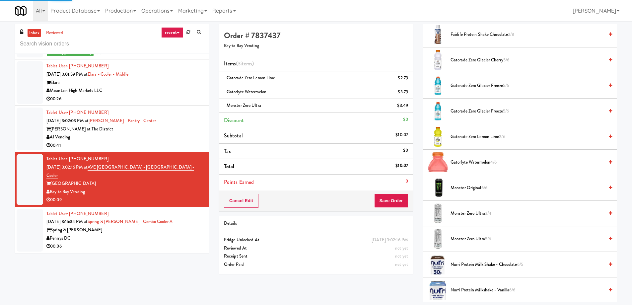
scroll to position [0, 0]
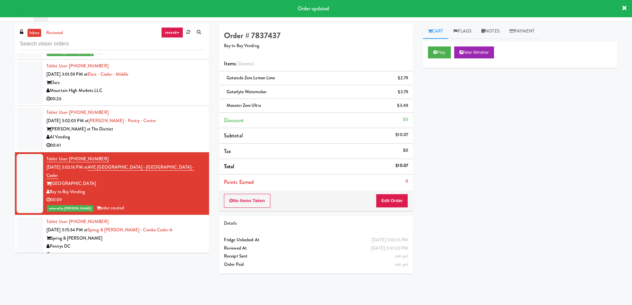
click at [183, 242] on div "Pennys DC" at bounding box center [125, 246] width 158 height 8
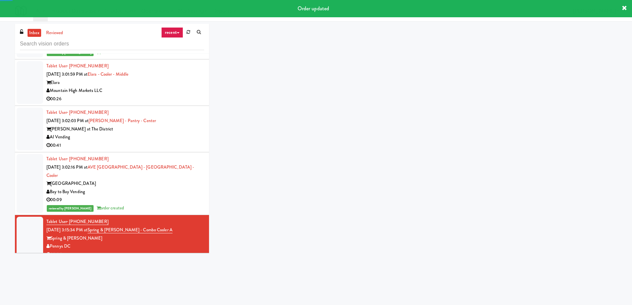
scroll to position [5710, 0]
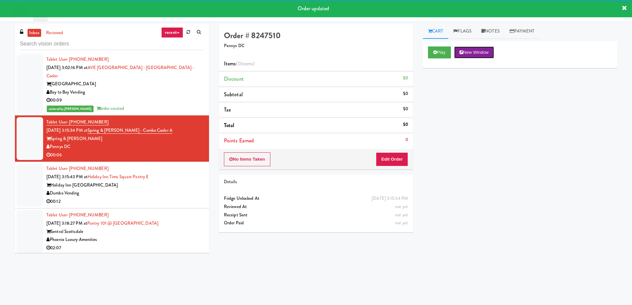
click at [482, 53] on button "New Window" at bounding box center [474, 52] width 40 height 12
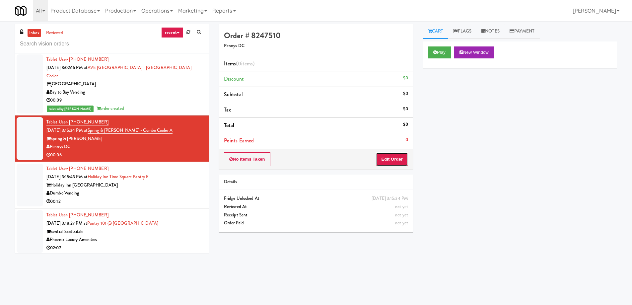
click at [404, 164] on button "Edit Order" at bounding box center [392, 159] width 32 height 14
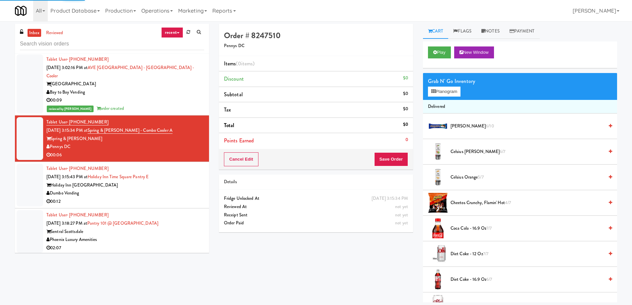
scroll to position [133, 0]
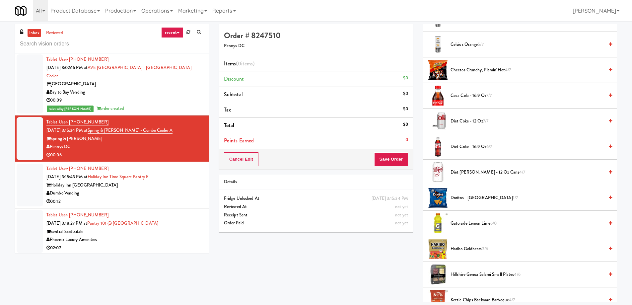
click at [485, 173] on span "Diet [PERSON_NAME] - 12 oz Cans 4/7" at bounding box center [527, 172] width 153 height 8
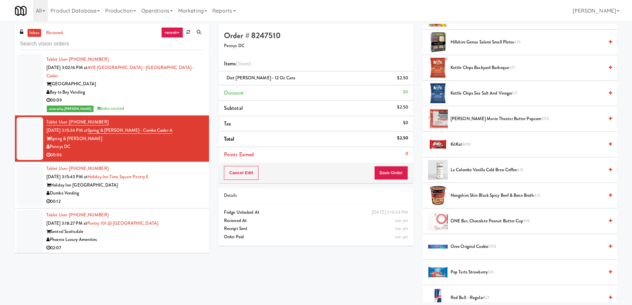
scroll to position [332, 0]
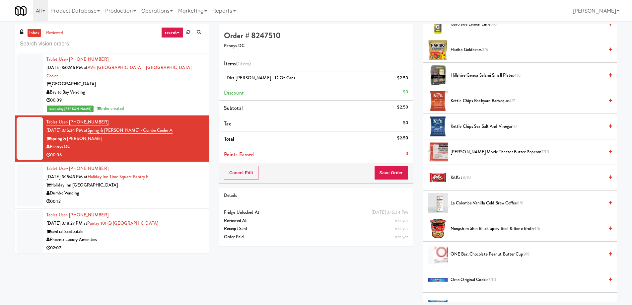
click at [463, 77] on span "Hillshire Genoa Salami Small Plates 4/6" at bounding box center [527, 75] width 153 height 8
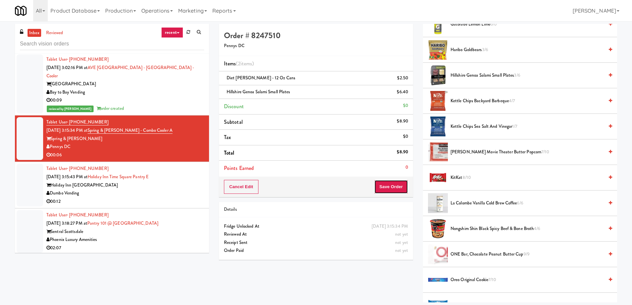
click at [392, 192] on button "Save Order" at bounding box center [391, 187] width 34 height 14
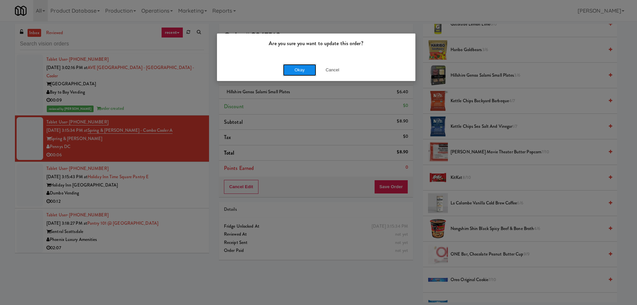
click at [297, 72] on button "Okay" at bounding box center [299, 70] width 33 height 12
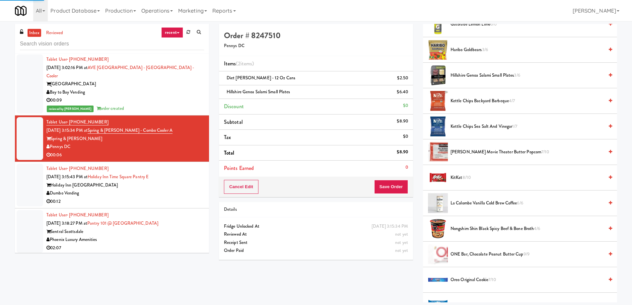
scroll to position [0, 0]
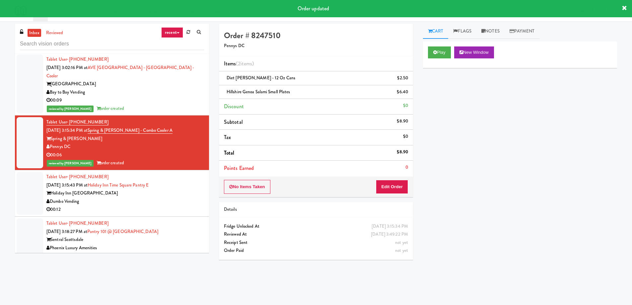
click at [185, 189] on div "Holiday Inn [GEOGRAPHIC_DATA]" at bounding box center [125, 193] width 158 height 8
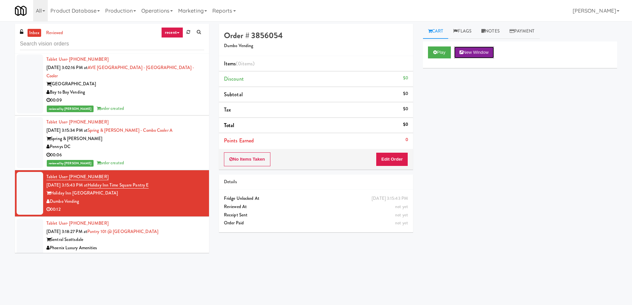
click at [479, 52] on button "New Window" at bounding box center [474, 52] width 40 height 12
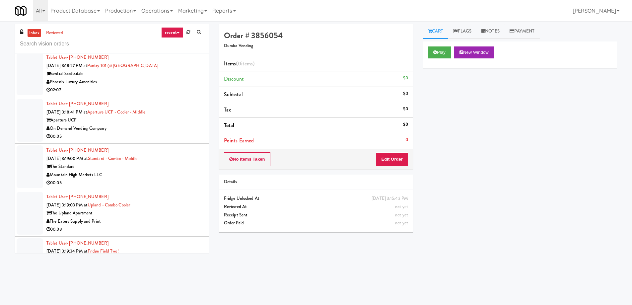
click at [182, 217] on div "The Eatery Supply and Print" at bounding box center [125, 221] width 158 height 8
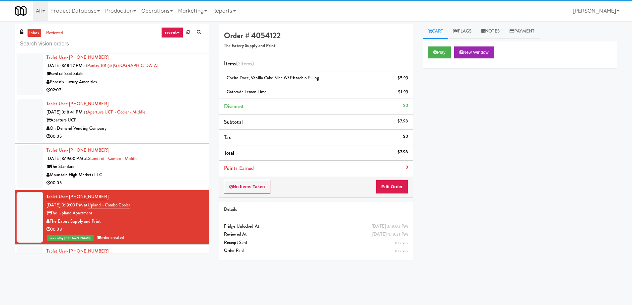
click at [172, 116] on div "Aperture UCF" at bounding box center [125, 120] width 158 height 8
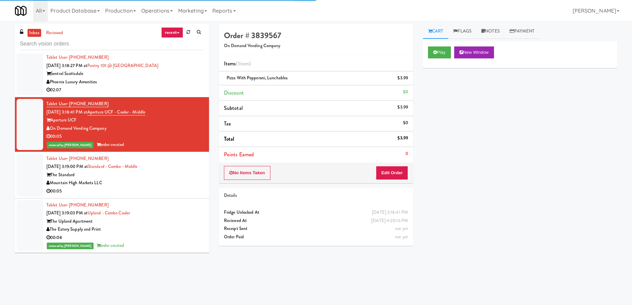
click at [183, 171] on div "The Standard" at bounding box center [125, 175] width 158 height 8
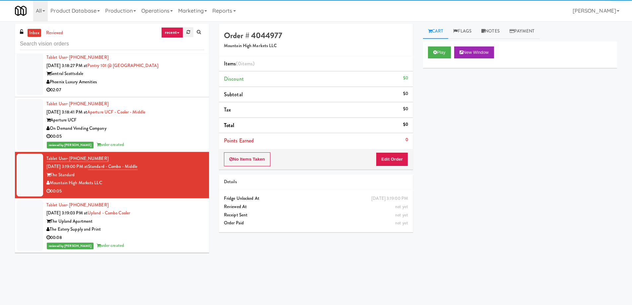
click at [186, 31] on link at bounding box center [188, 32] width 10 height 10
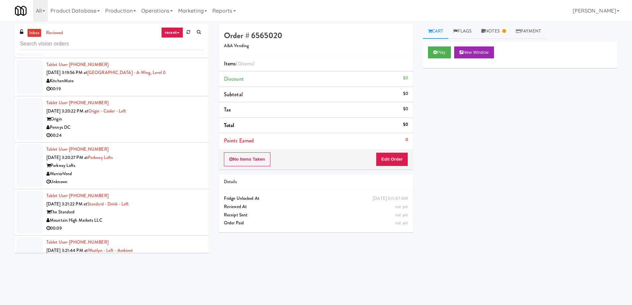
scroll to position [1992, 0]
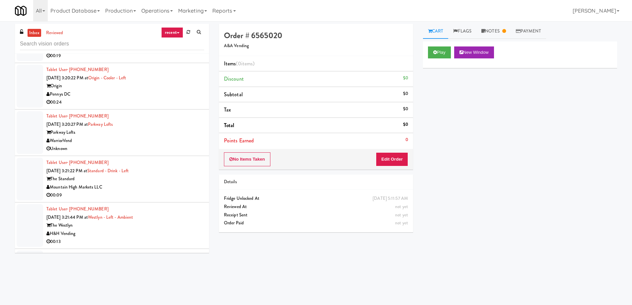
click at [174, 177] on div "The Standard" at bounding box center [125, 179] width 158 height 8
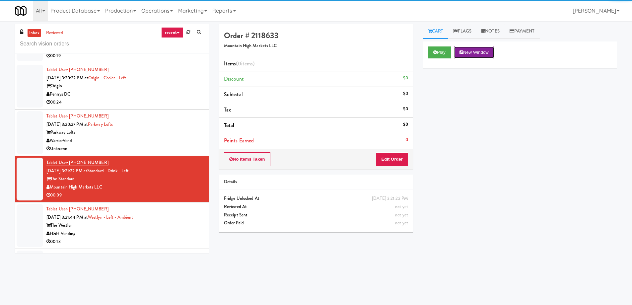
click at [484, 50] on button "New Window" at bounding box center [474, 52] width 40 height 12
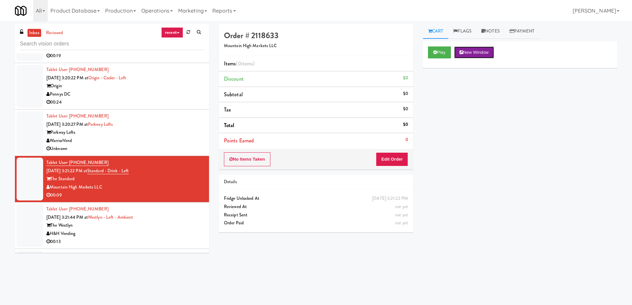
click at [476, 53] on button "New Window" at bounding box center [474, 52] width 40 height 12
click at [390, 153] on button "Edit Order" at bounding box center [392, 159] width 32 height 14
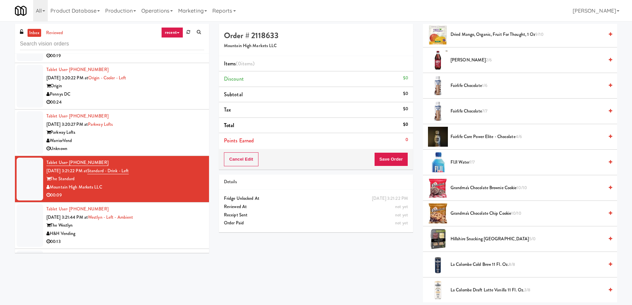
scroll to position [432, 0]
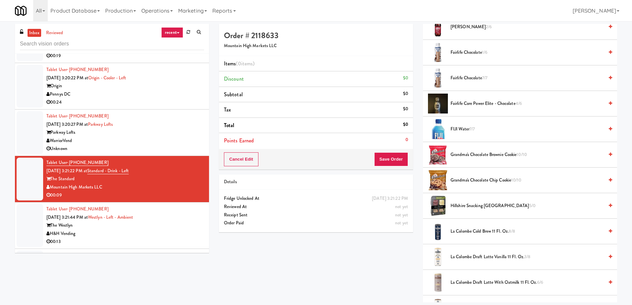
click at [463, 207] on span "Hillshire Snacking Genoa Salame 5/0" at bounding box center [527, 206] width 153 height 8
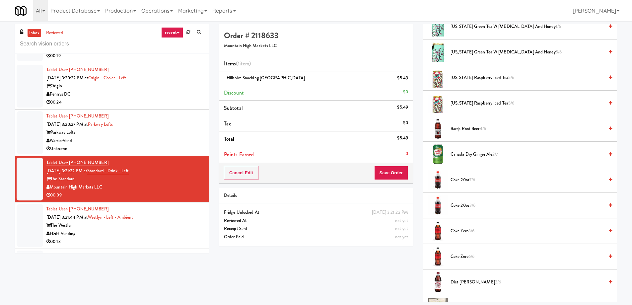
scroll to position [33, 0]
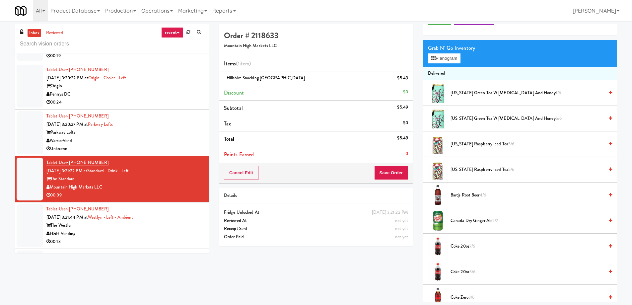
click at [469, 145] on span "[US_STATE] Raspberry Iced Tea 5/6" at bounding box center [527, 144] width 153 height 8
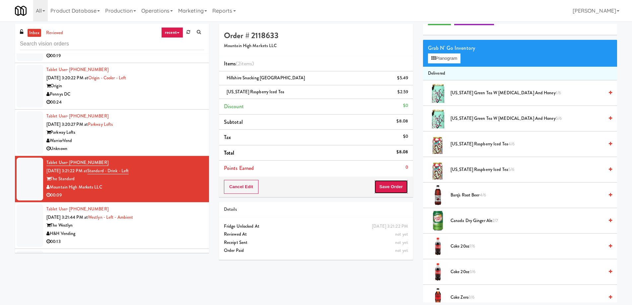
click at [392, 184] on button "Save Order" at bounding box center [391, 187] width 34 height 14
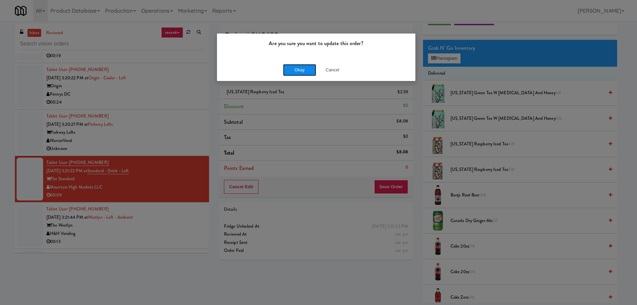
click at [302, 70] on button "Okay" at bounding box center [299, 70] width 33 height 12
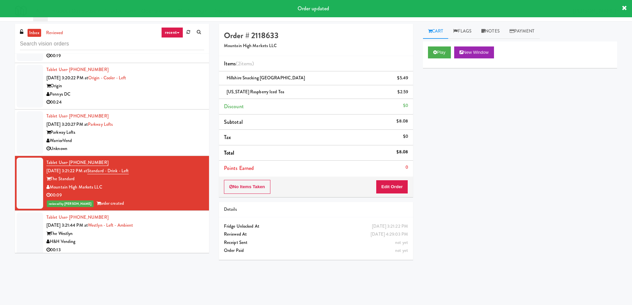
scroll to position [2058, 0]
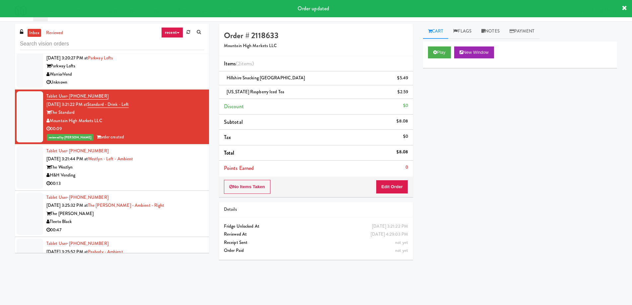
click at [170, 169] on div "The Westlyn" at bounding box center [125, 167] width 158 height 8
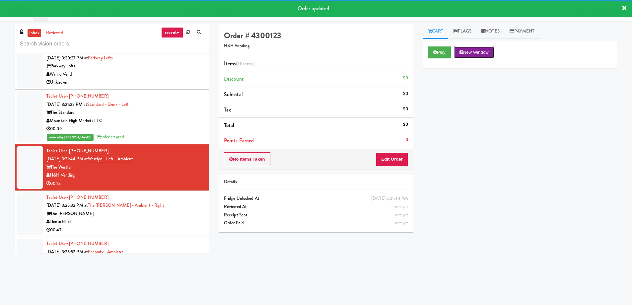
click at [481, 55] on button "New Window" at bounding box center [474, 52] width 40 height 12
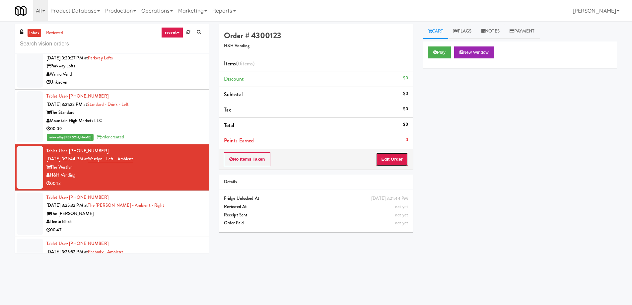
click at [407, 160] on button "Edit Order" at bounding box center [392, 159] width 32 height 14
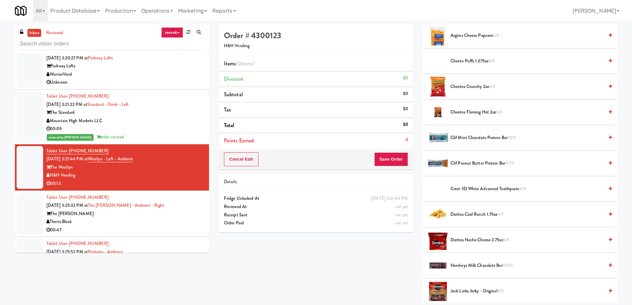
scroll to position [149, 0]
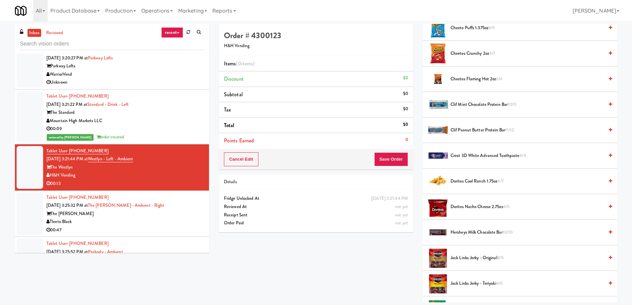
click at [505, 235] on span "10/10" at bounding box center [508, 232] width 10 height 6
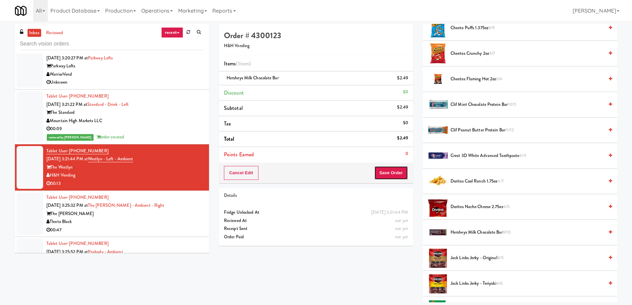
click at [399, 179] on button "Save Order" at bounding box center [391, 173] width 34 height 14
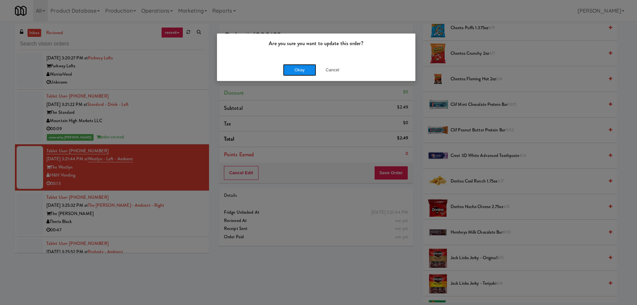
click at [295, 65] on button "Okay" at bounding box center [299, 70] width 33 height 12
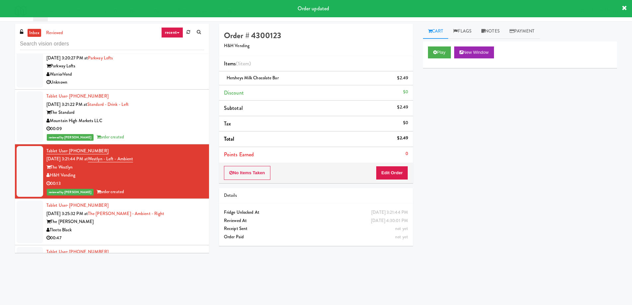
scroll to position [2191, 0]
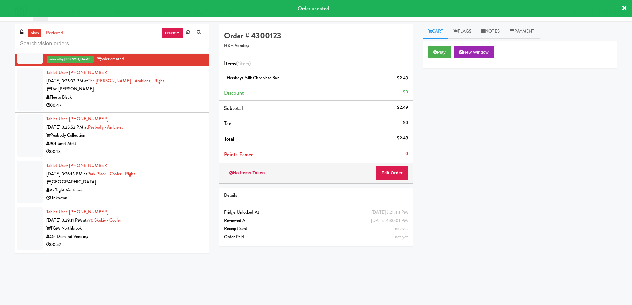
click at [174, 145] on div "901 Smrt Mrkt" at bounding box center [125, 144] width 158 height 8
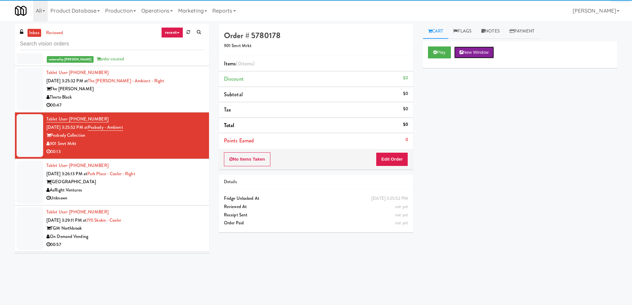
click at [470, 52] on button "New Window" at bounding box center [474, 52] width 40 height 12
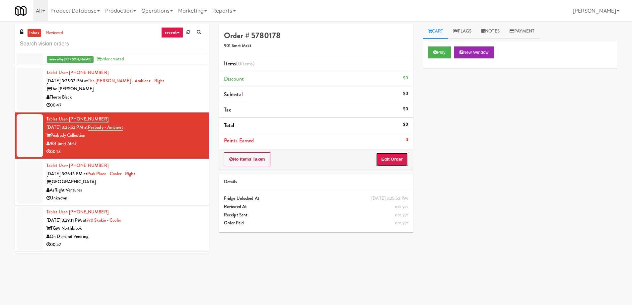
click at [397, 154] on button "Edit Order" at bounding box center [392, 159] width 32 height 14
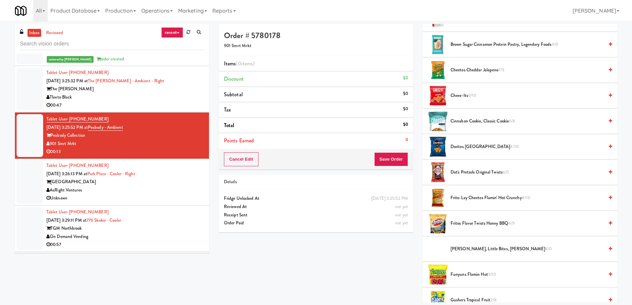
scroll to position [166, 0]
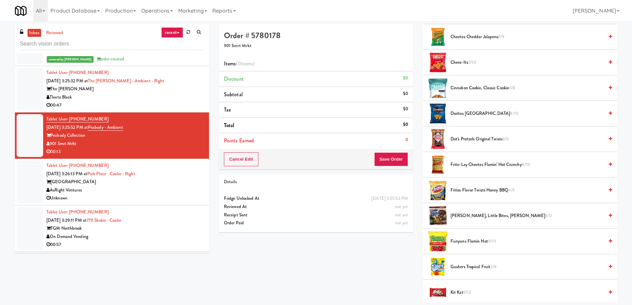
click at [466, 268] on span "Gushers Tropical Fruit 2/8" at bounding box center [527, 267] width 153 height 8
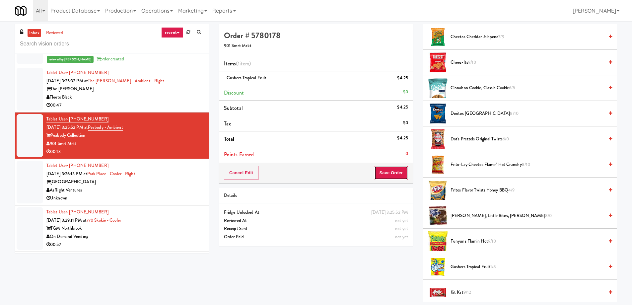
click at [390, 175] on button "Save Order" at bounding box center [391, 173] width 34 height 14
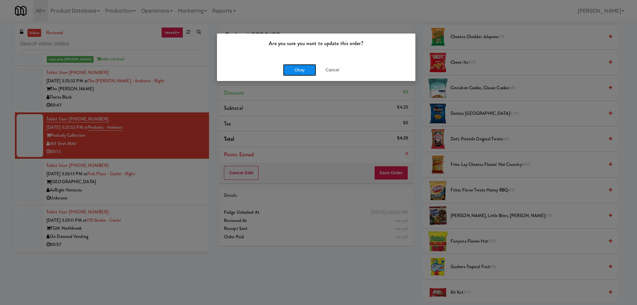
click at [304, 70] on button "Okay" at bounding box center [299, 70] width 33 height 12
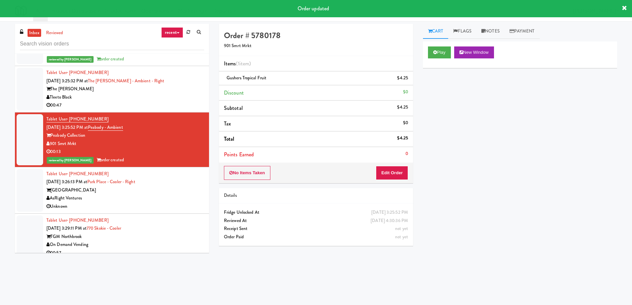
scroll to position [2324, 0]
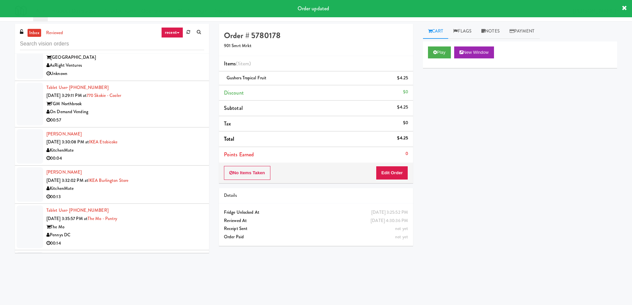
click at [174, 151] on div "KitchenMate" at bounding box center [125, 150] width 158 height 8
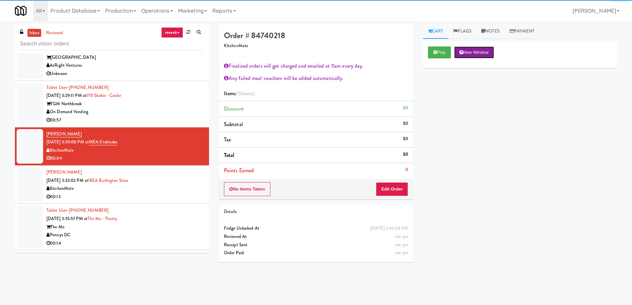
click at [474, 50] on button "New Window" at bounding box center [474, 52] width 40 height 12
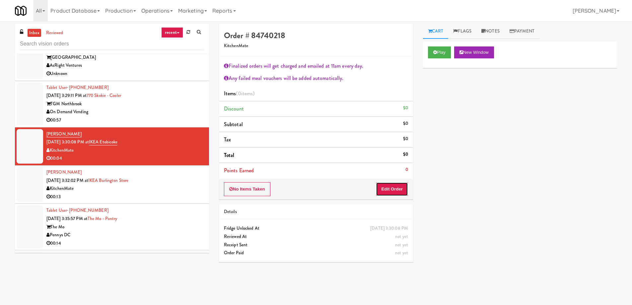
click at [405, 188] on button "Edit Order" at bounding box center [392, 189] width 32 height 14
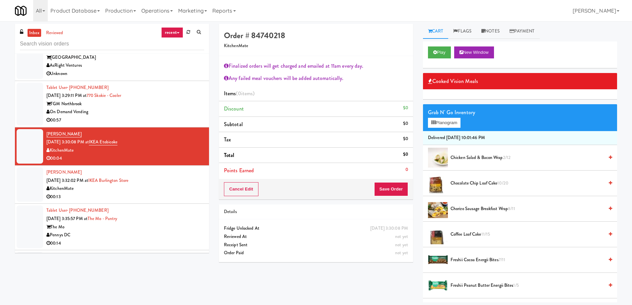
click at [155, 195] on div "00:13" at bounding box center [125, 197] width 158 height 8
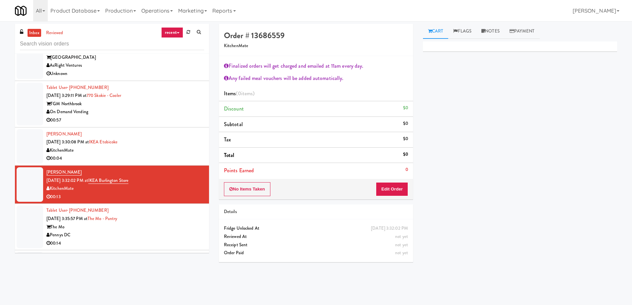
click at [141, 229] on div "The Mo" at bounding box center [125, 227] width 158 height 8
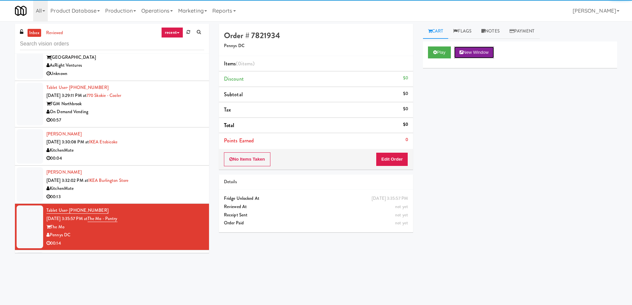
click at [475, 53] on button "New Window" at bounding box center [474, 52] width 40 height 12
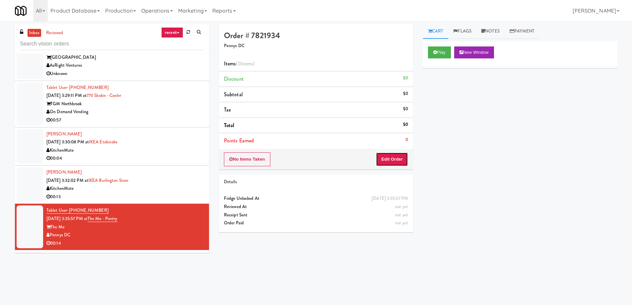
click at [400, 156] on button "Edit Order" at bounding box center [392, 159] width 32 height 14
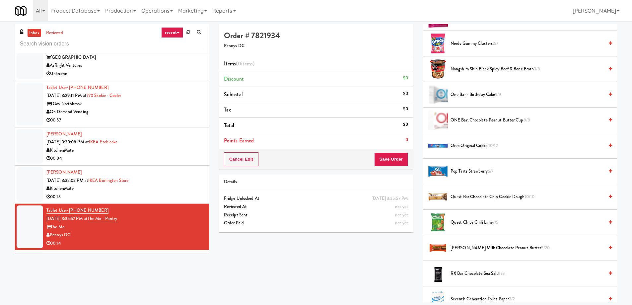
scroll to position [458, 0]
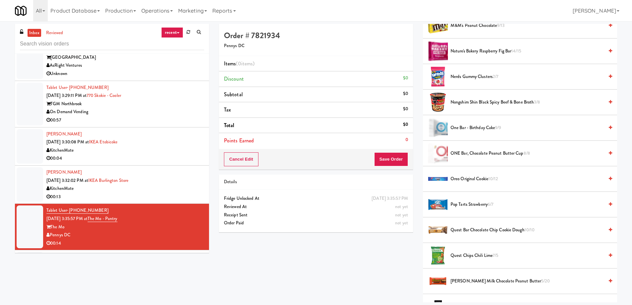
click at [498, 101] on span "Nongshim Shin Black Spicy Beef & Bone Broth 3/8" at bounding box center [527, 102] width 153 height 8
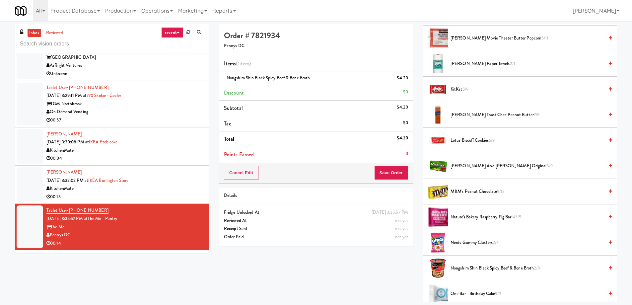
scroll to position [259, 0]
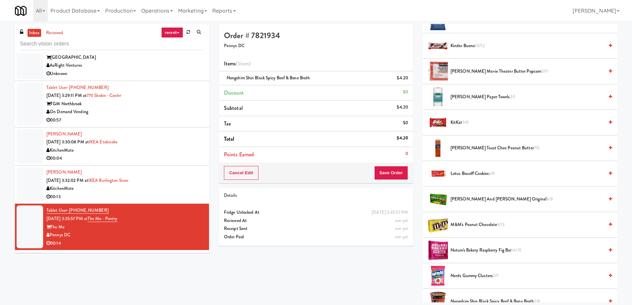
click at [451, 117] on li "KitKat 5/9" at bounding box center [520, 123] width 194 height 26
click at [451, 125] on span "KitKat 5/9" at bounding box center [527, 123] width 153 height 8
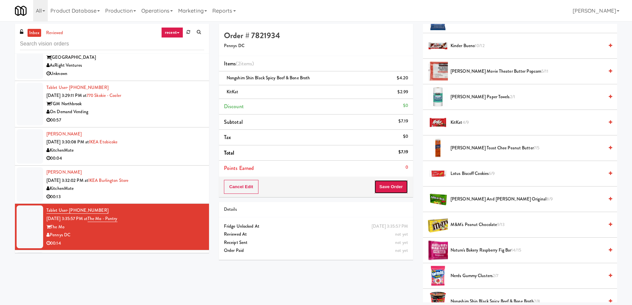
click at [377, 190] on button "Save Order" at bounding box center [391, 187] width 34 height 14
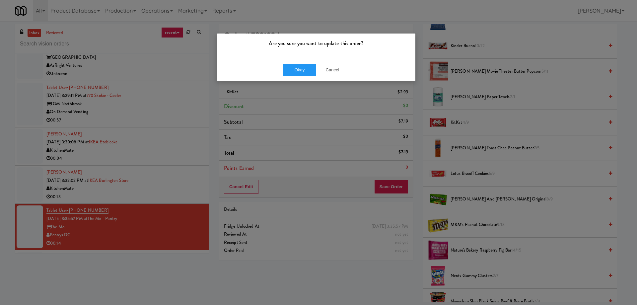
click at [300, 81] on div "Are you sure you want to update this order? Okay Cancel" at bounding box center [316, 57] width 199 height 48
click at [298, 74] on button "Okay" at bounding box center [299, 70] width 33 height 12
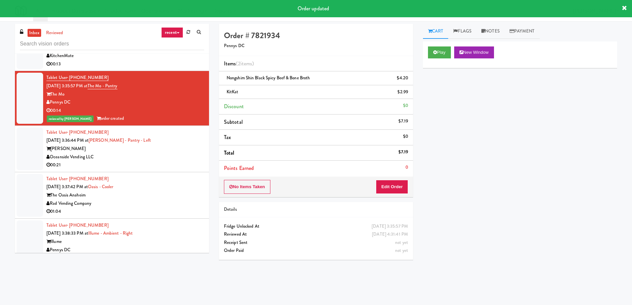
scroll to position [2589, 0]
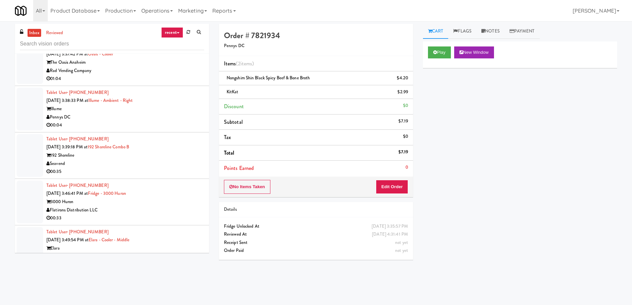
click at [159, 123] on div "00:04" at bounding box center [125, 125] width 158 height 8
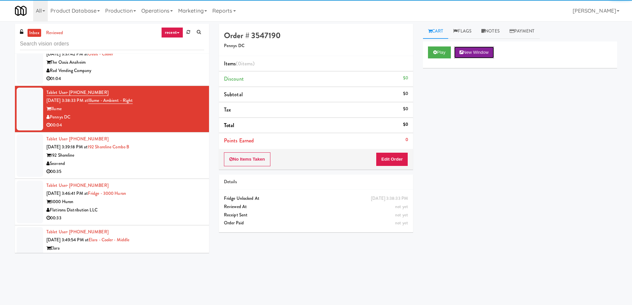
click at [487, 49] on button "New Window" at bounding box center [474, 52] width 40 height 12
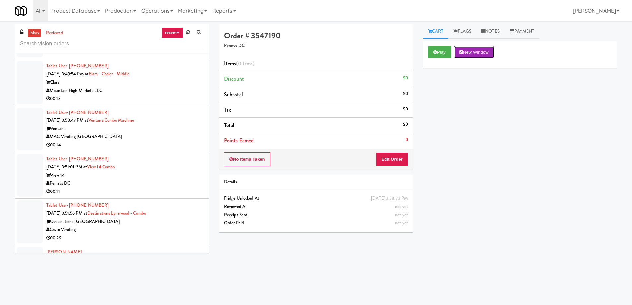
scroll to position [2921, 0]
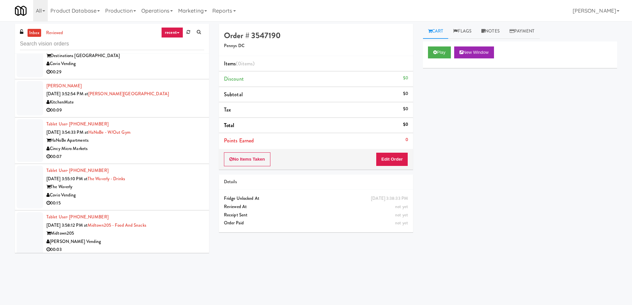
click at [149, 201] on div "00:15" at bounding box center [125, 203] width 158 height 8
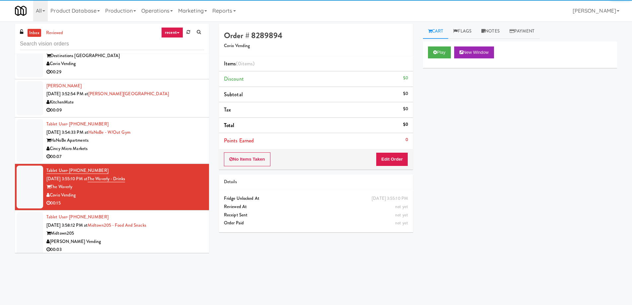
click at [186, 110] on div "00:09" at bounding box center [125, 110] width 158 height 8
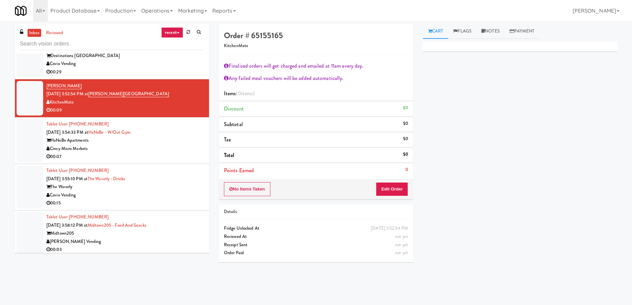
click at [189, 143] on div "HaNoBe Apartments" at bounding box center [125, 140] width 158 height 8
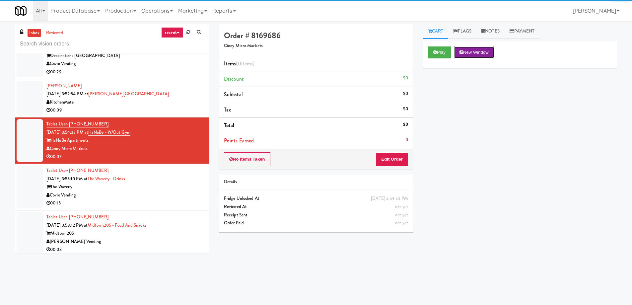
click at [485, 46] on button "New Window" at bounding box center [474, 52] width 40 height 12
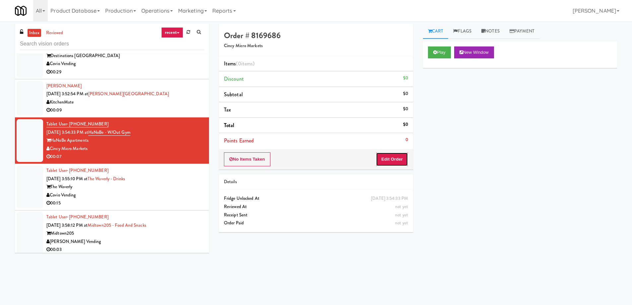
click at [402, 158] on button "Edit Order" at bounding box center [392, 159] width 32 height 14
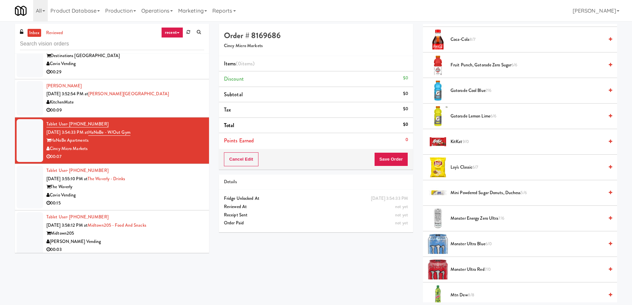
scroll to position [398, 0]
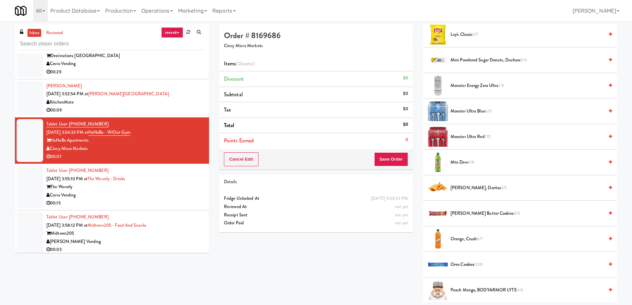
click at [443, 212] on div at bounding box center [438, 213] width 20 height 20
click at [482, 213] on span "[PERSON_NAME] Butter Cookies 8/0" at bounding box center [527, 213] width 153 height 8
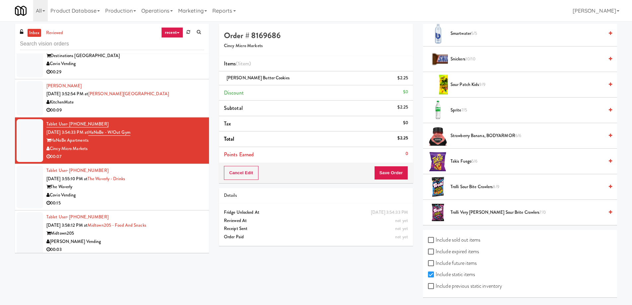
scroll to position [599, 0]
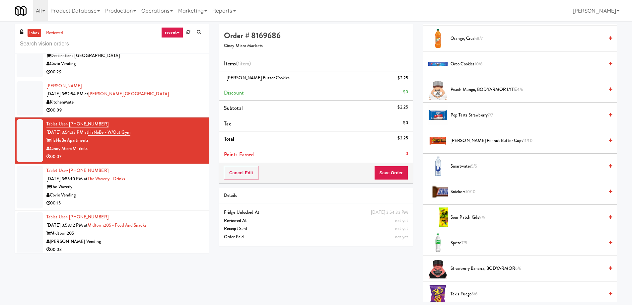
click at [472, 141] on span "[PERSON_NAME] Peanut Butter Cups 11/10" at bounding box center [527, 141] width 153 height 8
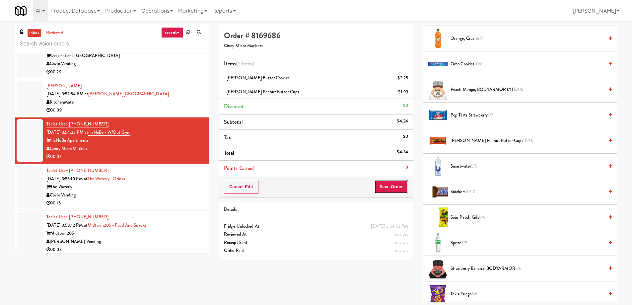
click at [385, 189] on button "Save Order" at bounding box center [391, 187] width 34 height 14
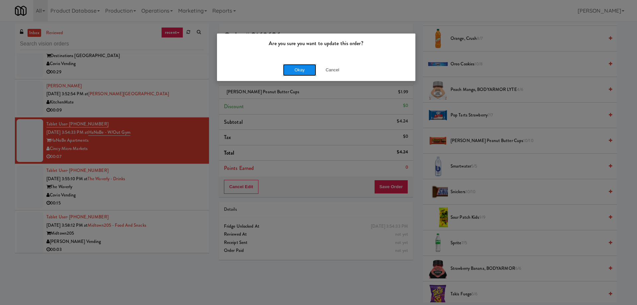
click at [296, 73] on button "Okay" at bounding box center [299, 70] width 33 height 12
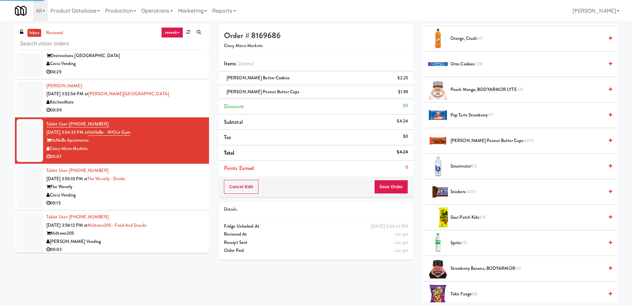
scroll to position [0, 0]
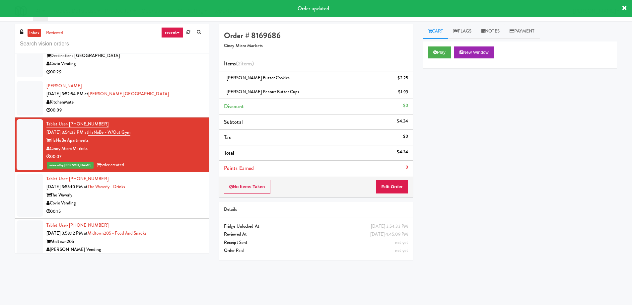
click at [190, 190] on div "Tablet User · (872) 308-0237 [DATE] 3:55:10 PM at The Waverly - Drinks The Wave…" at bounding box center [125, 195] width 158 height 41
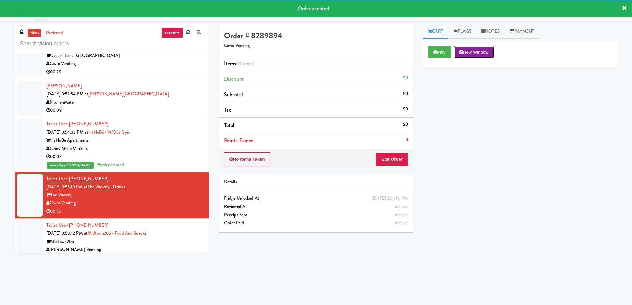
click at [484, 53] on button "New Window" at bounding box center [474, 52] width 40 height 12
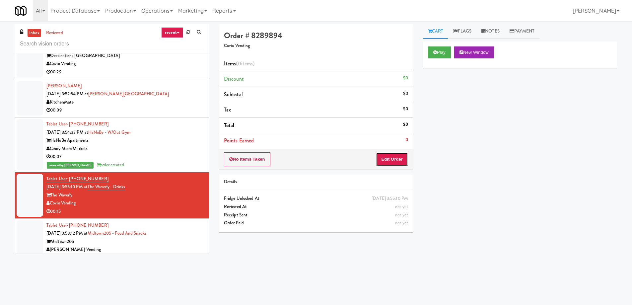
click at [376, 162] on button "Edit Order" at bounding box center [392, 159] width 32 height 14
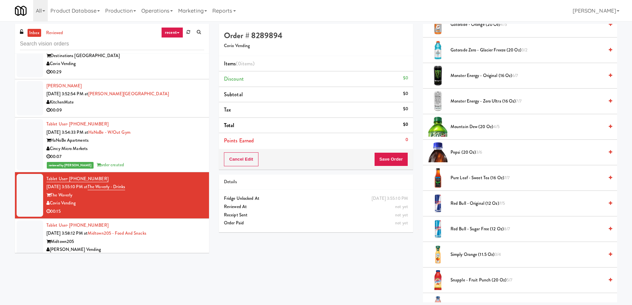
scroll to position [797, 0]
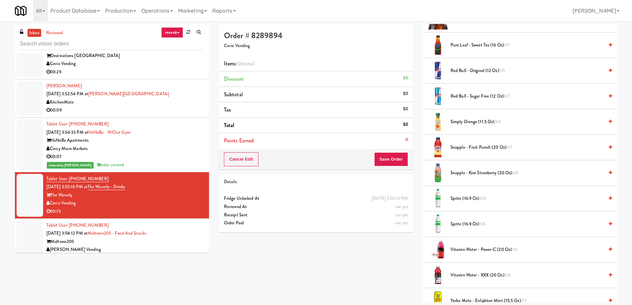
click at [472, 202] on span "Sprite (16.9 oz) 4/8" at bounding box center [527, 199] width 153 height 8
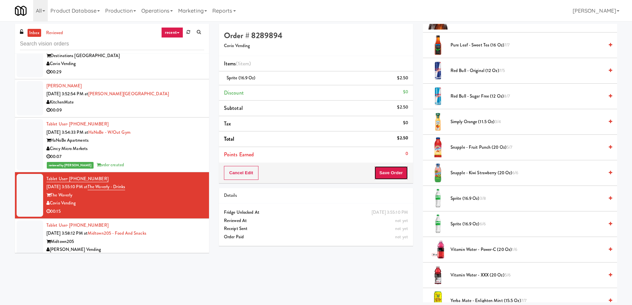
click at [388, 172] on button "Save Order" at bounding box center [391, 173] width 34 height 14
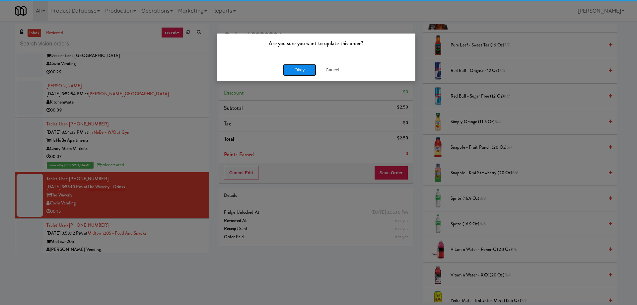
click at [298, 66] on button "Okay" at bounding box center [299, 70] width 33 height 12
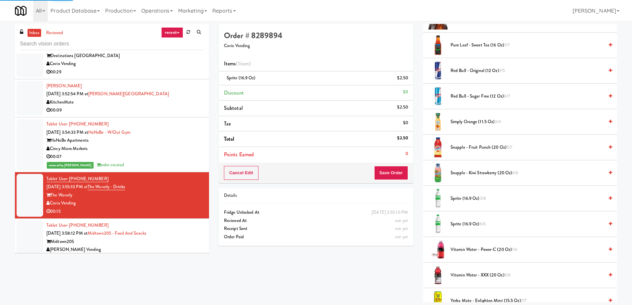
scroll to position [0, 0]
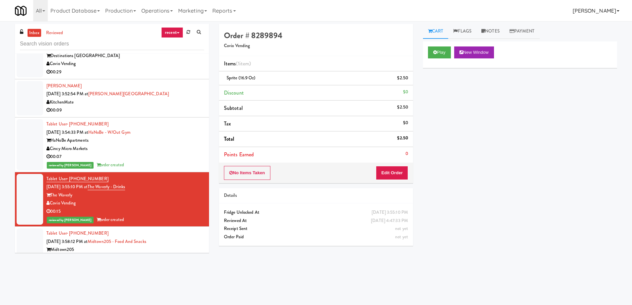
click at [604, 15] on link "[PERSON_NAME]" at bounding box center [596, 10] width 52 height 21
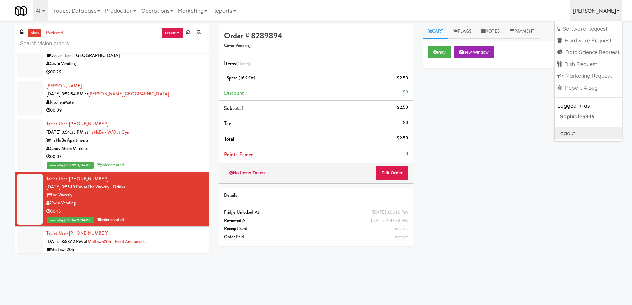
click at [571, 132] on link "Logout" at bounding box center [588, 133] width 67 height 12
